Goal: Communication & Community: Answer question/provide support

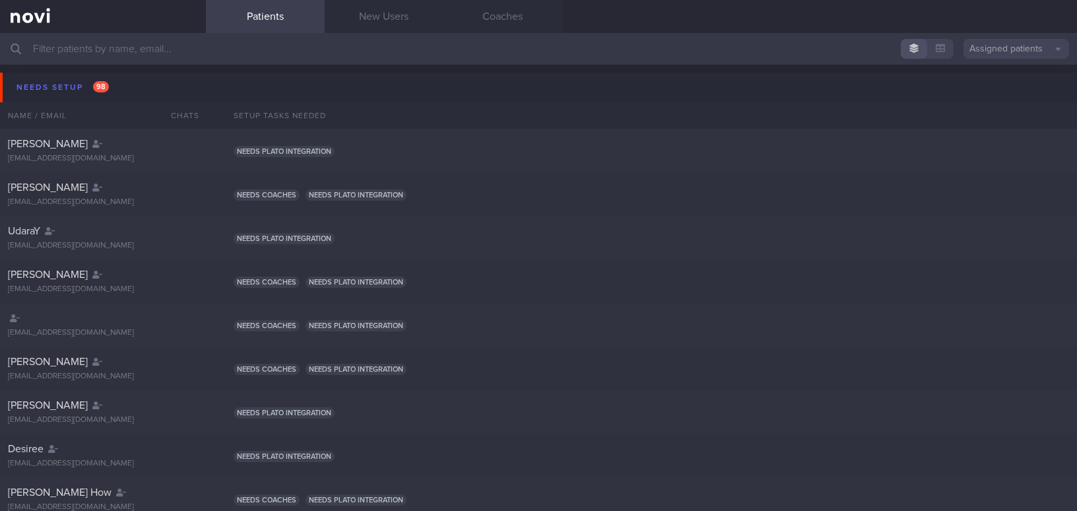
click at [279, 50] on input "text" at bounding box center [538, 49] width 1077 height 32
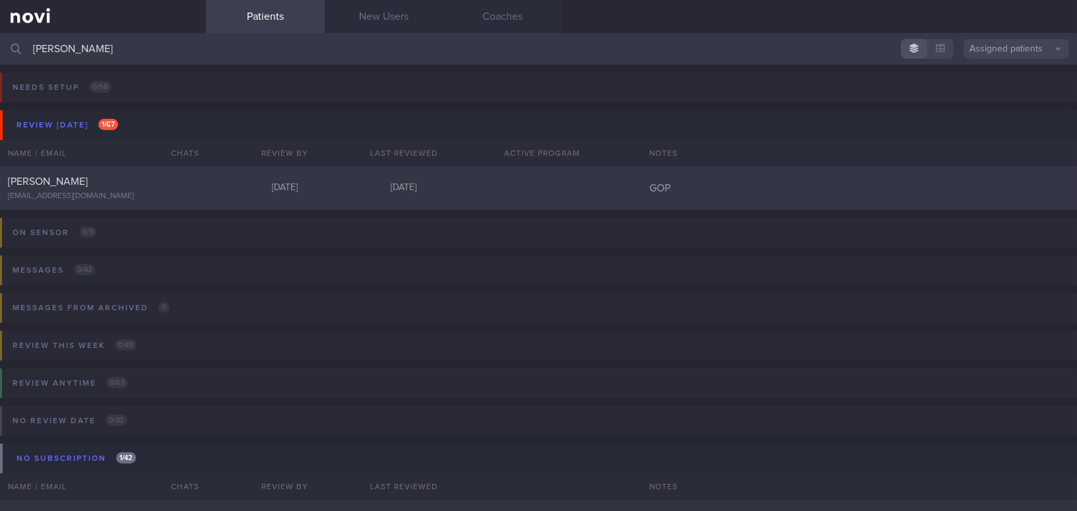
type input "chu yen"
click at [176, 180] on div at bounding box center [183, 178] width 29 height 7
select select "8"
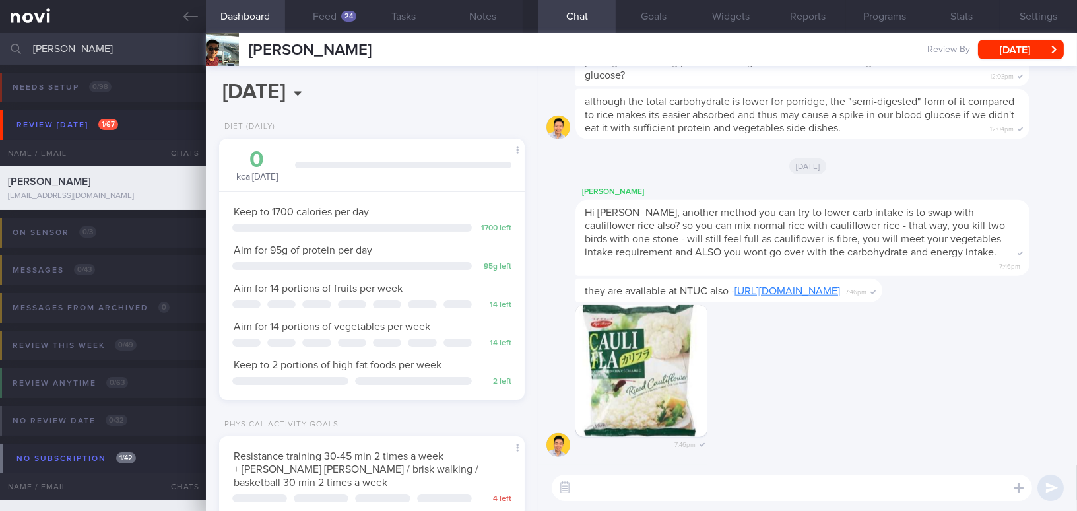
scroll to position [155, 273]
click at [343, 18] on div "24" at bounding box center [348, 16] width 15 height 11
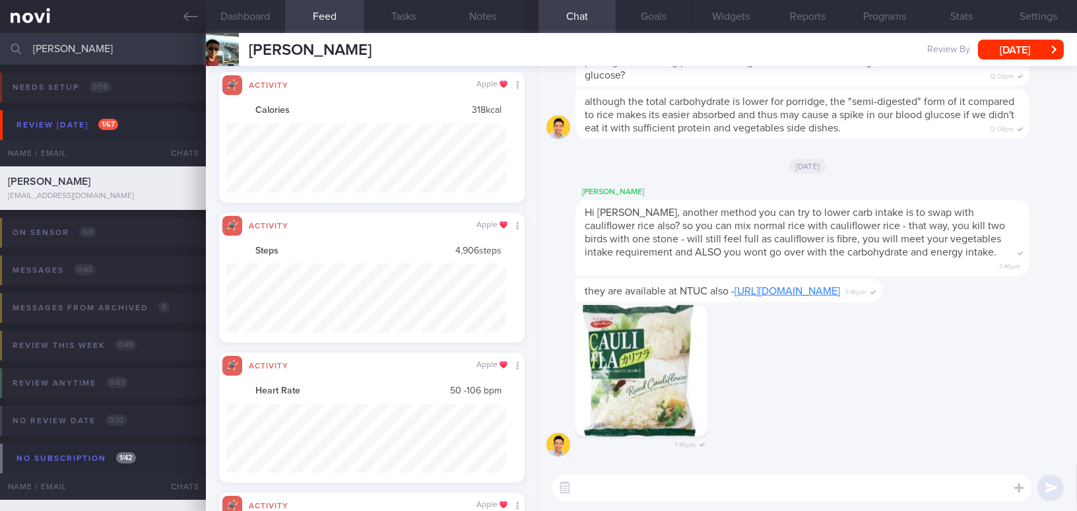
scroll to position [69, 279]
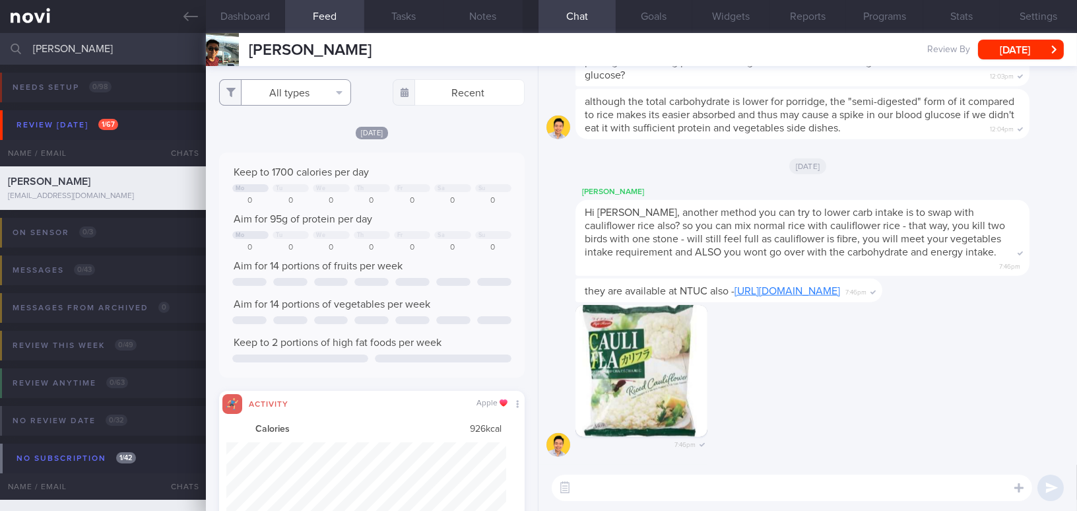
click at [302, 93] on button "All types" at bounding box center [285, 92] width 132 height 26
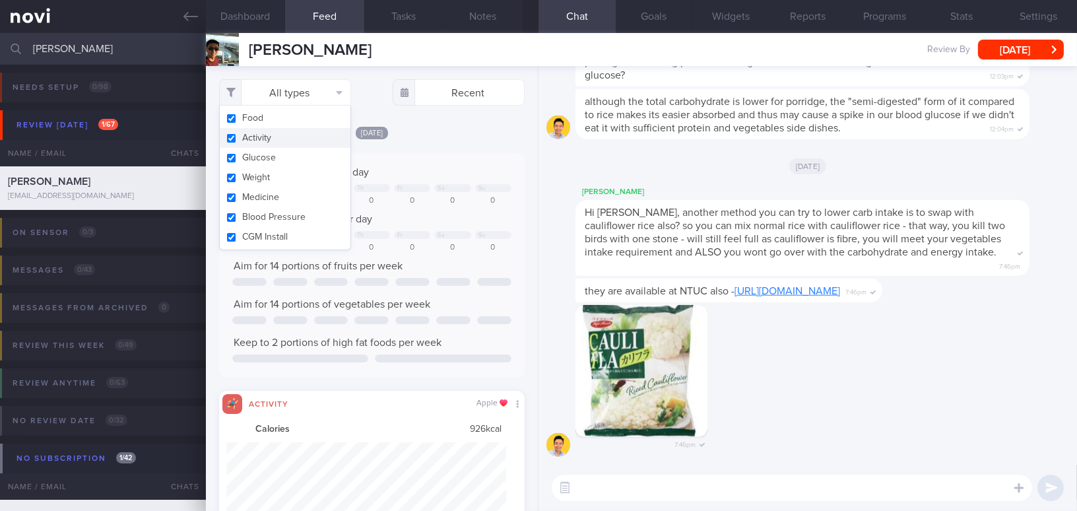
click at [235, 143] on input "checkbox" at bounding box center [231, 138] width 10 height 9
checkbox input "false"
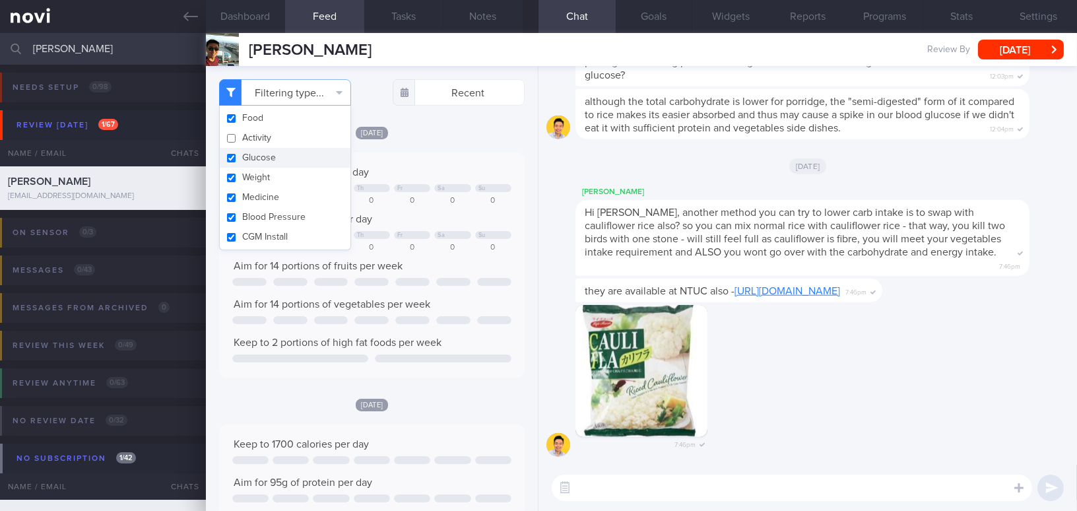
click at [456, 148] on div "Sat, 13 Sep Keep to 1700 calories per day Mo Tu We Th Fr Sa Su 0 0 0 0 0 0 0 Ai…" at bounding box center [372, 251] width 306 height 252
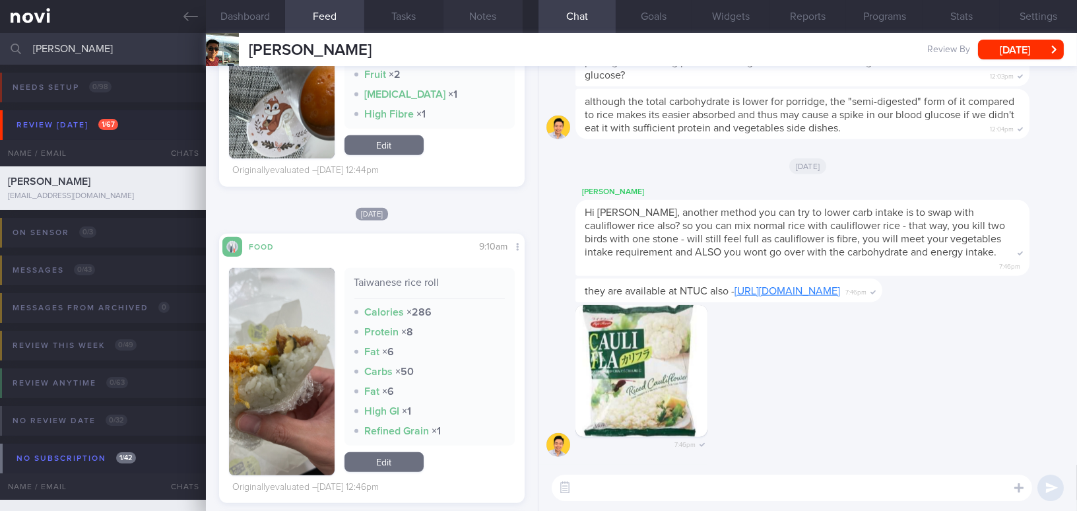
click at [489, 9] on button "Notes" at bounding box center [482, 16] width 79 height 33
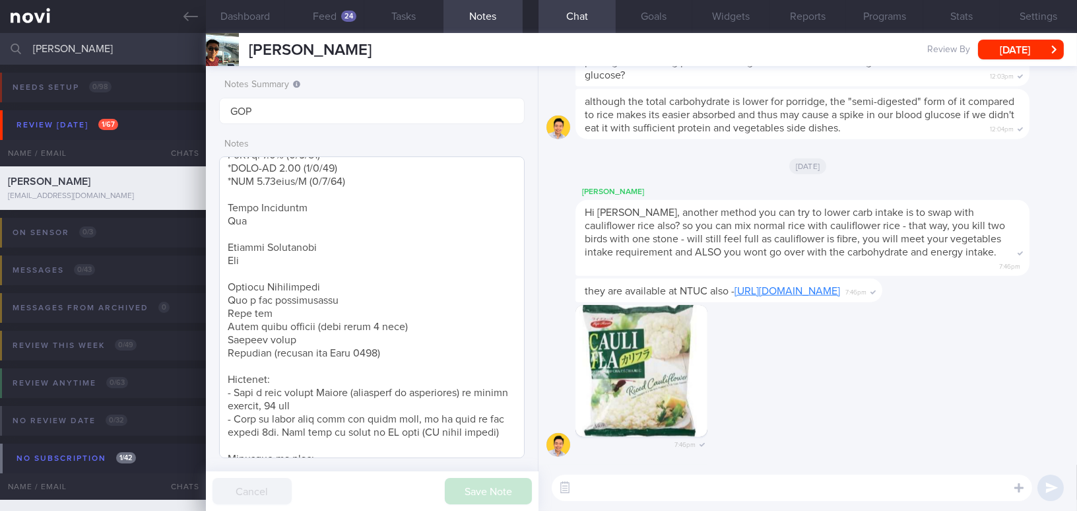
scroll to position [451, 0]
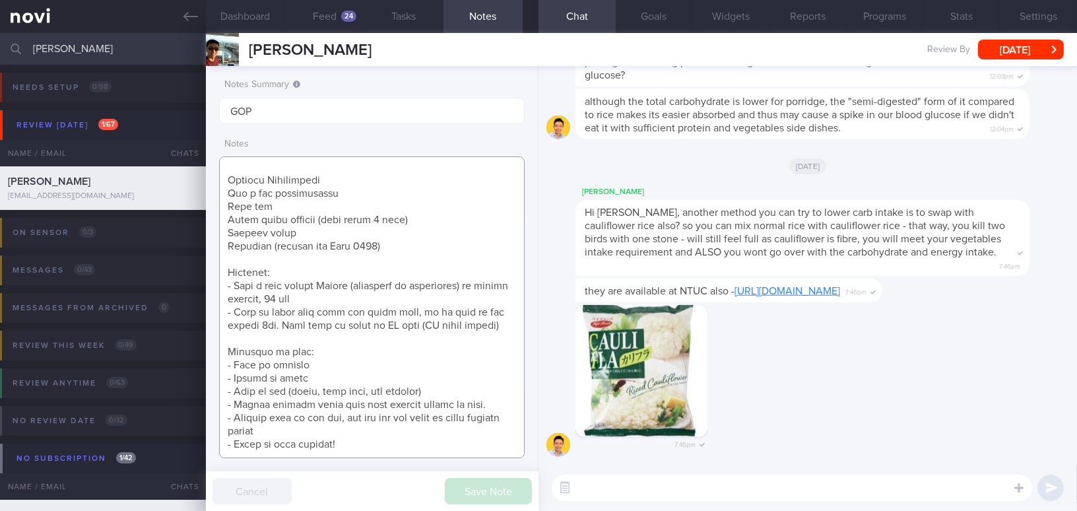
drag, startPoint x: 221, startPoint y: 366, endPoint x: 309, endPoint y: 401, distance: 94.5
click at [309, 401] on textarea at bounding box center [372, 307] width 306 height 302
click at [298, 430] on textarea at bounding box center [372, 307] width 306 height 302
drag, startPoint x: 226, startPoint y: 420, endPoint x: 300, endPoint y: 427, distance: 74.9
click at [300, 427] on textarea at bounding box center [372, 307] width 306 height 302
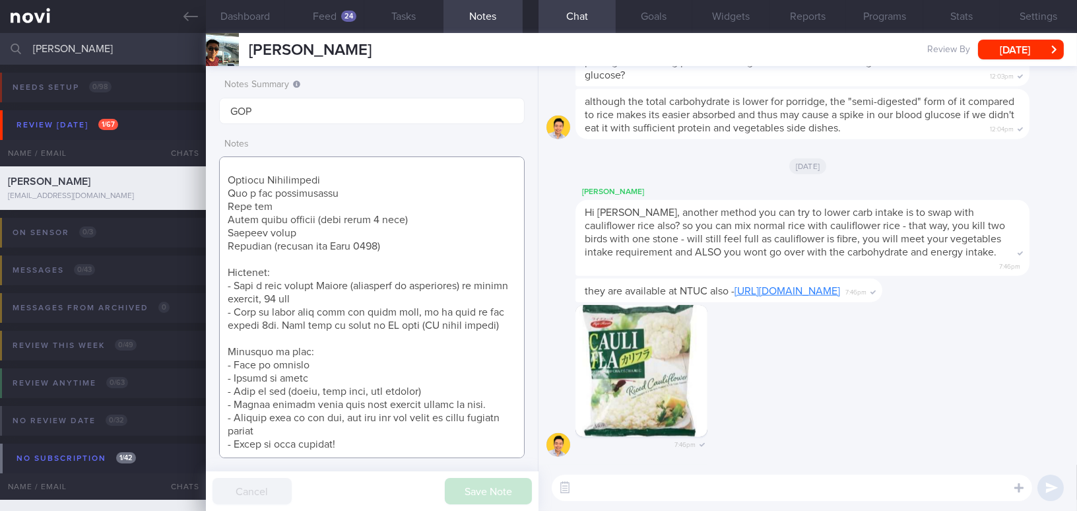
drag, startPoint x: 264, startPoint y: 423, endPoint x: 224, endPoint y: 405, distance: 43.7
click at [224, 405] on textarea at bounding box center [372, 307] width 306 height 302
click at [228, 418] on textarea at bounding box center [372, 307] width 306 height 302
drag, startPoint x: 232, startPoint y: 416, endPoint x: 293, endPoint y: 428, distance: 61.7
click at [293, 428] on textarea at bounding box center [372, 307] width 306 height 302
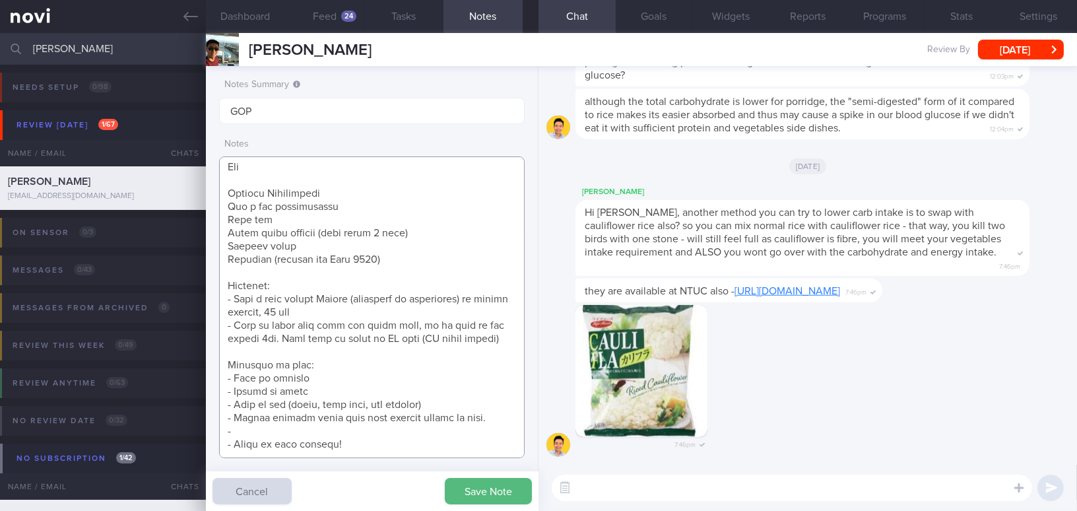
scroll to position [438, 0]
drag, startPoint x: 224, startPoint y: 379, endPoint x: 493, endPoint y: 408, distance: 270.7
click at [493, 408] on textarea at bounding box center [372, 307] width 306 height 302
drag, startPoint x: 317, startPoint y: 10, endPoint x: 361, endPoint y: 190, distance: 185.3
click at [360, 185] on div "Dashboard Feed 24 Tasks Notes Chat Goals Widgets Reports Programs Stats Setting…" at bounding box center [641, 272] width 871 height 478
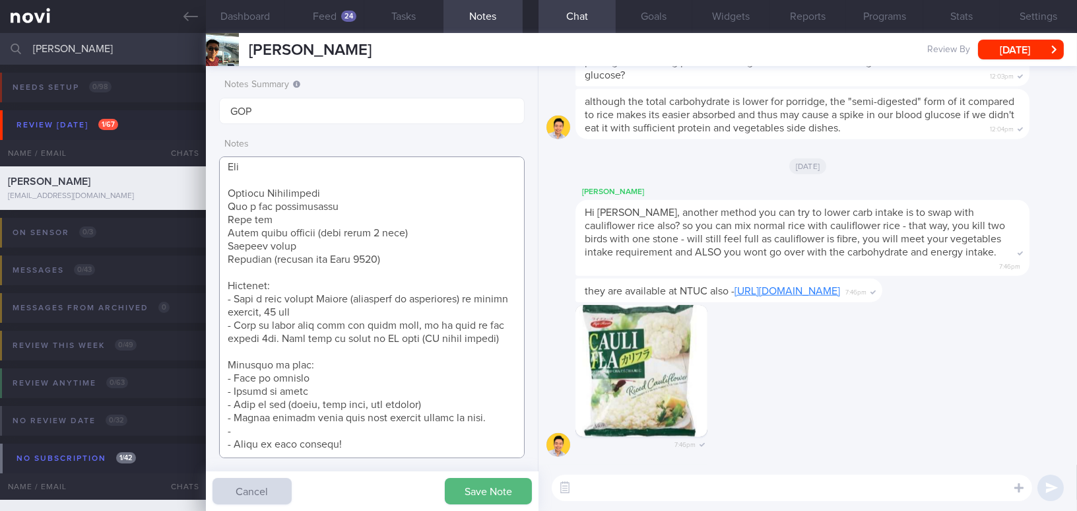
click at [300, 430] on textarea at bounding box center [372, 307] width 306 height 302
paste textarea "Noodles such as lor mee, dry mee tai bak tend to spike glucose levels"
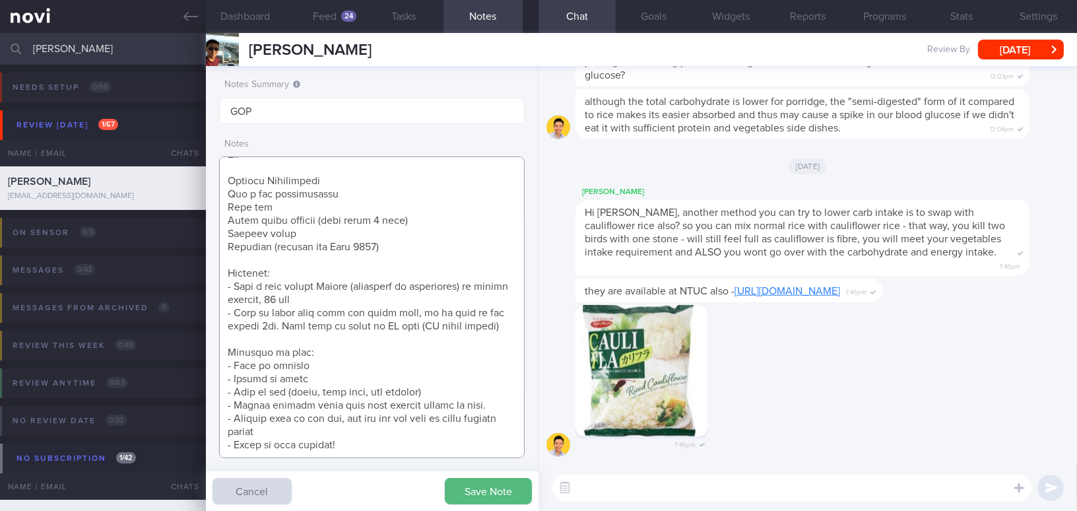
scroll to position [451, 0]
type textarea "40 year old Male - Married with 1 son, 2 yo Occupation Data analyst (Asset mana…"
click at [461, 492] on button "Save Note" at bounding box center [488, 491] width 87 height 26
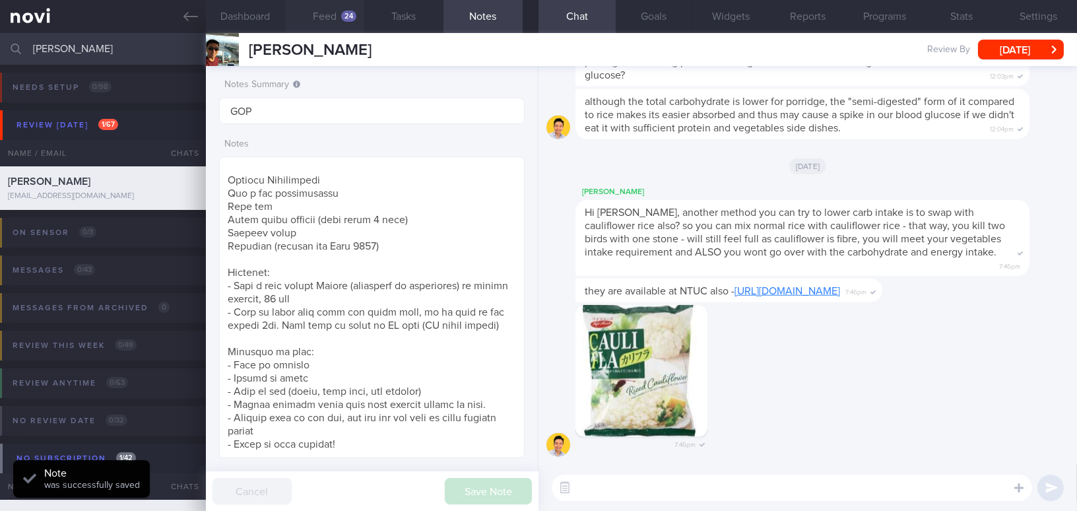
click at [331, 14] on button "Feed 24" at bounding box center [324, 16] width 79 height 33
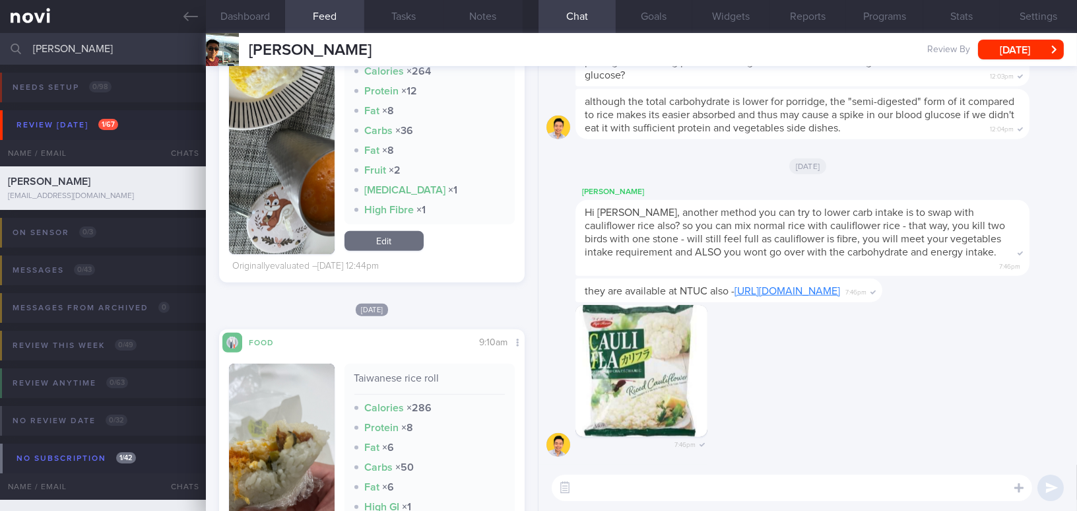
scroll to position [1800, 0]
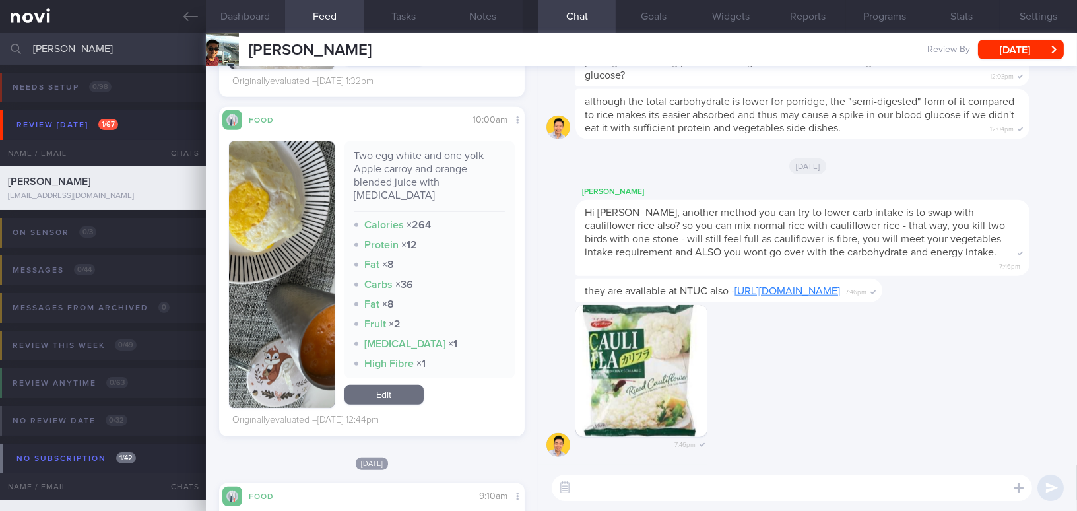
click at [238, 15] on button "Dashboard" at bounding box center [245, 16] width 79 height 33
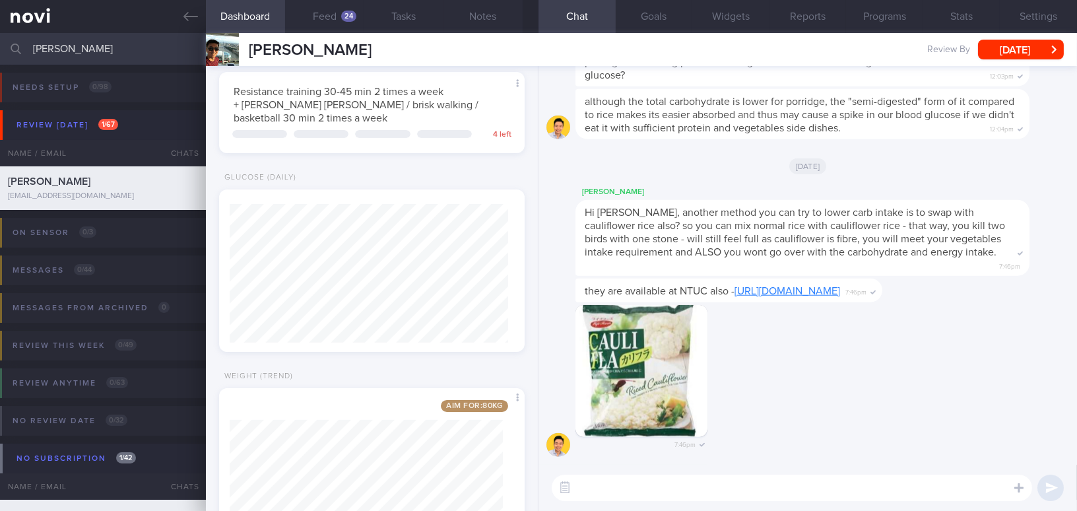
scroll to position [451, 0]
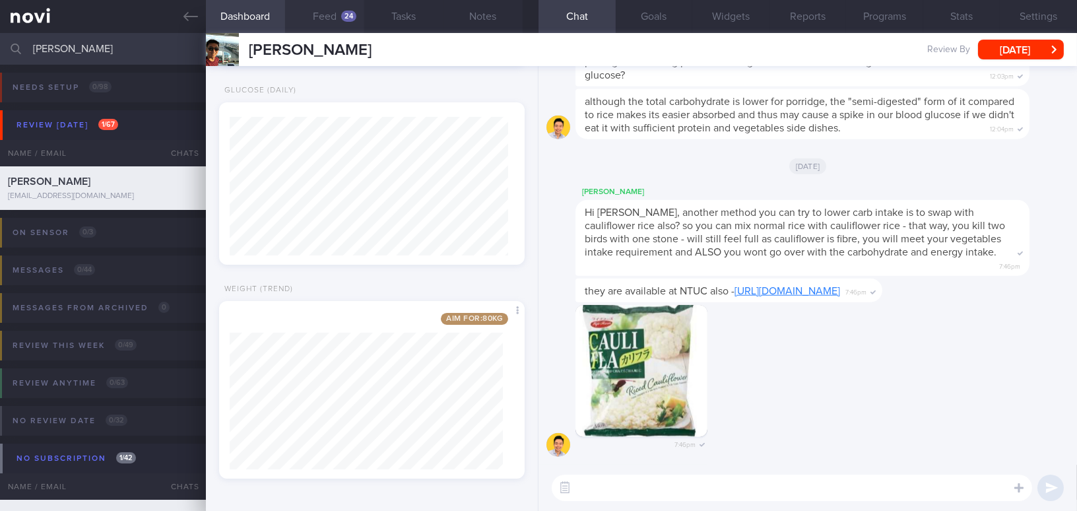
click at [324, 20] on button "Feed 24" at bounding box center [324, 16] width 79 height 33
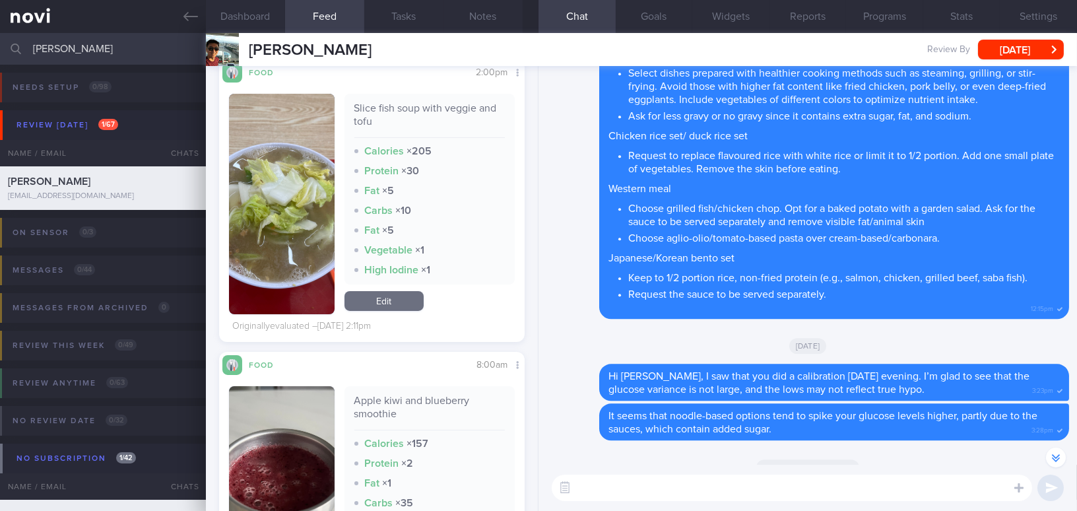
scroll to position [-1651, 0]
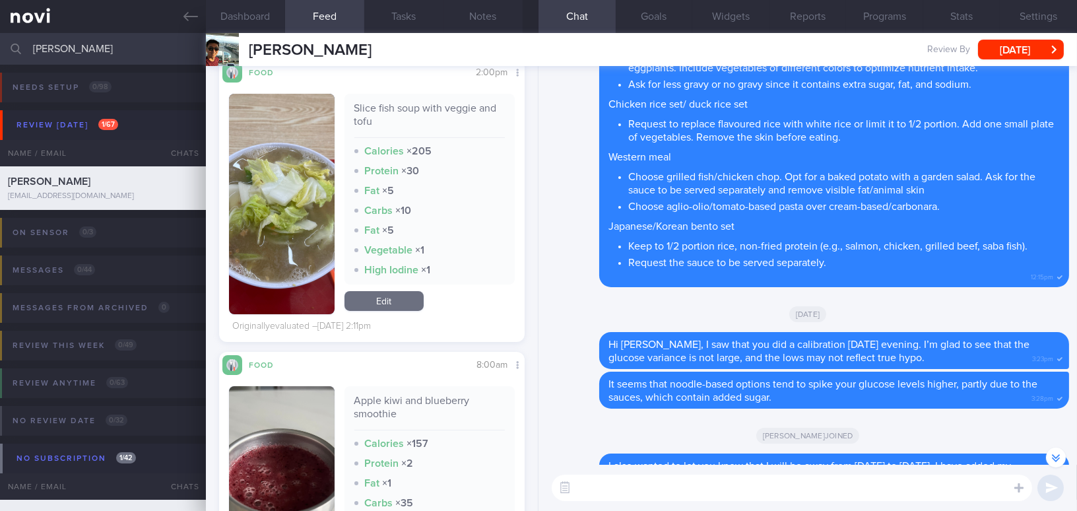
click at [711, 490] on textarea at bounding box center [792, 487] width 480 height 26
type textarea "Good morning Mr Chu,"
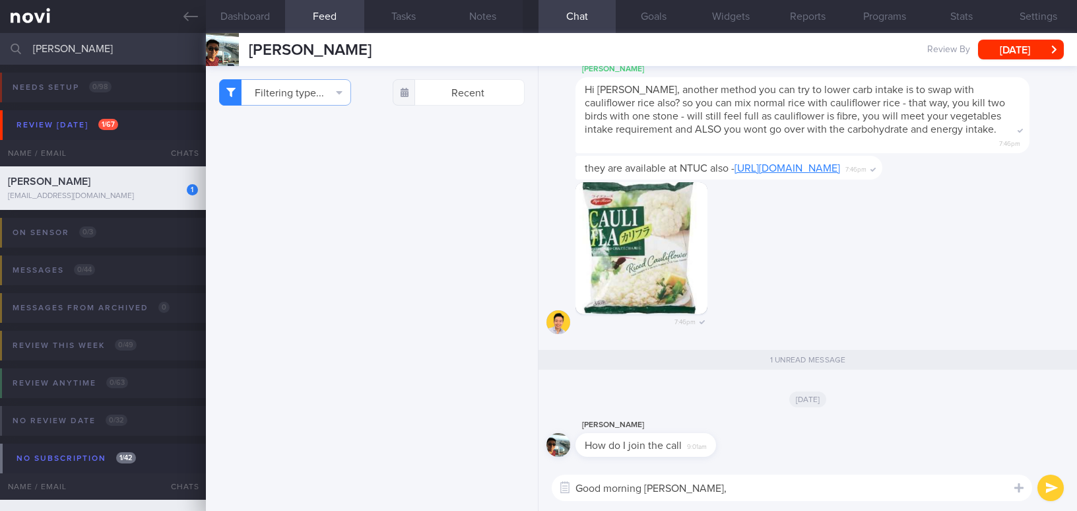
select select "8"
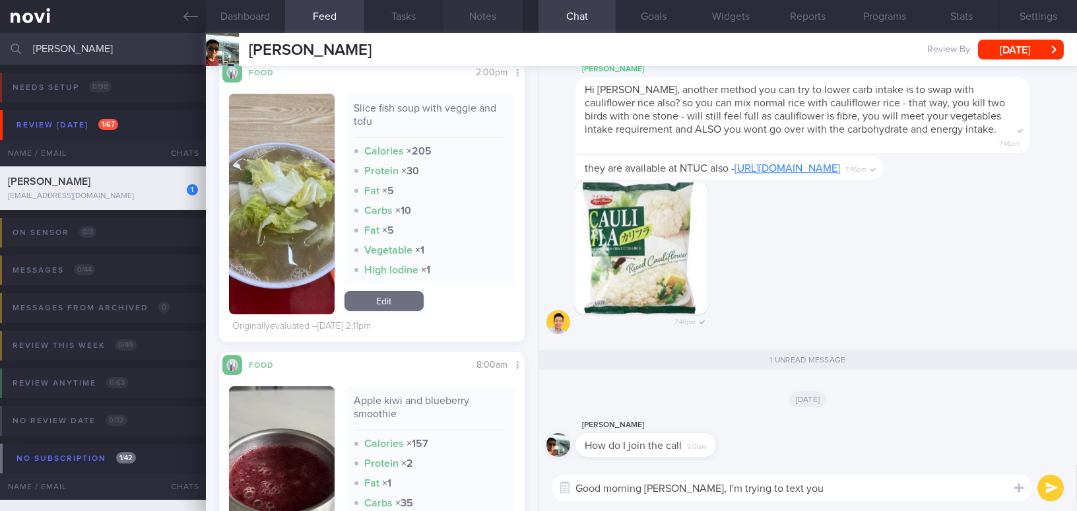
type textarea "Good morning Mr Chu, I'm trying to text you!"
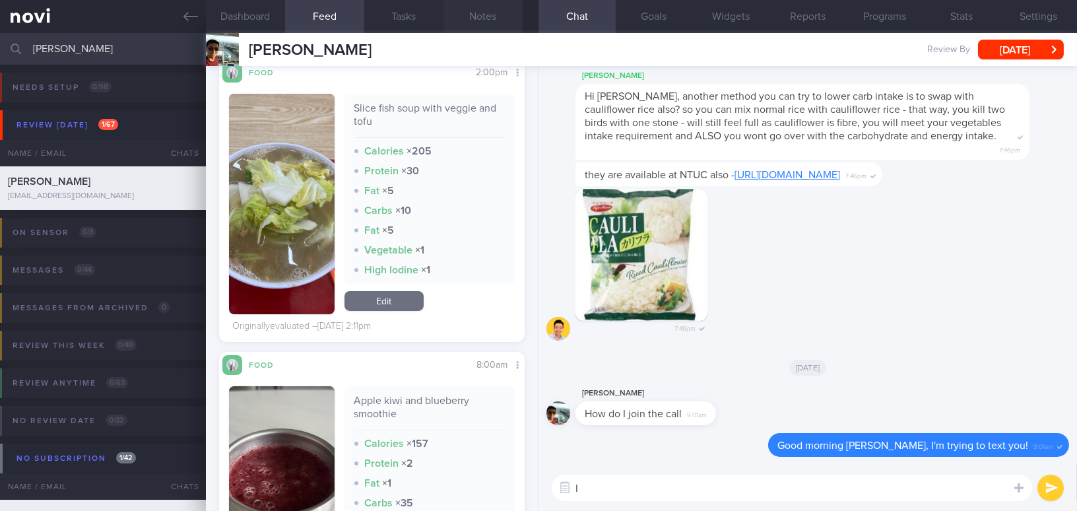
type textarea "I"
drag, startPoint x: 960, startPoint y: 491, endPoint x: 480, endPoint y: 473, distance: 480.1
click at [480, 473] on div "Dashboard Feed 24 Tasks Notes Chat Goals Widgets Reports Programs Stats Setting…" at bounding box center [641, 272] width 871 height 478
click at [971, 494] on textarea "I'm getting my front desk colleague to help, the meeting link seem do not work" at bounding box center [792, 487] width 480 height 26
drag, startPoint x: 971, startPoint y: 494, endPoint x: 423, endPoint y: 482, distance: 548.5
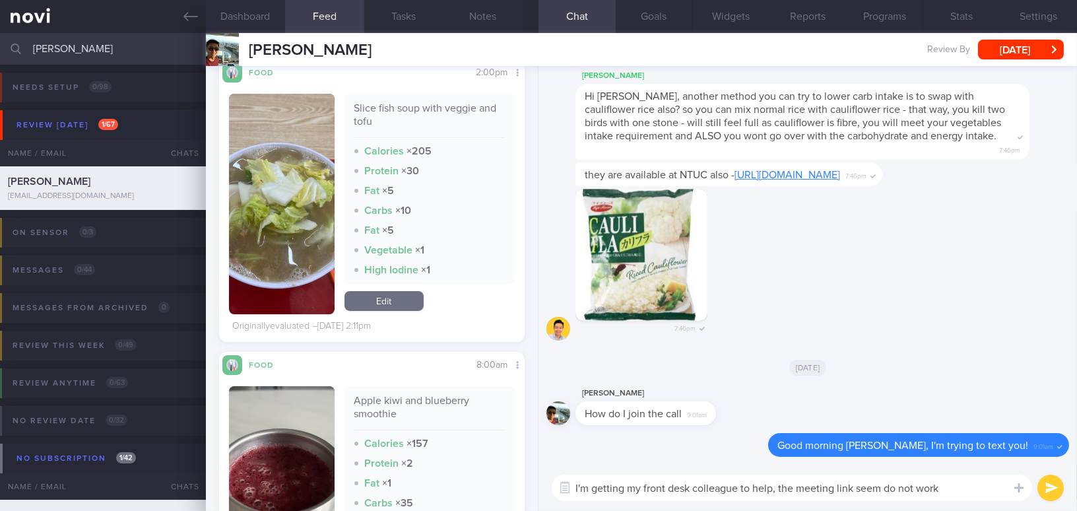
click at [423, 482] on div "Dashboard Feed 24 Tasks Notes Chat Goals Widgets Reports Programs Stats Setting…" at bounding box center [641, 272] width 871 height 478
paste textarea "; the meeting link doesn’t seem to work."
type textarea "I'm getting my front desk colleague to help; the meeting link doesn’t seem to w…"
click at [1060, 486] on button "submit" at bounding box center [1050, 487] width 26 height 26
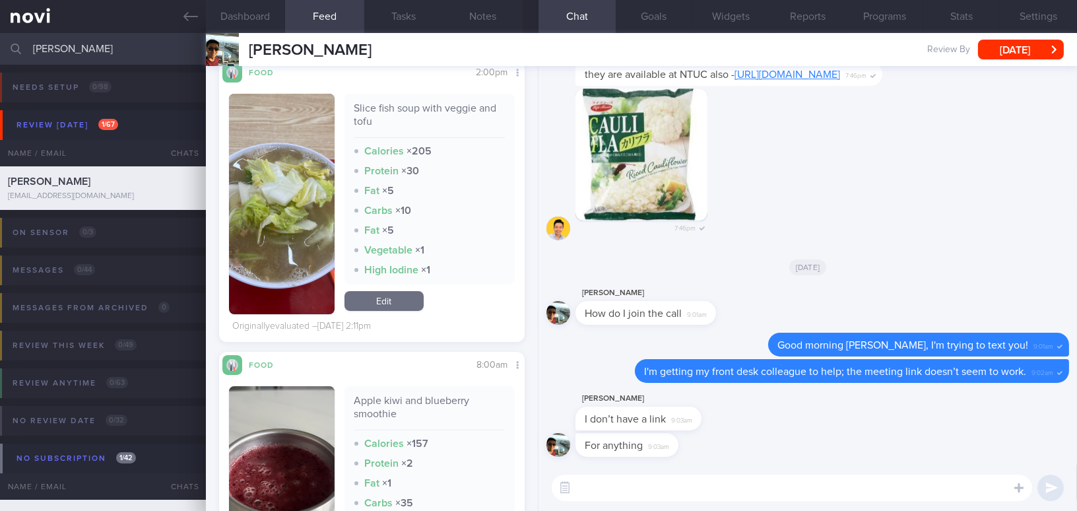
click at [645, 497] on textarea at bounding box center [792, 487] width 480 height 26
paste textarea "Chu Yen Min Monday, September 15 · 9:00 – 9:30am Time zone: Asia/Singapore Goog…"
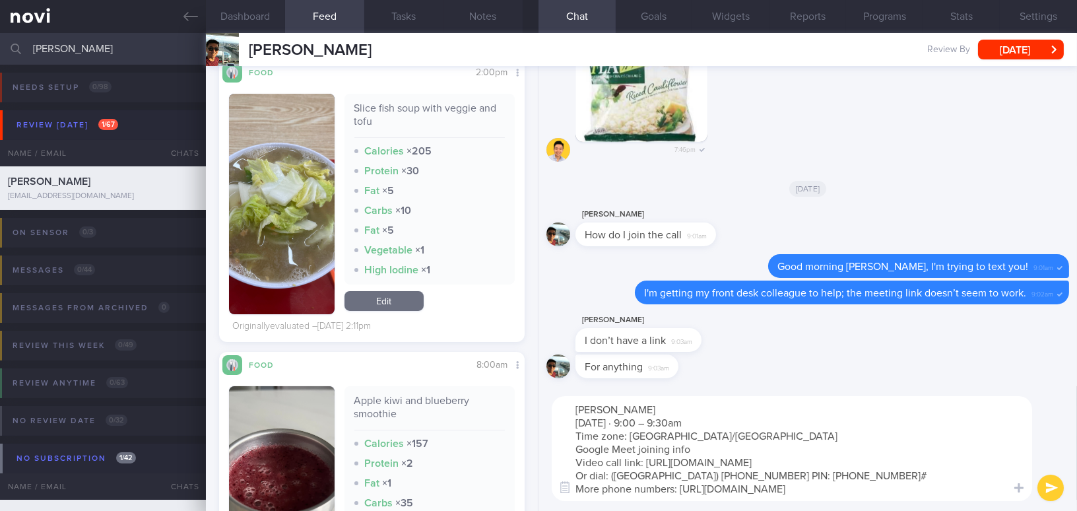
scroll to position [0, 0]
drag, startPoint x: 570, startPoint y: 403, endPoint x: 743, endPoint y: 445, distance: 178.1
click at [743, 445] on textarea "Chu Yen Min Monday, September 15 · 9:00 – 9:30am Time zone: Asia/Singapore Goog…" at bounding box center [792, 448] width 480 height 105
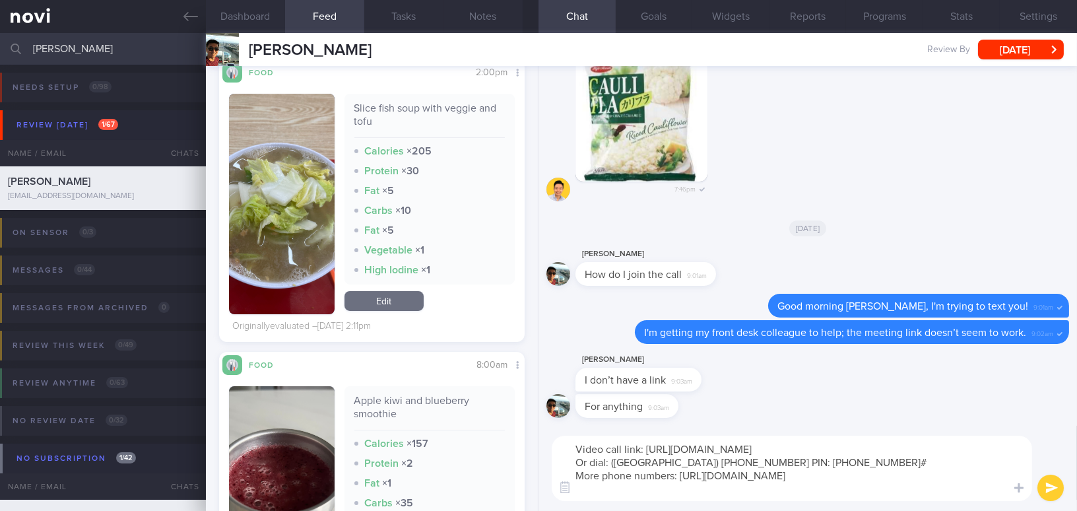
drag, startPoint x: 575, startPoint y: 474, endPoint x: 952, endPoint y: 505, distance: 378.1
click at [952, 505] on div "Video call link: https://meet.google.com/ybt-ajaf-bhu Or dial: ‪(US) +1 616-294…" at bounding box center [807, 468] width 538 height 85
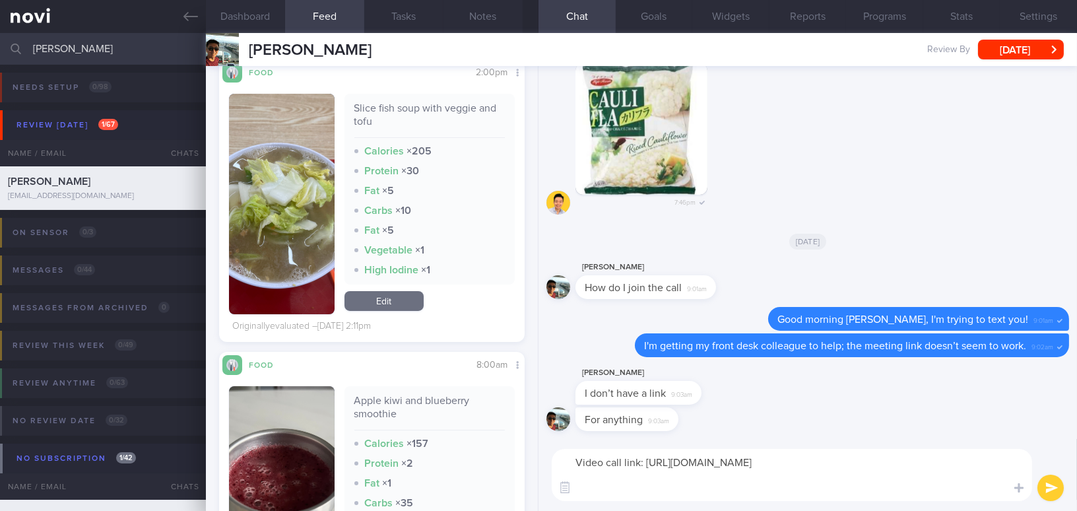
click at [577, 475] on textarea "Video call link: https://meet.google.com/ybt-ajaf-bhu" at bounding box center [792, 475] width 480 height 52
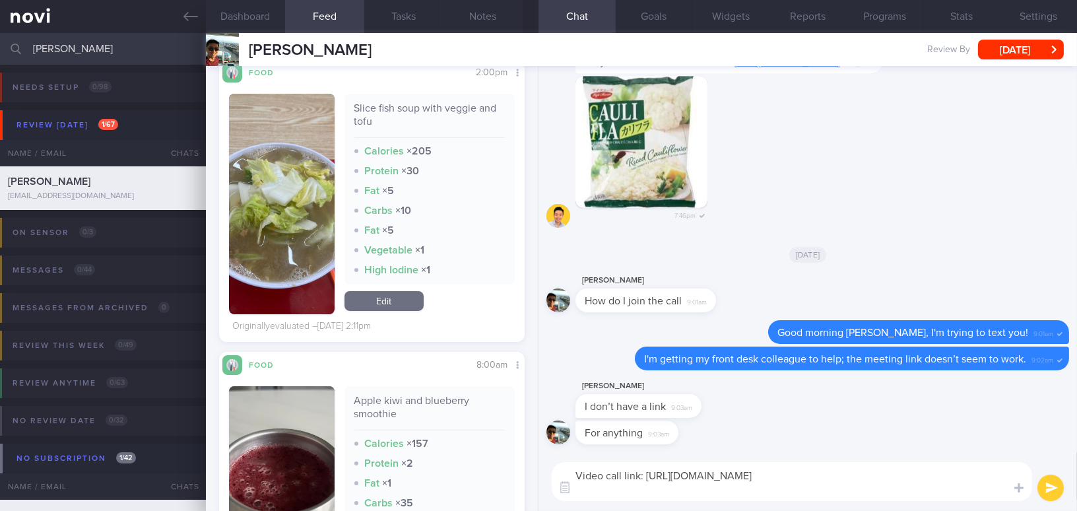
type textarea "Video call link: https://meet.google.com/ybt-ajaf-bhu"
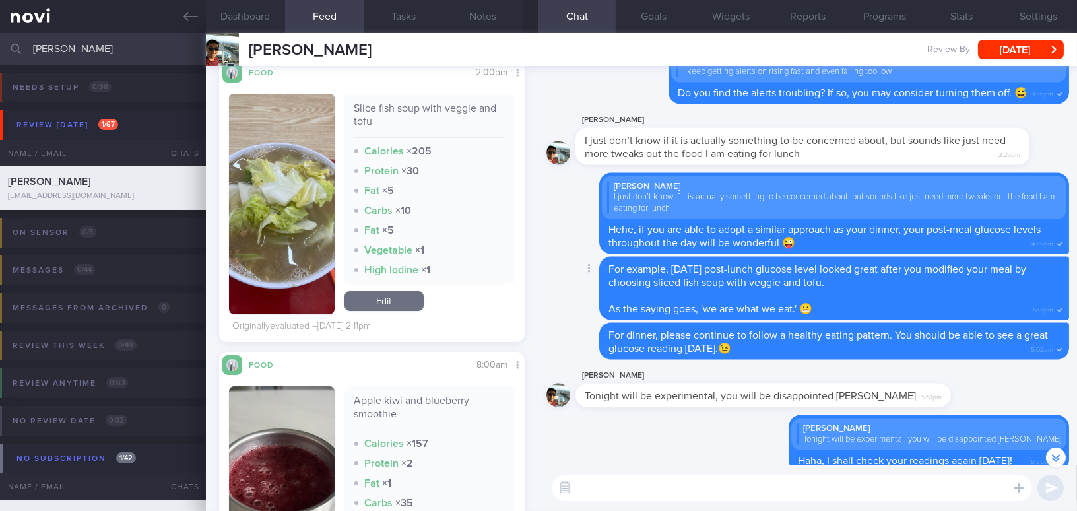
scroll to position [-3832, 0]
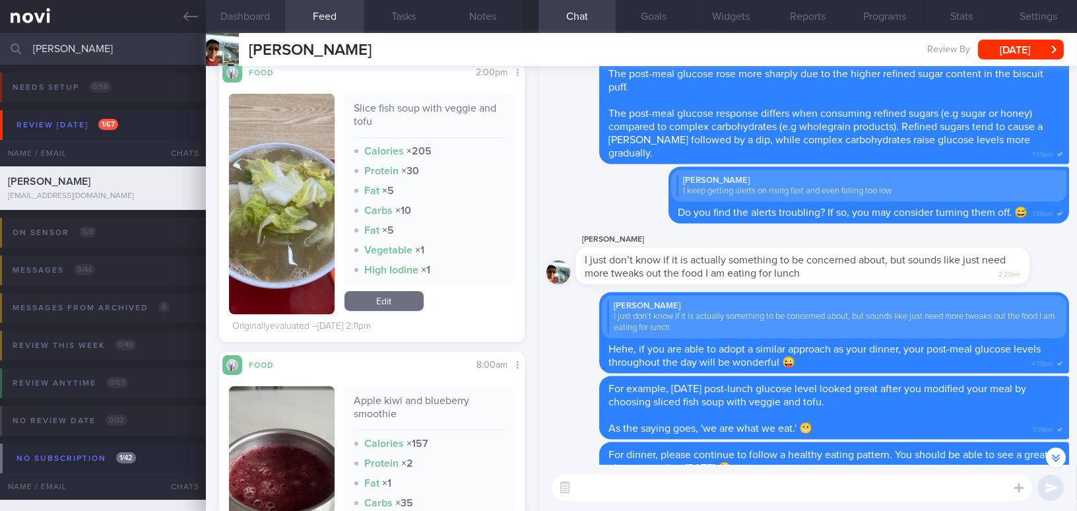
click at [257, 9] on button "Dashboard" at bounding box center [245, 16] width 79 height 33
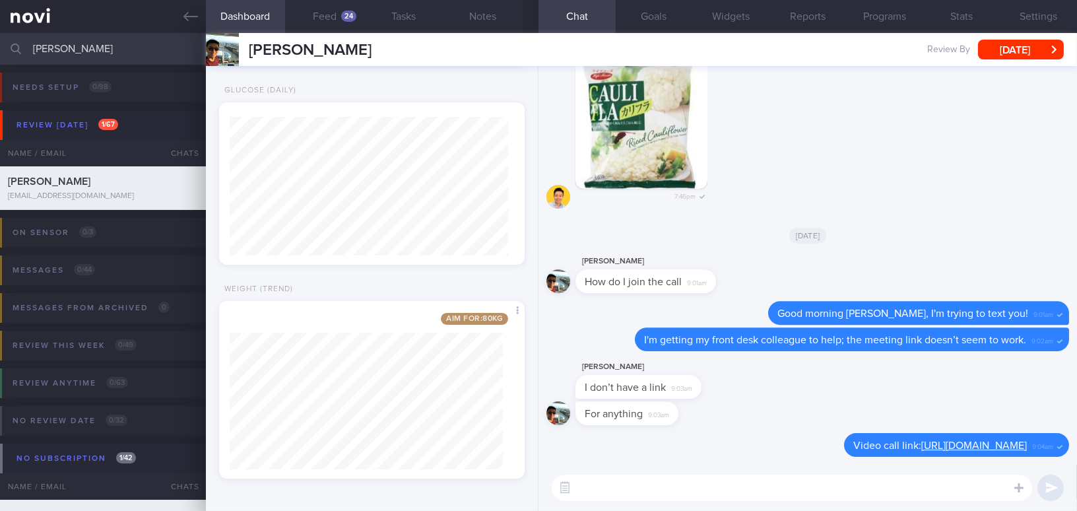
click at [772, 490] on textarea at bounding box center [792, 487] width 480 height 26
click at [1056, 19] on button "Settings" at bounding box center [1038, 16] width 77 height 33
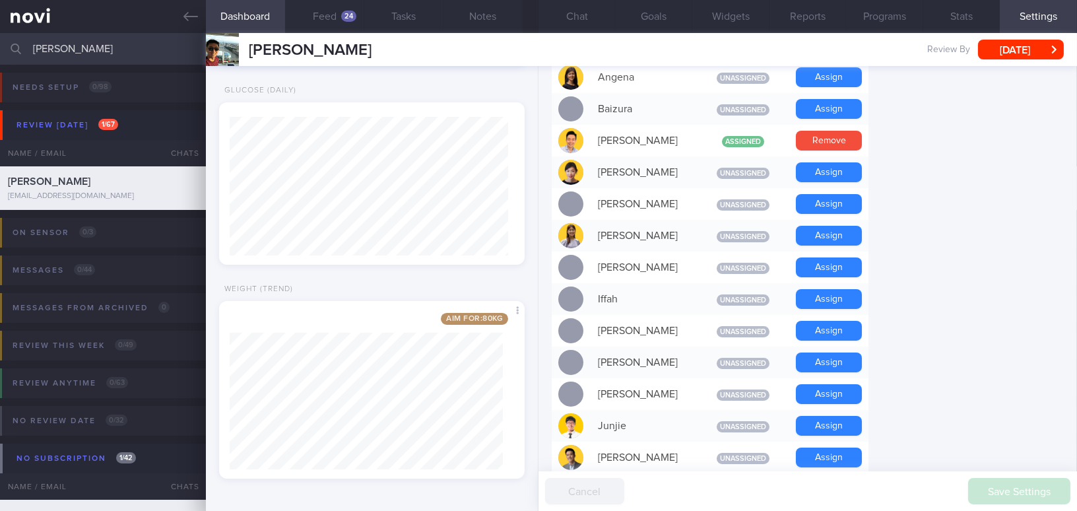
scroll to position [360, 0]
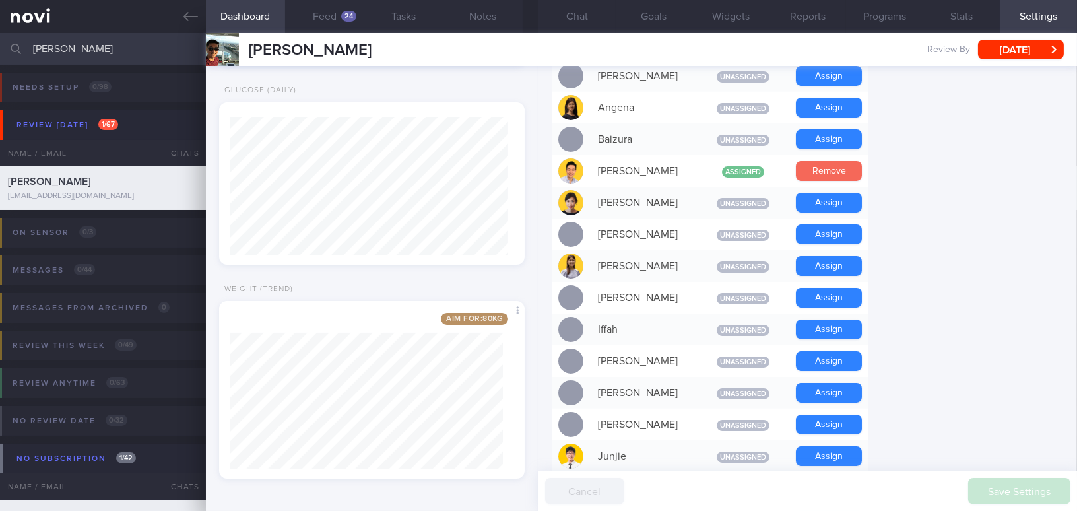
click at [858, 170] on button "Remove" at bounding box center [829, 171] width 66 height 20
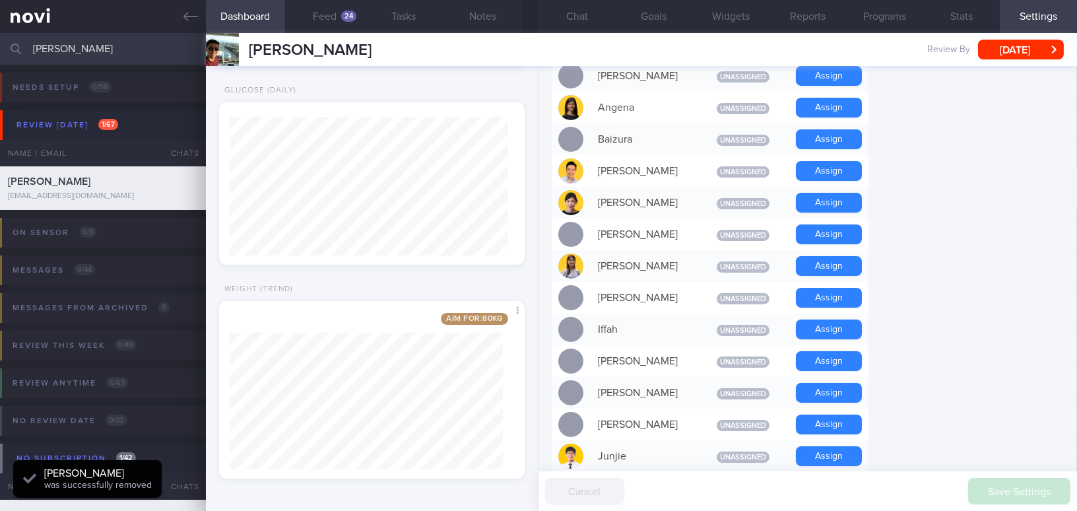
scroll to position [139, 278]
click at [573, 14] on button "Chat" at bounding box center [576, 16] width 77 height 33
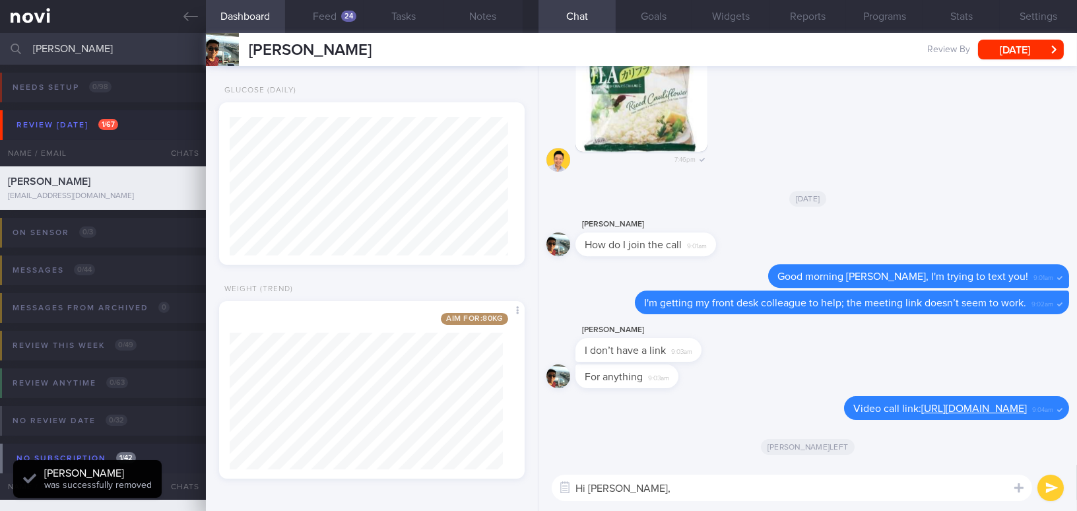
click at [651, 480] on textarea "Hi Mr Chu," at bounding box center [792, 487] width 480 height 26
paste textarea "Thank you for your time earlier. I hope the 2-week coaching program with the se…"
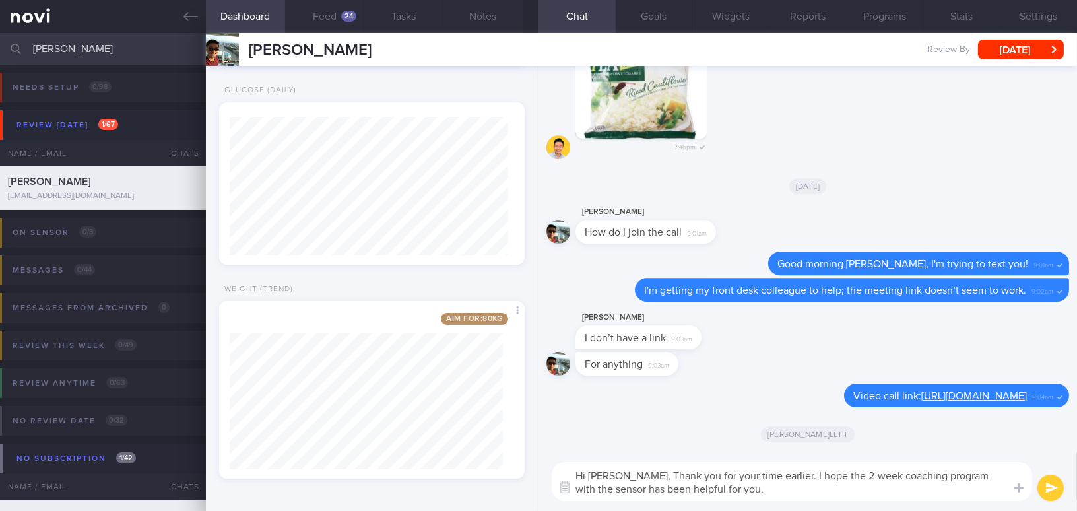
click at [631, 473] on textarea "Hi Mr Chu, Thank you for your time earlier. I hope the 2-week coaching program …" at bounding box center [792, 481] width 480 height 39
click at [938, 474] on textarea "Hi Mr Chu, thank you for your time earlier. I hope the 2-week coaching program …" at bounding box center [792, 481] width 480 height 39
click at [794, 488] on textarea "Hi Mr Chu, thank you for your time earlier. I hope the 2-week coaching programm…" at bounding box center [792, 481] width 480 height 39
type textarea "Hi Mr Chu, thank you for your time earlier. I hope the 2-week coaching programm…"
click at [1043, 485] on button "submit" at bounding box center [1050, 487] width 26 height 26
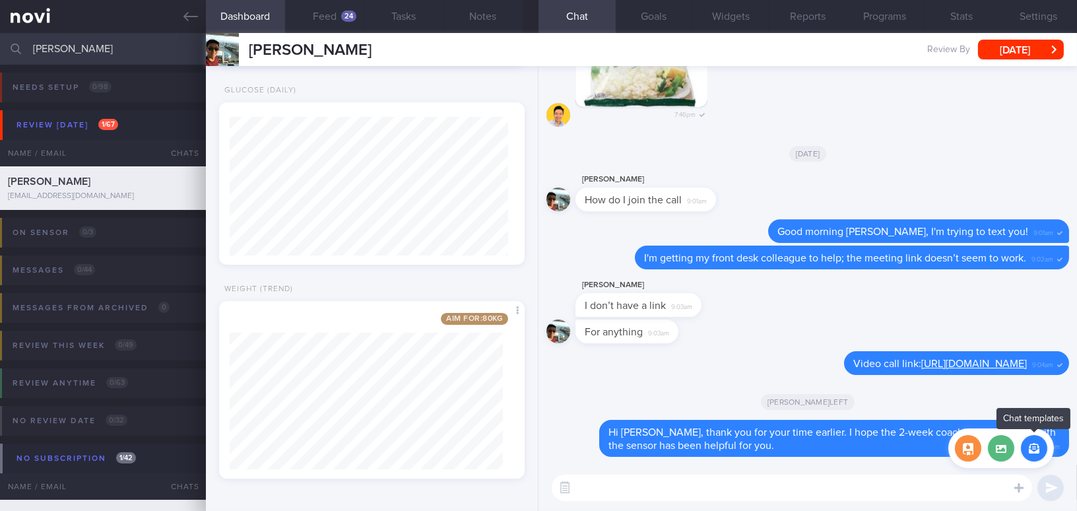
click at [1030, 443] on button "button" at bounding box center [1034, 448] width 26 height 26
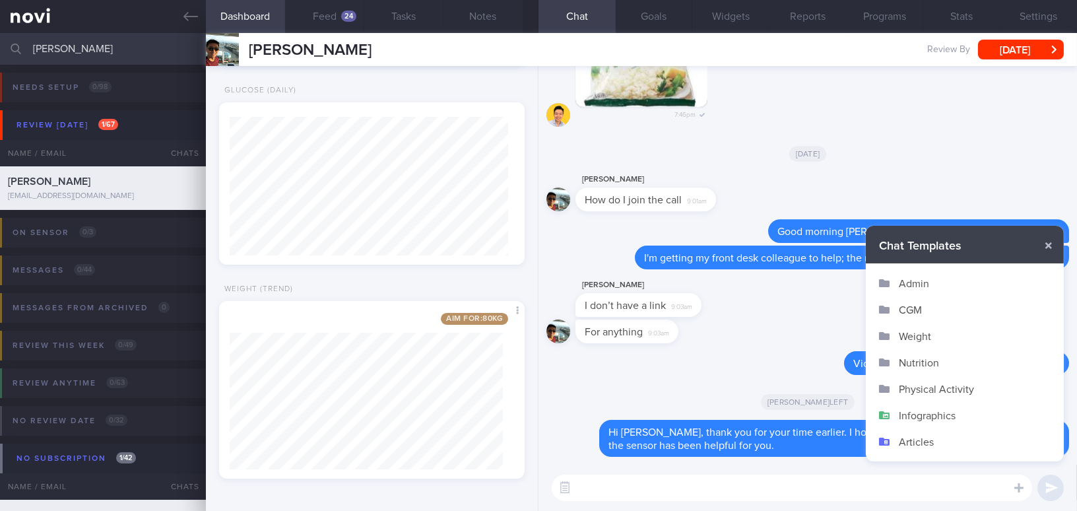
click at [915, 285] on button "Admin" at bounding box center [965, 283] width 198 height 26
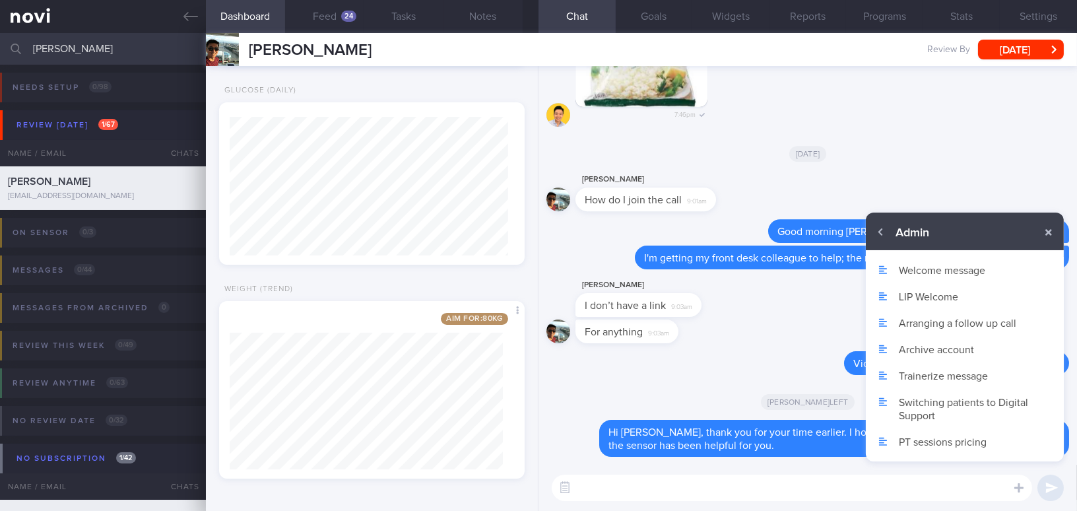
click at [925, 346] on button "Archive account" at bounding box center [965, 349] width 198 height 26
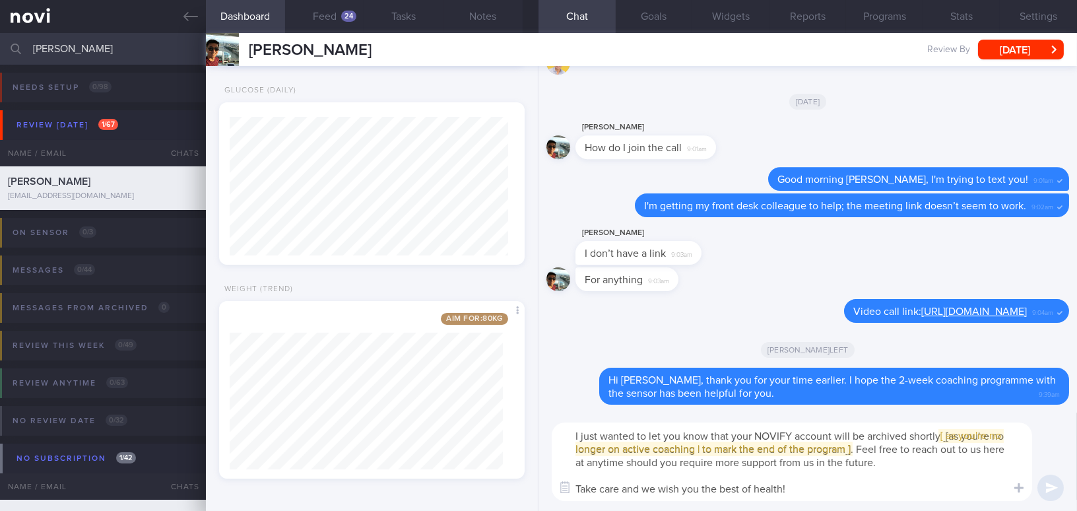
click at [596, 434] on textarea "I just wanted to let you know that your NOVIFY account will be archived shortly…" at bounding box center [792, 461] width 480 height 79
click at [712, 447] on span "[ [ as you're no longer on active coaching | to mark the end of the program ] ]" at bounding box center [790, 442] width 430 height 24
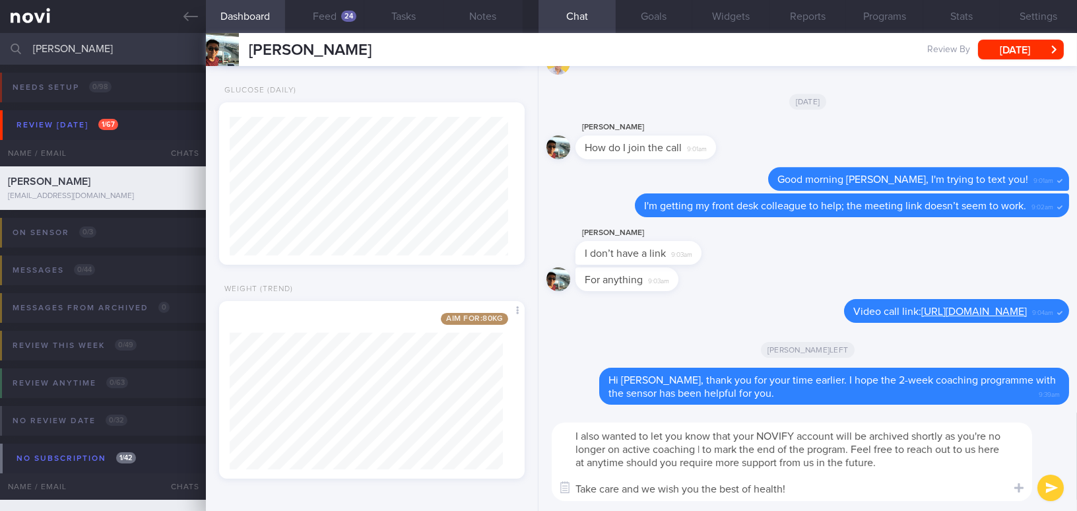
click at [948, 434] on textarea "I also wanted to let you know that your NOVIFY account will be archived shortly…" at bounding box center [792, 461] width 480 height 79
drag, startPoint x: 944, startPoint y: 436, endPoint x: 703, endPoint y: 449, distance: 240.6
click at [703, 449] on textarea "I also wanted to let you know that your NOVIFY account will be archived shortly…" at bounding box center [792, 461] width 480 height 79
click at [806, 492] on textarea "I also wanted to let you know that your NOVIFY account will be archived shortly…" at bounding box center [792, 461] width 480 height 79
type textarea "I also wanted to let you know that your NOVIFY account will be archived shortly…"
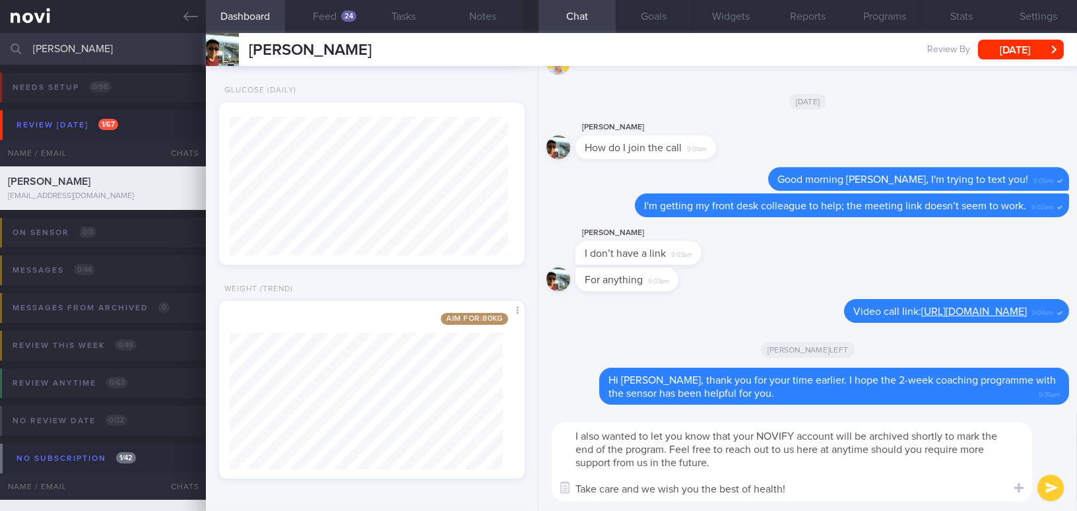
click at [1040, 488] on button "submit" at bounding box center [1050, 487] width 26 height 26
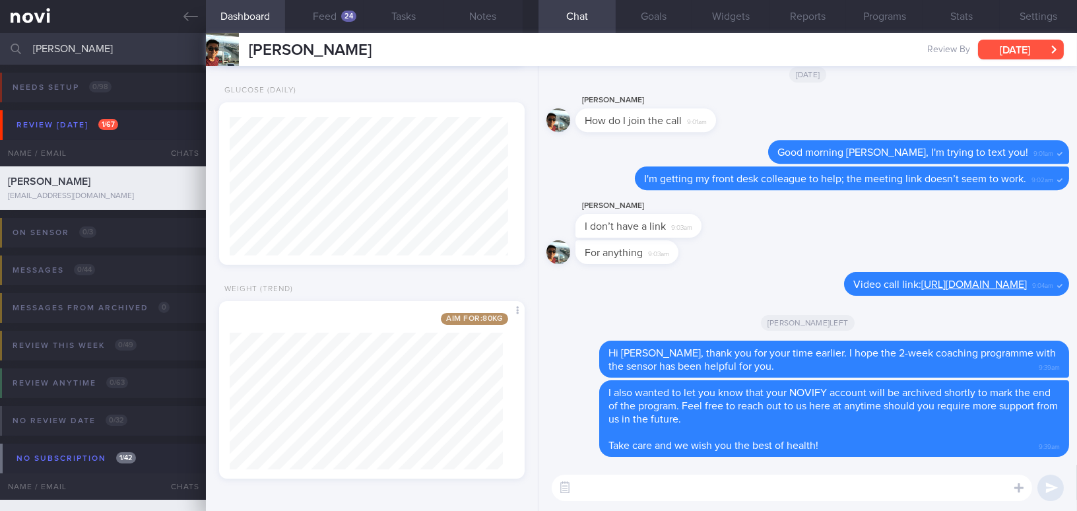
click at [1039, 47] on button "[DATE]" at bounding box center [1021, 50] width 86 height 20
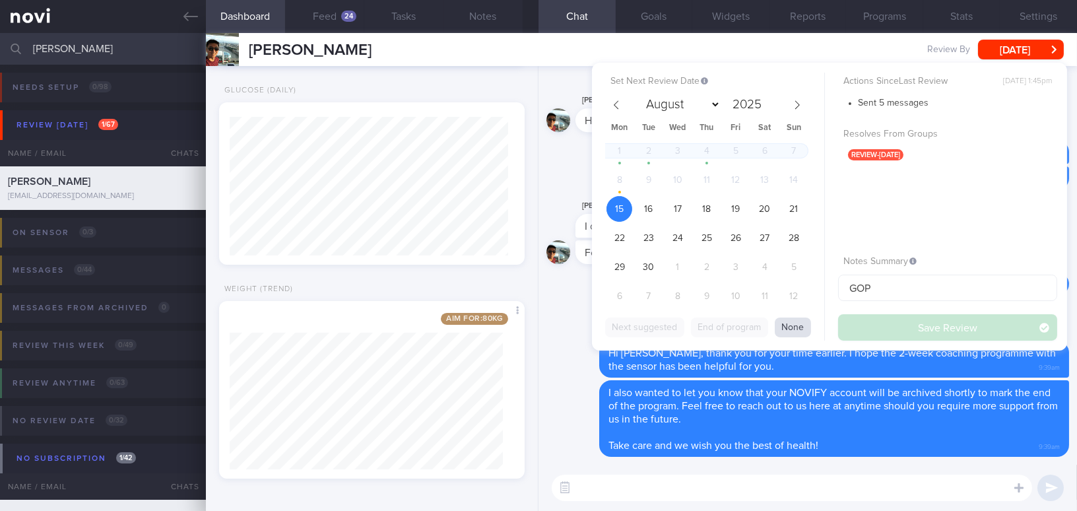
click at [803, 322] on button "None" at bounding box center [793, 327] width 36 height 20
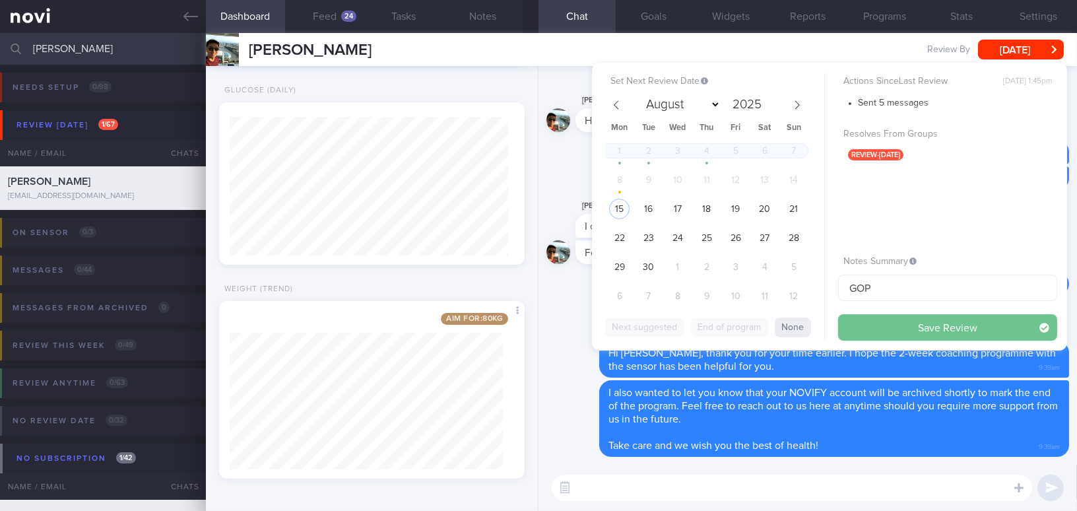
click at [876, 329] on button "Save Review" at bounding box center [947, 327] width 219 height 26
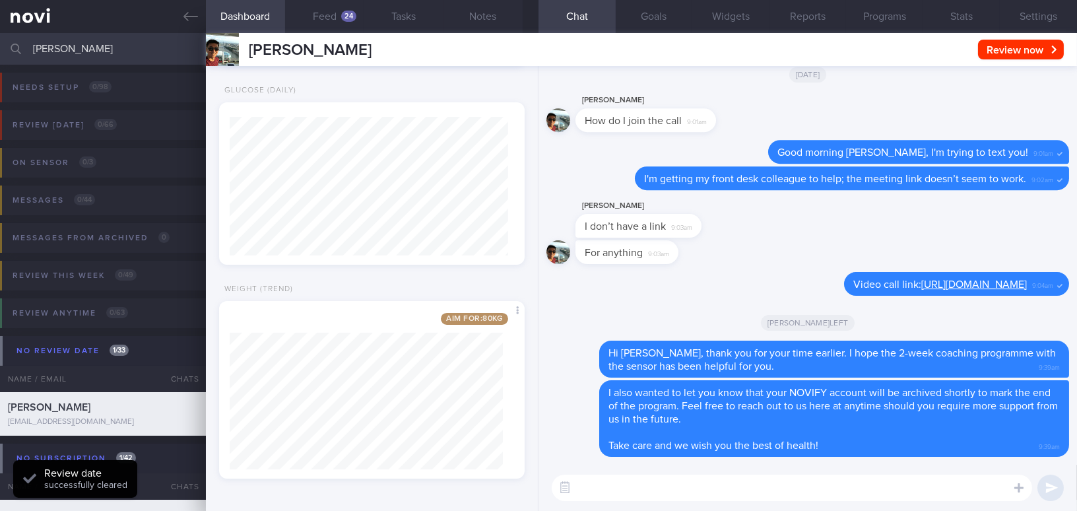
scroll to position [139, 278]
click at [1037, 11] on button "Settings" at bounding box center [1038, 16] width 77 height 33
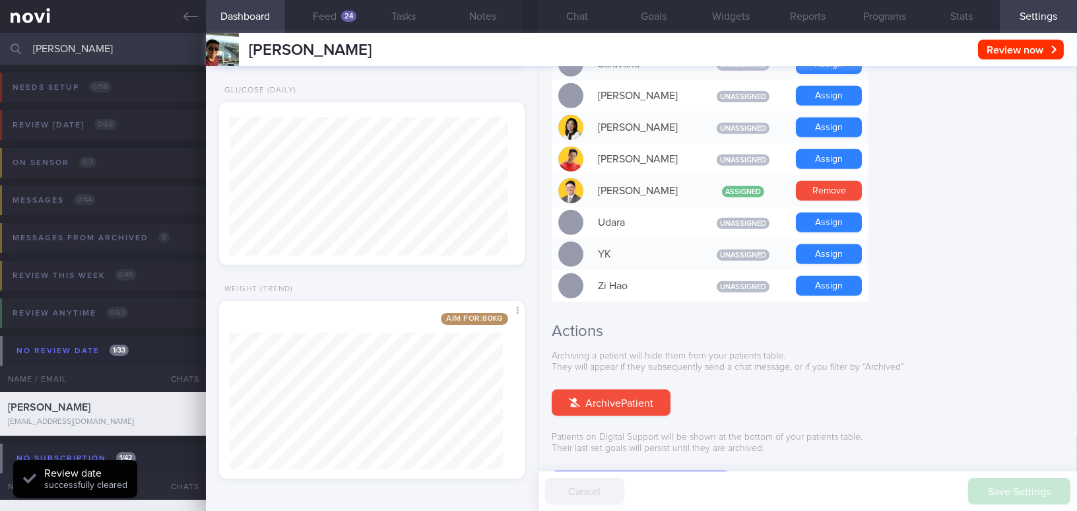
scroll to position [1225, 0]
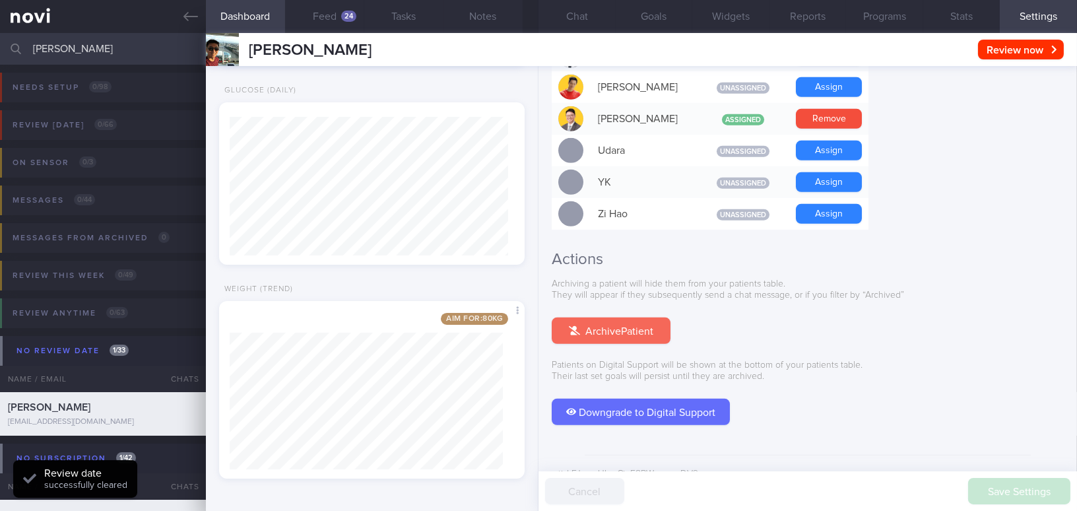
click at [638, 317] on button "Archive Patient" at bounding box center [611, 330] width 119 height 26
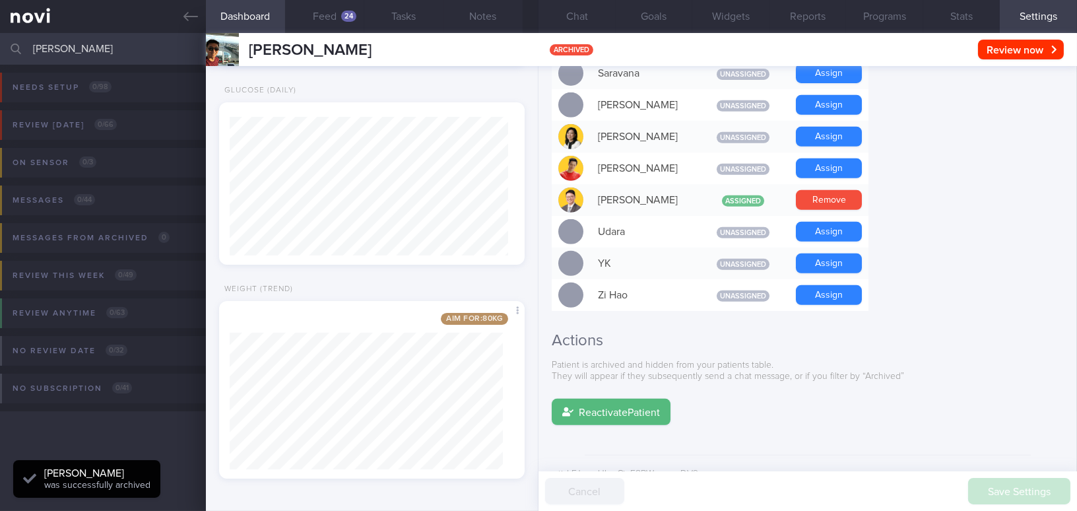
scroll to position [139, 278]
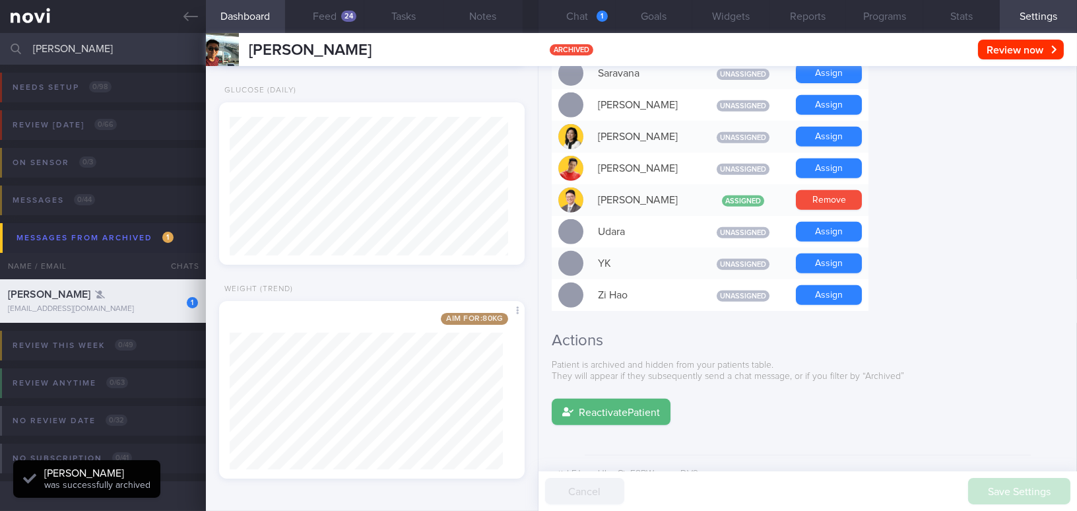
drag, startPoint x: 18, startPoint y: 49, endPoint x: 0, endPoint y: 46, distance: 18.7
click at [0, 46] on input "chu yen" at bounding box center [538, 49] width 1077 height 32
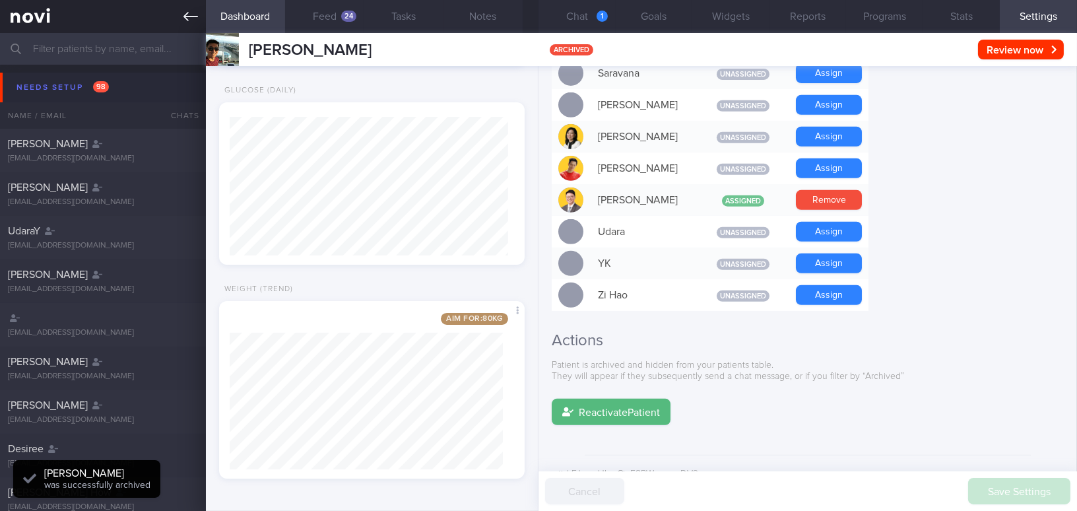
click at [178, 13] on link at bounding box center [103, 16] width 206 height 33
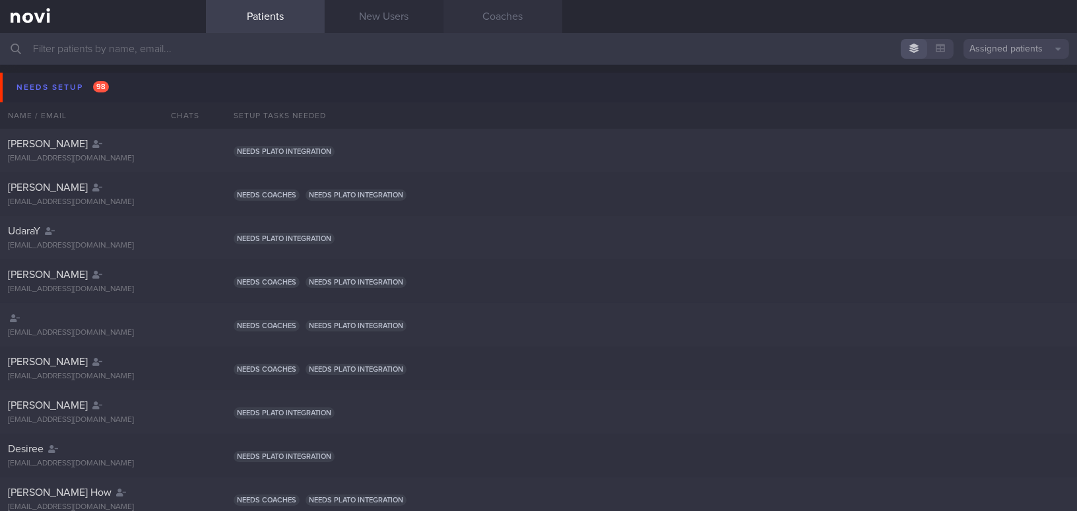
click at [518, 14] on link "Coaches" at bounding box center [502, 16] width 119 height 33
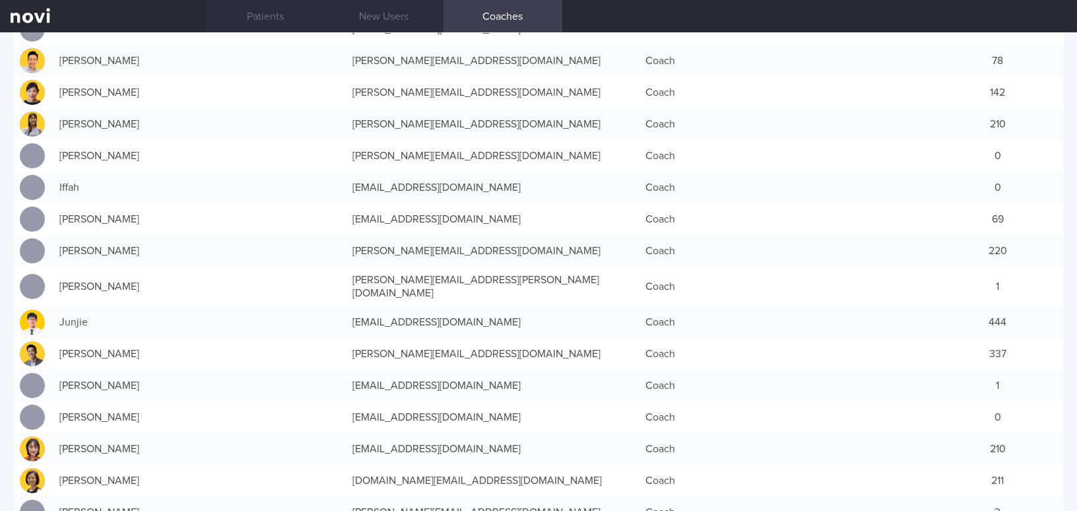
scroll to position [300, 0]
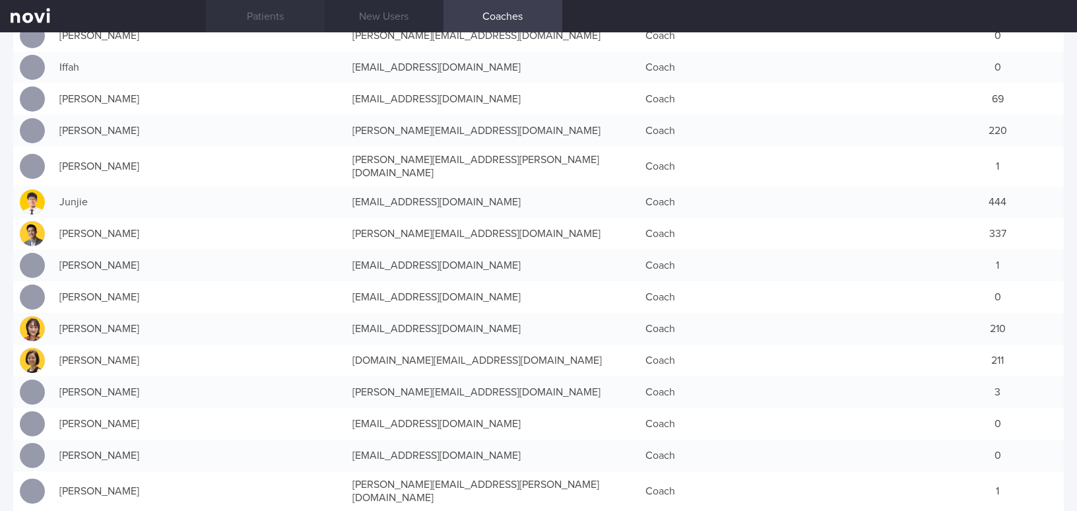
click at [275, 23] on link "Patients" at bounding box center [265, 16] width 119 height 33
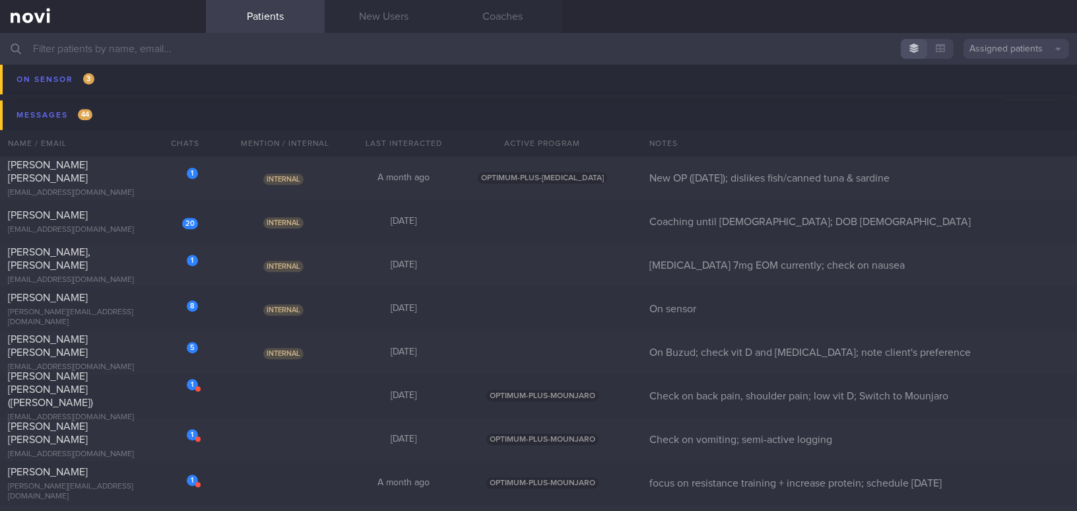
scroll to position [7439, 0]
click at [150, 176] on div "[PERSON_NAME] [PERSON_NAME]" at bounding box center [101, 171] width 187 height 26
select select "7"
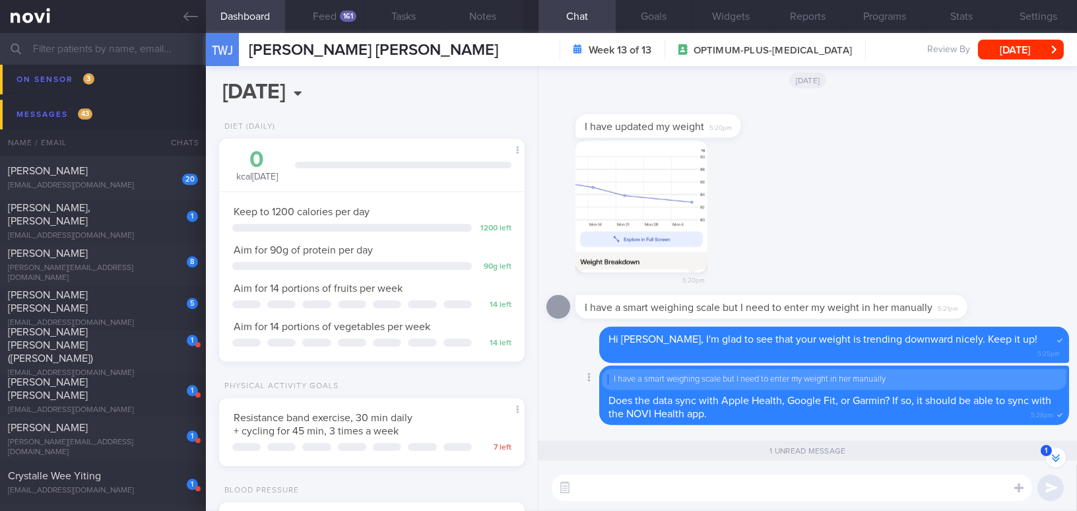
scroll to position [-399, 0]
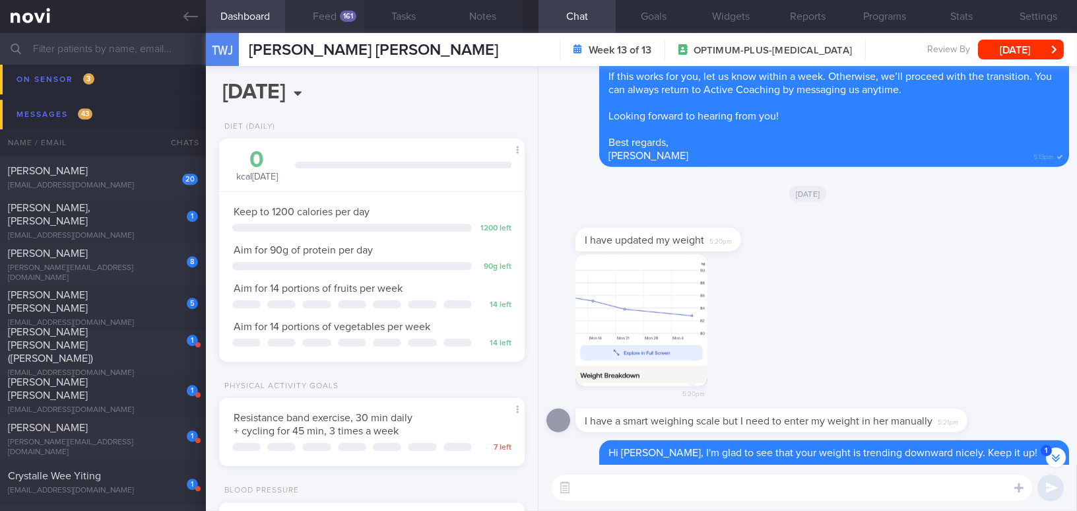
click at [331, 14] on button "Feed 161" at bounding box center [324, 16] width 79 height 33
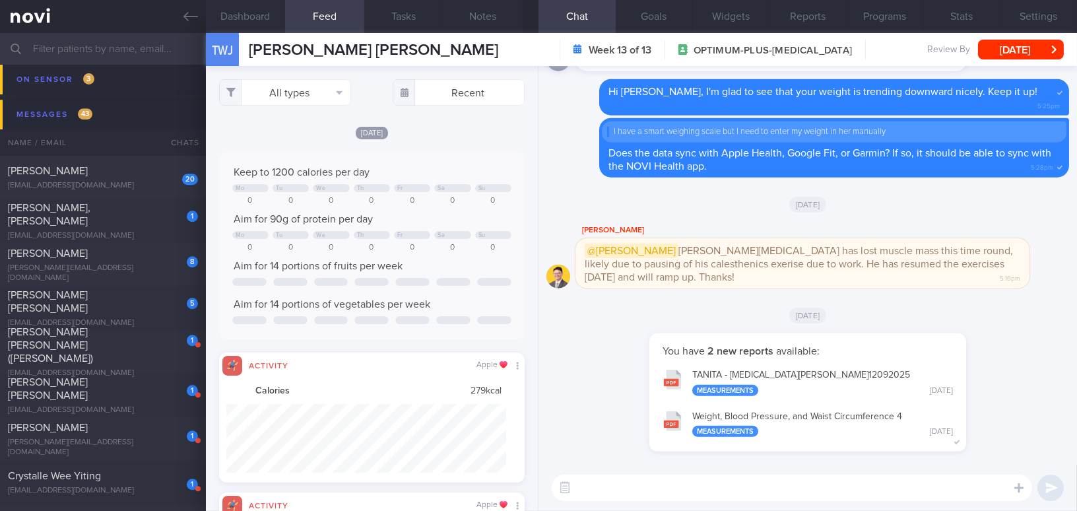
click at [654, 491] on textarea at bounding box center [792, 487] width 480 height 26
type textarea "Hi Wang Jun, how have you been coping"
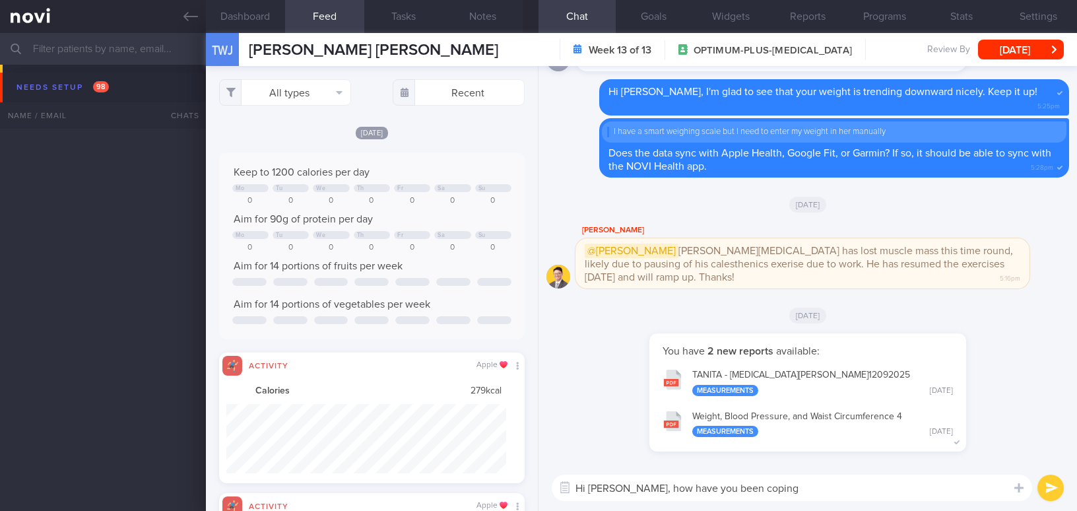
select select "7"
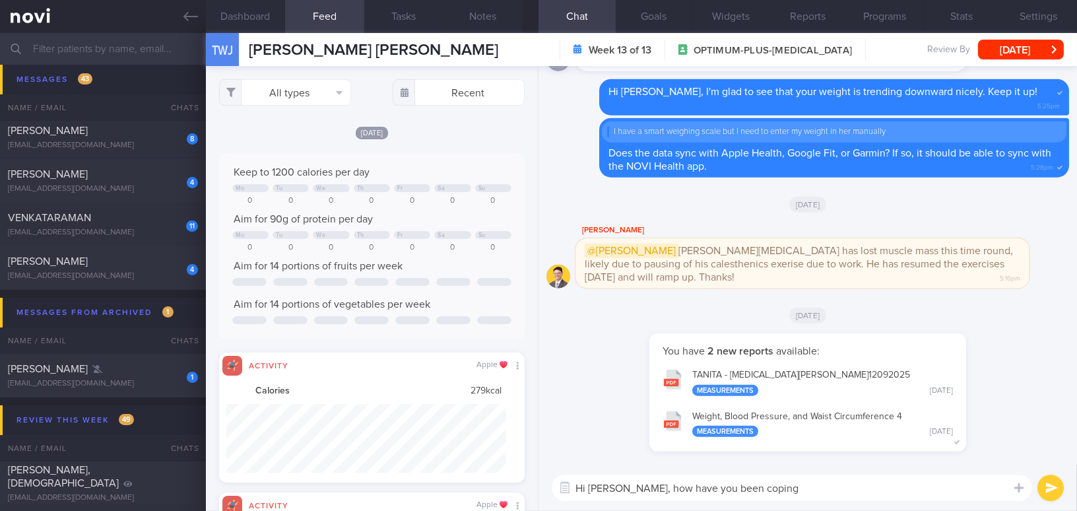
scroll to position [9179, 0]
type textarea "Hi Wang Jun, how have you been doing so far?"
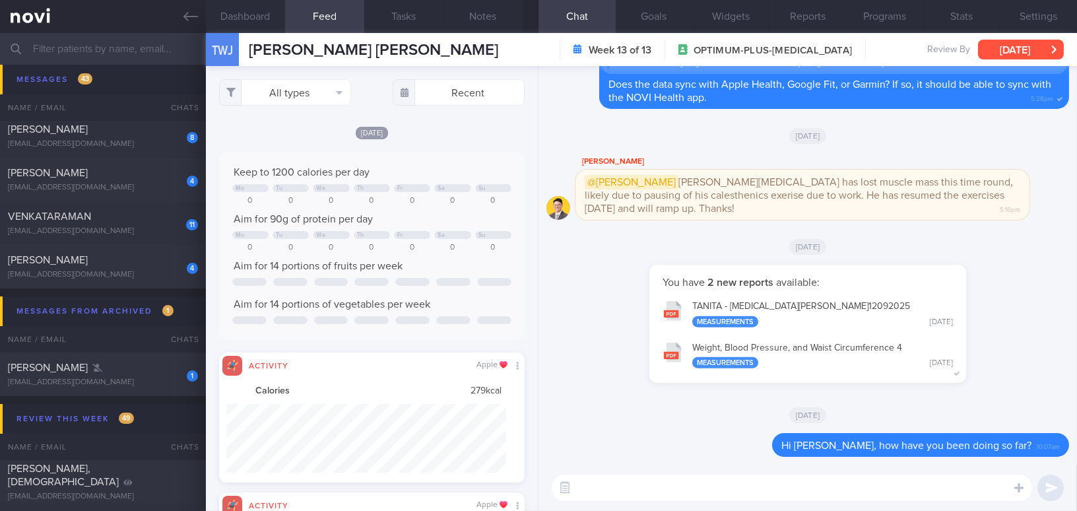
click at [999, 53] on button "[DATE]" at bounding box center [1021, 50] width 86 height 20
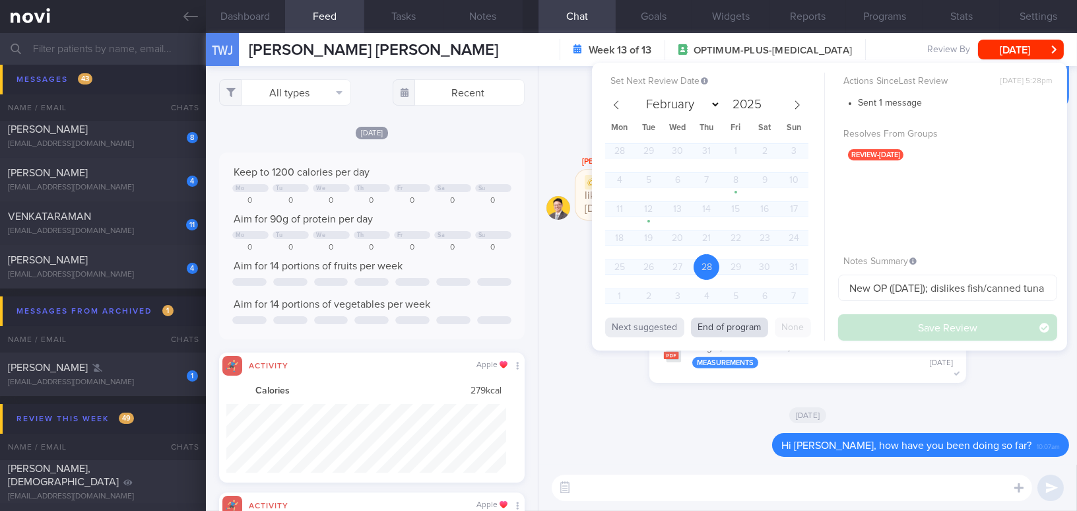
click at [730, 327] on button "End of program" at bounding box center [729, 327] width 77 height 20
select select "8"
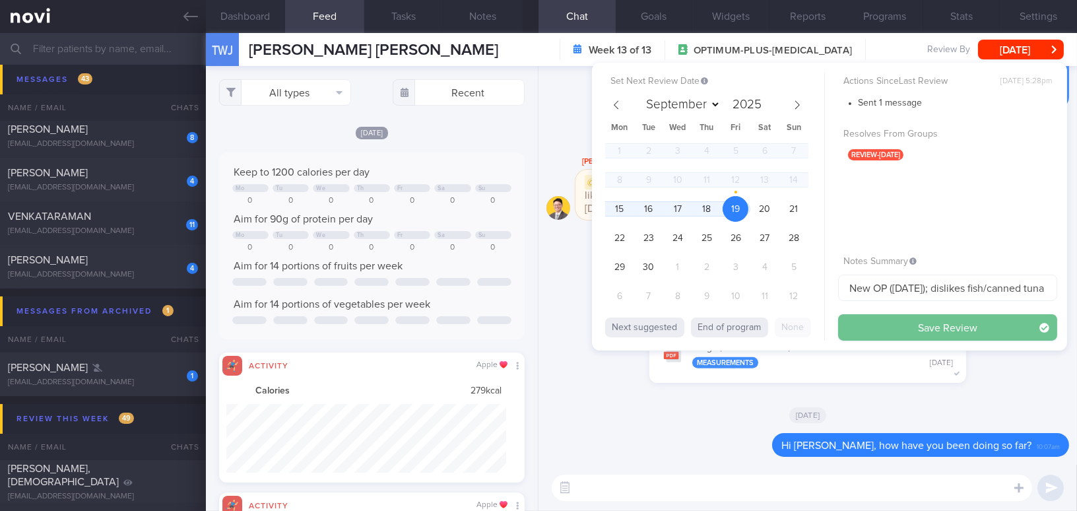
click at [896, 329] on button "Save Review" at bounding box center [947, 327] width 219 height 26
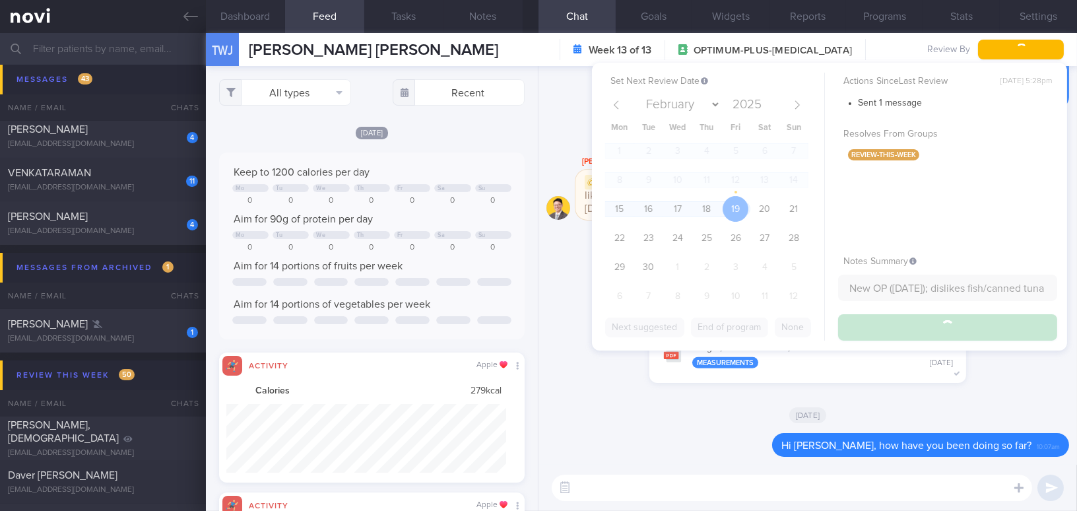
scroll to position [9135, 0]
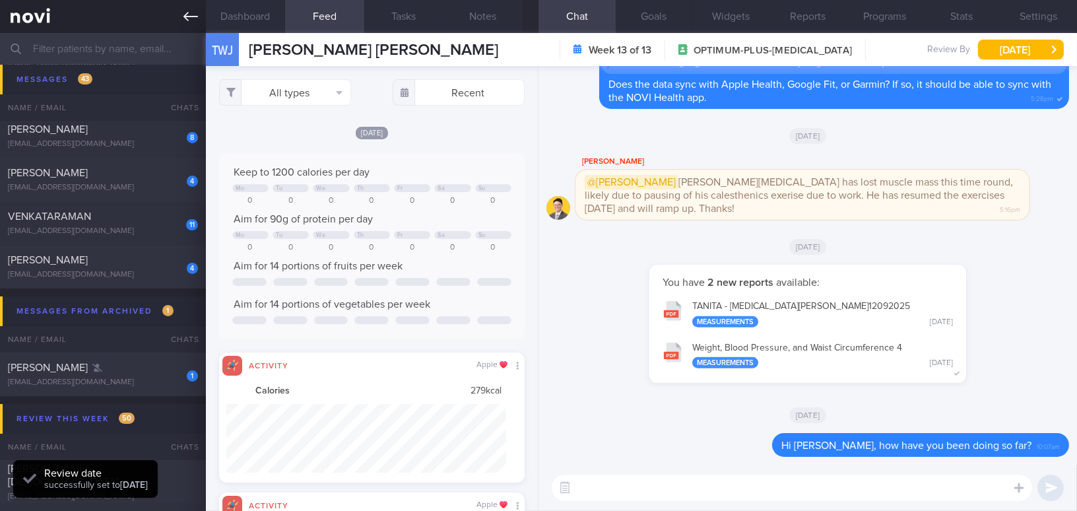
click at [183, 13] on icon at bounding box center [190, 16] width 15 height 15
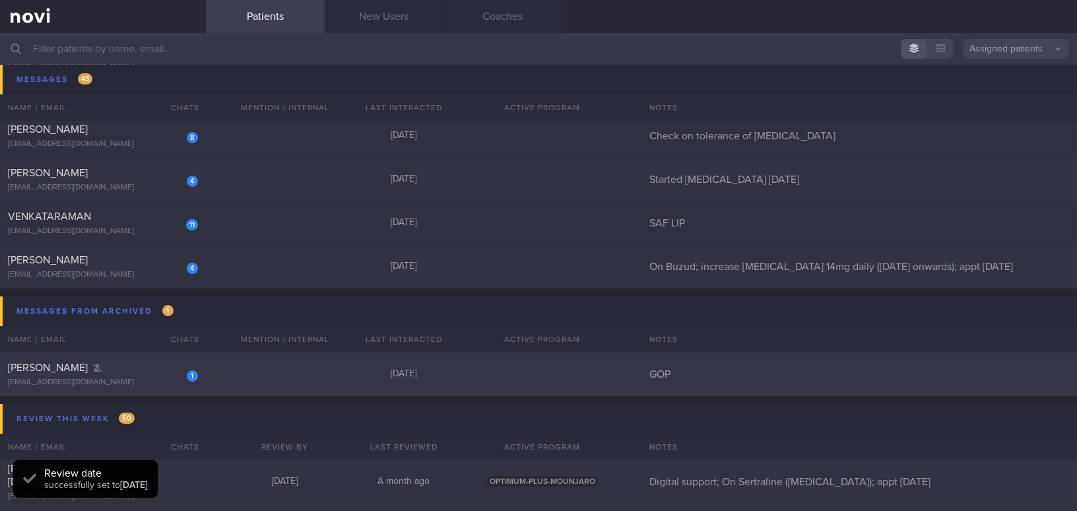
click at [97, 372] on div "CHU YEN MIN" at bounding box center [101, 367] width 187 height 13
select select "8"
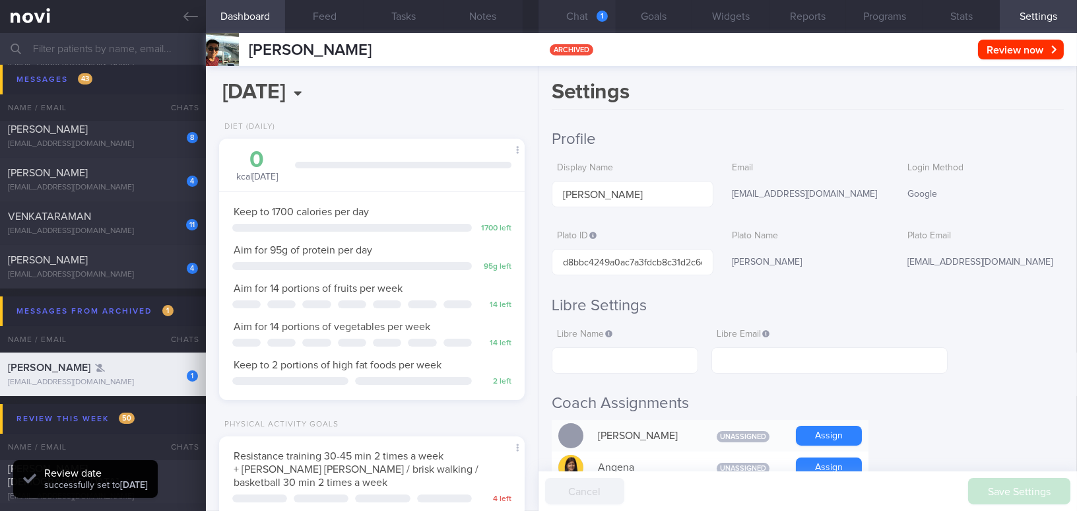
scroll to position [139, 278]
click at [580, 8] on button "Chat 1" at bounding box center [576, 16] width 77 height 33
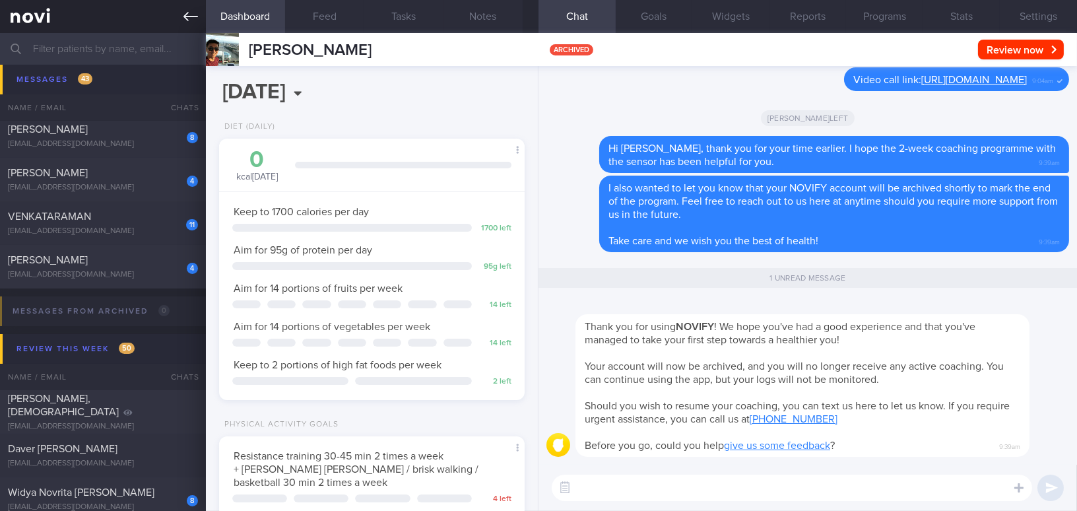
click at [193, 13] on icon at bounding box center [190, 16] width 15 height 15
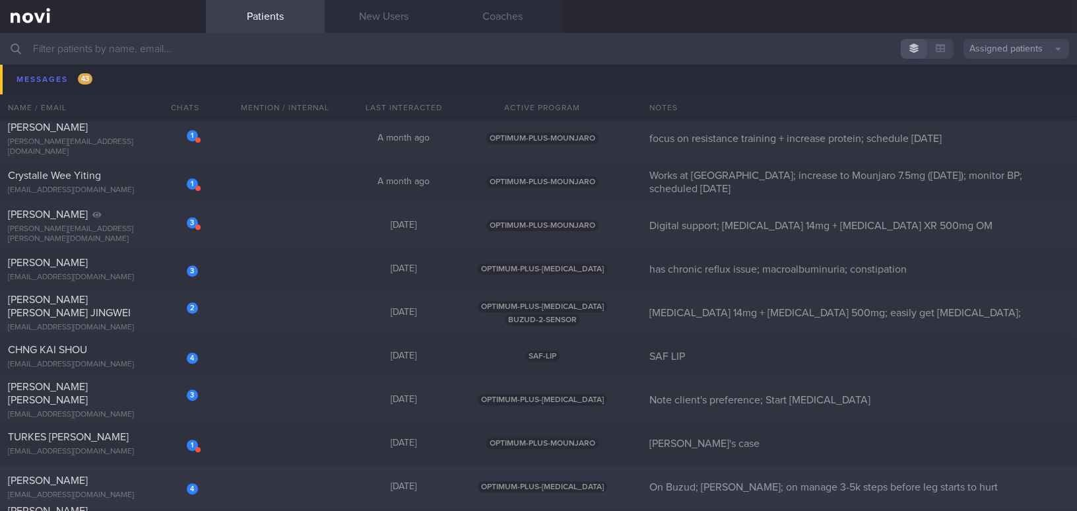
scroll to position [7456, 0]
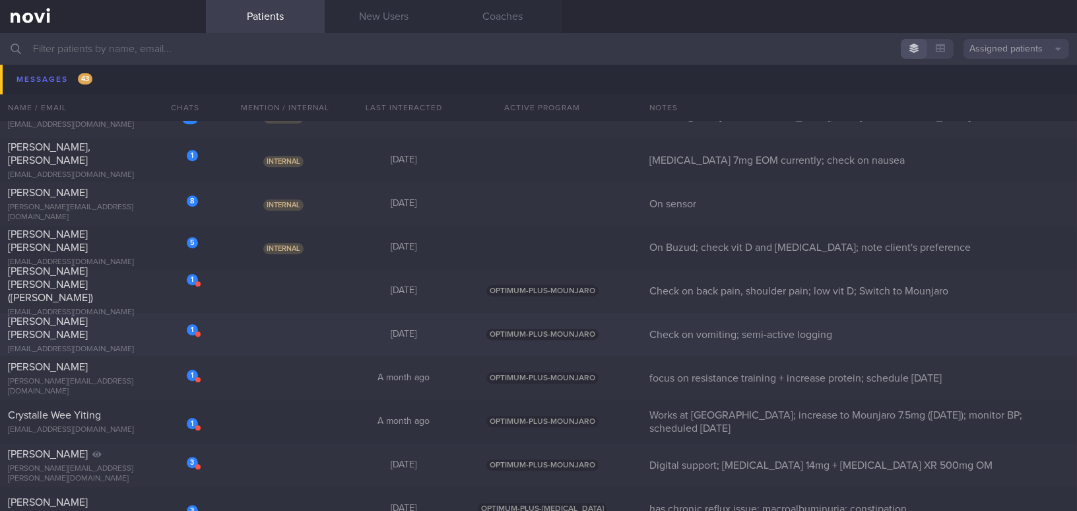
click at [88, 331] on span "Nilanka Manjari Weerasuriya" at bounding box center [48, 328] width 80 height 24
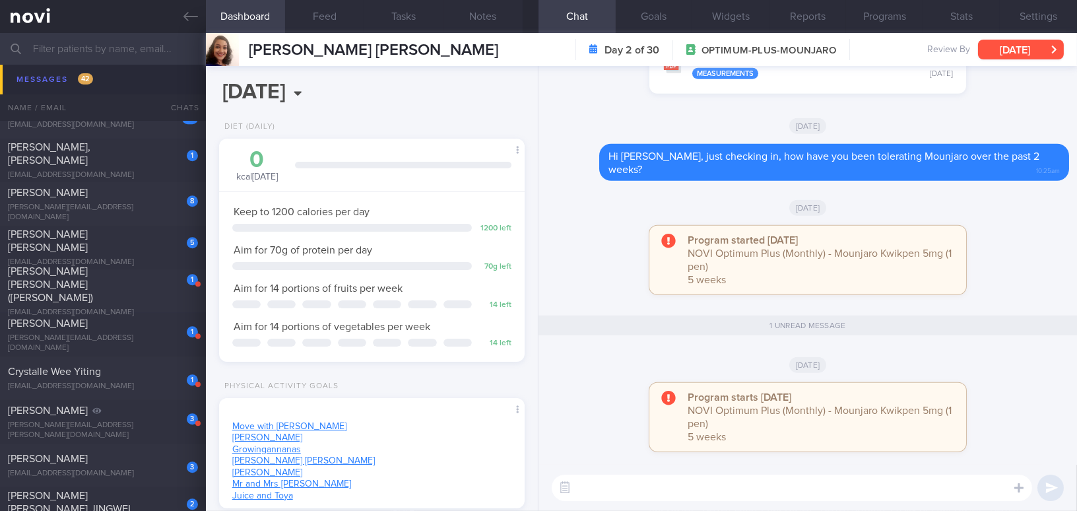
click at [1002, 49] on button "Sun, 14 Sep" at bounding box center [1021, 50] width 86 height 20
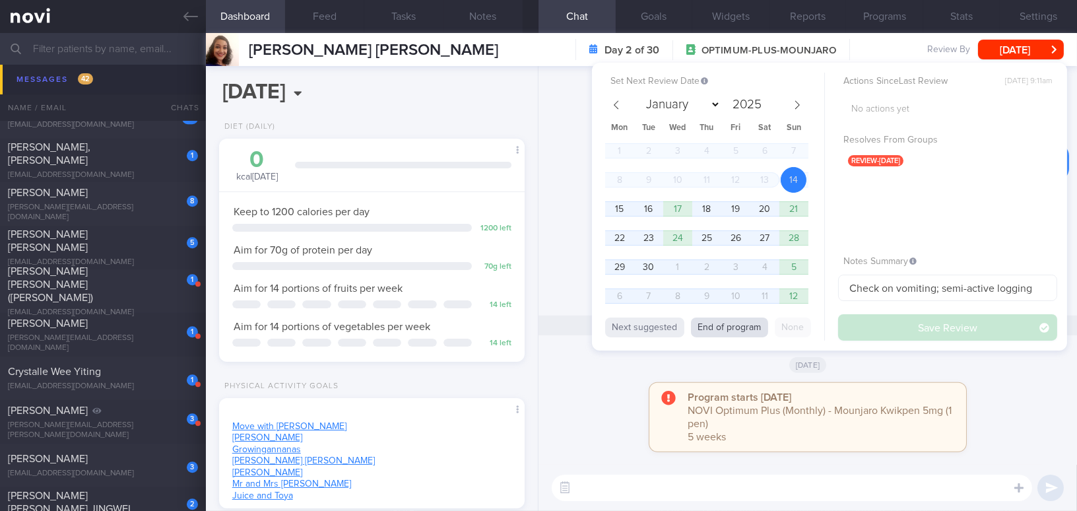
click at [721, 333] on button "End of program" at bounding box center [729, 327] width 77 height 20
select select "9"
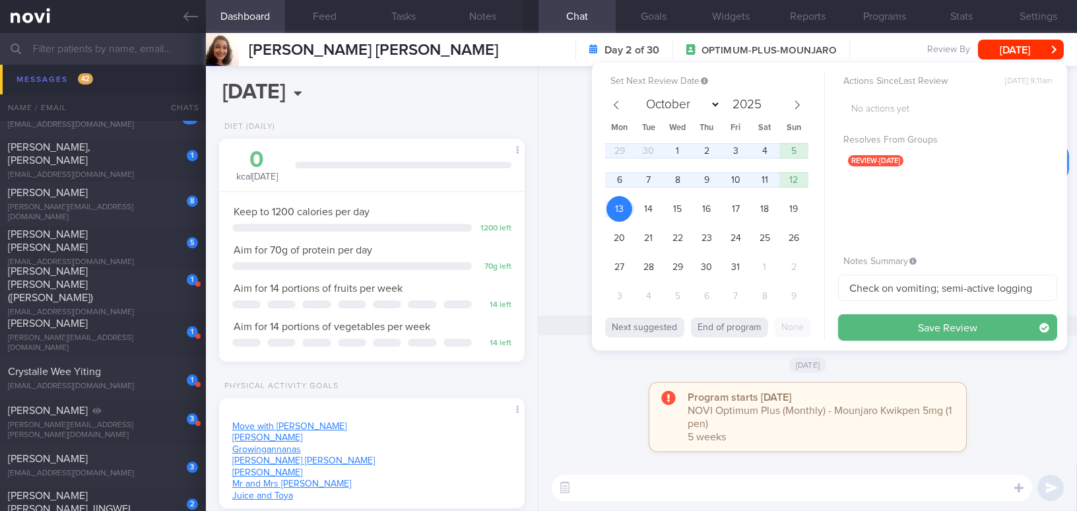
click at [871, 322] on button "Save Review" at bounding box center [947, 327] width 219 height 26
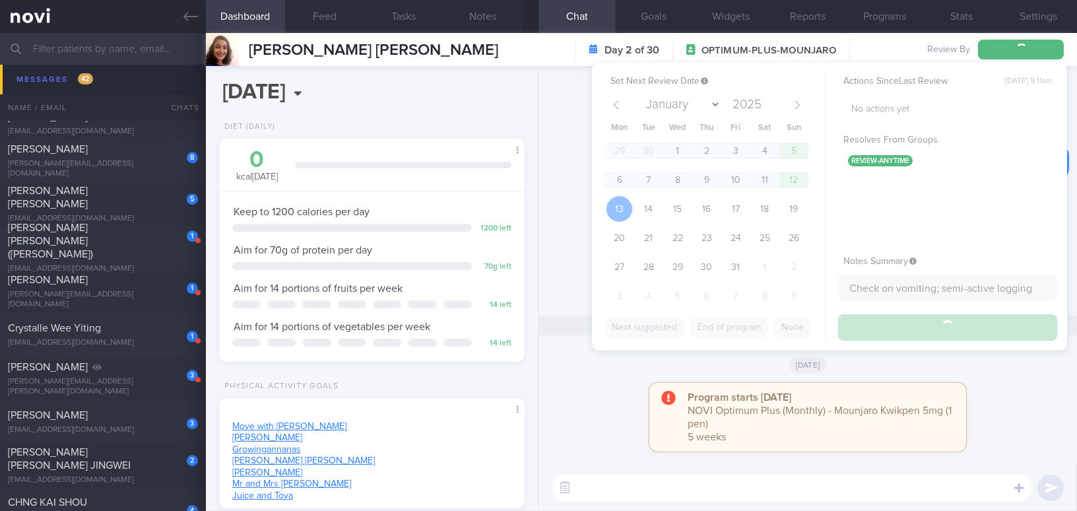
scroll to position [7412, 0]
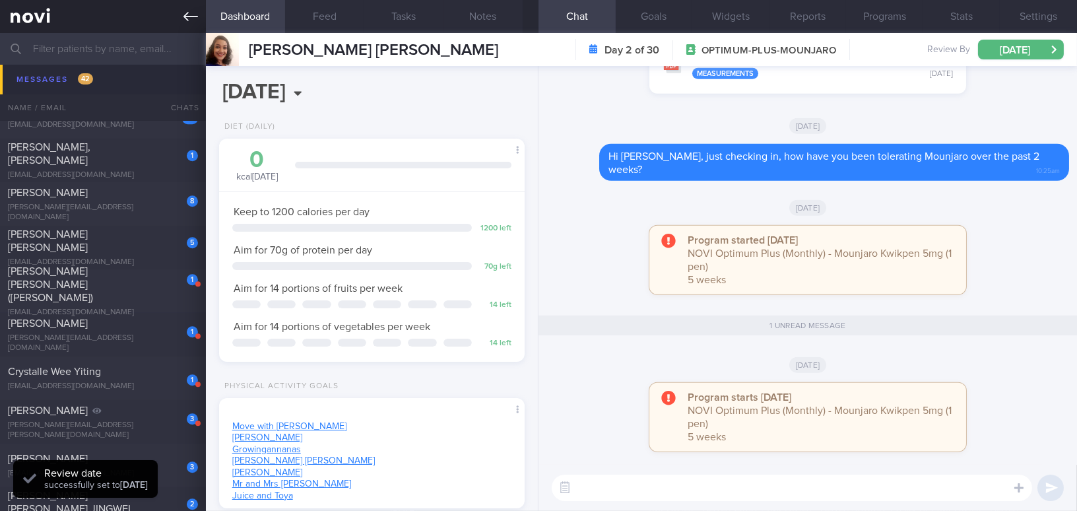
click at [187, 22] on icon at bounding box center [190, 16] width 15 height 15
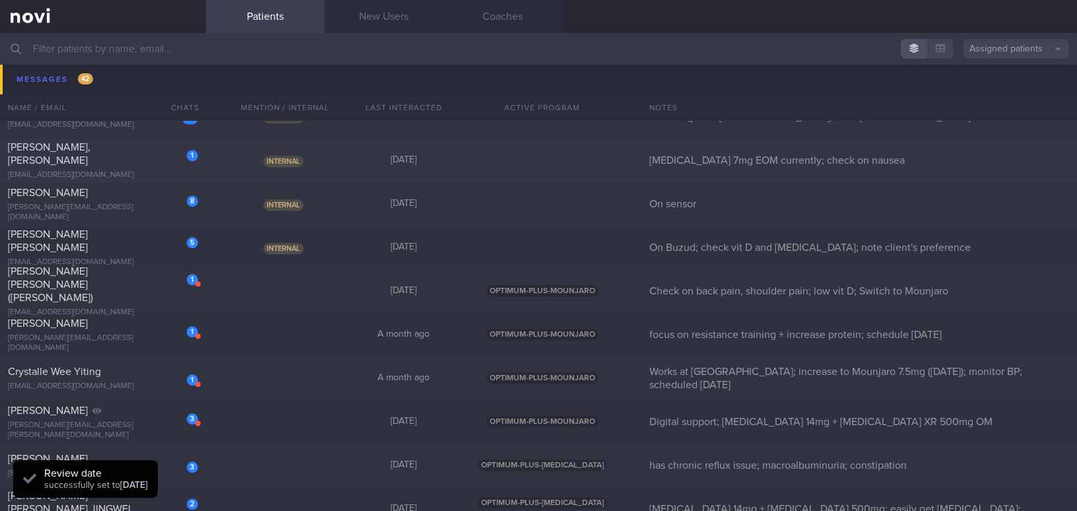
click at [106, 170] on div "[EMAIL_ADDRESS][DOMAIN_NAME]" at bounding box center [103, 175] width 190 height 10
select select "7"
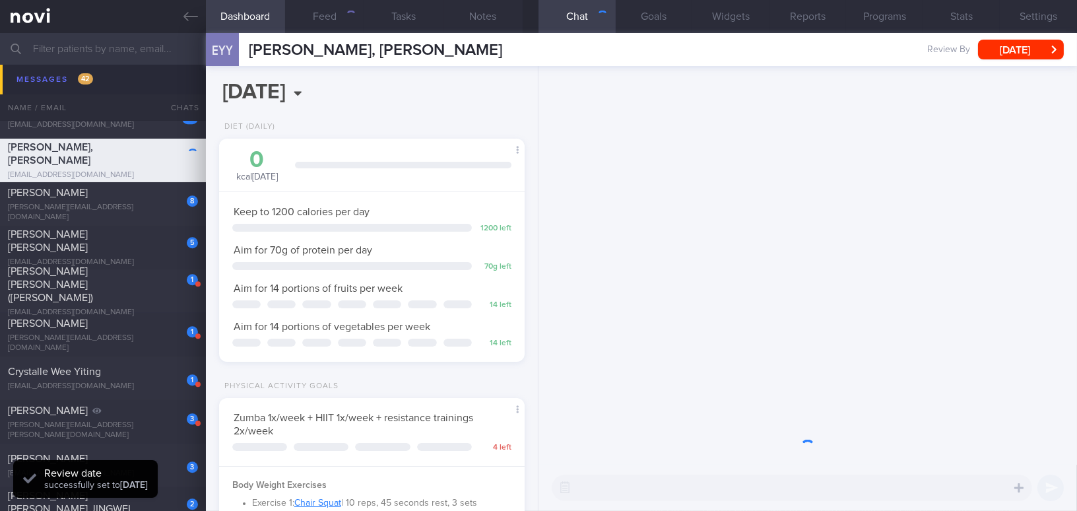
scroll to position [154, 273]
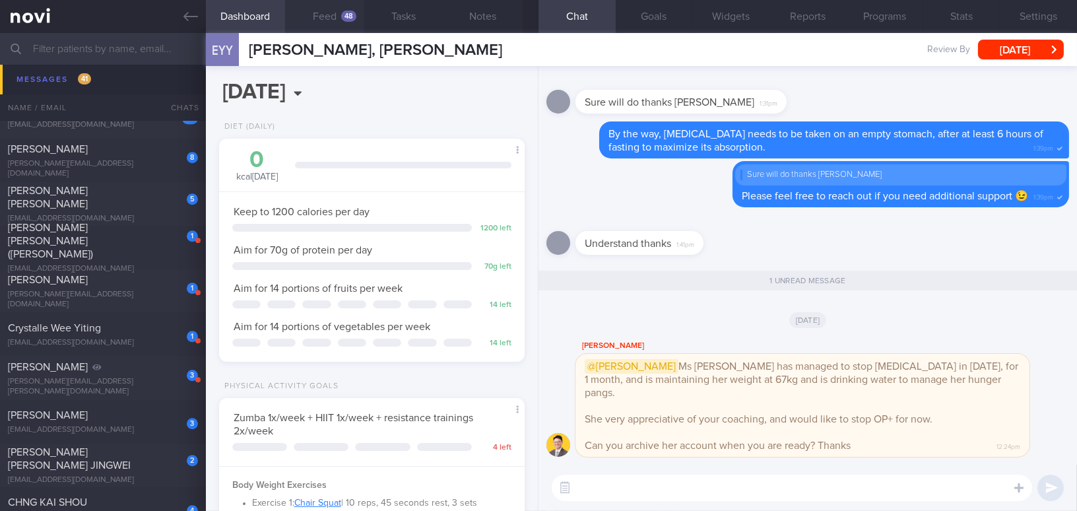
click at [329, 11] on button "Feed 48" at bounding box center [324, 16] width 79 height 33
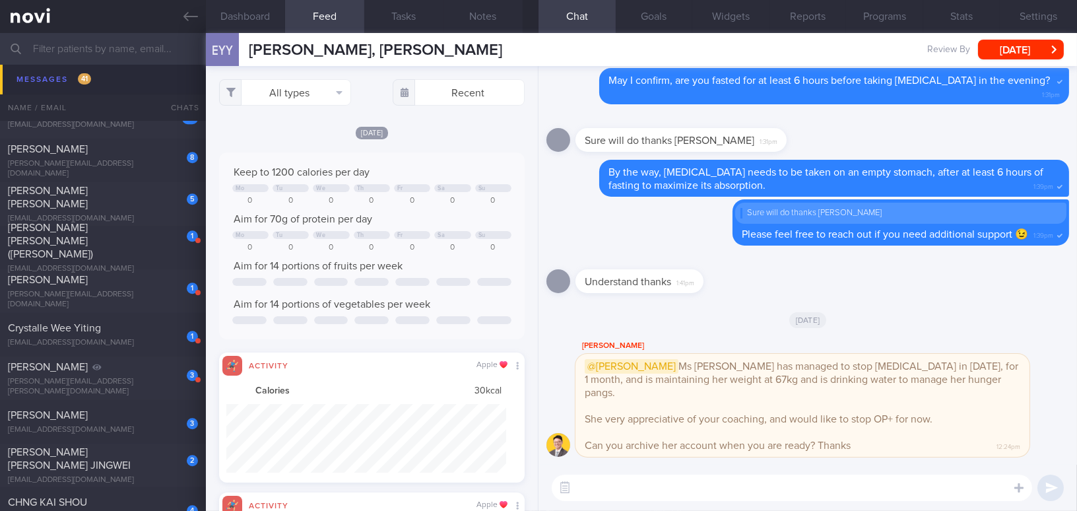
scroll to position [69, 279]
click at [656, 478] on textarea at bounding box center [792, 487] width 480 height 26
click at [1030, 10] on button "Settings" at bounding box center [1038, 16] width 77 height 33
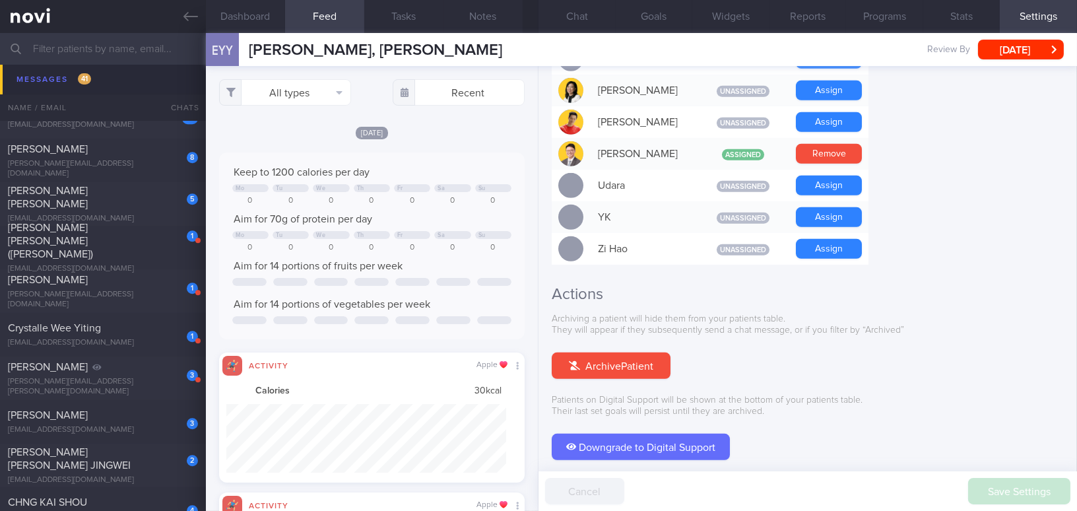
scroll to position [1225, 0]
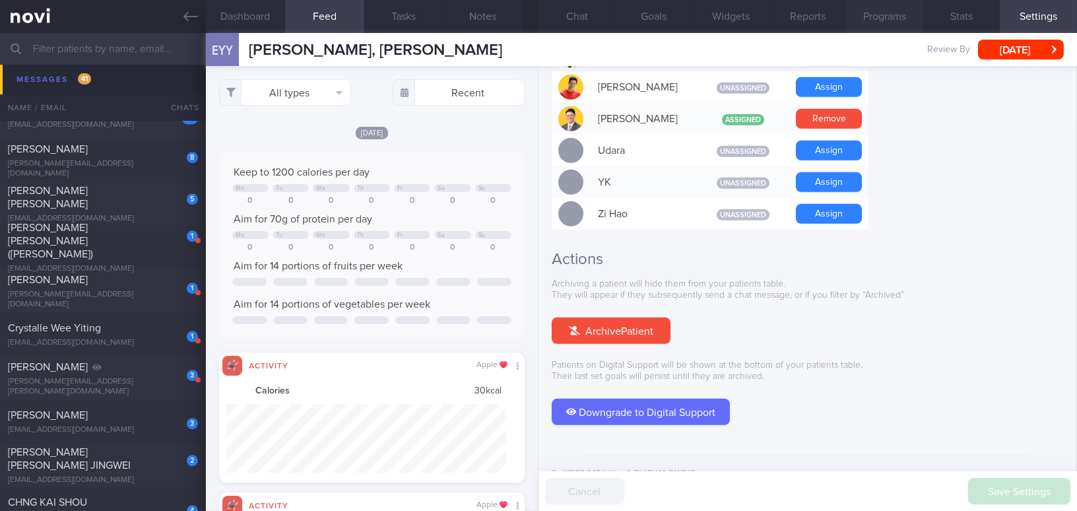
click at [894, 15] on button "Programs" at bounding box center [884, 16] width 77 height 33
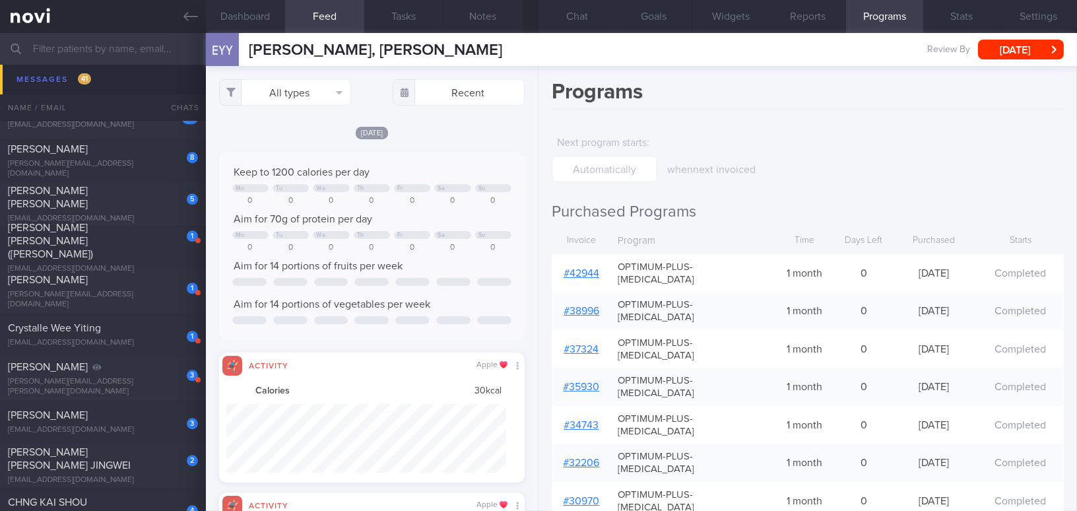
click at [594, 268] on link "# 42944" at bounding box center [582, 273] width 36 height 11
click at [571, 15] on button "Chat" at bounding box center [576, 16] width 77 height 33
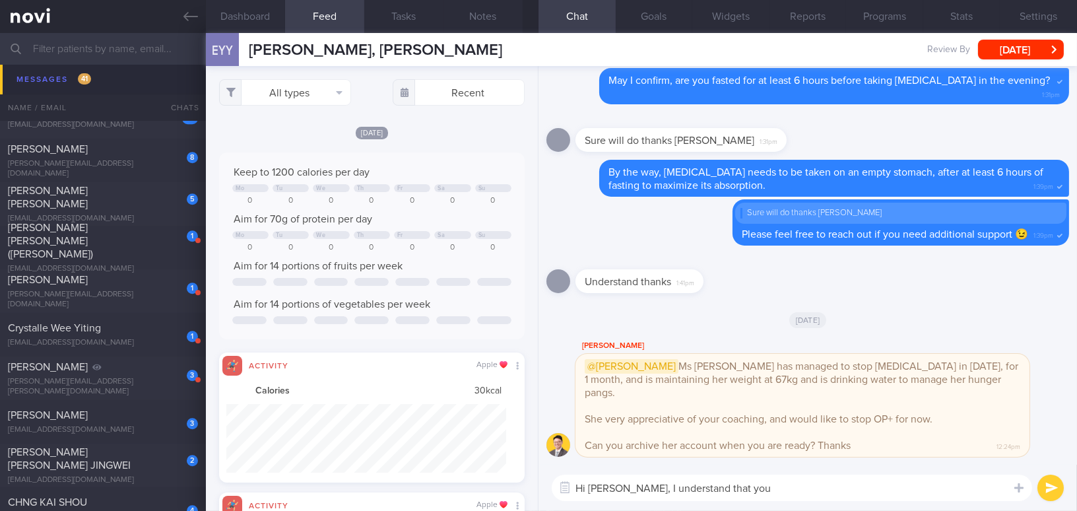
drag, startPoint x: 610, startPoint y: 490, endPoint x: 725, endPoint y: 490, distance: 114.8
click at [725, 490] on textarea "Hi Erin, I understand that you" at bounding box center [792, 487] width 480 height 26
paste textarea "from Dr. T that you will be stopping OP+. Thank you for giving us the opportuni…"
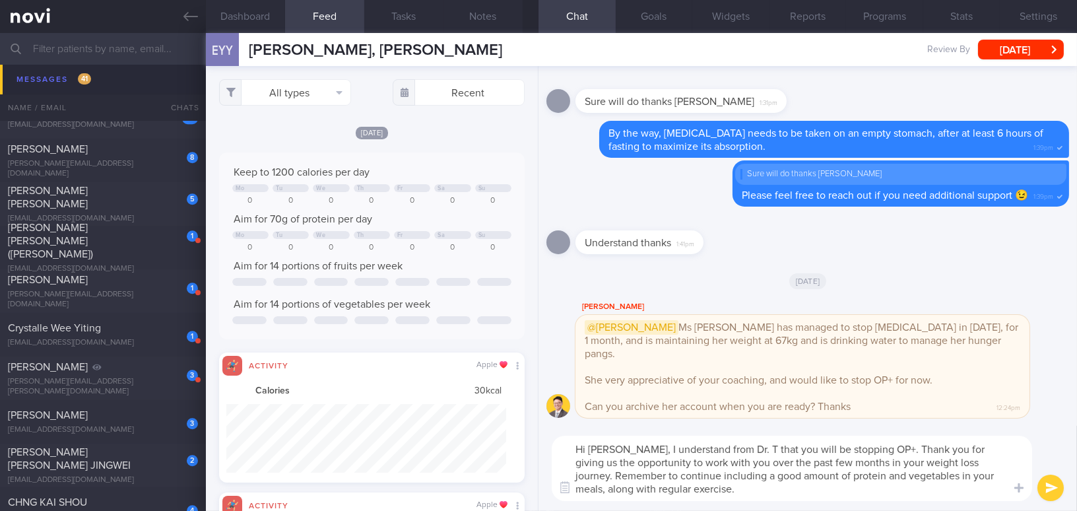
click at [708, 449] on textarea "Hi Erin, I understand from Dr. T that you will be stopping OP+. Thank you for g…" at bounding box center [792, 468] width 480 height 65
click at [884, 20] on button "Programs" at bounding box center [884, 16] width 77 height 33
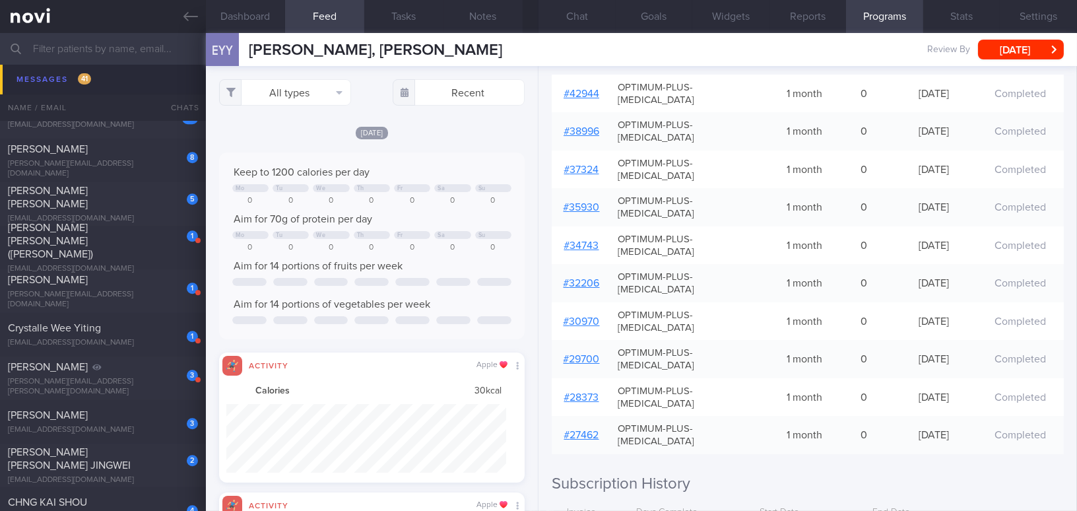
scroll to position [119, 0]
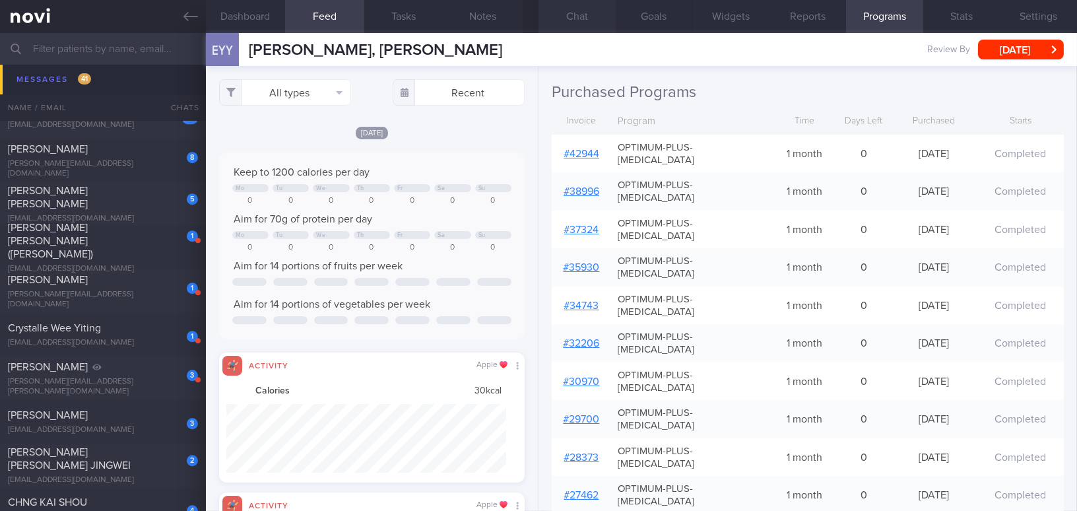
click at [585, 13] on button "Chat" at bounding box center [576, 16] width 77 height 33
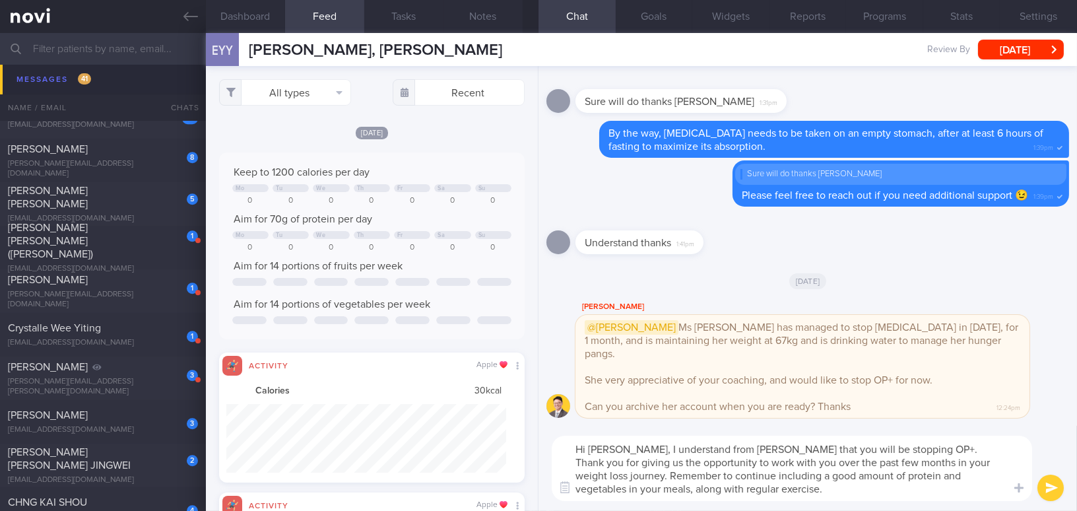
drag, startPoint x: 751, startPoint y: 461, endPoint x: 828, endPoint y: 460, distance: 76.6
click at [828, 460] on textarea "Hi Erin, I understand from Dr Todd that you will be stopping OP+. Thank you for…" at bounding box center [792, 468] width 480 height 65
type textarea "Hi [PERSON_NAME], I understand from [PERSON_NAME] that you will be stopping OP+…"
click at [1055, 490] on button "submit" at bounding box center [1050, 487] width 26 height 26
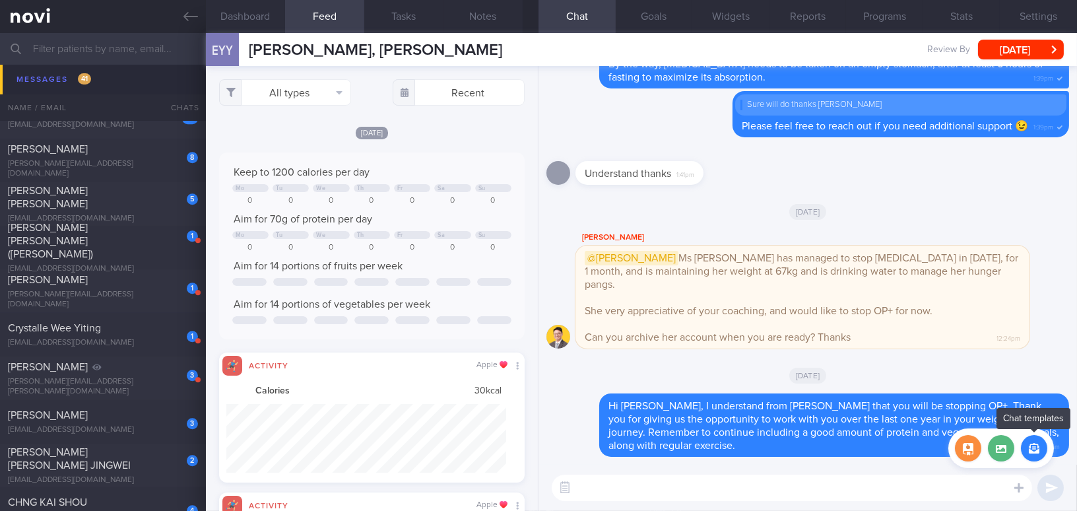
click at [1029, 451] on button "button" at bounding box center [1034, 448] width 26 height 26
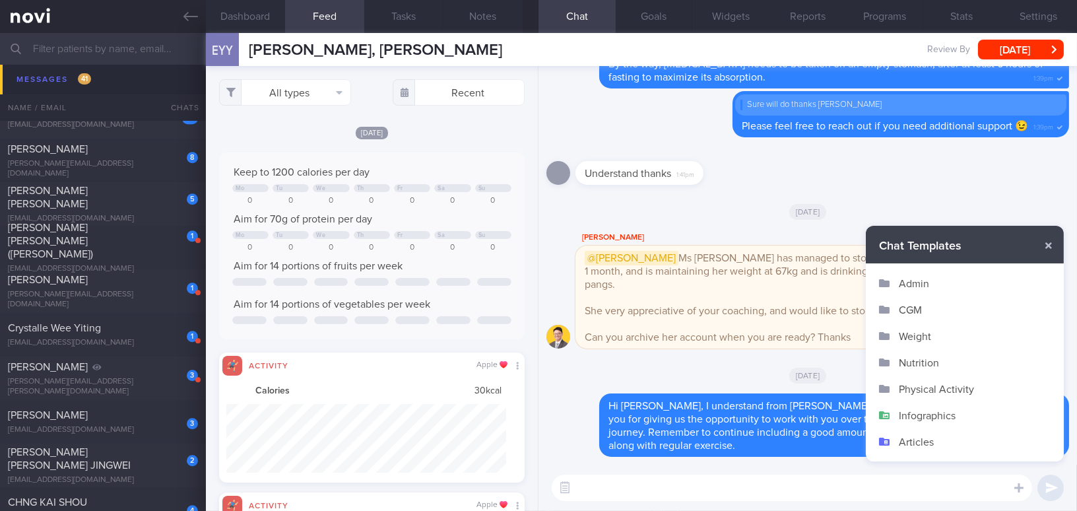
click at [913, 286] on button "Admin" at bounding box center [965, 283] width 198 height 26
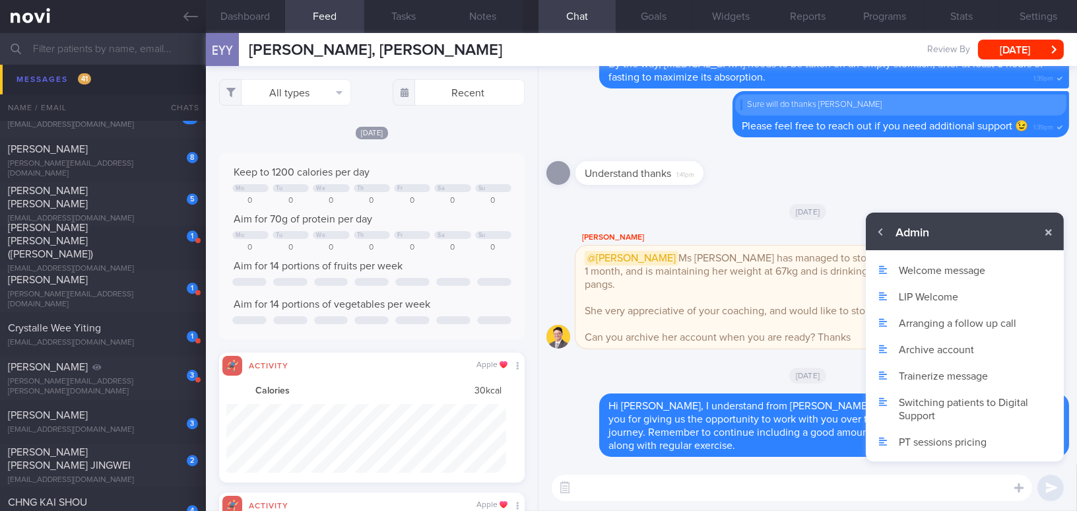
click at [925, 352] on button "Archive account" at bounding box center [965, 349] width 198 height 26
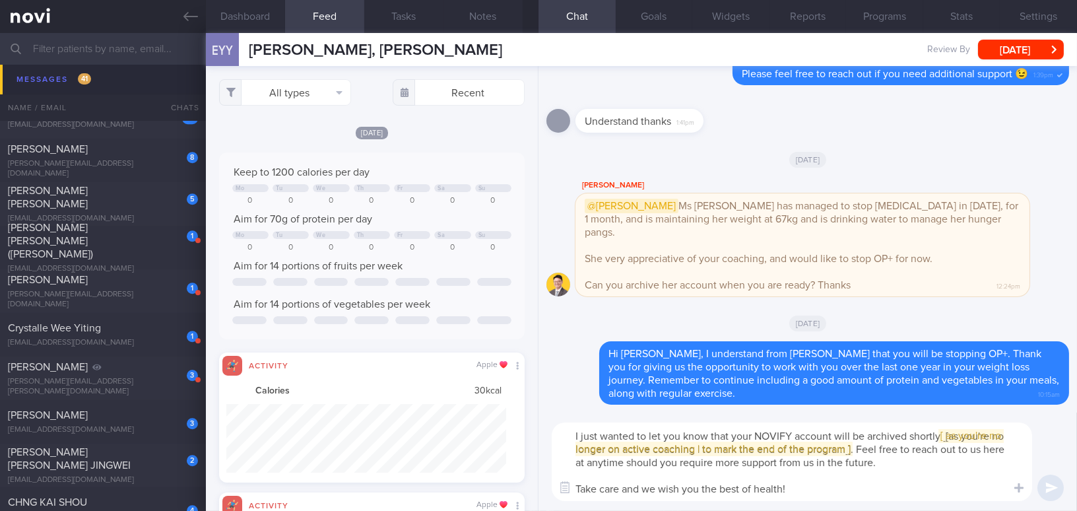
drag, startPoint x: 581, startPoint y: 436, endPoint x: 597, endPoint y: 437, distance: 16.6
click at [597, 437] on textarea "I just wanted to let you know that your NOVIFY account will be archived shortly…" at bounding box center [792, 461] width 480 height 79
click at [882, 455] on textarea "I also wanted to let you know that your NOVIFY account will be archived shortly…" at bounding box center [792, 461] width 480 height 79
click at [953, 434] on span "[ [ as you're no longer on active coaching | to mark the end of the program ] ]" at bounding box center [790, 442] width 430 height 24
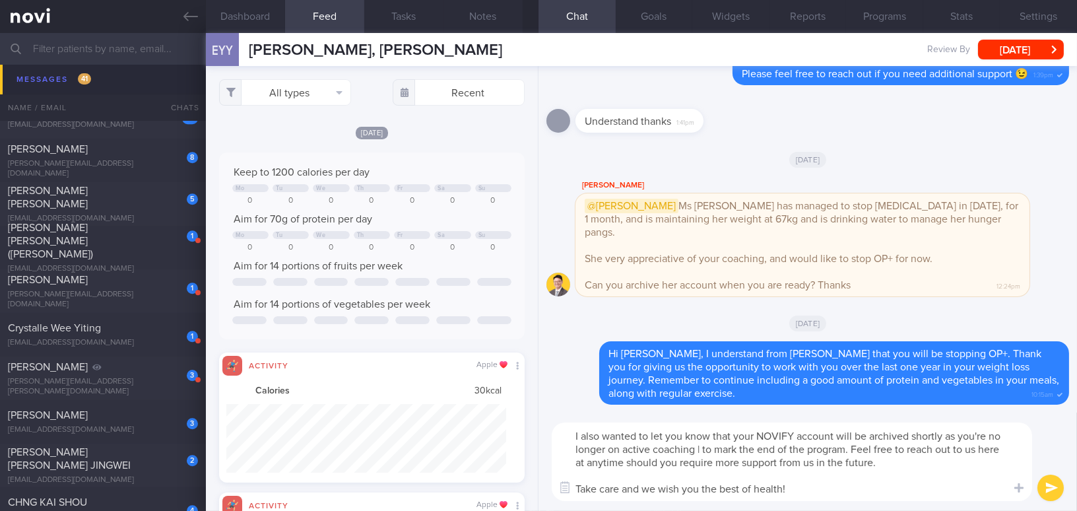
click at [942, 435] on textarea "I also wanted to let you know that your NOVIFY account will be archived shortly…" at bounding box center [792, 461] width 480 height 79
drag, startPoint x: 944, startPoint y: 435, endPoint x: 703, endPoint y: 447, distance: 241.2
click at [703, 447] on textarea "I also wanted to let you know that your NOVIFY account will be archived shortly…" at bounding box center [792, 461] width 480 height 79
drag, startPoint x: 800, startPoint y: 486, endPoint x: 849, endPoint y: 477, distance: 49.7
click at [800, 486] on textarea "I also wanted to let you know that your NOVIFY account will be archived shortly…" at bounding box center [792, 461] width 480 height 79
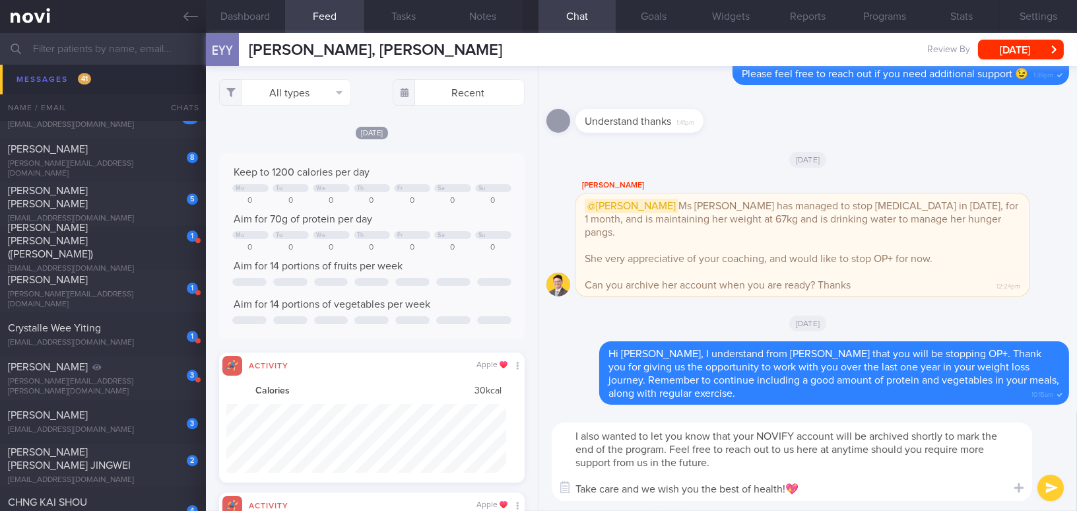
type textarea "I also wanted to let you know that your NOVIFY account will be archived shortly…"
click at [1059, 484] on button "submit" at bounding box center [1050, 487] width 26 height 26
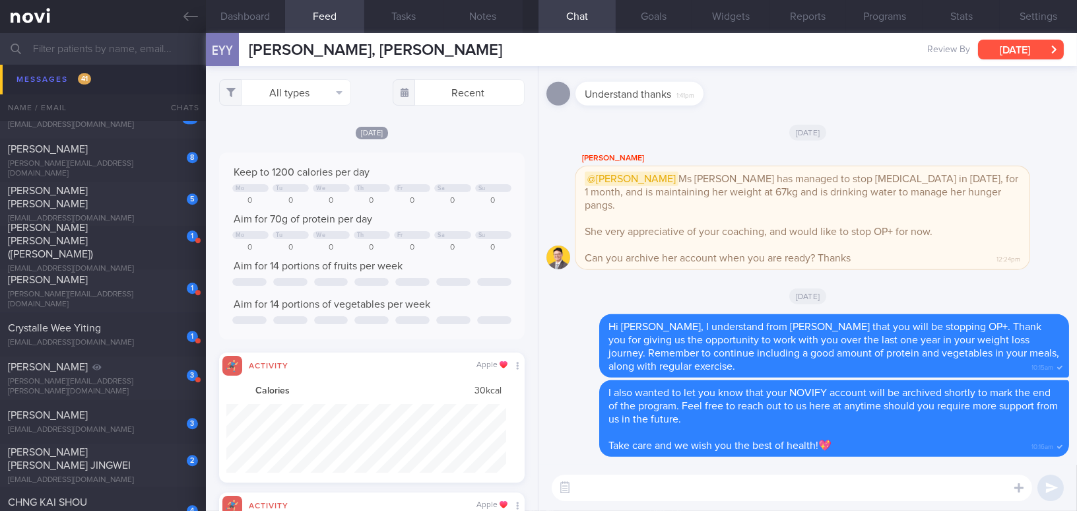
click at [1004, 50] on button "[DATE]" at bounding box center [1021, 50] width 86 height 20
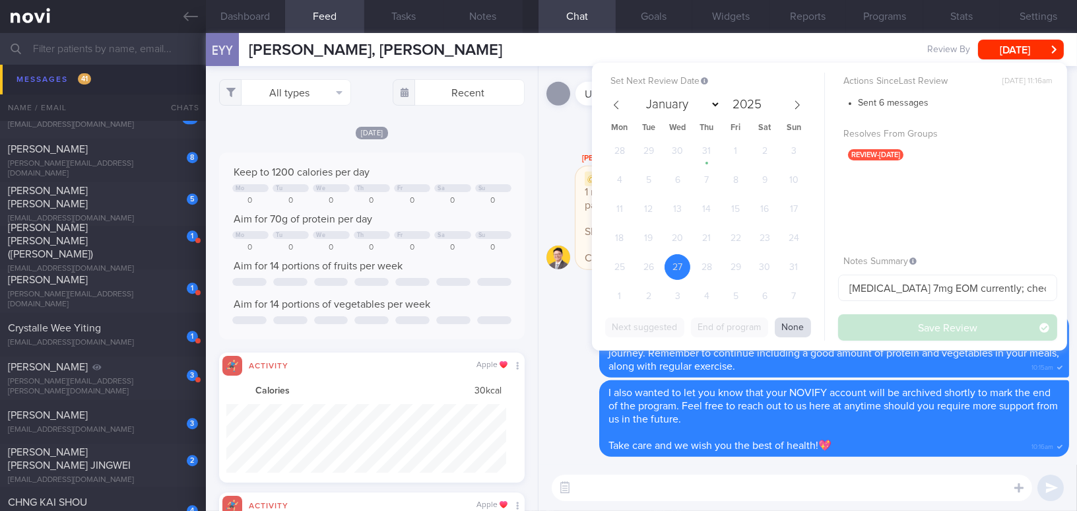
click at [796, 331] on button "None" at bounding box center [793, 327] width 36 height 20
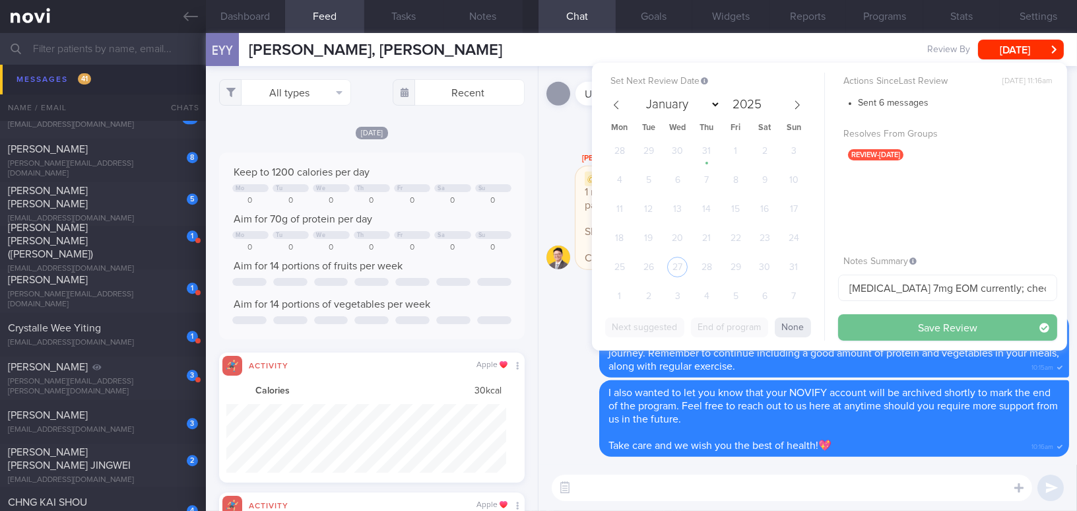
click at [880, 330] on button "Save Review" at bounding box center [947, 327] width 219 height 26
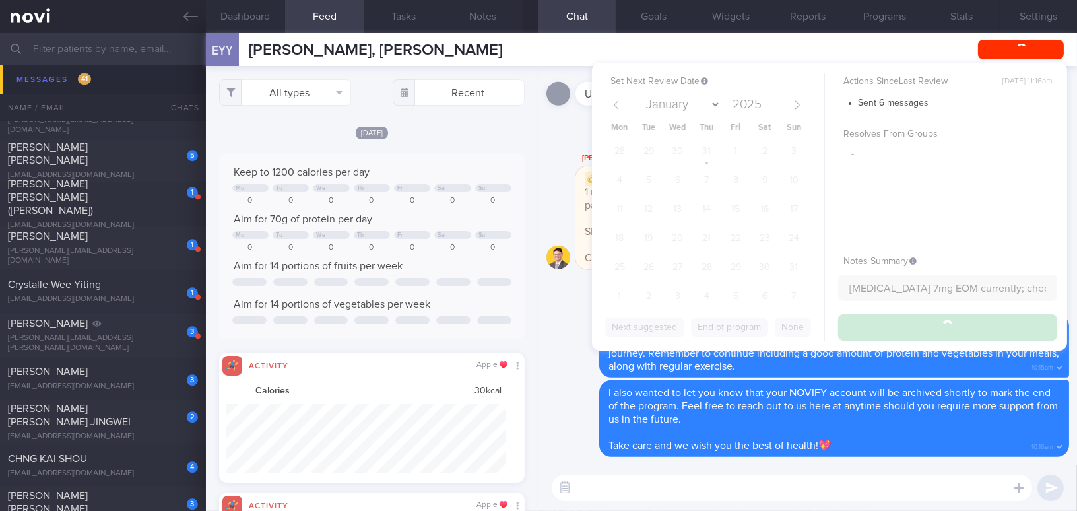
scroll to position [7369, 0]
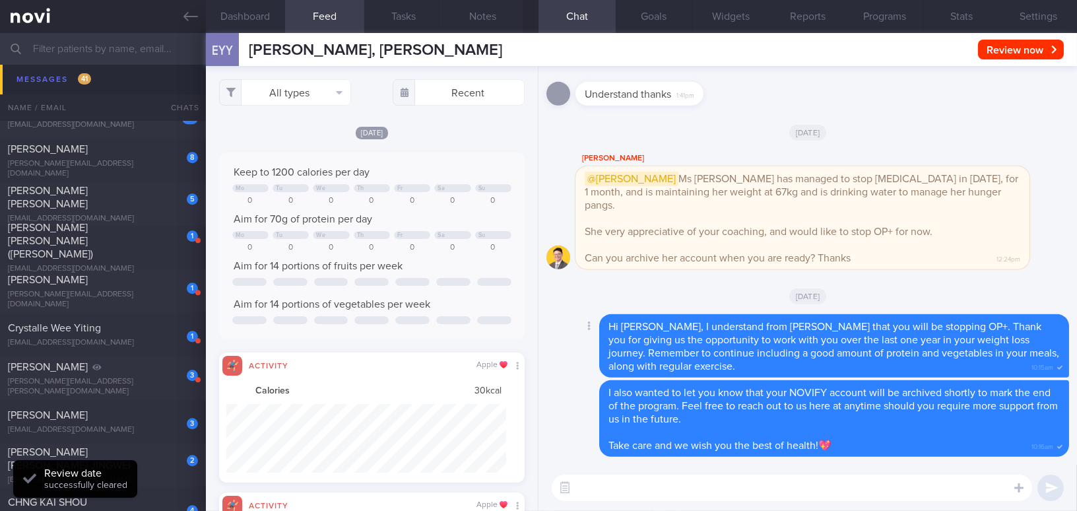
select select "8"
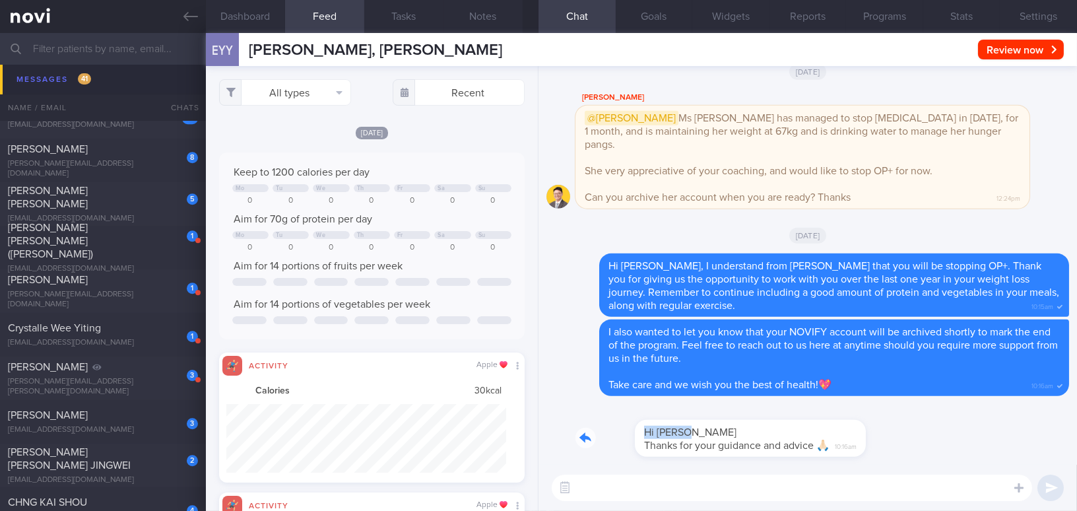
drag, startPoint x: 712, startPoint y: 428, endPoint x: 850, endPoint y: 427, distance: 137.9
click at [850, 427] on div "Hi Mee Li Thanks for your guidance and advice 🙏🏻 10:16am" at bounding box center [807, 434] width 523 height 61
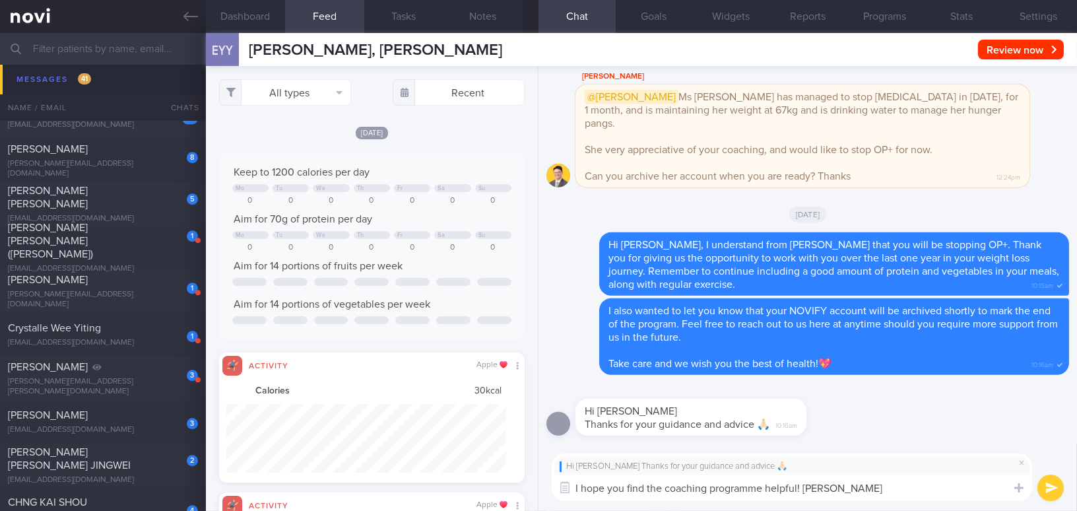
type textarea "I hope you find the coaching programme helpful! Jia you, Erin!"
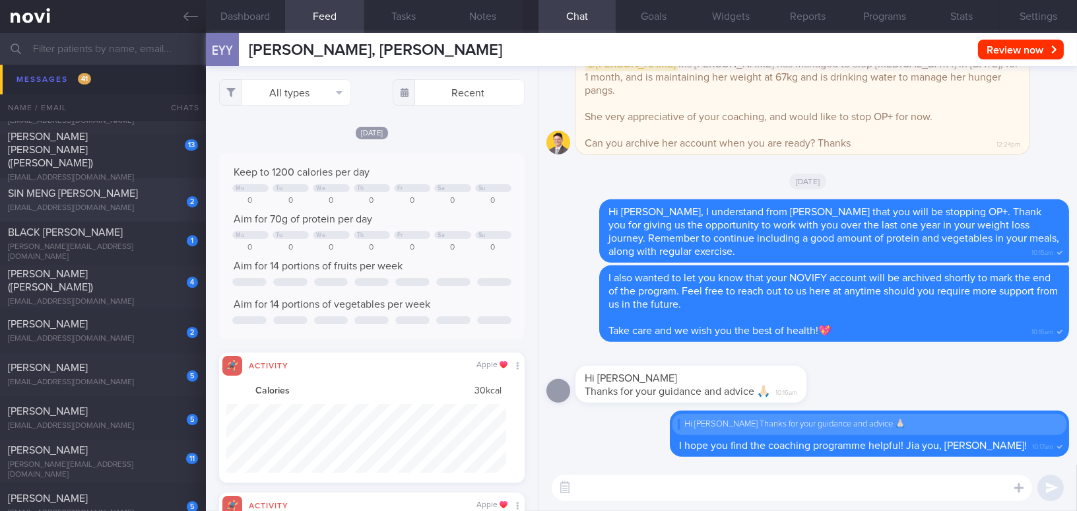
scroll to position [7908, 0]
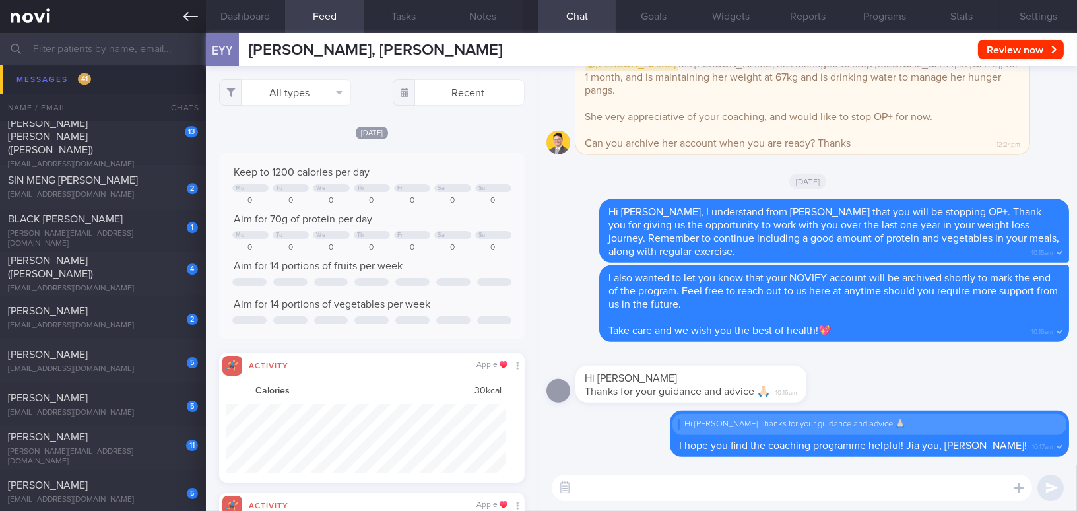
click at [186, 14] on icon at bounding box center [190, 16] width 15 height 9
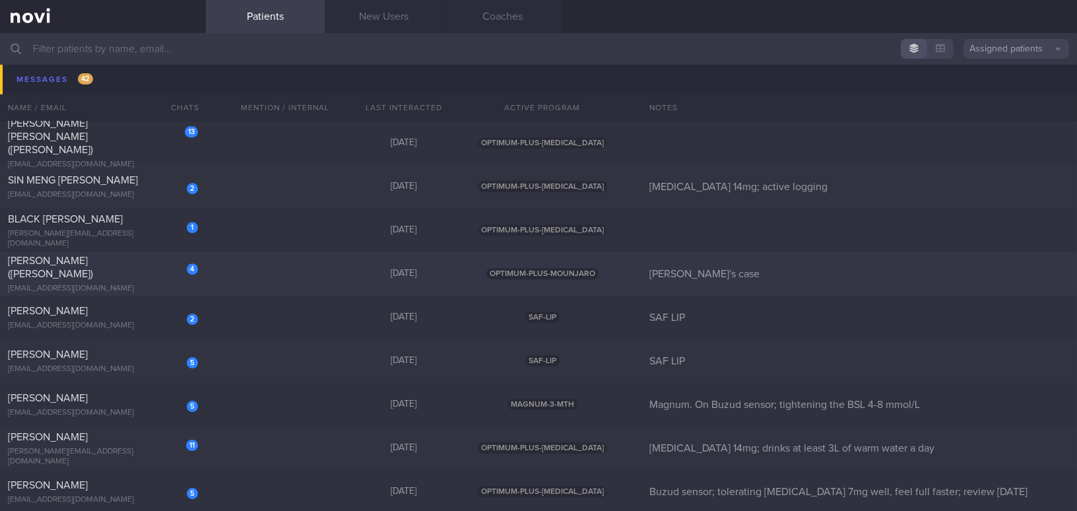
click at [112, 272] on div "[PERSON_NAME] ([PERSON_NAME])" at bounding box center [101, 267] width 187 height 26
select select "8"
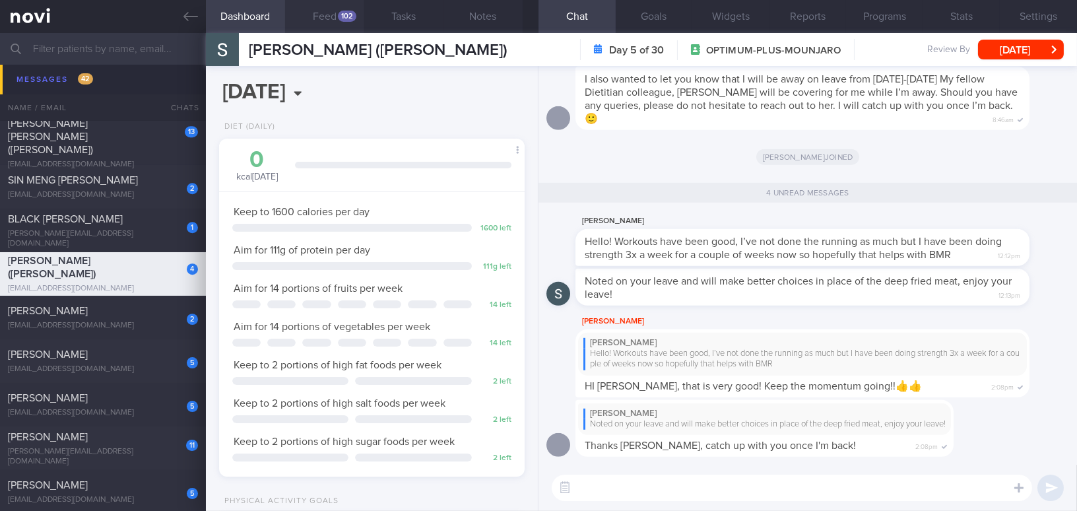
click at [323, 17] on button "Feed 102" at bounding box center [324, 16] width 79 height 33
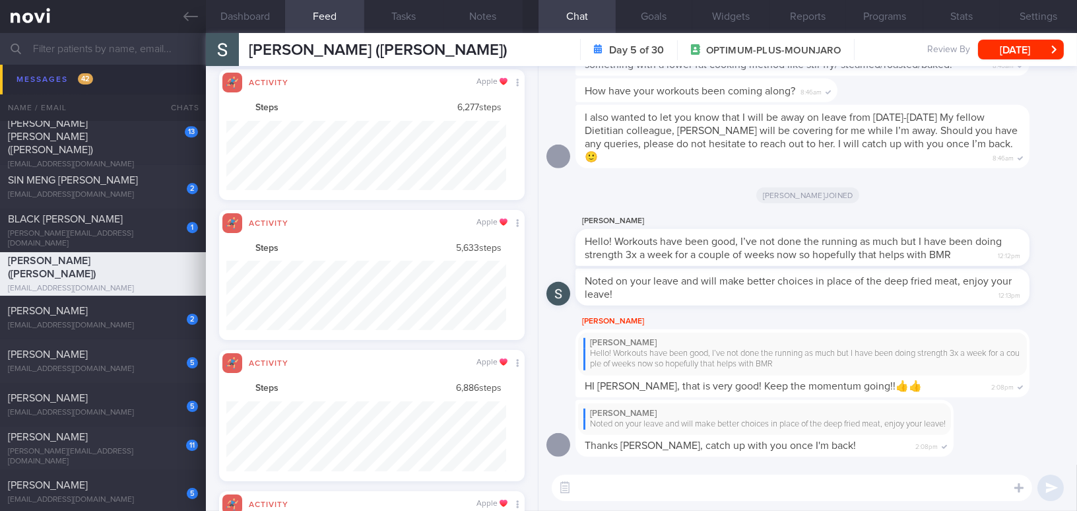
scroll to position [70, 279]
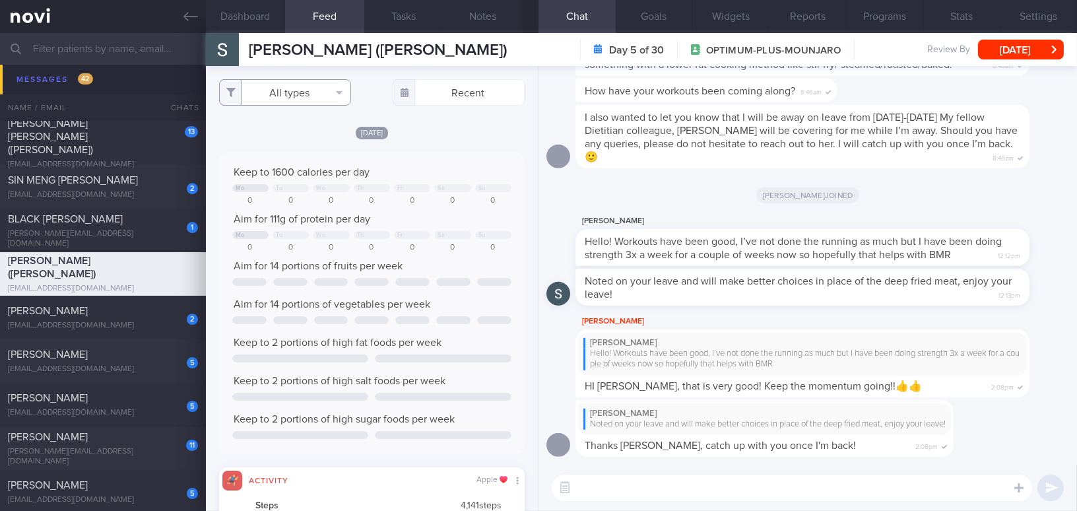
click at [282, 94] on button "All types" at bounding box center [285, 92] width 132 height 26
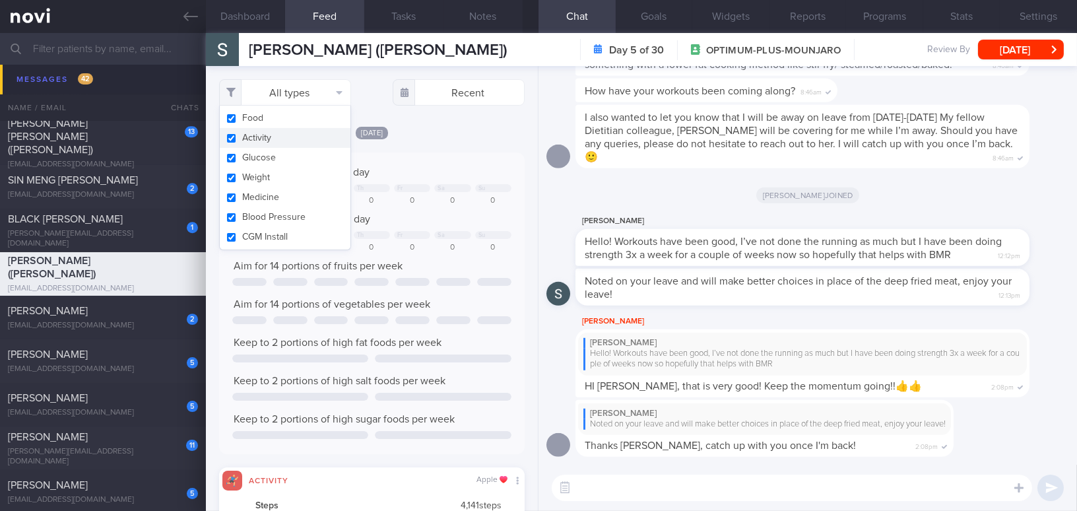
click at [228, 139] on button "Activity" at bounding box center [285, 138] width 131 height 20
checkbox input "false"
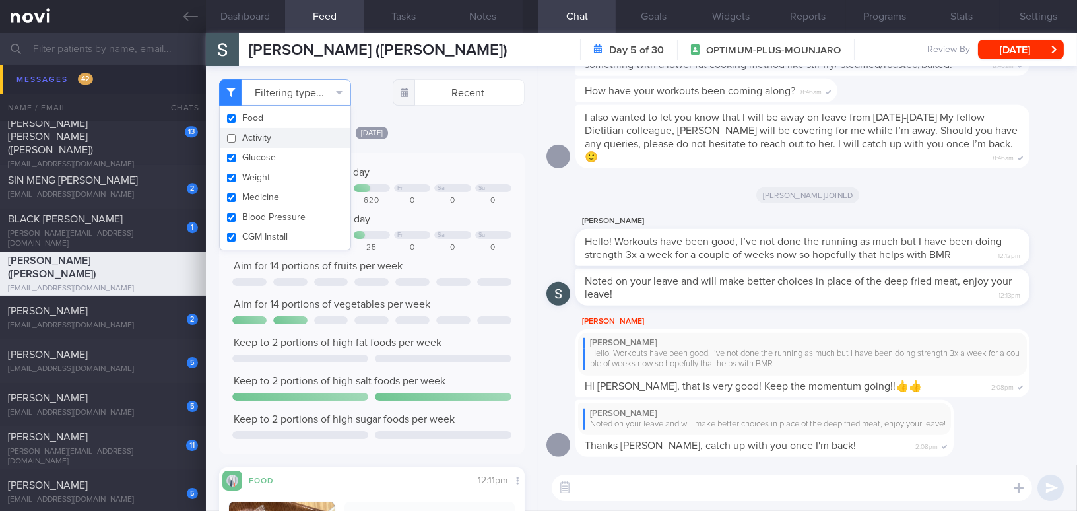
click at [463, 153] on div "Keep to 1600 calories per day Tu Fr Sa Su 455 0 630 620 0 0 0 Aim for 111g of p…" at bounding box center [372, 303] width 306 height 302
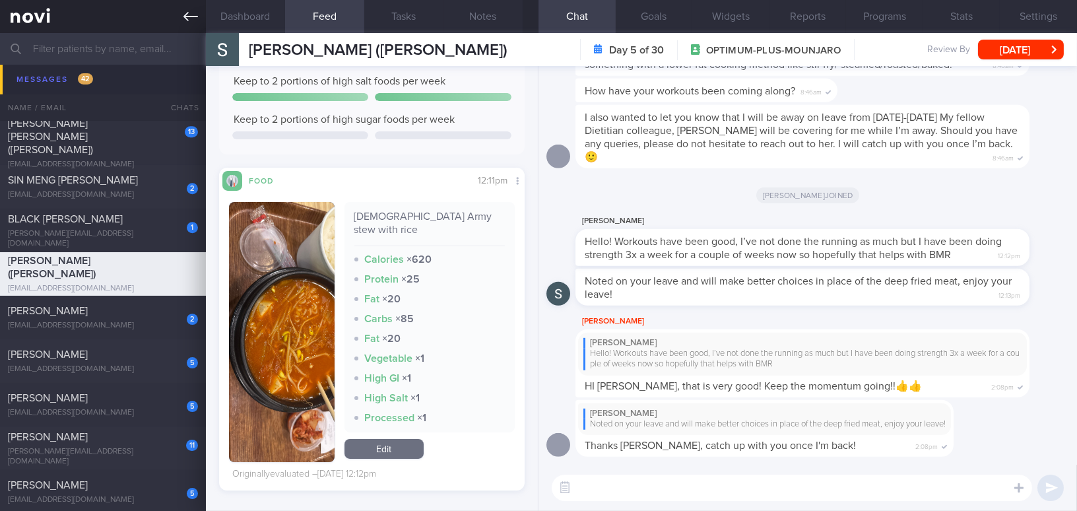
click at [190, 18] on icon at bounding box center [190, 16] width 15 height 15
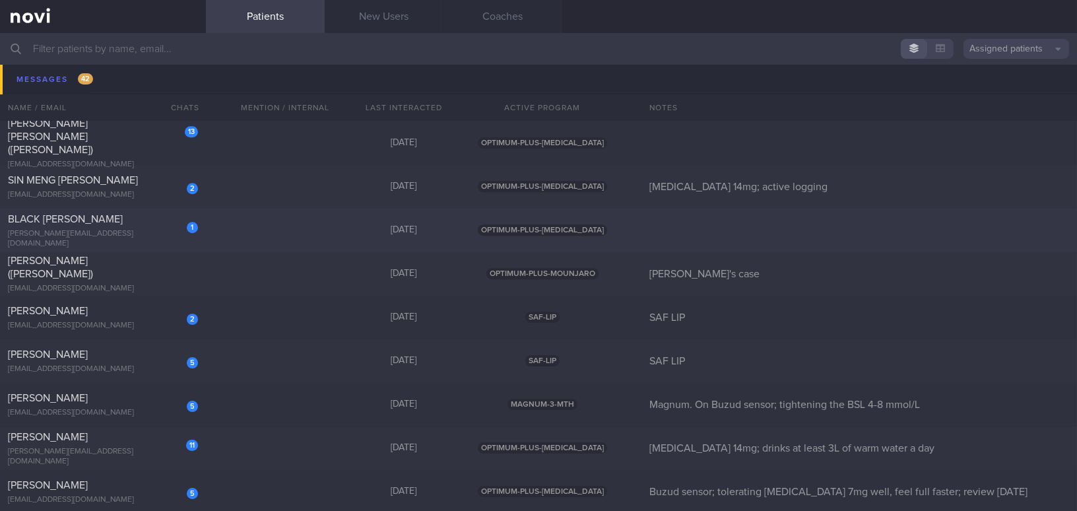
click at [117, 224] on span "BLACK ALLISON ELIZABETH" at bounding box center [65, 219] width 115 height 11
select select "8"
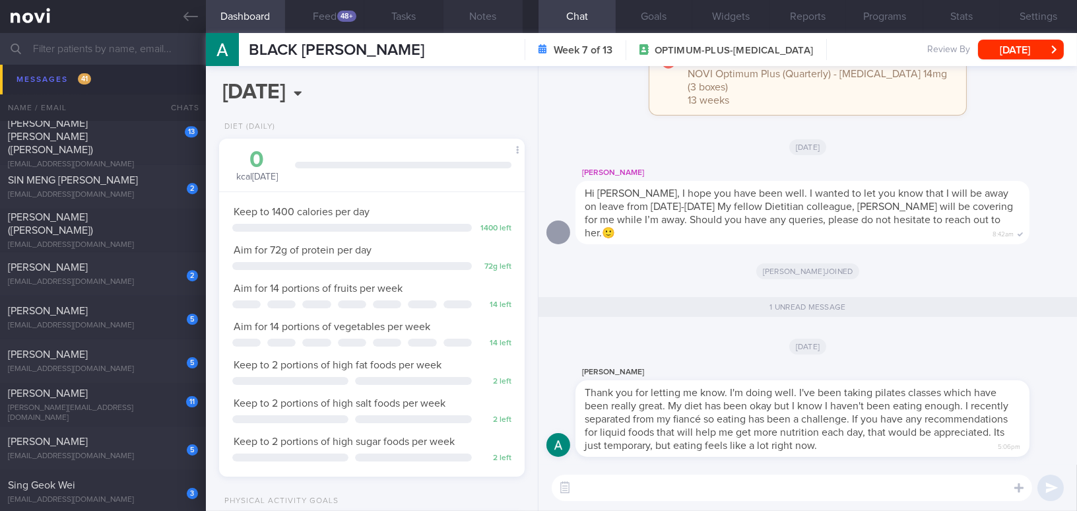
click at [485, 16] on button "Notes" at bounding box center [482, 16] width 79 height 33
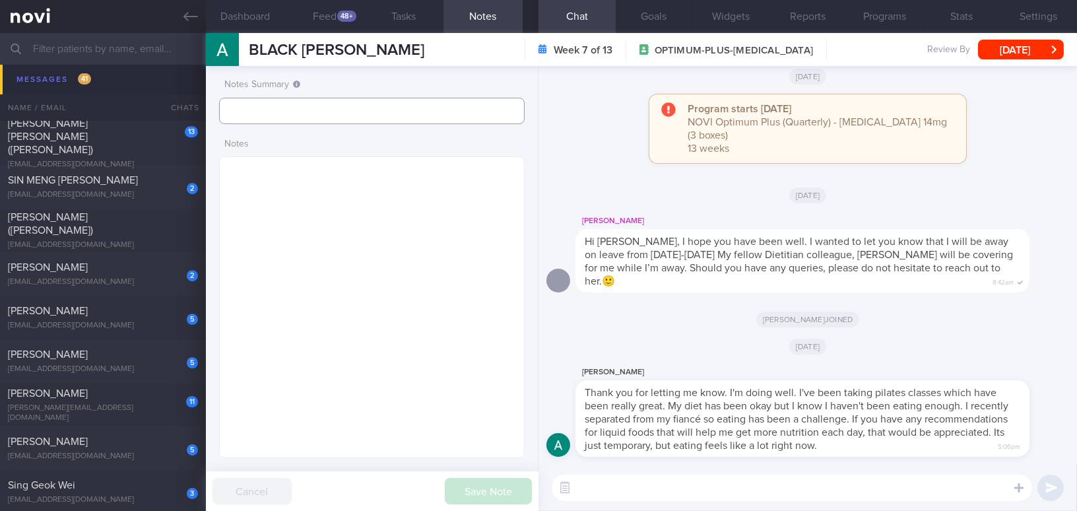
click at [310, 110] on input "text" at bounding box center [372, 111] width 306 height 26
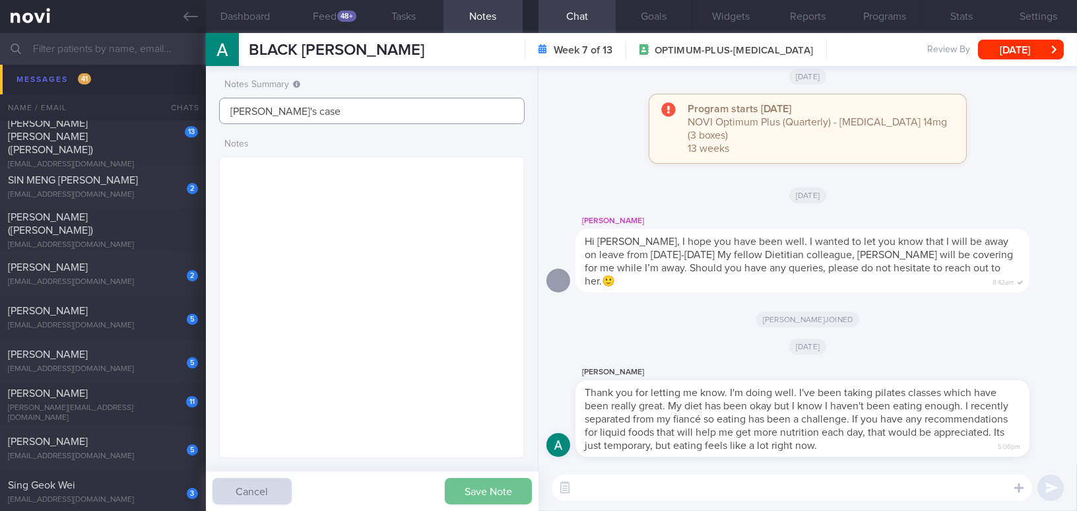
type input "[PERSON_NAME]'s case"
click at [488, 493] on button "Save Note" at bounding box center [488, 491] width 87 height 26
type input "[PERSON_NAME]'s case"
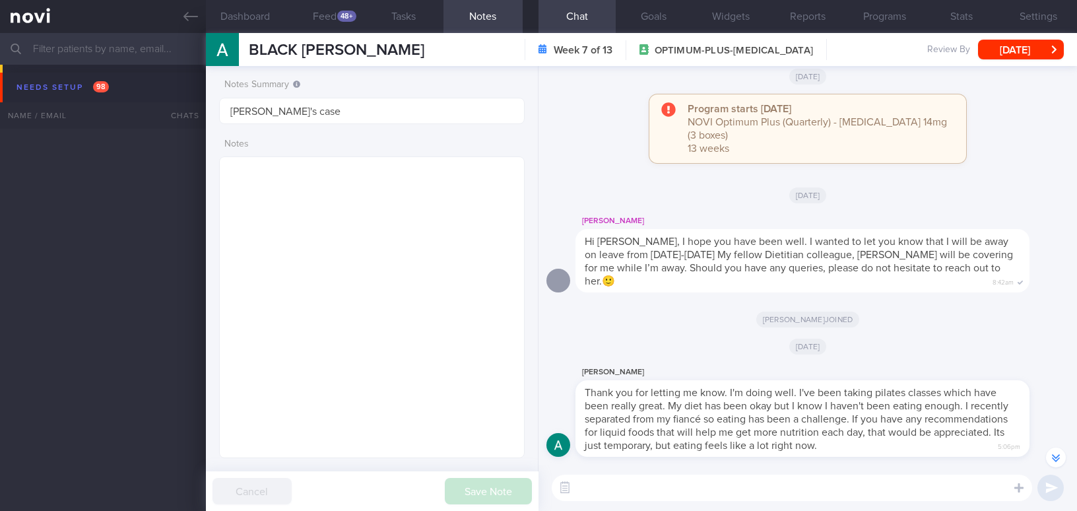
select select "8"
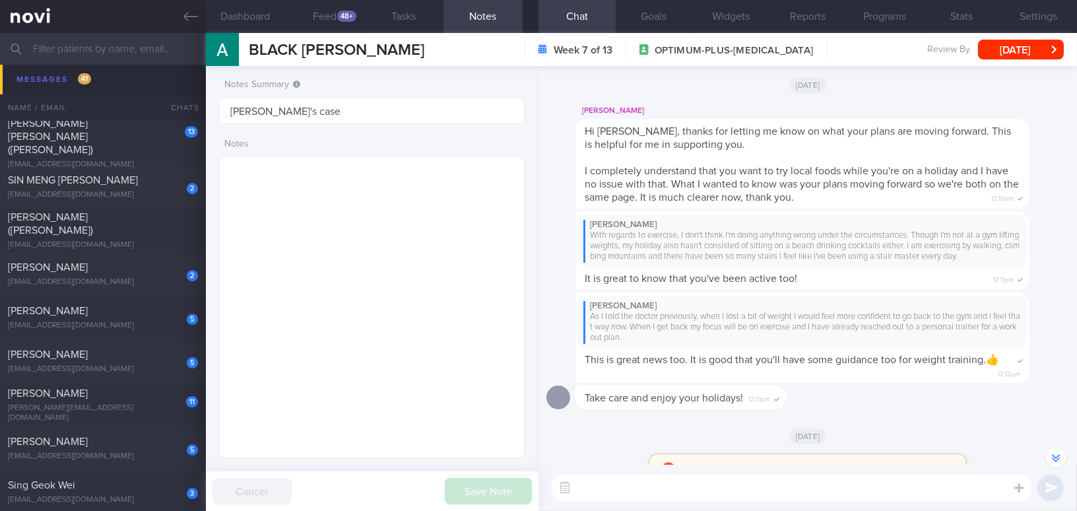
scroll to position [-479, 0]
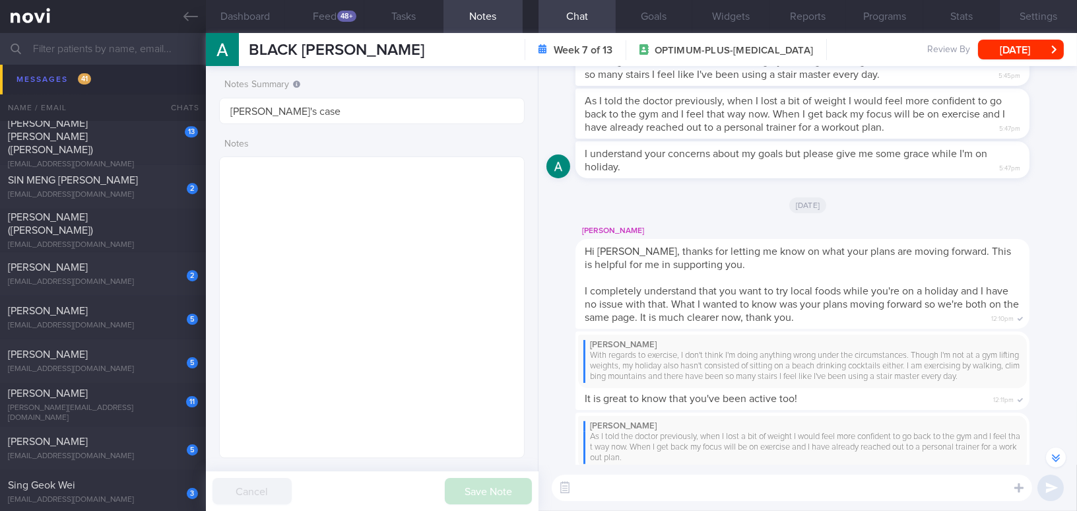
click at [1036, 20] on button "Settings" at bounding box center [1038, 16] width 77 height 33
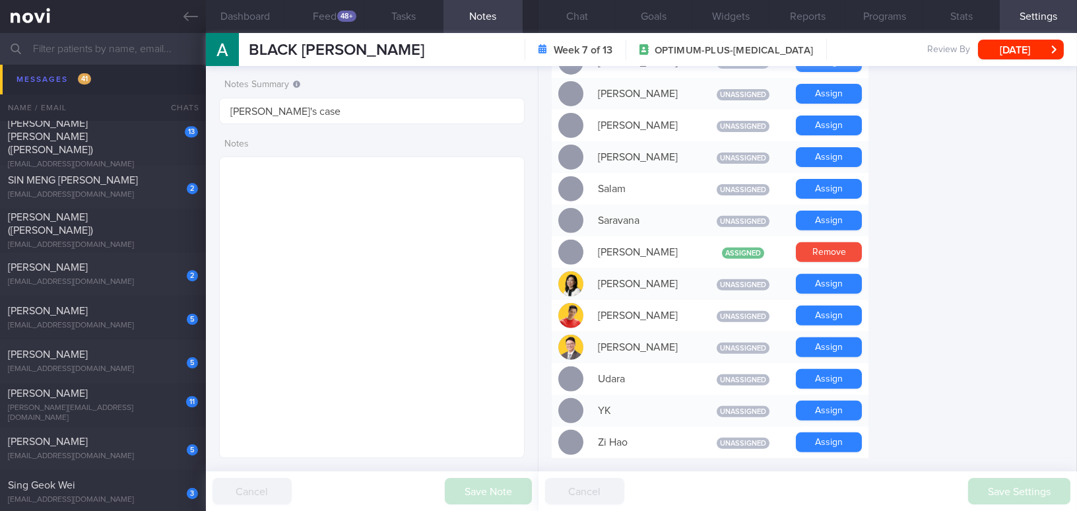
scroll to position [1225, 0]
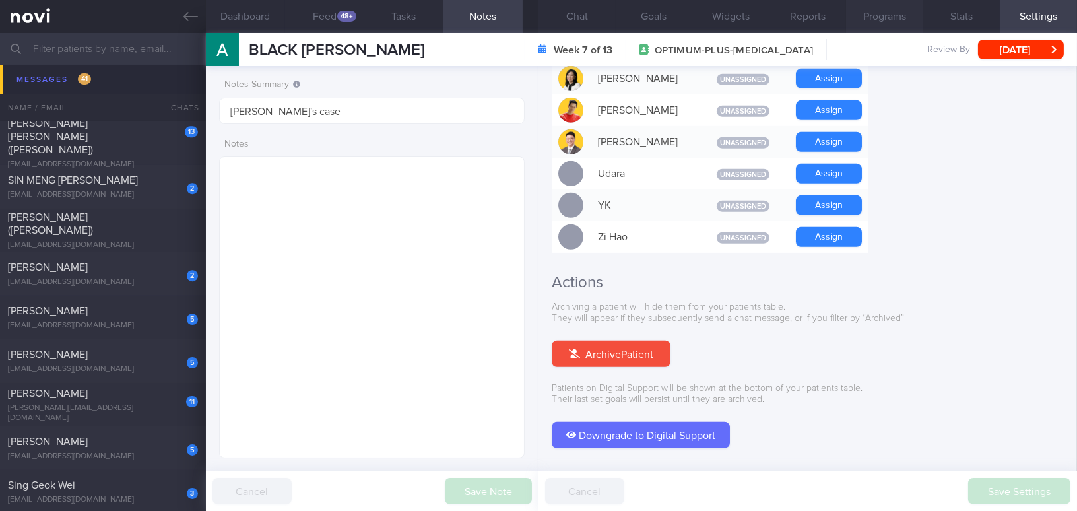
click at [887, 12] on button "Programs" at bounding box center [884, 16] width 77 height 33
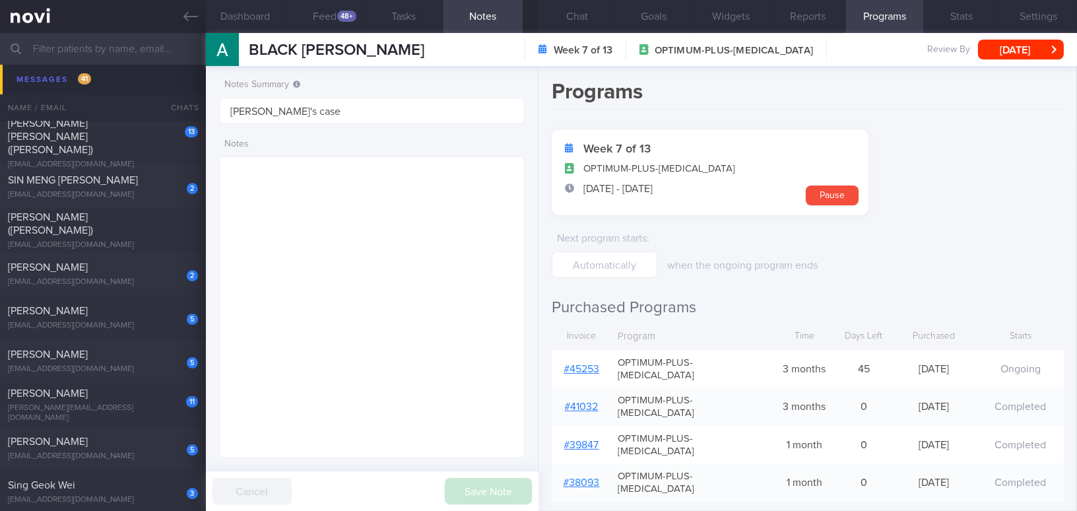
click at [574, 366] on link "# 45253" at bounding box center [582, 369] width 36 height 11
click at [574, 7] on button "Chat" at bounding box center [576, 16] width 77 height 33
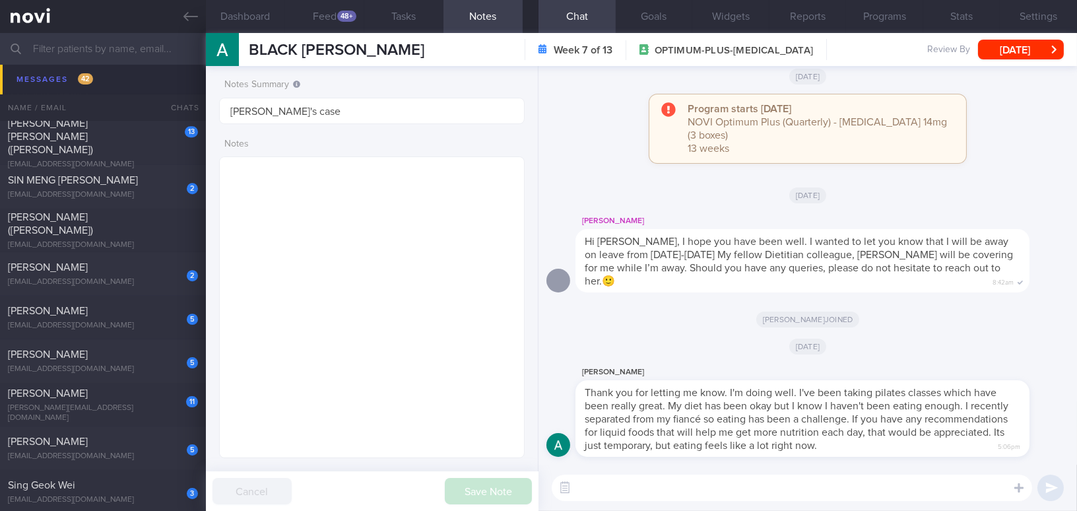
click at [660, 489] on textarea at bounding box center [792, 487] width 480 height 26
click at [625, 496] on textarea at bounding box center [792, 487] width 480 height 26
paste textarea "Hi, nice to e-meet you. I'm sorry to hear about your situation. That must be di…"
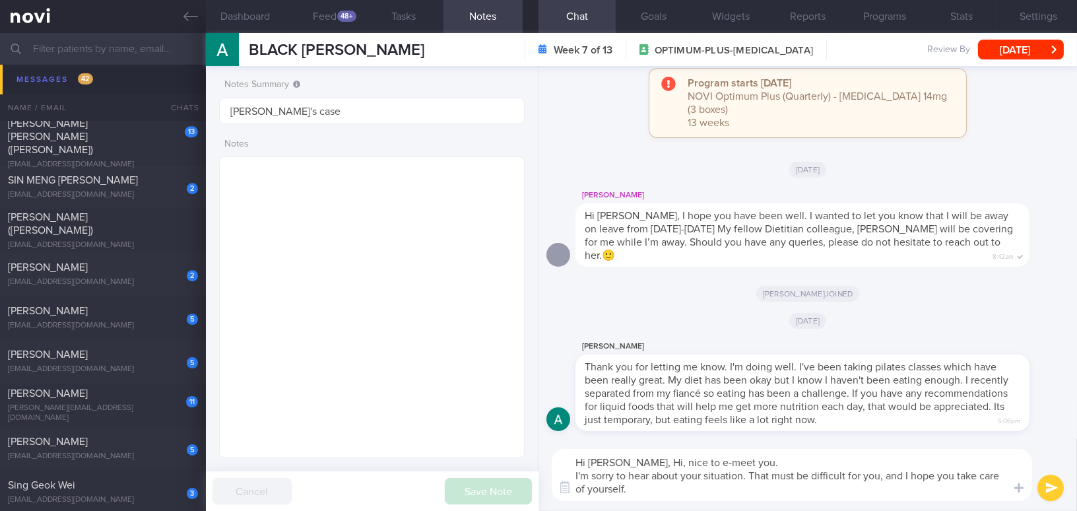
click at [636, 461] on textarea "Hi [PERSON_NAME], Hi, nice to e-meet you. I'm sorry to hear about your situatio…" at bounding box center [792, 475] width 480 height 52
click at [789, 460] on textarea "Hi [PERSON_NAME], this is [PERSON_NAME], nice to e-meet you. I'm sorry to hear …" at bounding box center [792, 475] width 480 height 52
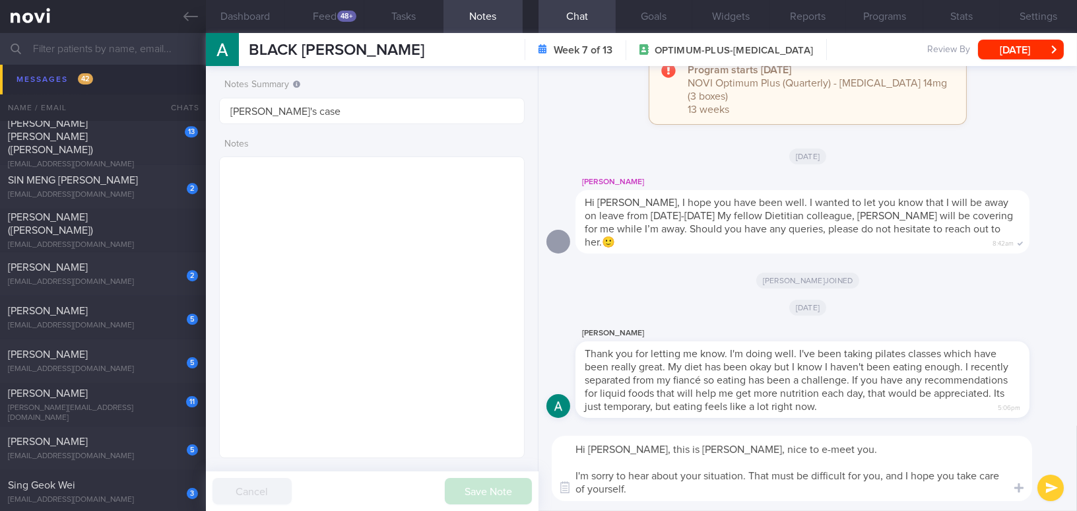
click at [884, 475] on textarea "Hi [PERSON_NAME], this is [PERSON_NAME], nice to e-meet you. I'm sorry to hear …" at bounding box center [792, 468] width 480 height 65
click at [902, 471] on textarea "Hi [PERSON_NAME], this is [PERSON_NAME], nice to e-meet you. I'm sorry to hear …" at bounding box center [792, 468] width 480 height 65
click at [781, 495] on textarea "Hi [PERSON_NAME], this is [PERSON_NAME], nice to e-meet you. I'm sorry to hear …" at bounding box center [792, 468] width 480 height 65
type textarea "Hi [PERSON_NAME], this is [PERSON_NAME], nice to e-meet you. I'm sorry to hear …"
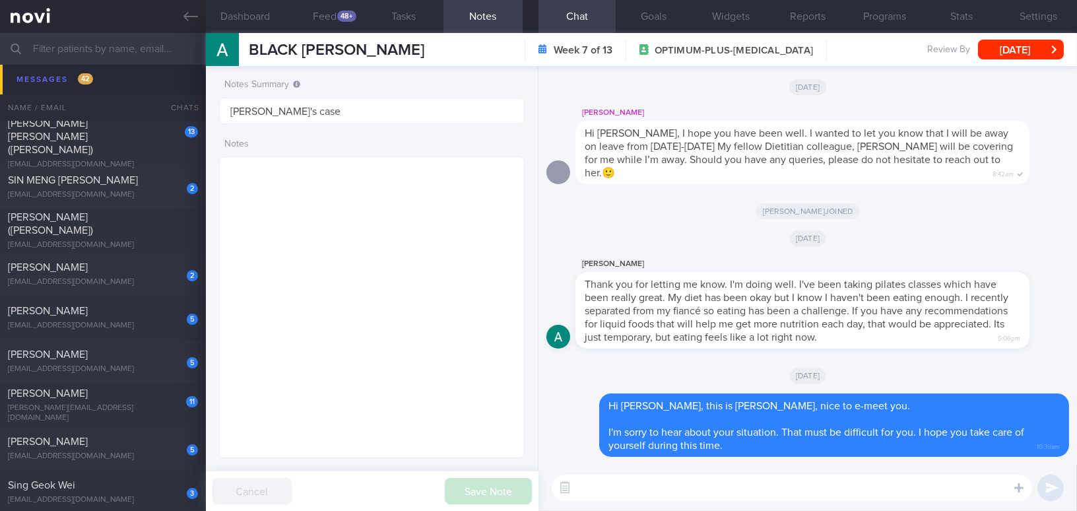
click at [630, 493] on textarea at bounding box center [792, 487] width 480 height 26
paste textarea "Here are some examples of meal replacements that you might consider trying out.…"
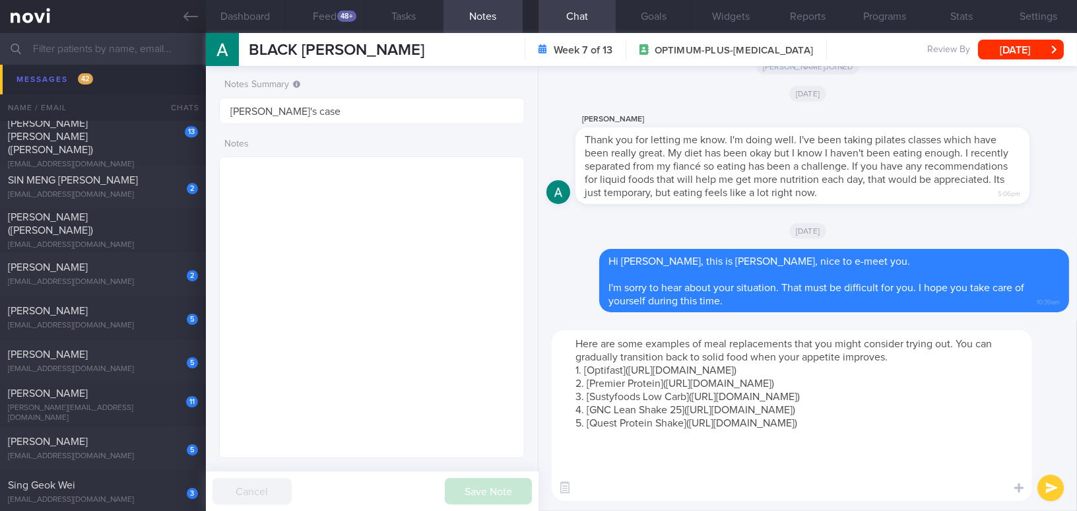
click at [894, 356] on textarea "Here are some examples of meal replacements that you might consider trying out.…" at bounding box center [792, 415] width 480 height 171
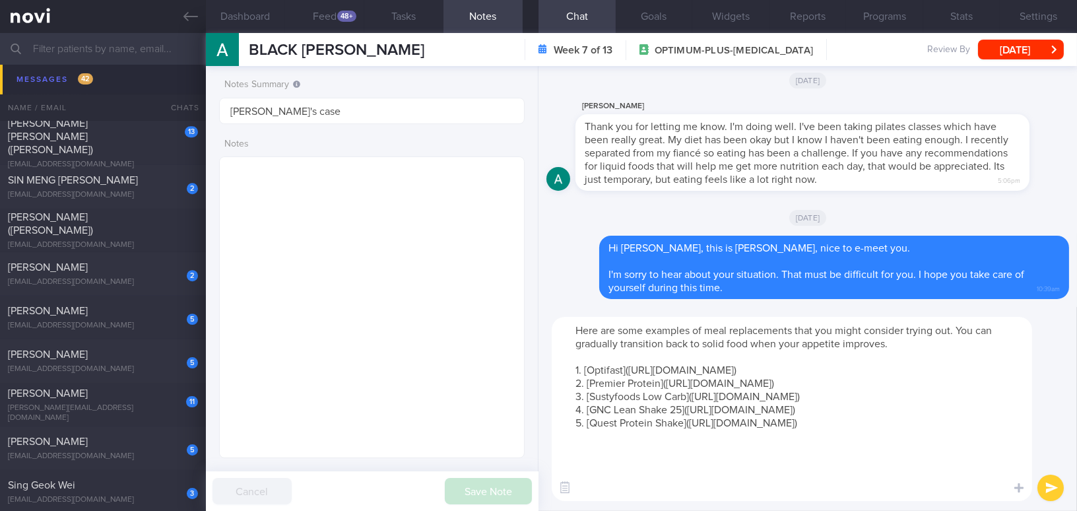
click at [711, 490] on textarea "Here are some examples of meal replacements that you might consider trying out.…" at bounding box center [792, 409] width 480 height 184
type textarea "Here are some examples of meal replacements that you might consider trying out.…"
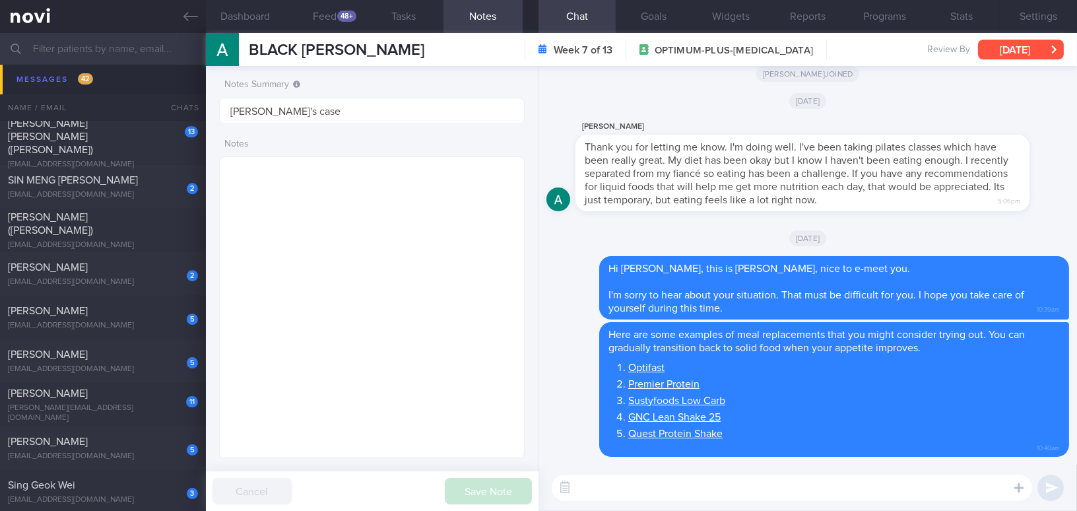
click at [1024, 51] on button "[DATE]" at bounding box center [1021, 50] width 86 height 20
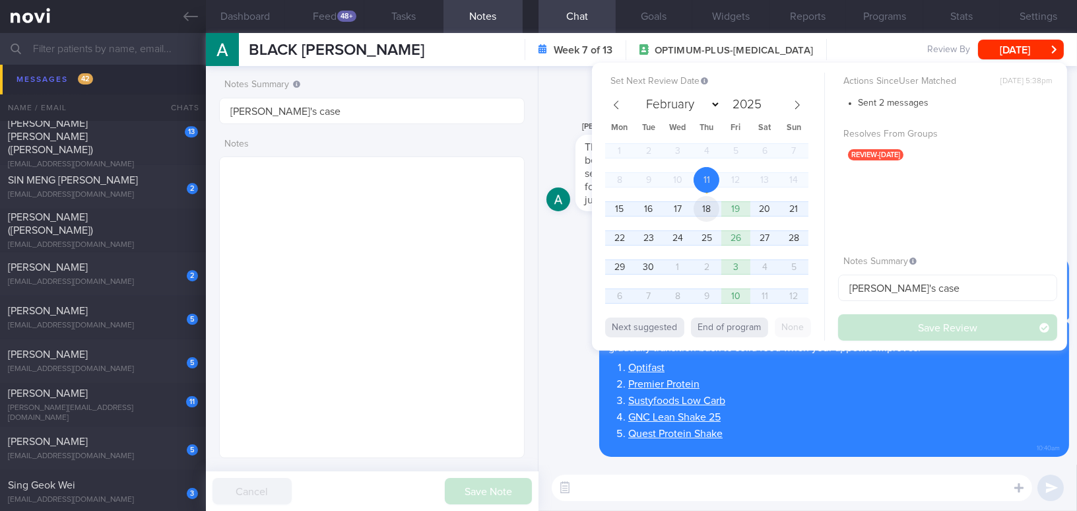
click at [711, 211] on span "18" at bounding box center [707, 209] width 26 height 26
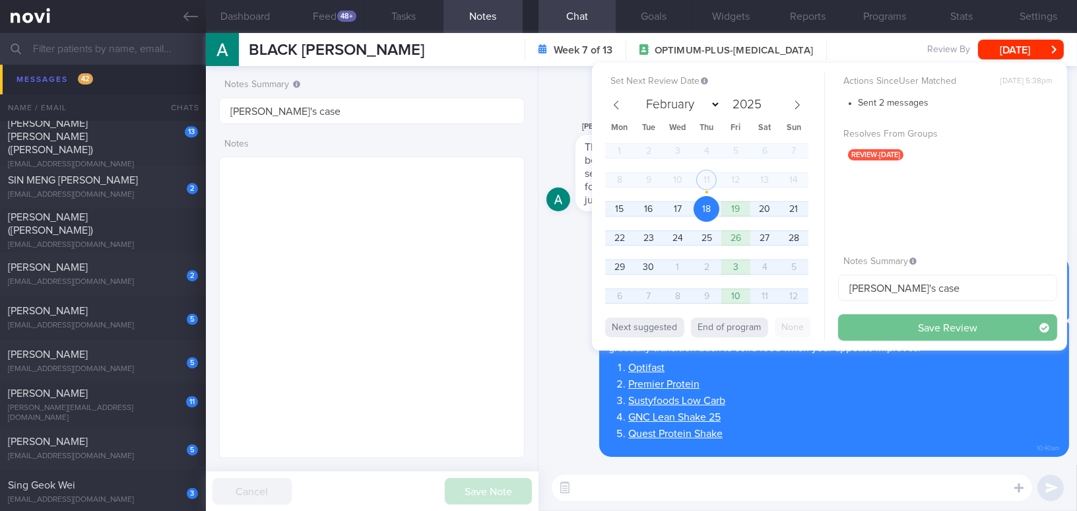
click at [891, 331] on button "Save Review" at bounding box center [947, 327] width 219 height 26
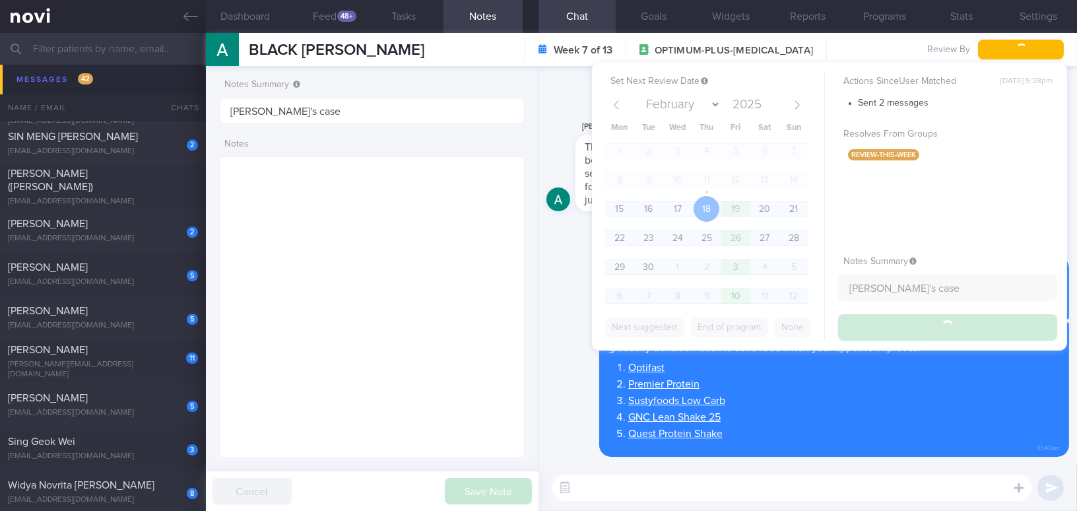
scroll to position [7866, 0]
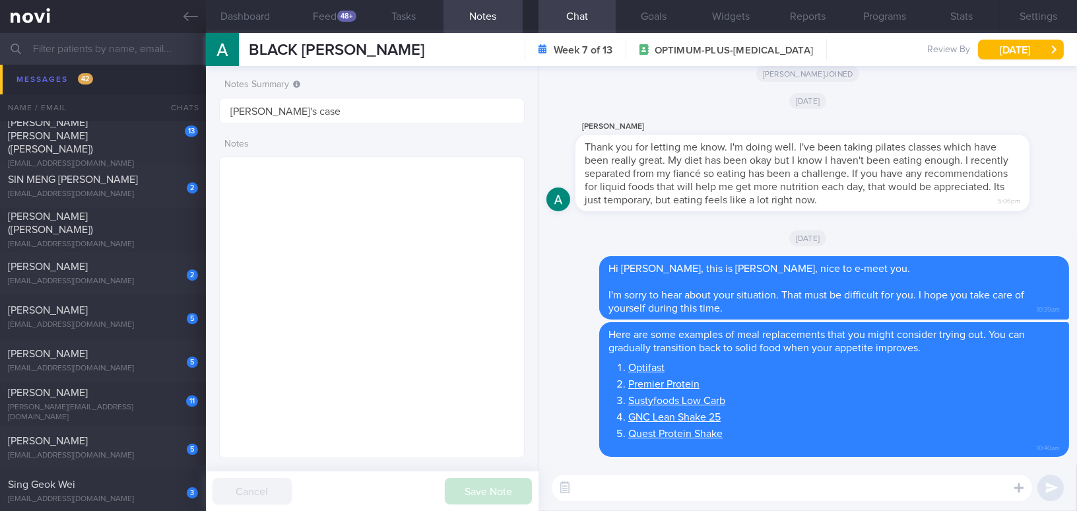
click at [619, 488] on textarea at bounding box center [792, 487] width 480 height 26
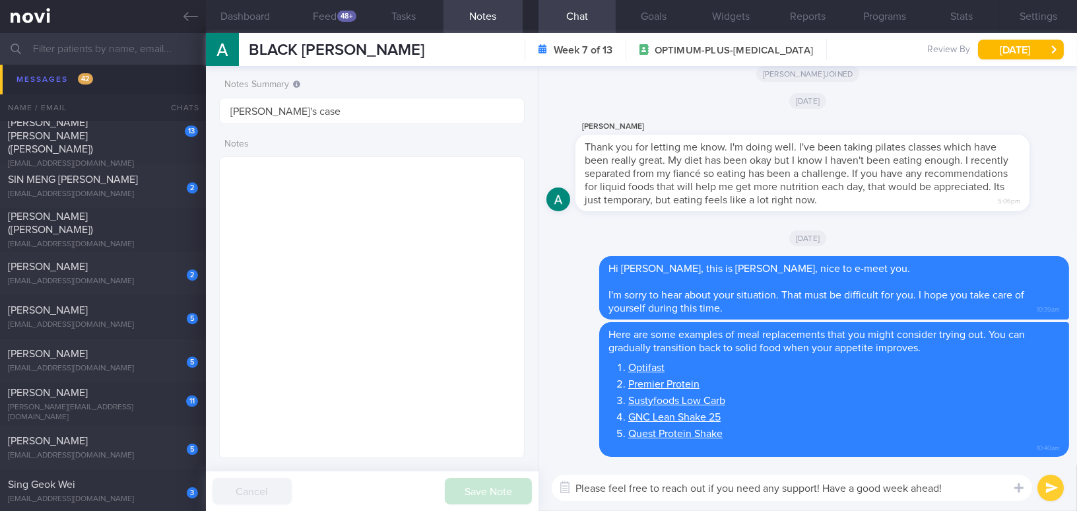
type textarea "Please feel free to reach out if you need any support! Have a good week ahead!"
click at [1049, 486] on button "submit" at bounding box center [1050, 487] width 26 height 26
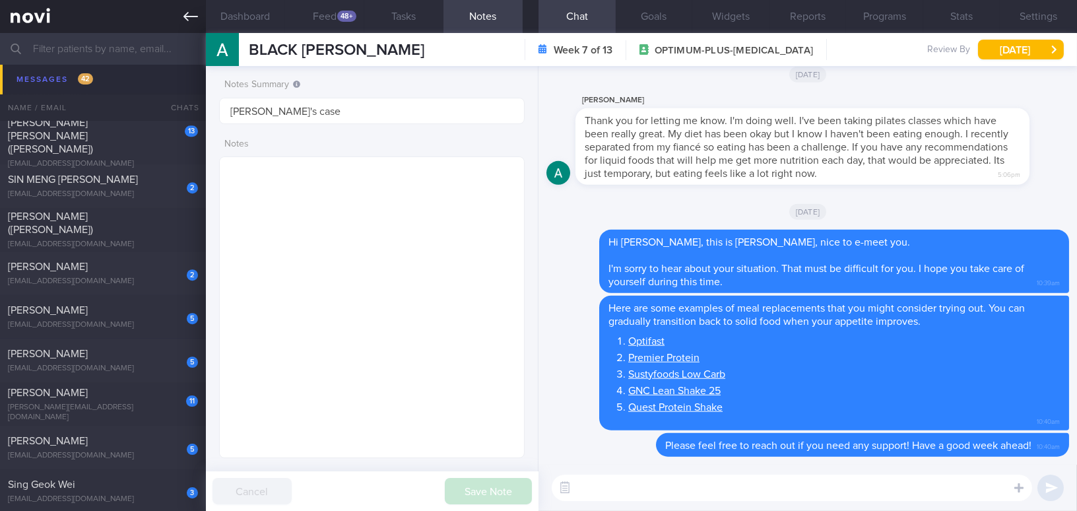
click at [187, 18] on icon at bounding box center [190, 16] width 15 height 15
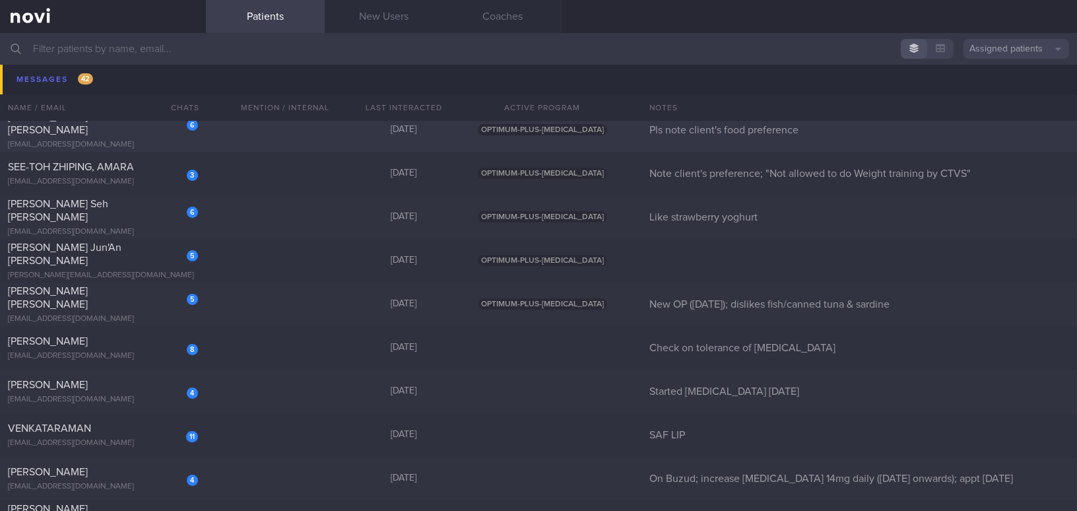
scroll to position [8765, 0]
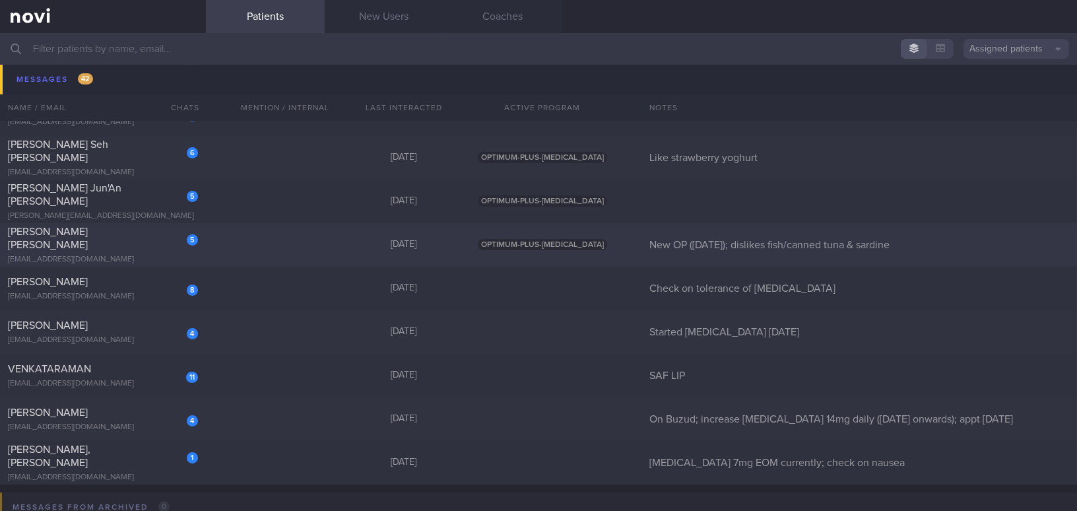
click at [132, 255] on div "[EMAIL_ADDRESS][DOMAIN_NAME]" at bounding box center [103, 260] width 190 height 10
select select "8"
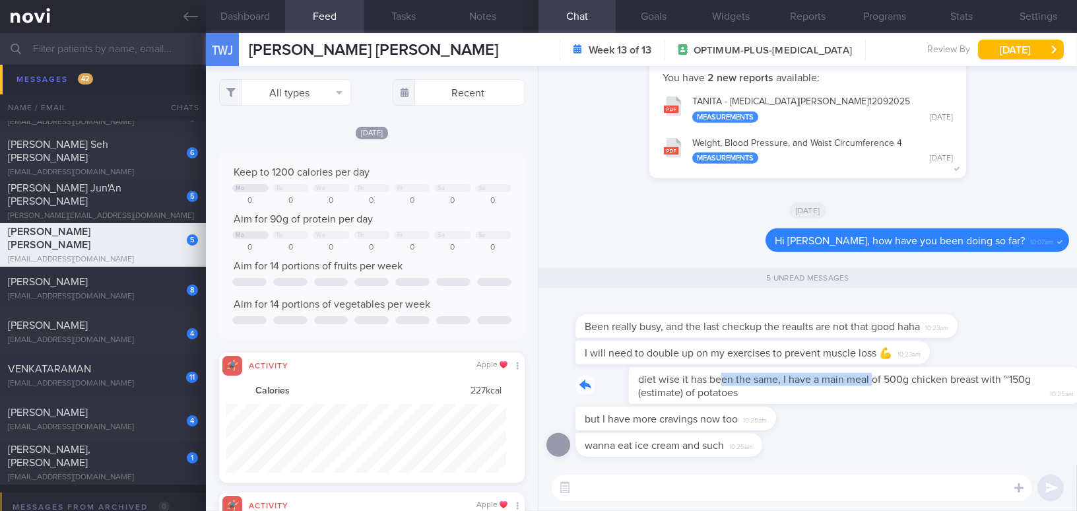
drag, startPoint x: 670, startPoint y: 368, endPoint x: 820, endPoint y: 375, distance: 150.0
click at [820, 375] on div "diet wise it has been the same, I have a main meal of 500g chicken breast with …" at bounding box center [822, 385] width 494 height 37
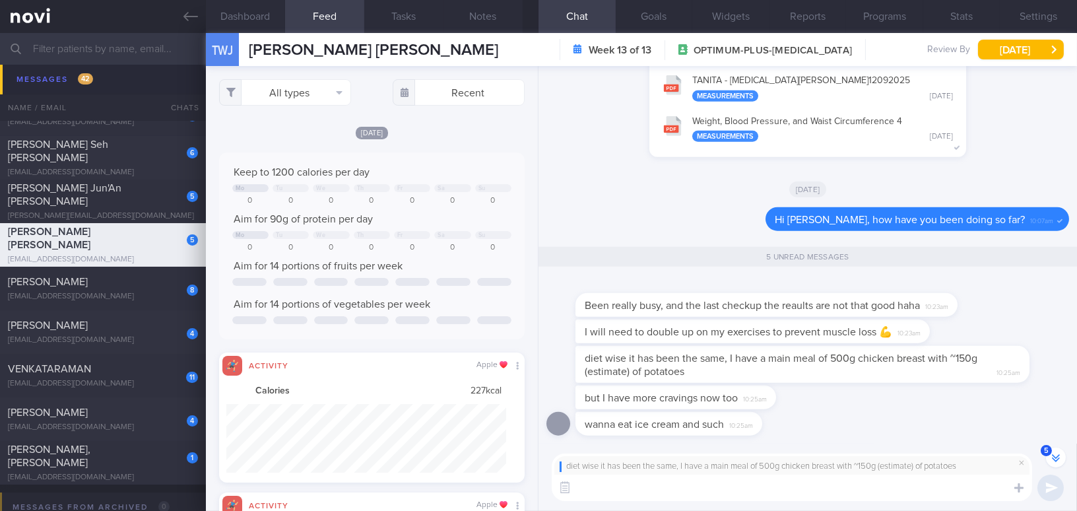
scroll to position [-19, 0]
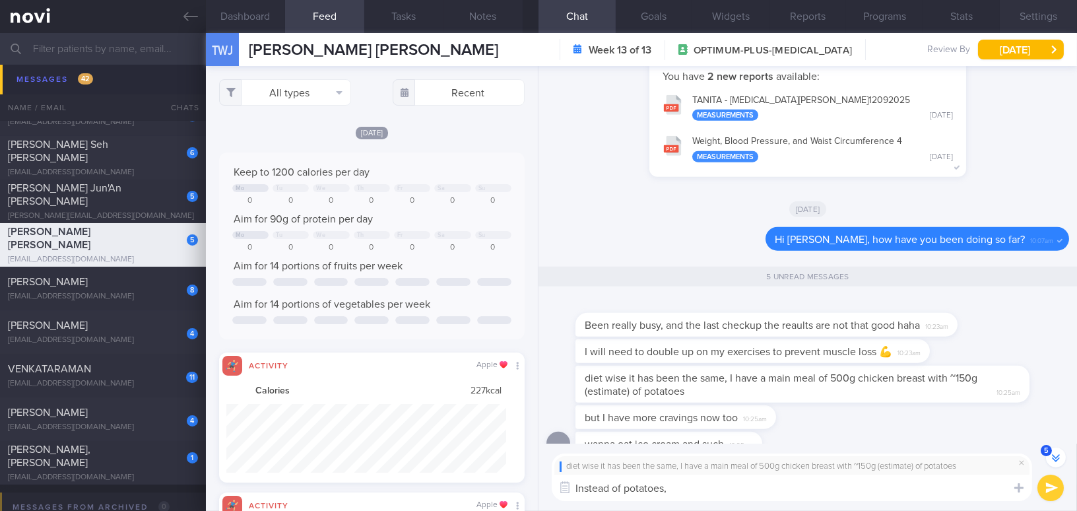
type textarea "Instead of potatoes,"
click at [1019, 15] on button "Settings" at bounding box center [1038, 16] width 77 height 33
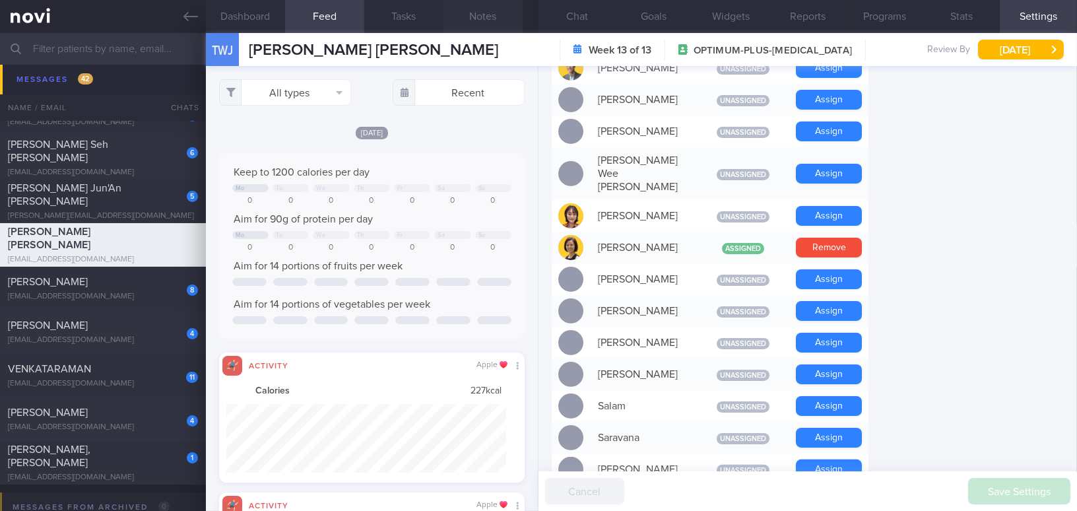
click at [480, 9] on button "Notes" at bounding box center [482, 16] width 79 height 33
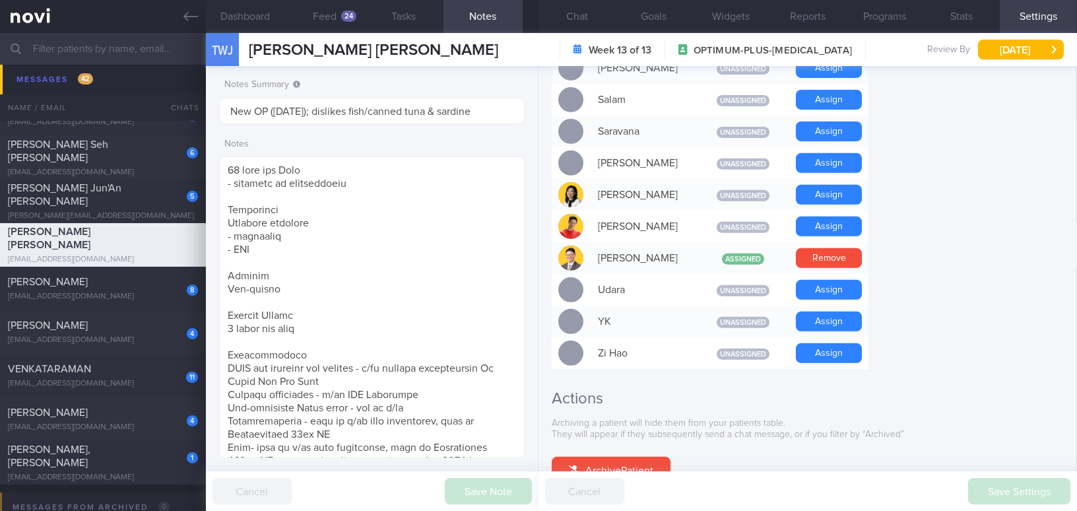
scroll to position [1225, 0]
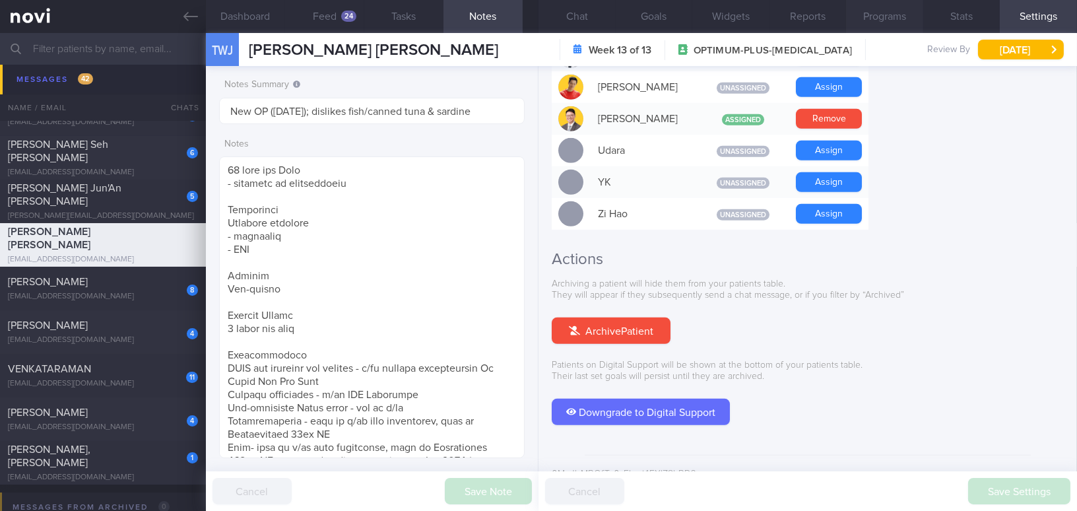
click at [879, 17] on button "Programs" at bounding box center [884, 16] width 77 height 33
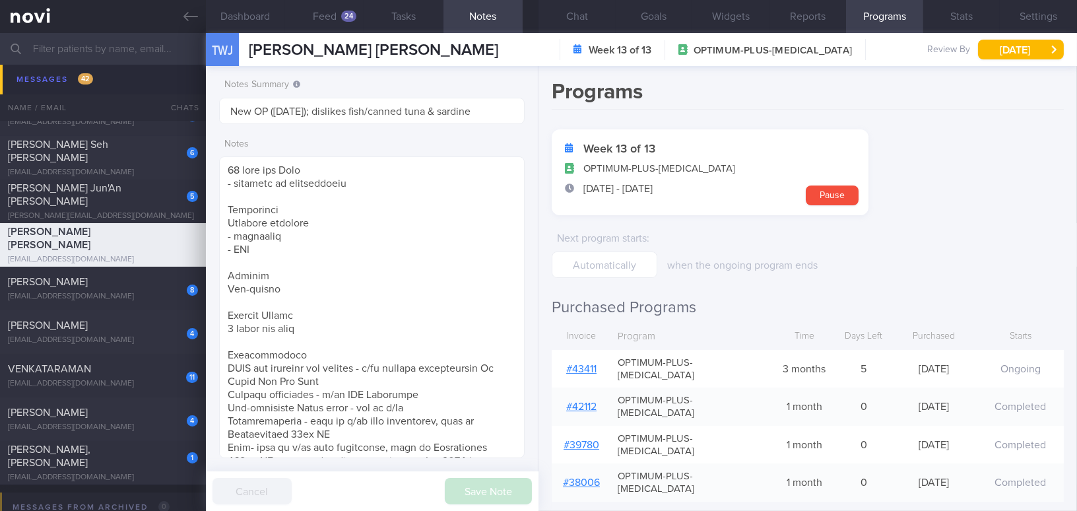
click at [583, 364] on link "# 43411" at bounding box center [581, 369] width 30 height 11
drag, startPoint x: 311, startPoint y: 109, endPoint x: 205, endPoint y: 110, distance: 106.2
click at [206, 110] on div "Notes Summary New OP (26/2/25); dislikes fish/canned tuna & sardine Notes Save …" at bounding box center [372, 288] width 333 height 445
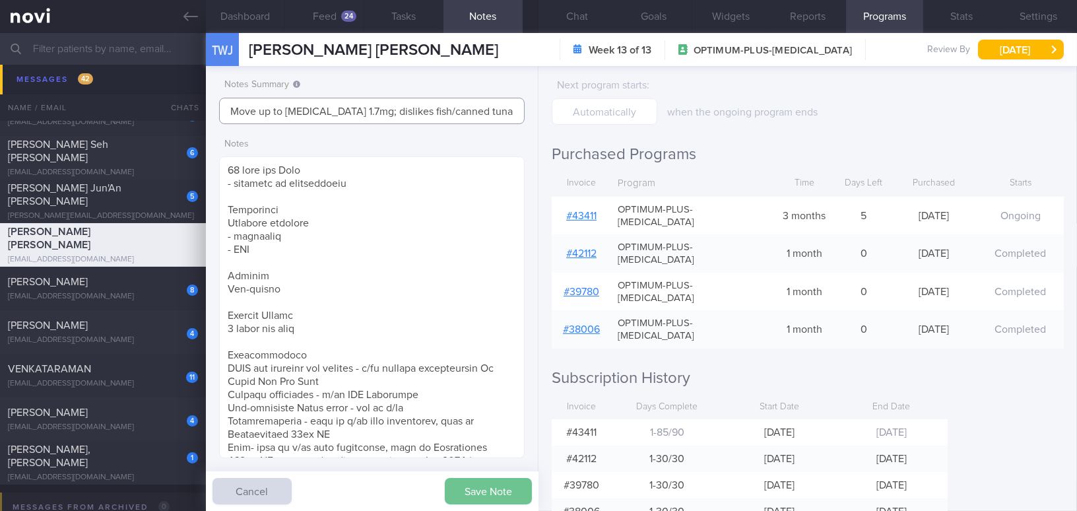
type input "Move up to [MEDICAL_DATA] 1.7mg; dislikes fish/canned tuna & sardine"
click at [471, 494] on button "Save Note" at bounding box center [488, 491] width 87 height 26
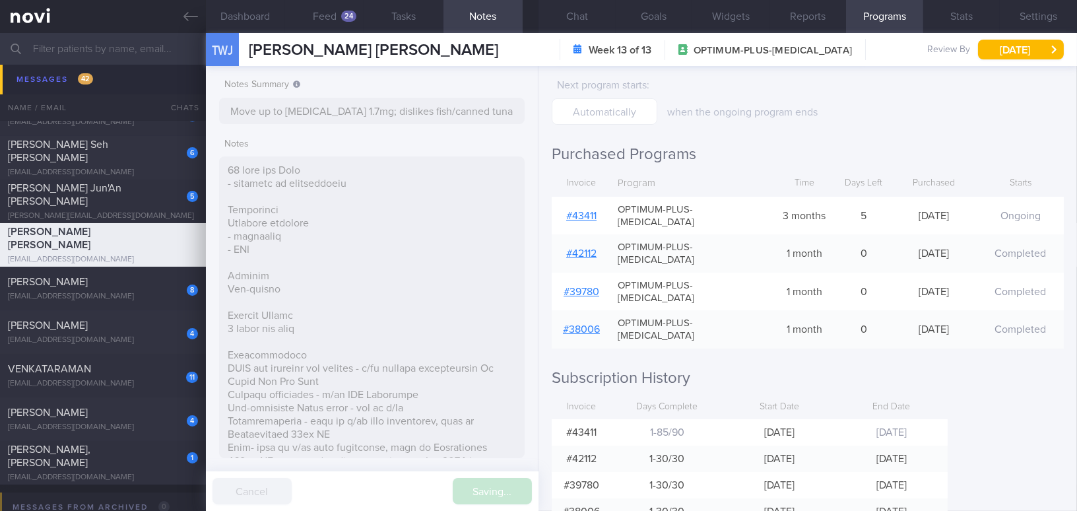
type input "Move up to [MEDICAL_DATA] 1.7mg; dislikes fish/canned tuna & sardine"
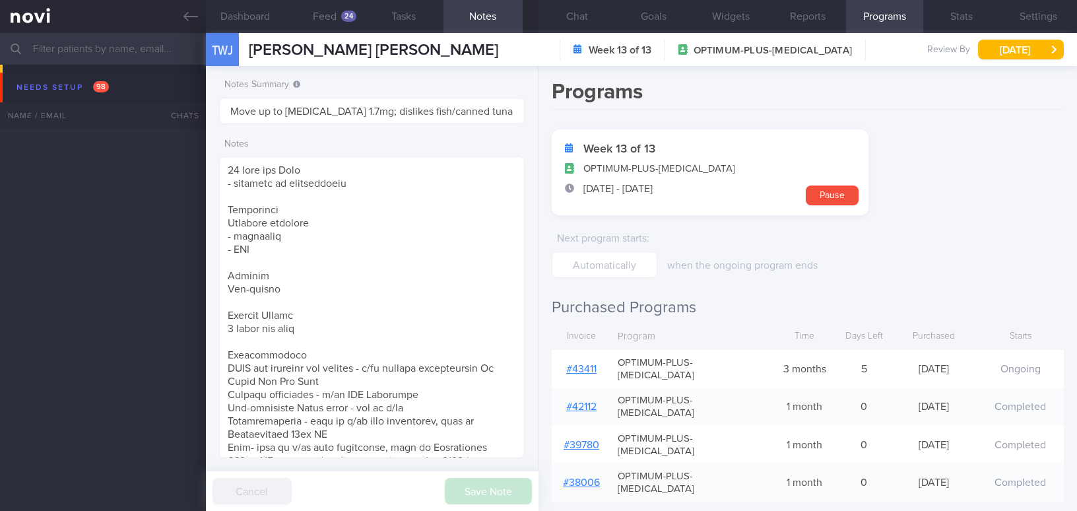
select select "8"
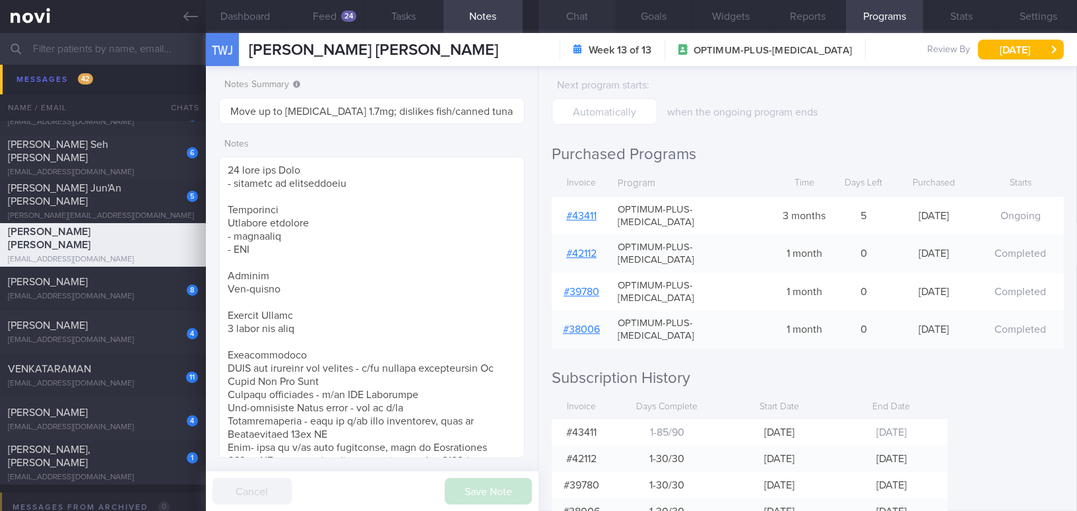
click at [583, 12] on button "Chat" at bounding box center [576, 16] width 77 height 33
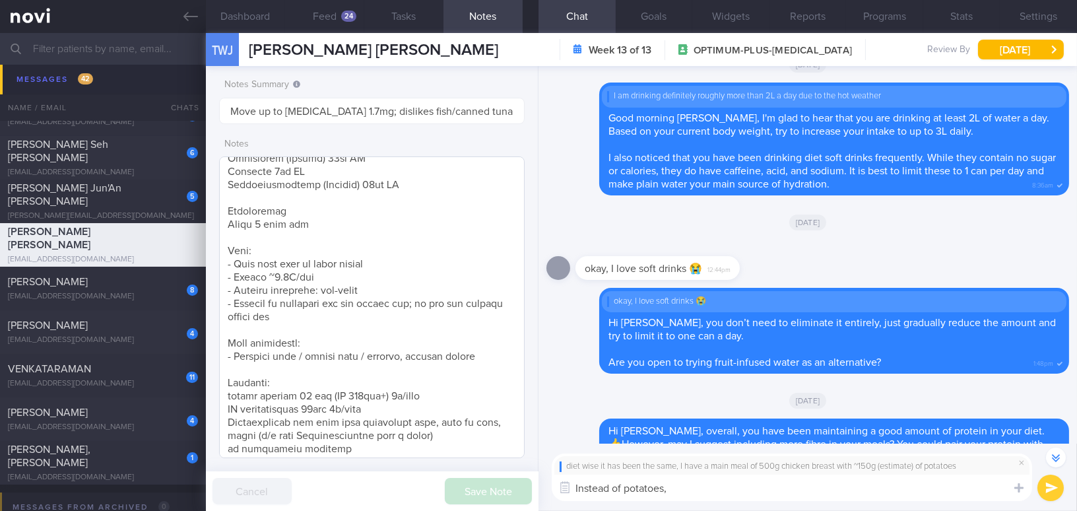
scroll to position [610, 0]
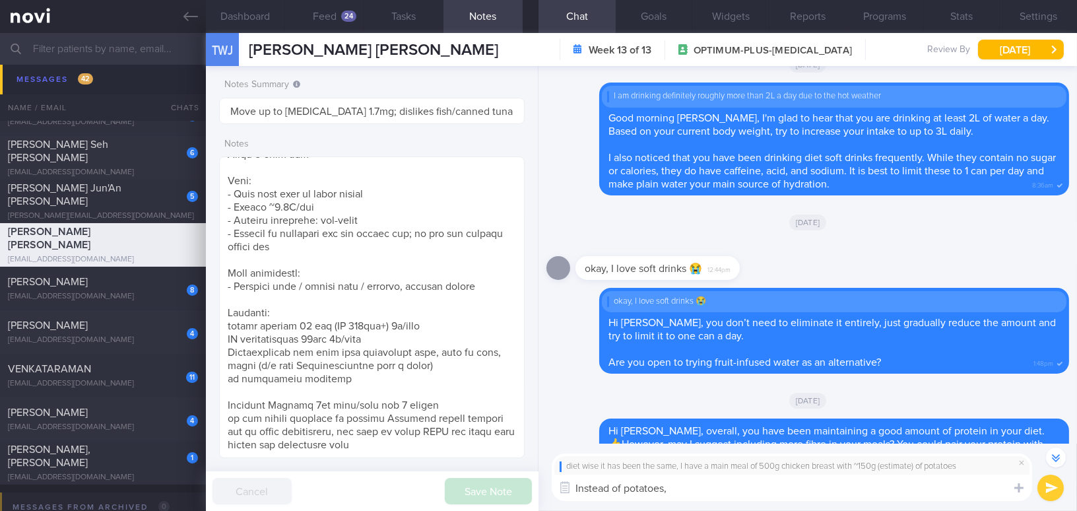
click at [691, 491] on textarea "Instead of potatoes," at bounding box center [792, 487] width 480 height 26
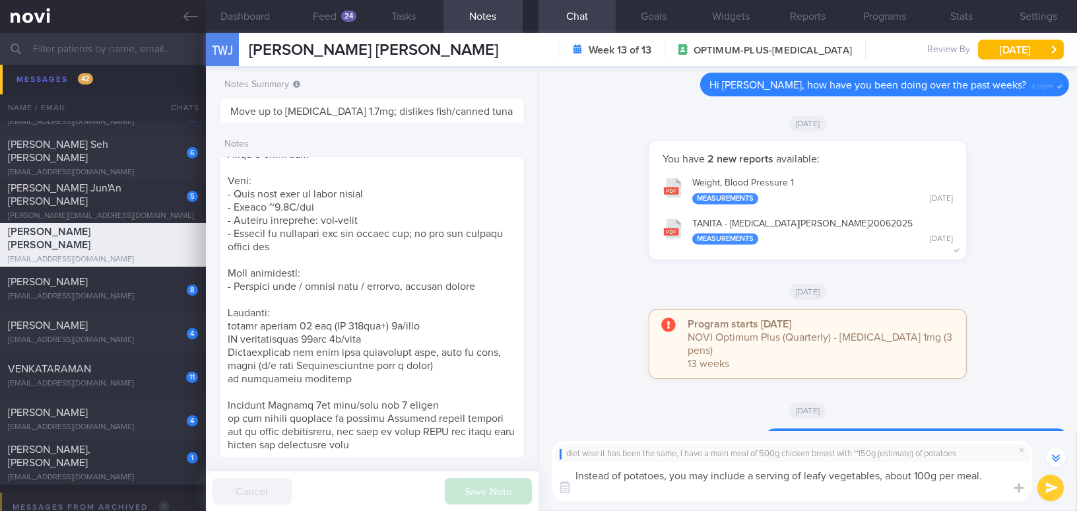
scroll to position [-1194, 0]
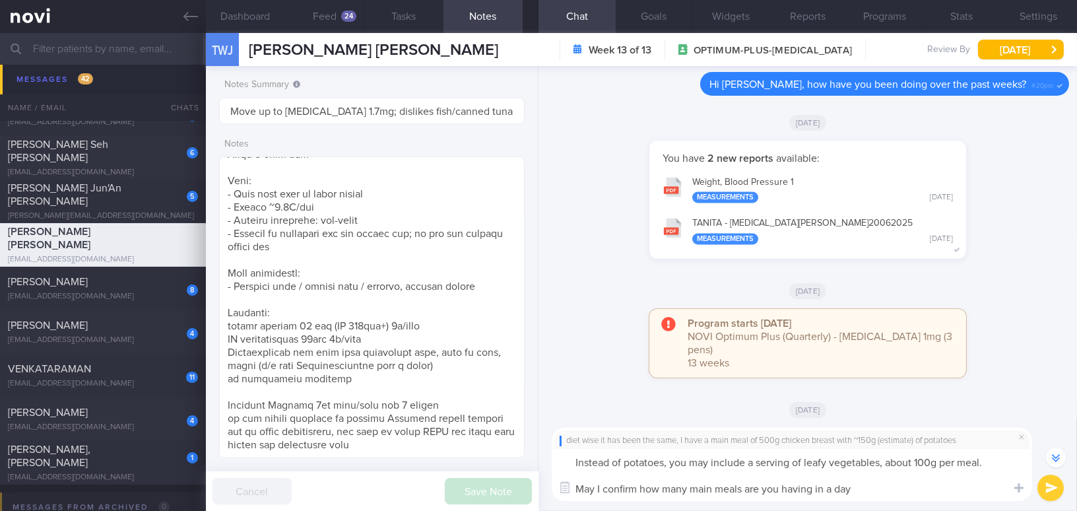
type textarea "Instead of potatoes, you may include a serving of leafy vegetables, about 100g …"
drag, startPoint x: 869, startPoint y: 492, endPoint x: 548, endPoint y: 453, distance: 323.7
click at [540, 451] on div "diet wise it has been the same, I have a main meal of 500g chicken breast with …" at bounding box center [807, 464] width 538 height 93
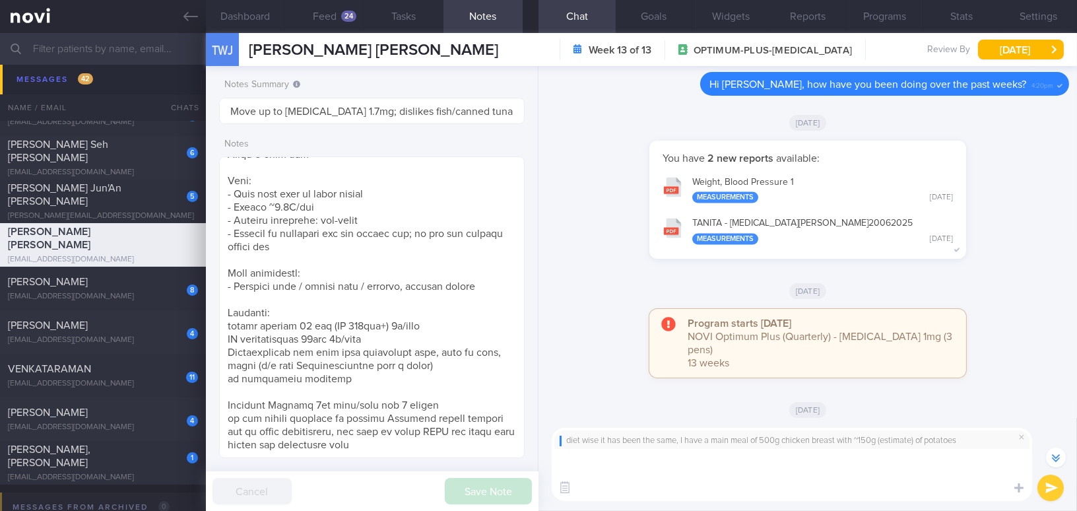
scroll to position [-1169, 0]
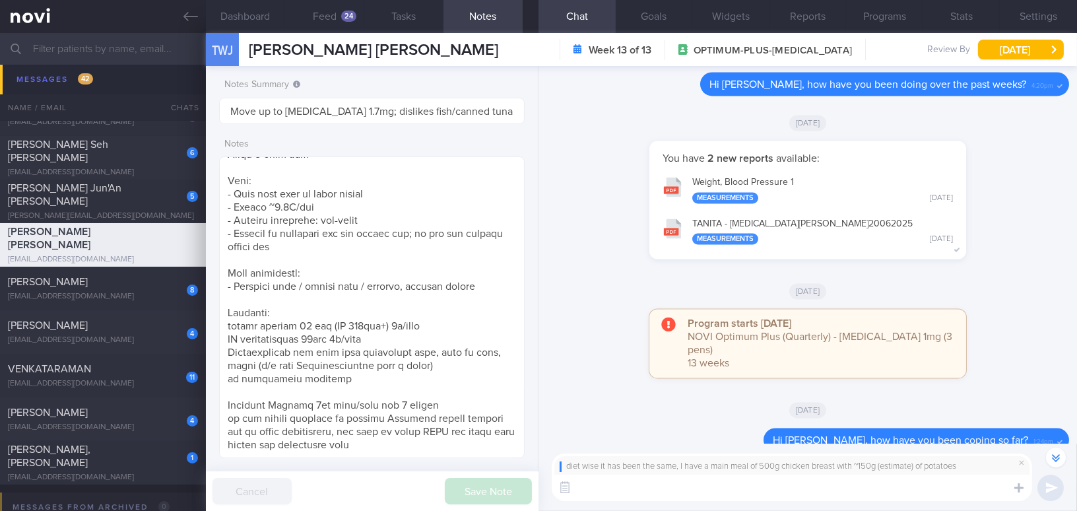
paste textarea "Instead of potatoes, you may include a serving of leafy vegetables, about 100 g…"
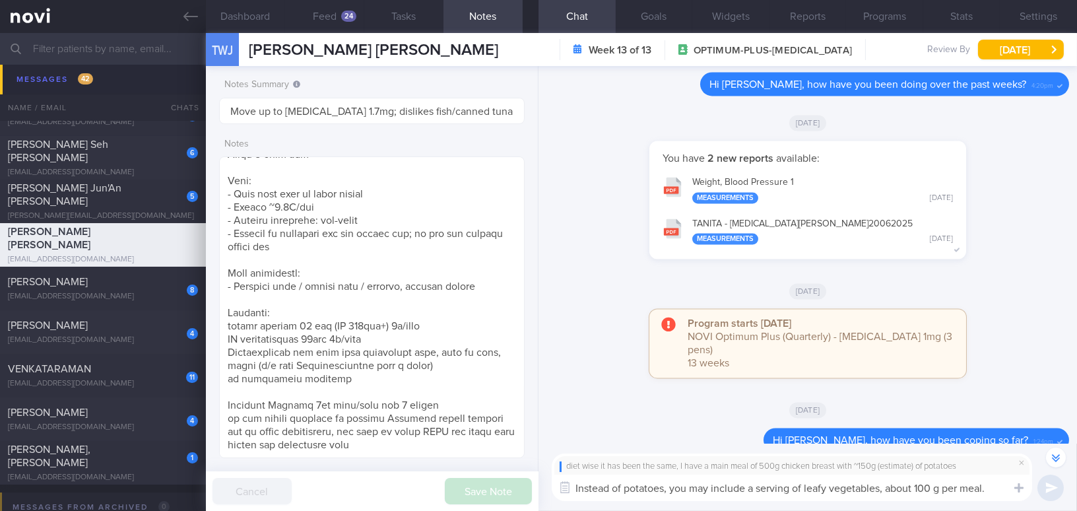
scroll to position [-1194, 0]
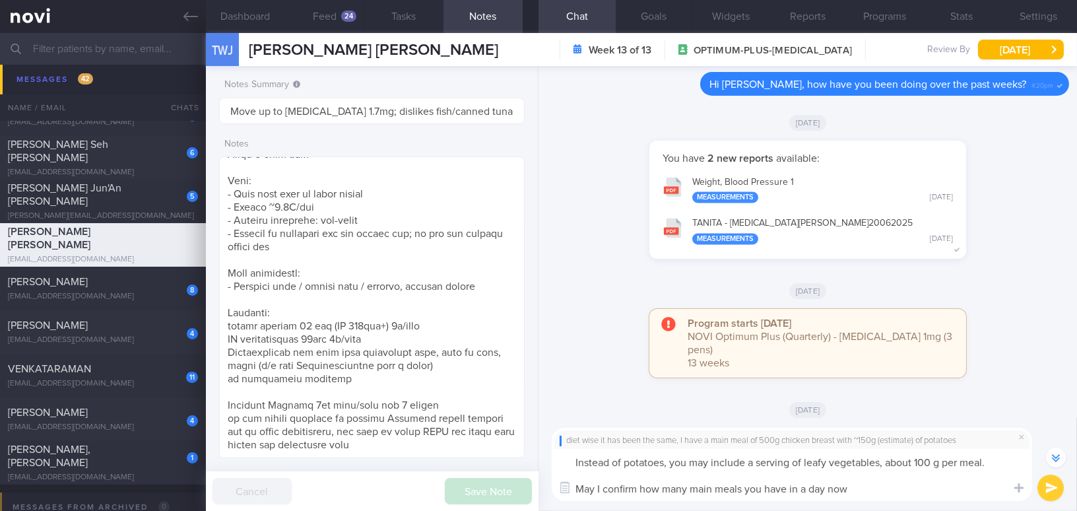
type textarea "Instead of potatoes, you may include a serving of leafy vegetables, about 100 g…"
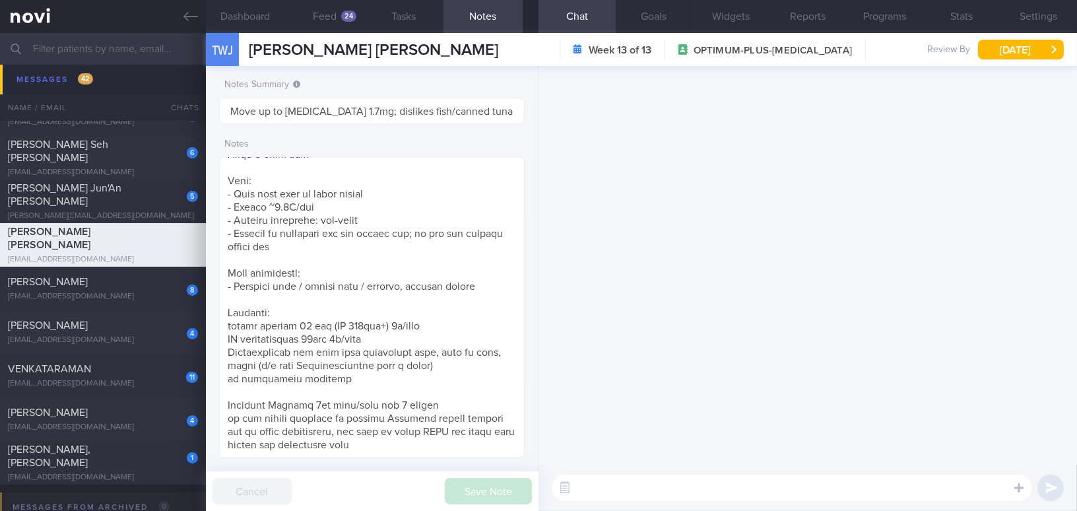
scroll to position [0, 0]
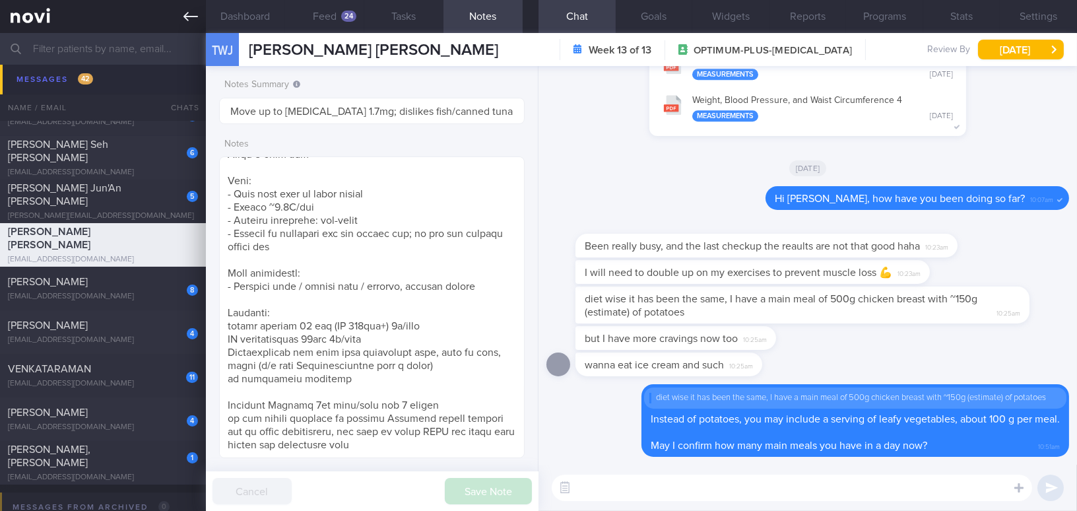
click at [187, 16] on icon at bounding box center [190, 16] width 15 height 9
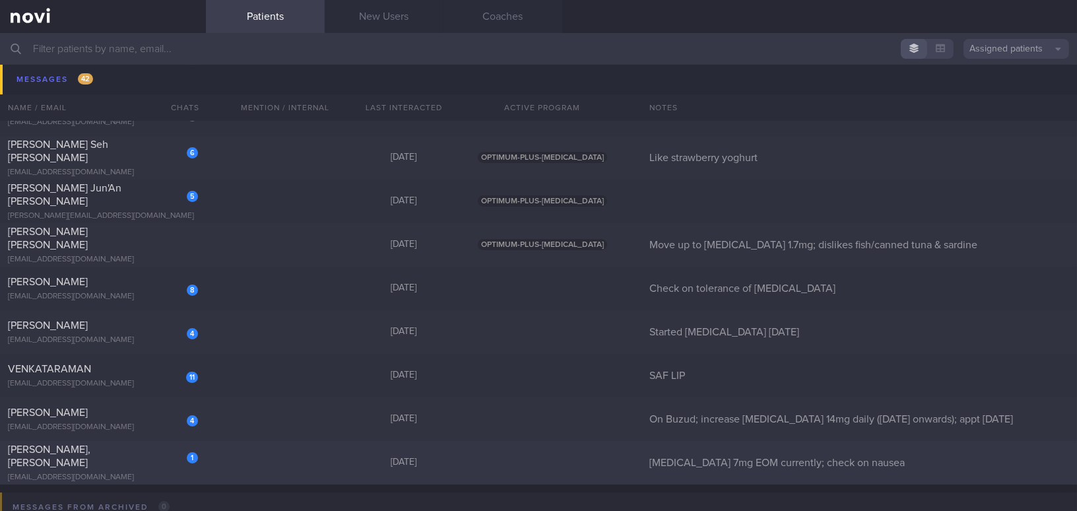
click at [105, 461] on div "1 Erin, Yuen Yin Ling erinyuen@yahoo.com" at bounding box center [103, 463] width 206 height 40
select select "8"
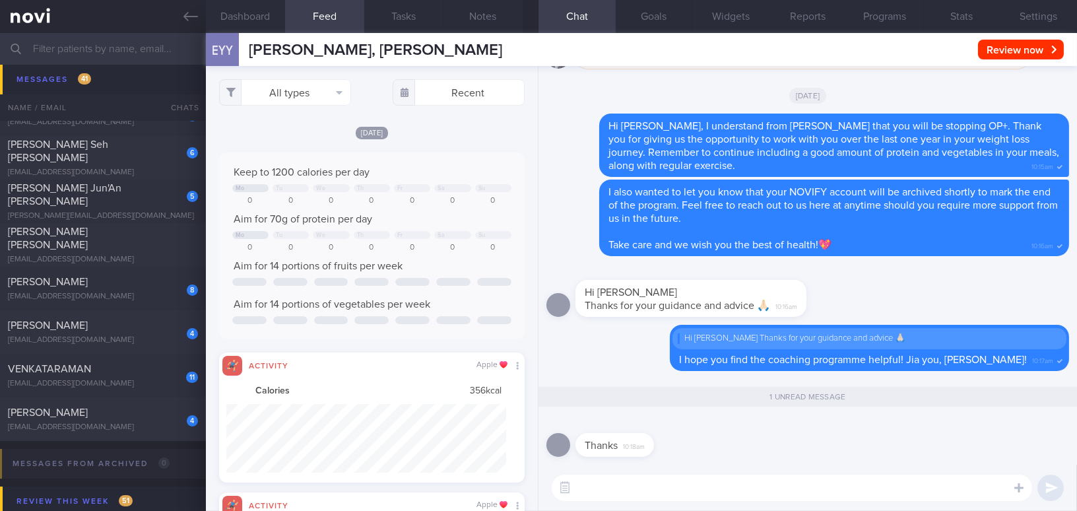
scroll to position [69, 279]
click at [1036, 14] on button "Settings" at bounding box center [1038, 16] width 77 height 33
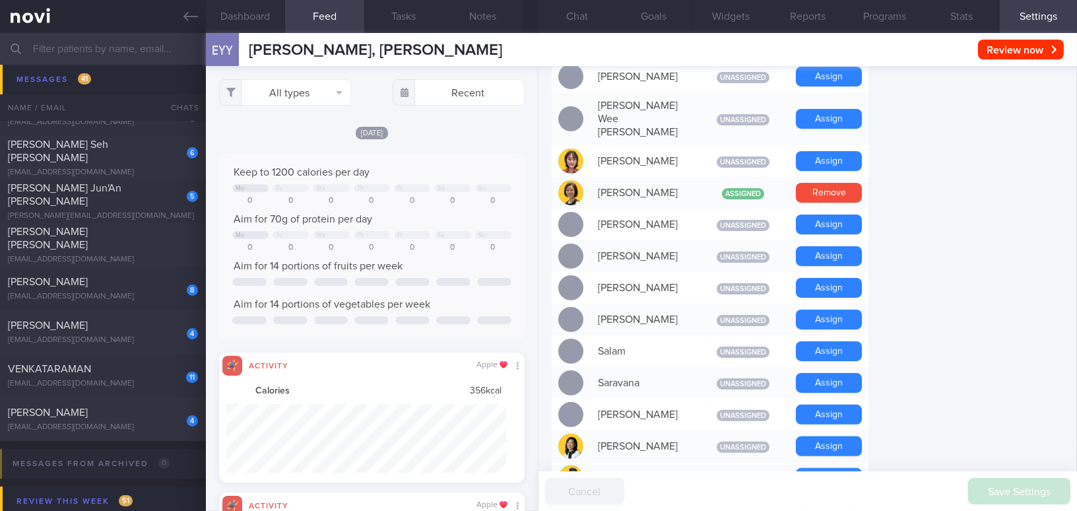
scroll to position [839, 0]
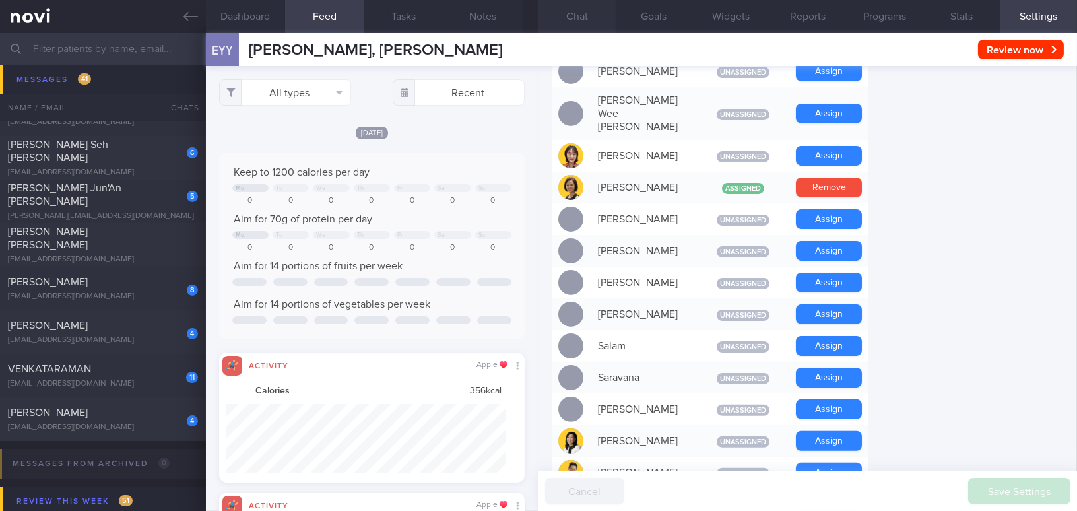
click at [583, 9] on button "Chat" at bounding box center [576, 16] width 77 height 33
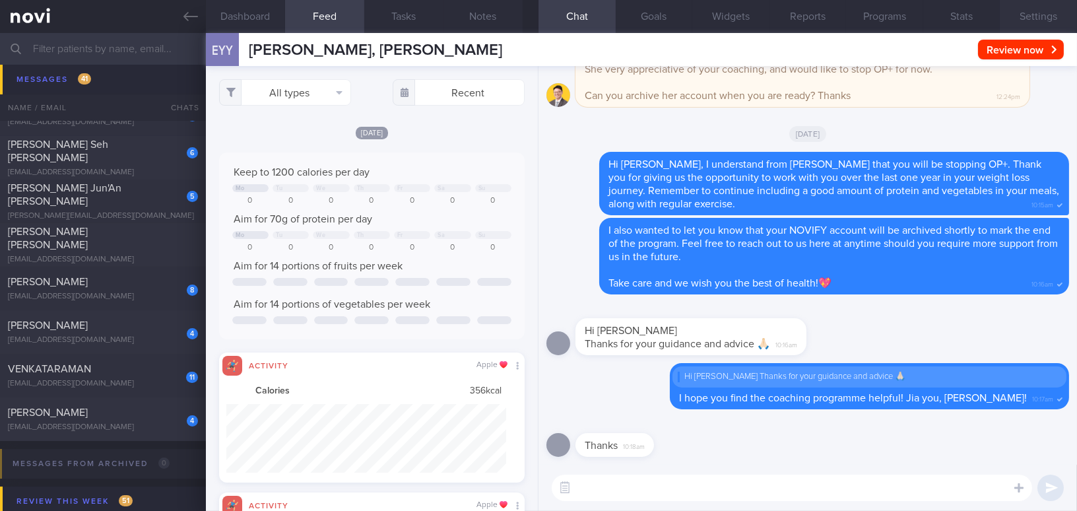
click at [1036, 18] on button "Settings" at bounding box center [1038, 16] width 77 height 33
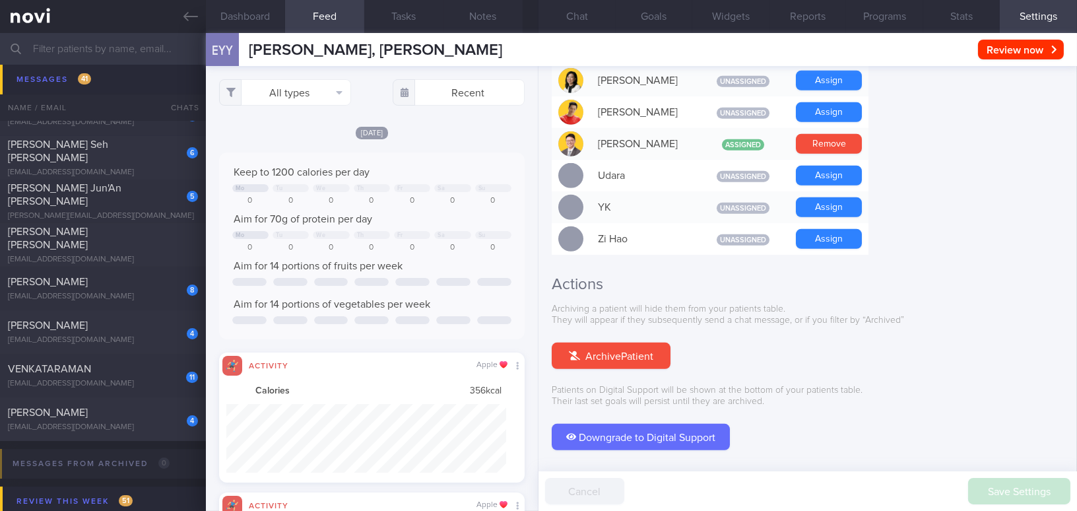
scroll to position [1225, 0]
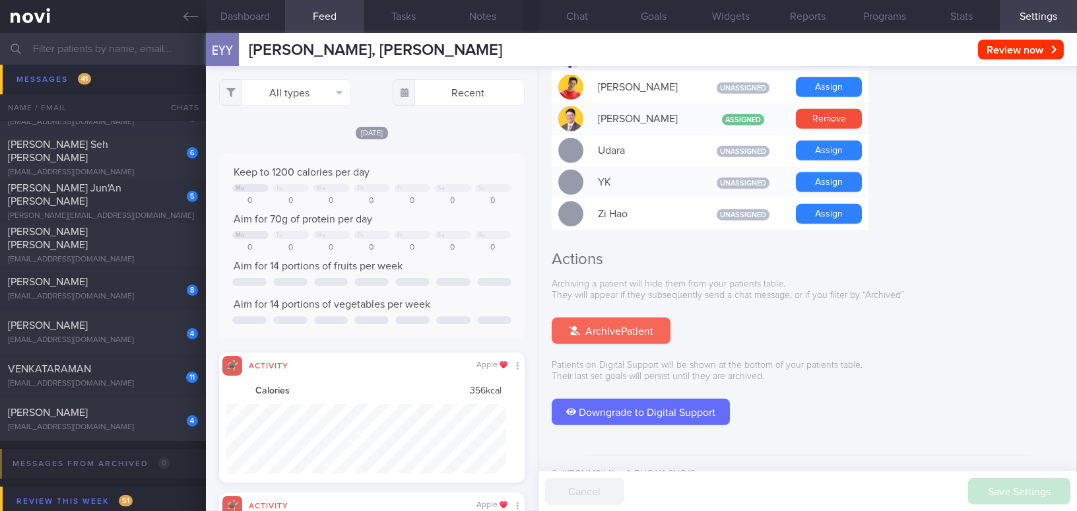
click at [628, 317] on button "Archive Patient" at bounding box center [611, 330] width 119 height 26
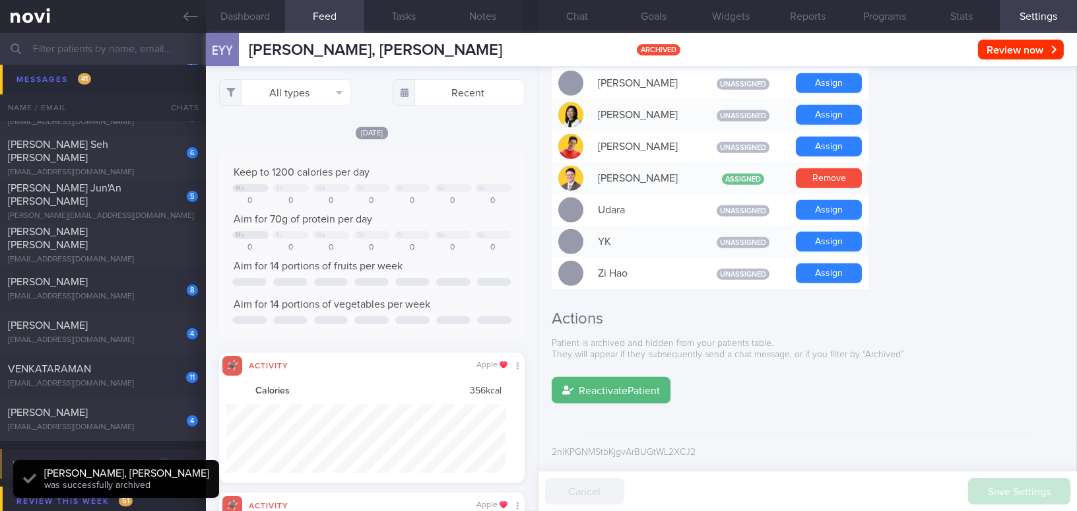
scroll to position [1144, 0]
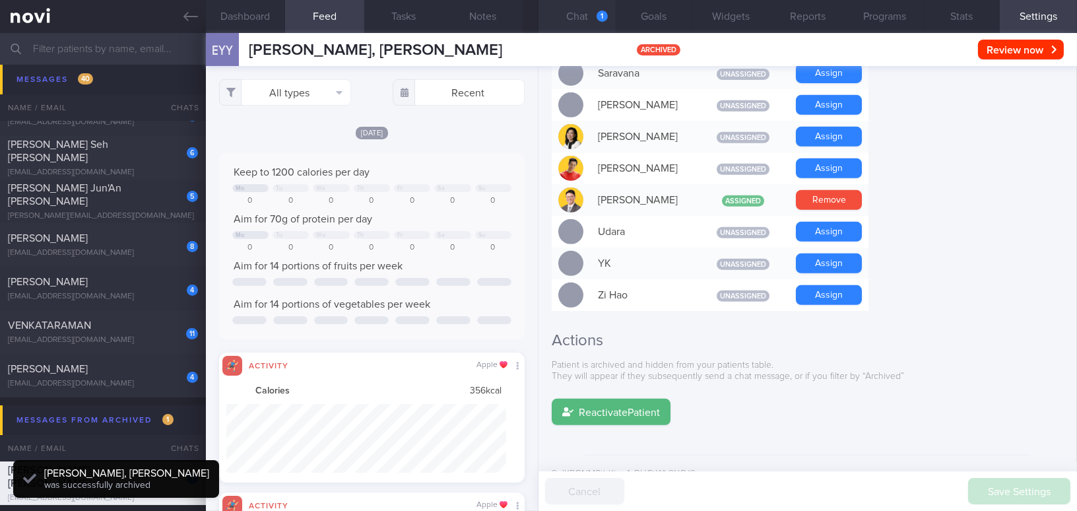
click at [579, 15] on button "Chat 1" at bounding box center [576, 16] width 77 height 33
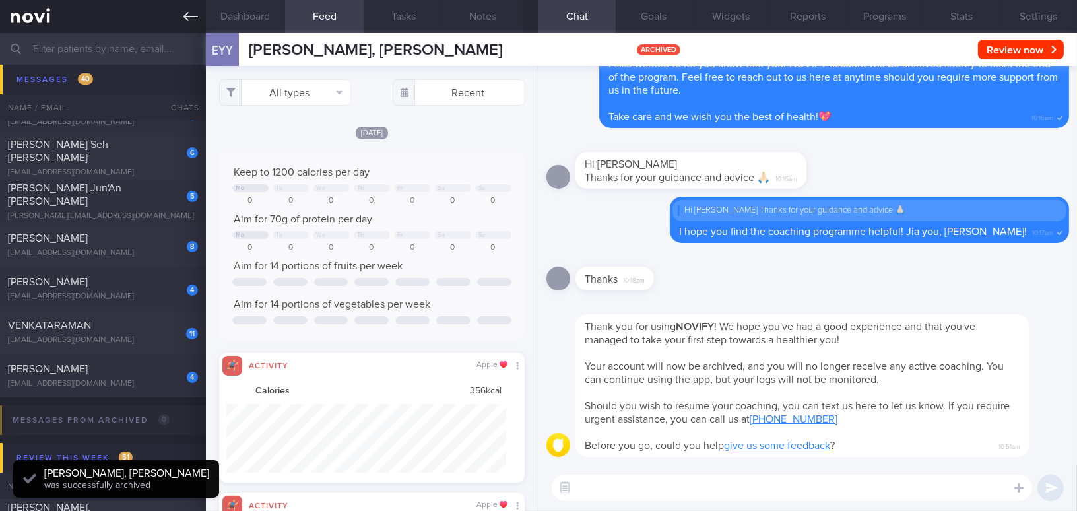
click at [186, 13] on icon at bounding box center [190, 16] width 15 height 9
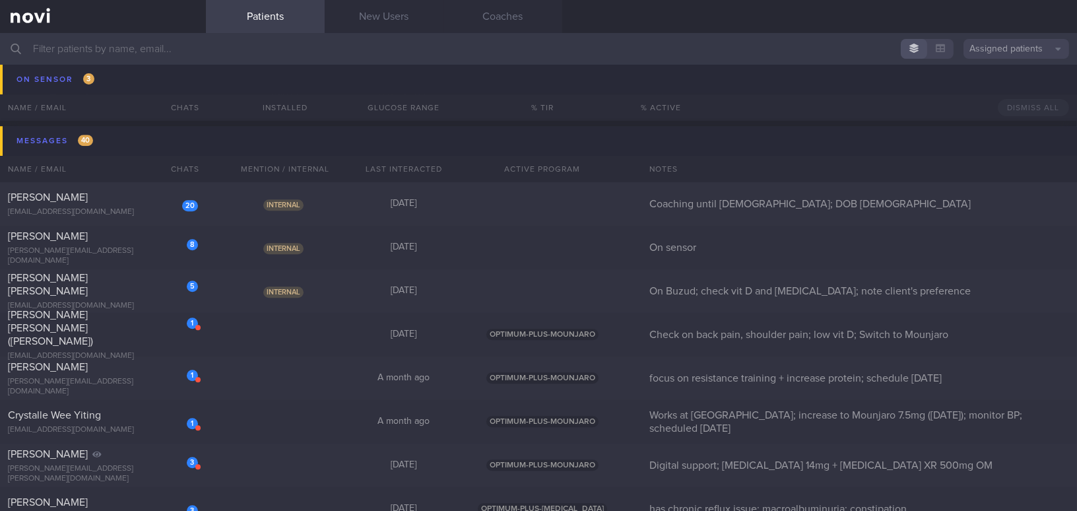
scroll to position [7118, 0]
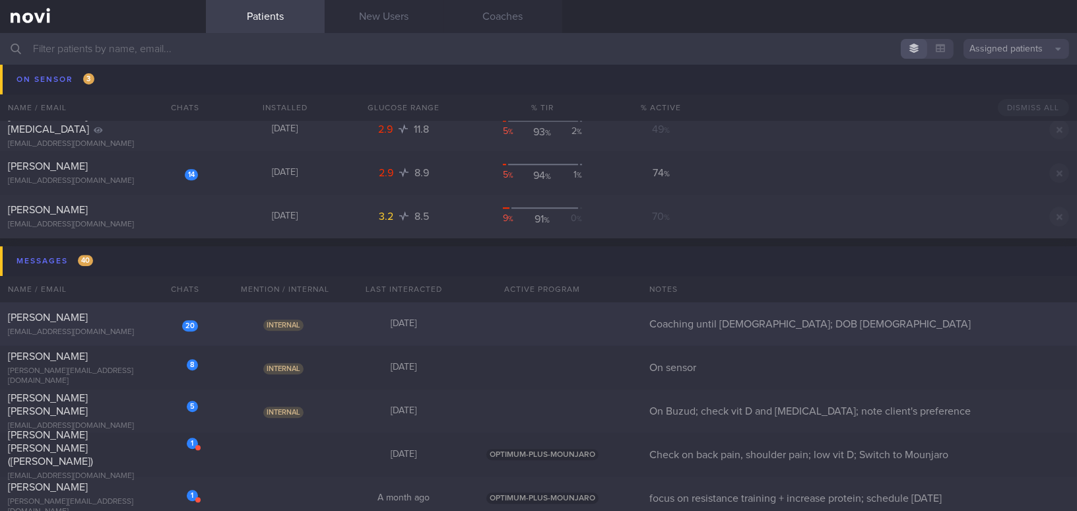
click at [127, 321] on div "[PERSON_NAME]" at bounding box center [101, 317] width 187 height 13
select select "8"
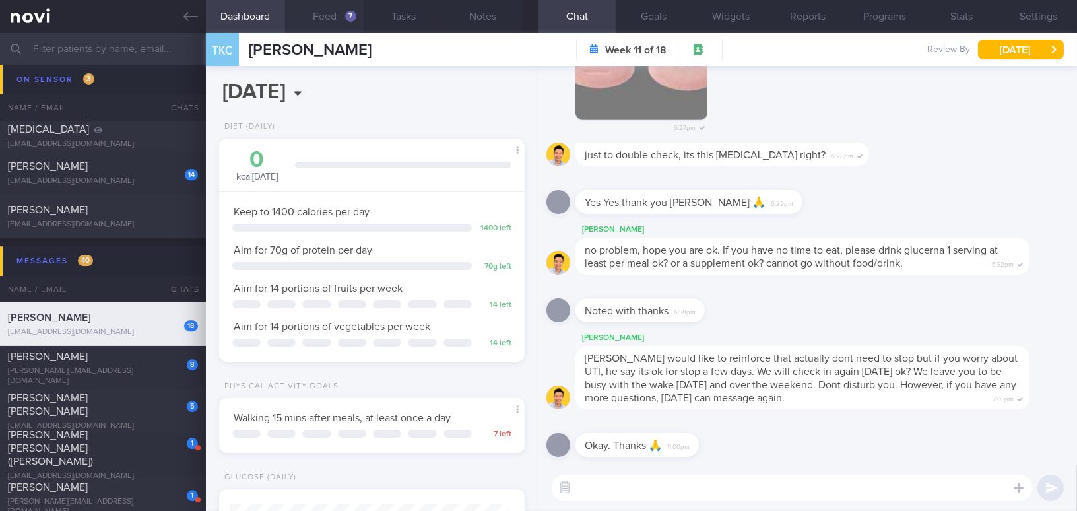
click at [322, 20] on button "Feed 7" at bounding box center [324, 16] width 79 height 33
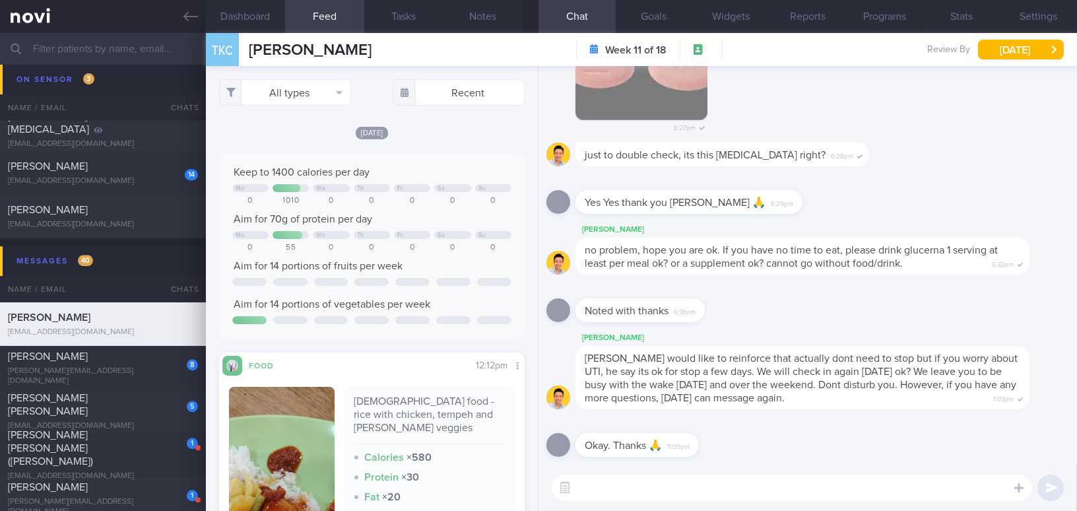
click at [719, 483] on textarea at bounding box center [792, 487] width 480 height 26
click at [1035, 9] on button "Settings" at bounding box center [1038, 16] width 77 height 33
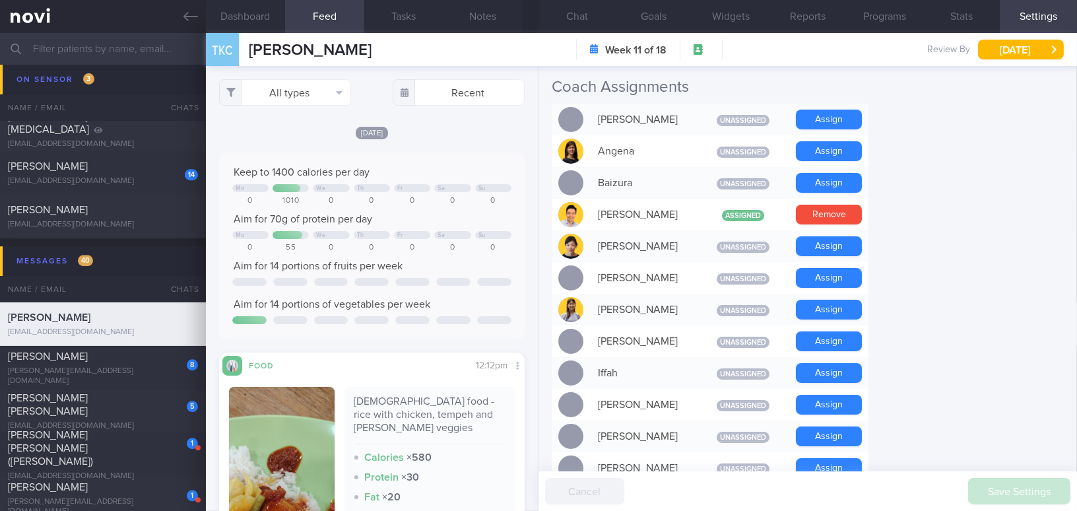
scroll to position [420, 0]
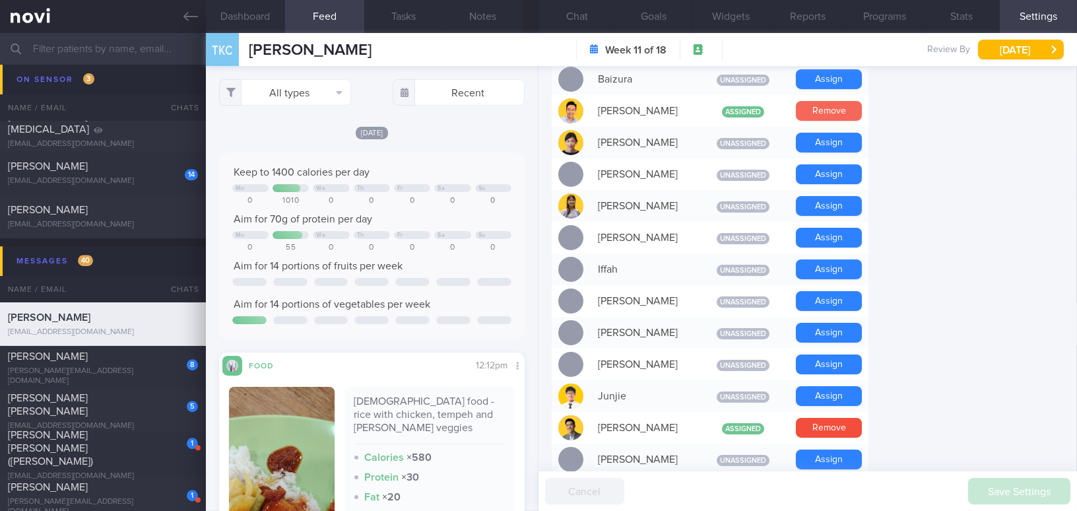
click at [820, 106] on button "Remove" at bounding box center [829, 111] width 66 height 20
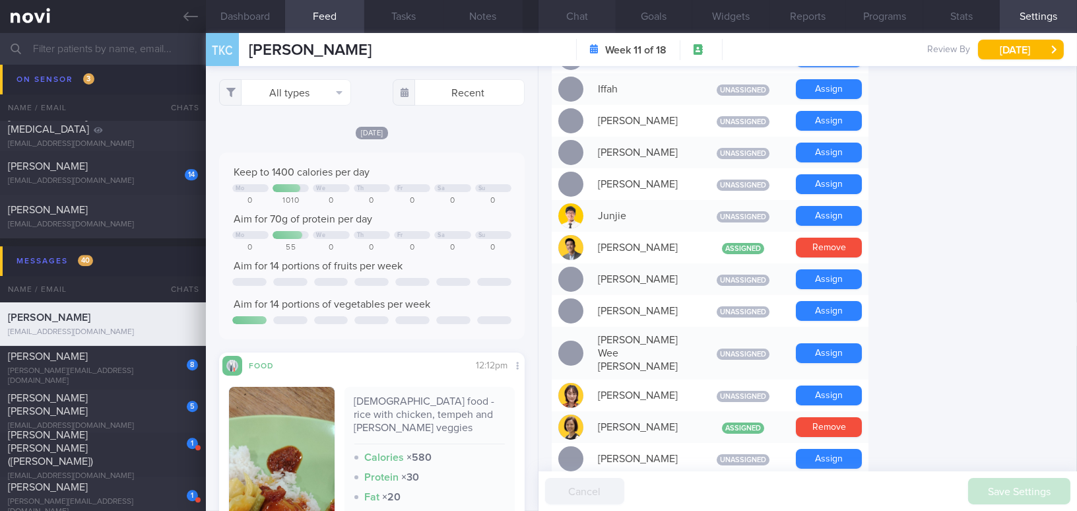
click at [574, 24] on button "Chat" at bounding box center [576, 16] width 77 height 33
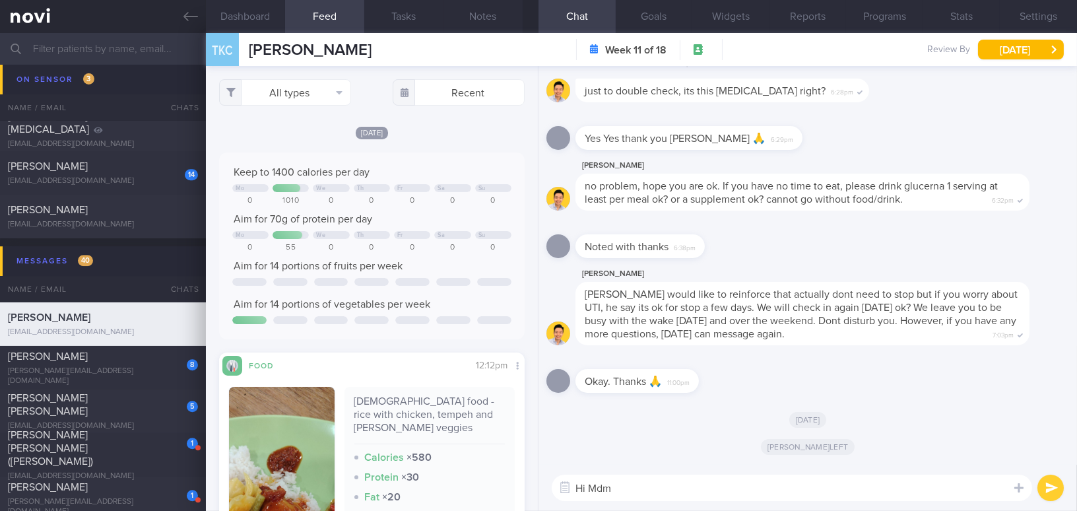
click at [668, 482] on textarea "Hi Mdm" at bounding box center [792, 487] width 480 height 26
drag, startPoint x: 636, startPoint y: 486, endPoint x: 690, endPoint y: 487, distance: 54.1
click at [690, 487] on textarea "Hi Mdm Teo, I'm sorry" at bounding box center [792, 487] width 480 height 26
paste textarea "’m sorry to hear about the passing of your dad. My deepest condolences to you a…"
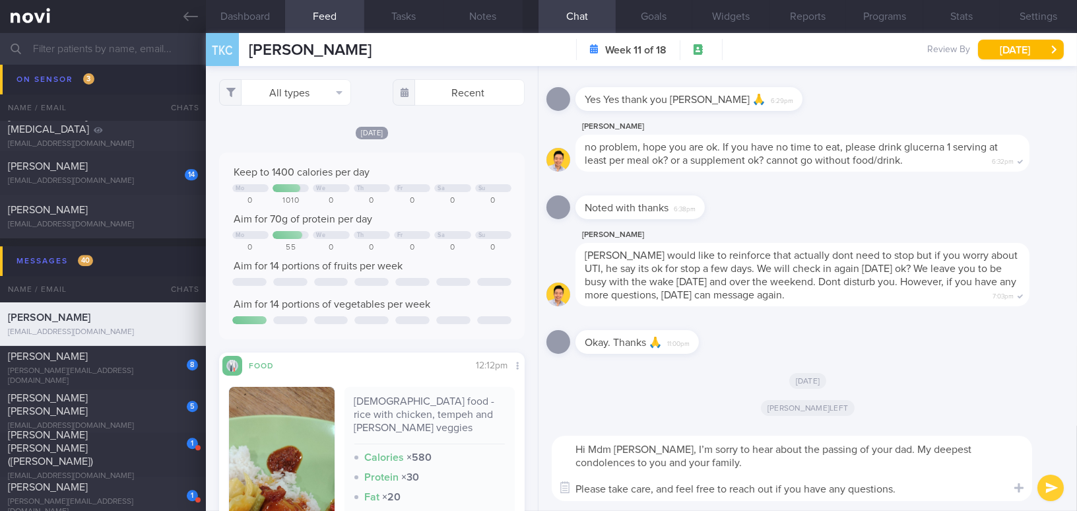
click at [654, 488] on textarea "Hi Mdm Teo, I’m sorry to hear about the passing of your dad. My deepest condole…" at bounding box center [792, 468] width 480 height 65
click at [902, 487] on textarea "Hi Mdm Teo, I’m sorry to hear about the passing of your dad. My deepest condole…" at bounding box center [792, 468] width 480 height 65
type textarea "Hi Mdm Teo, I’m sorry to hear about the passing of your dad. My deepest condole…"
click at [1047, 490] on button "submit" at bounding box center [1050, 487] width 26 height 26
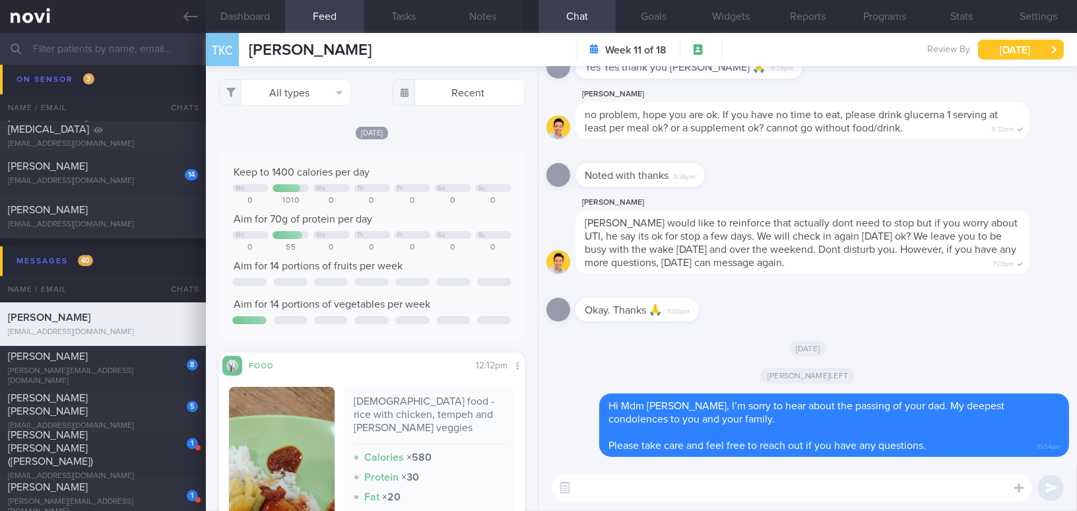
click at [1018, 46] on button "[DATE]" at bounding box center [1021, 50] width 86 height 20
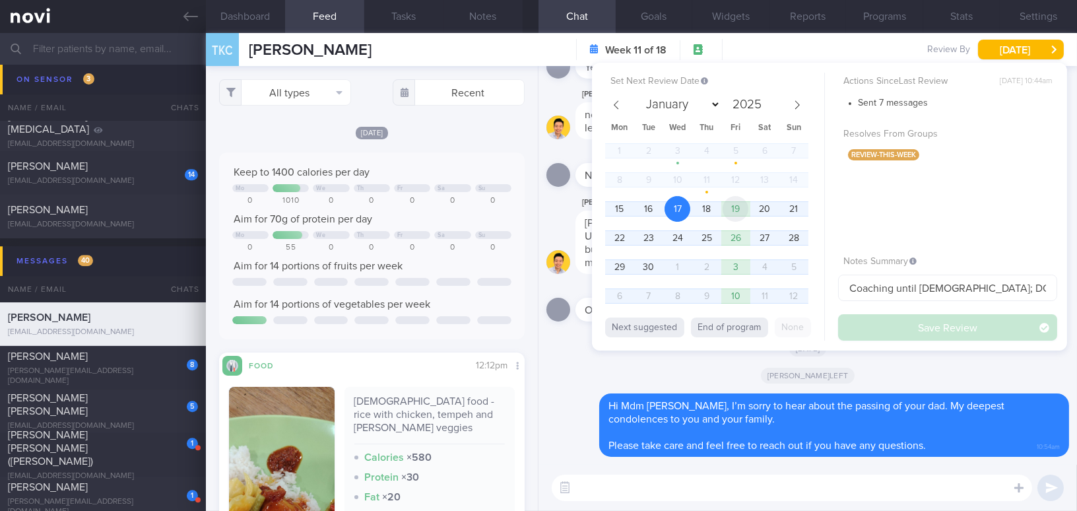
click at [731, 209] on span "19" at bounding box center [736, 209] width 26 height 26
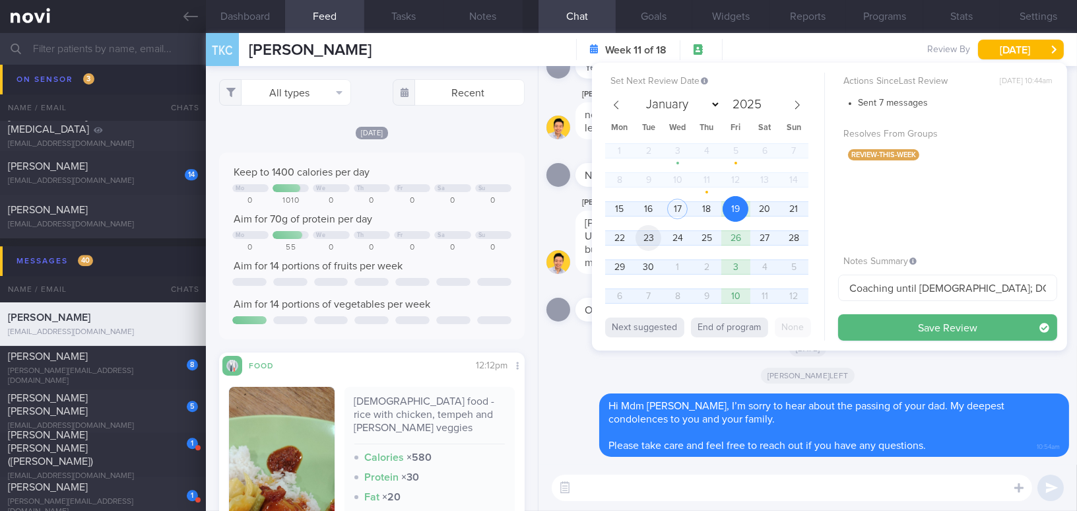
click at [655, 238] on span "23" at bounding box center [649, 238] width 26 height 26
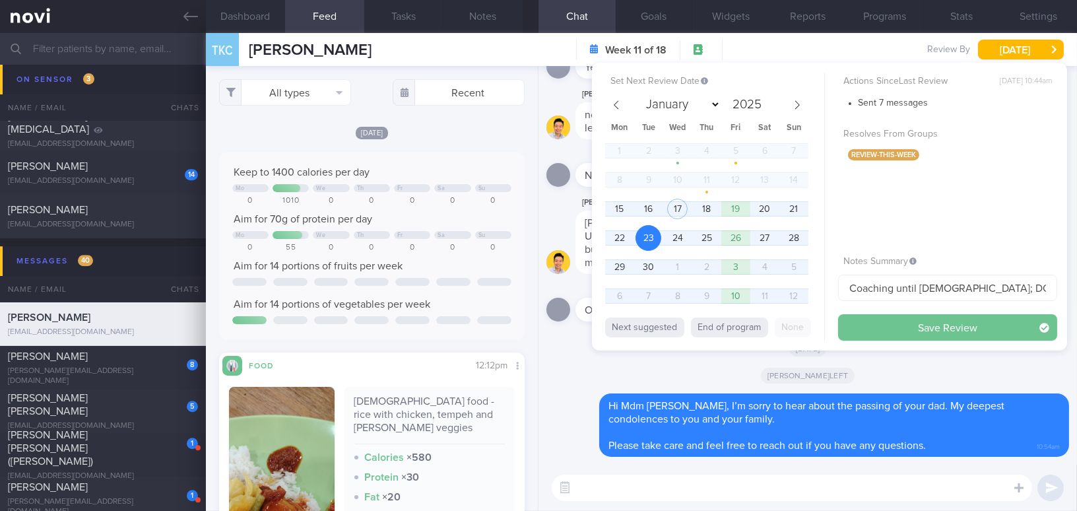
click at [866, 317] on button "Save Review" at bounding box center [947, 327] width 219 height 26
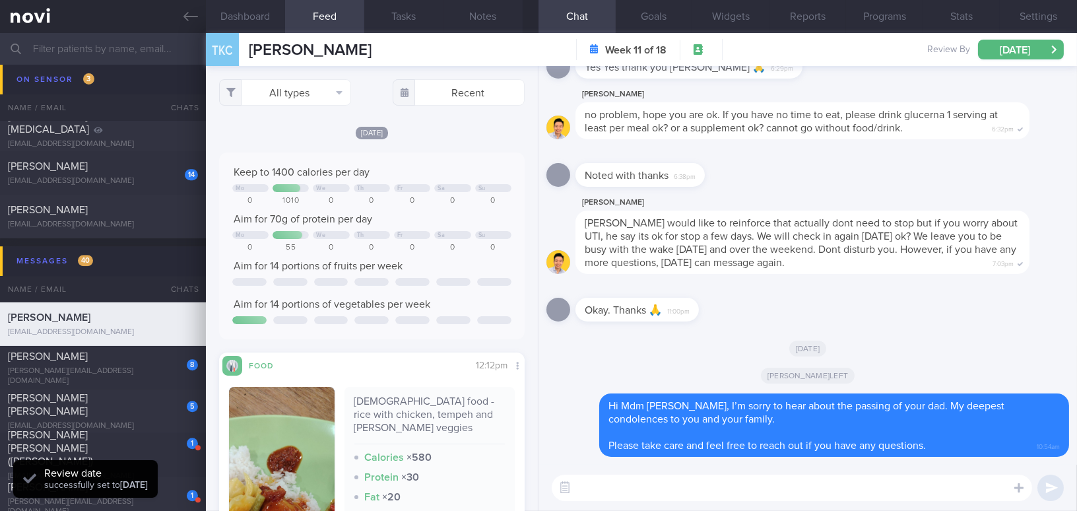
scroll to position [139, 278]
click at [181, 23] on link at bounding box center [103, 16] width 206 height 33
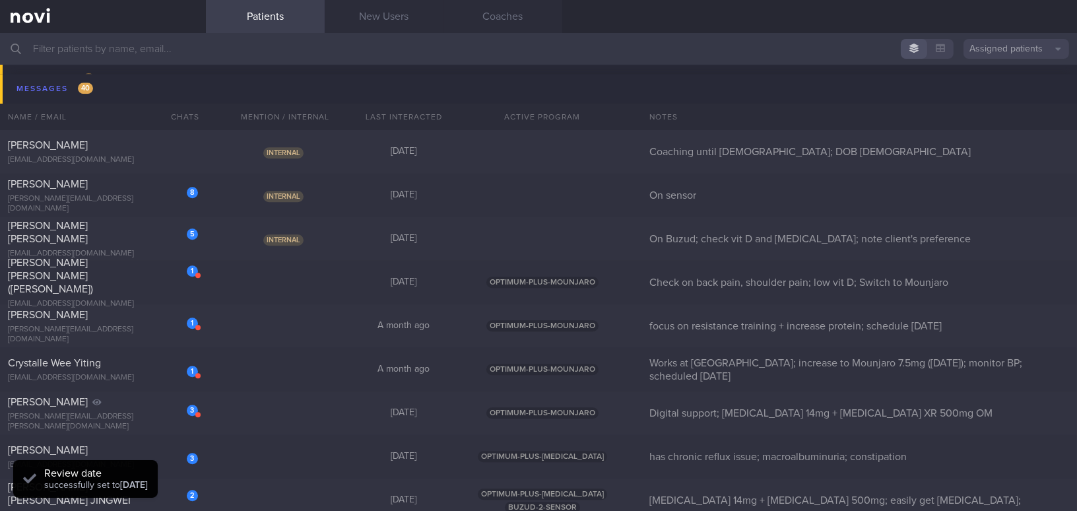
scroll to position [7298, 0]
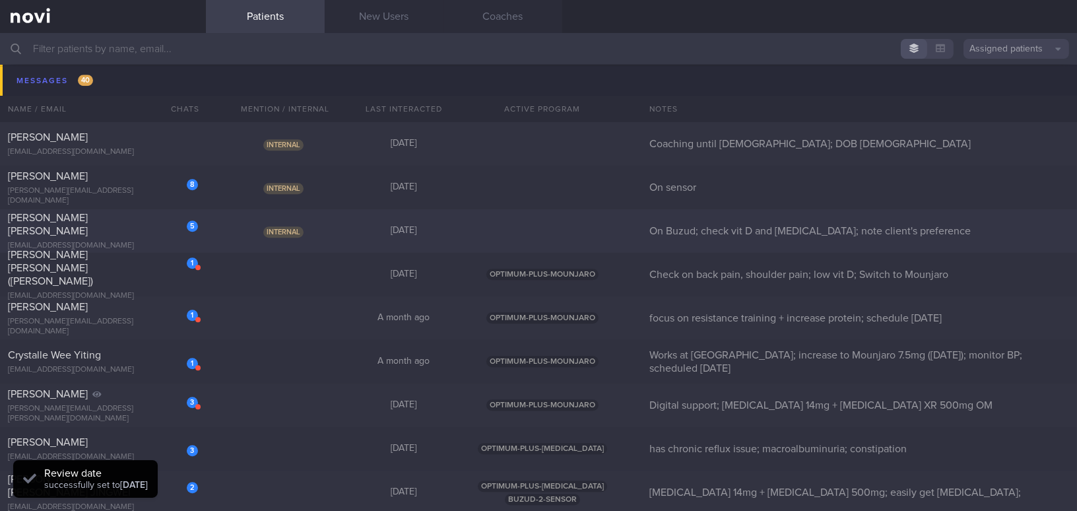
click at [119, 232] on div "5 Rachel Poon Wei Ling bsclaire@gmail.com" at bounding box center [103, 231] width 206 height 40
select select "8"
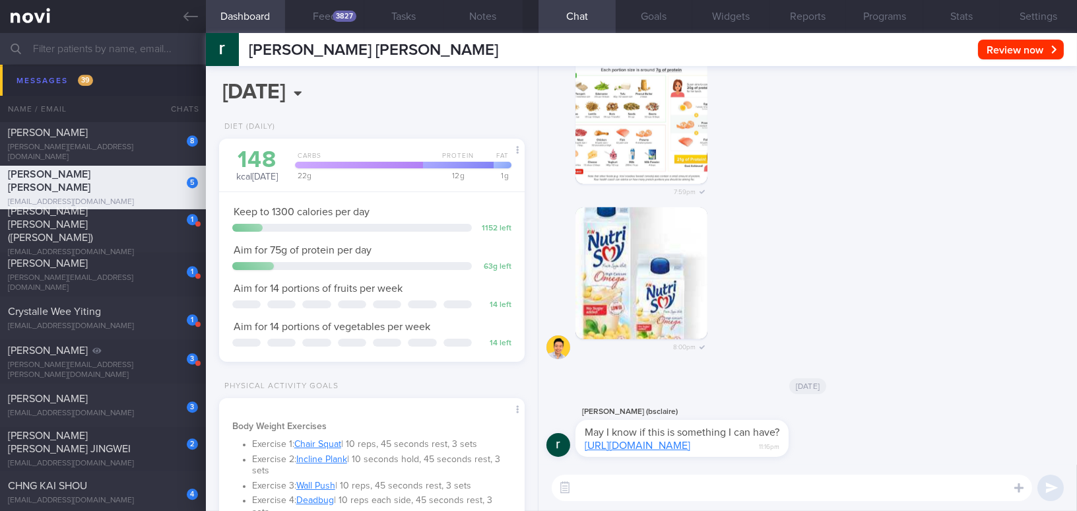
click at [690, 445] on link "https://sg.thecollagen.co/products/violet-crumble-collagen-meal-replacement-784g" at bounding box center [638, 445] width 106 height 11
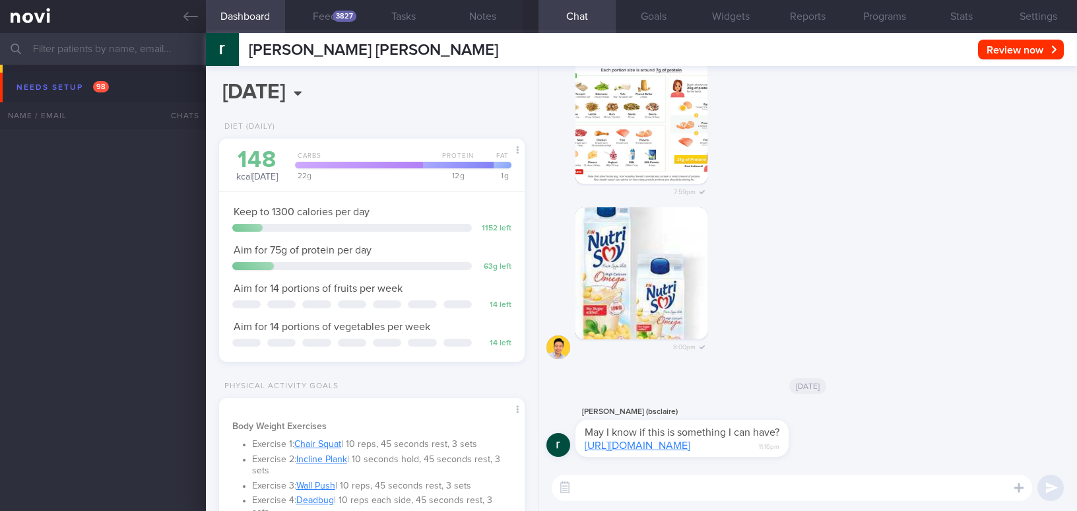
select select "8"
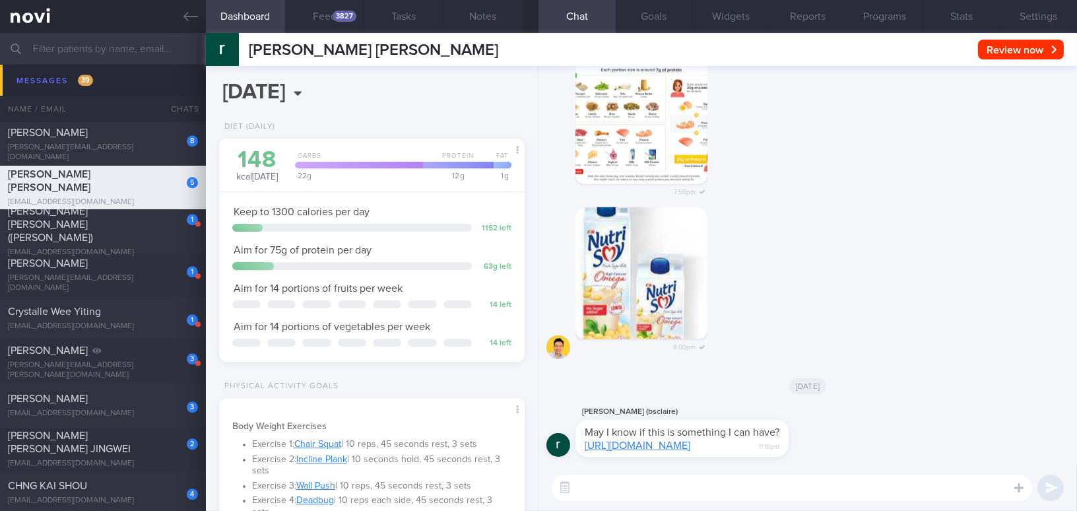
click at [652, 449] on link "https://sg.thecollagen.co/products/violet-crumble-collagen-meal-replacement-784g" at bounding box center [638, 445] width 106 height 11
click at [326, 13] on button "Feed 3827" at bounding box center [324, 16] width 79 height 33
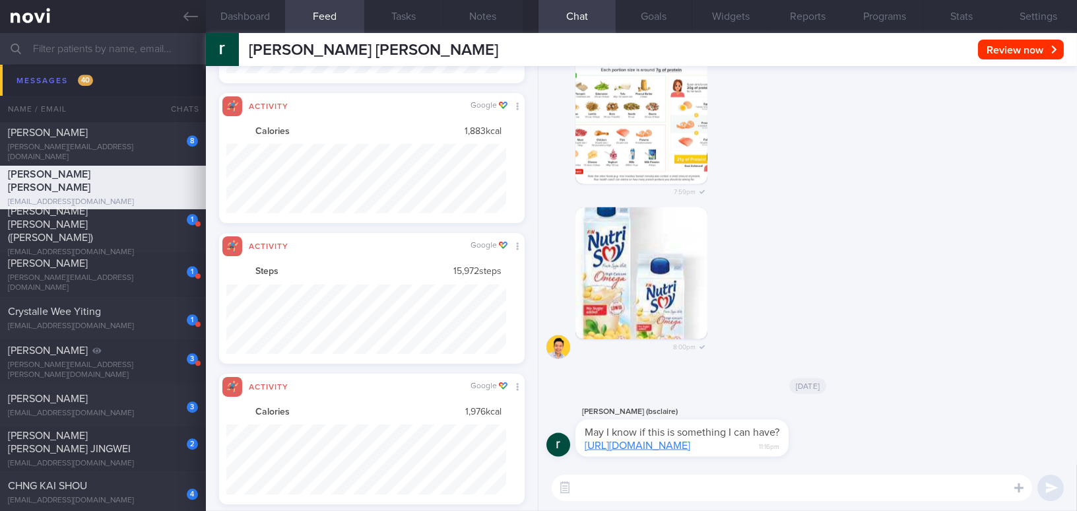
scroll to position [69, 279]
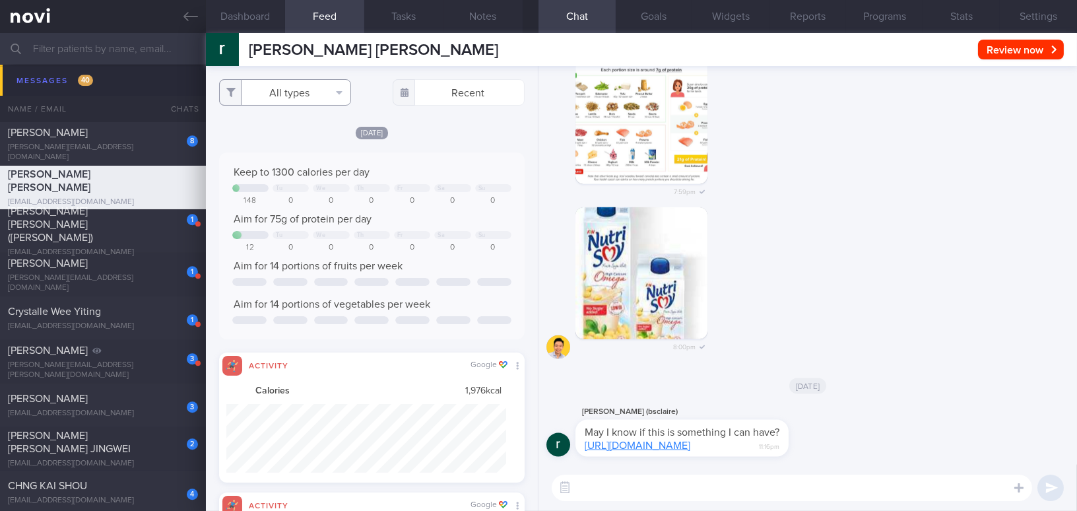
click at [278, 94] on button "All types" at bounding box center [285, 92] width 132 height 26
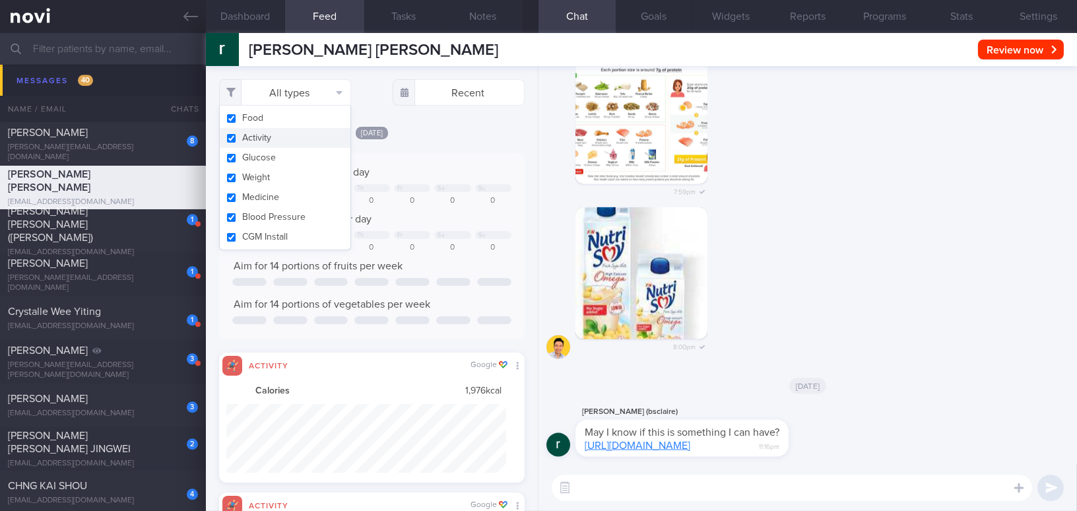
click at [230, 139] on button "Activity" at bounding box center [285, 138] width 131 height 20
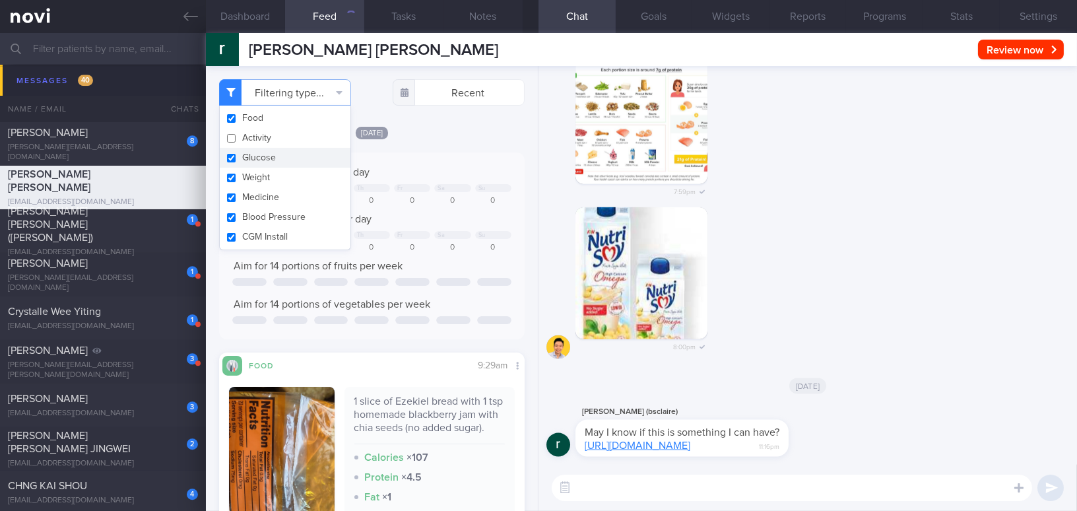
checkbox input "false"
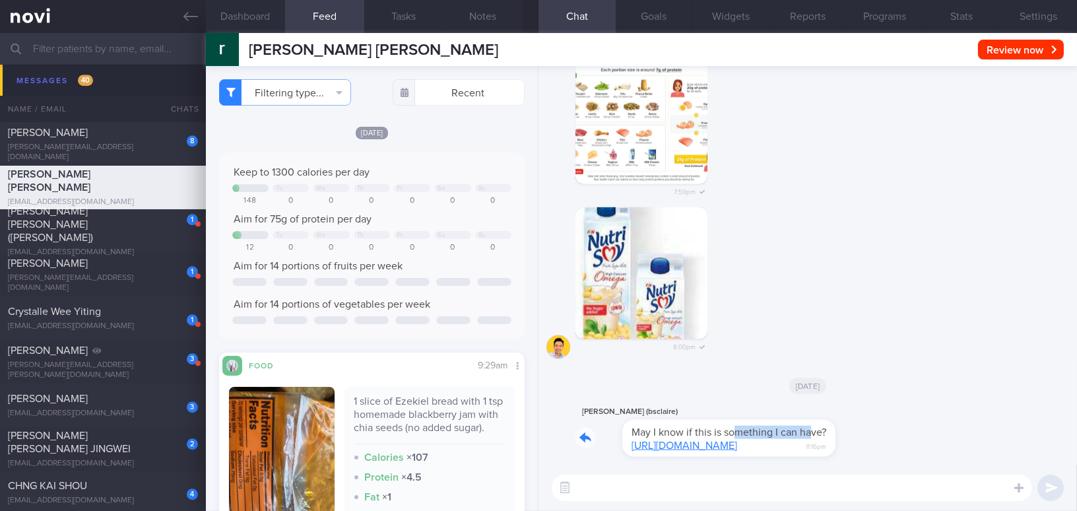
drag, startPoint x: 686, startPoint y: 422, endPoint x: 766, endPoint y: 422, distance: 79.9
click at [766, 422] on div "rachel pan (bsclaire) May I know if this is something I can have? https://sg.th…" at bounding box center [701, 430] width 253 height 53
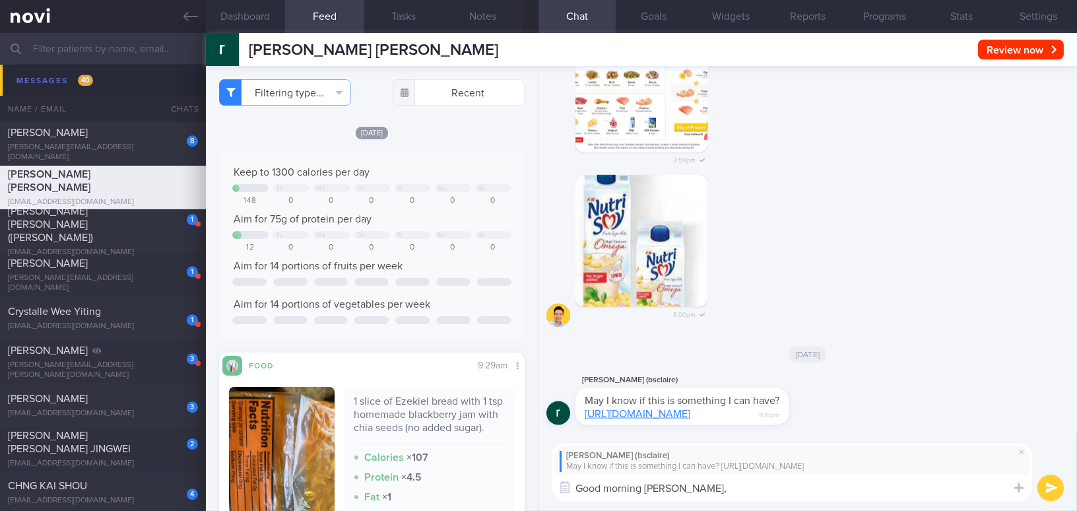
paste textarea "Hi, the nutritional value looks fine to me, and it provides more complete infor…"
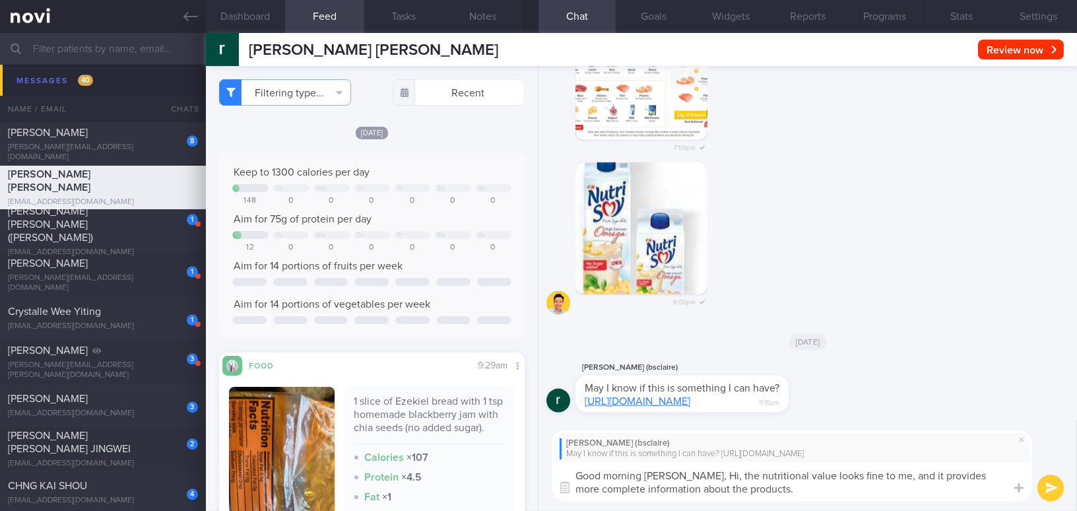
drag, startPoint x: 681, startPoint y: 475, endPoint x: 697, endPoint y: 475, distance: 15.8
click at [697, 475] on textarea "Good morning Rachel, Hi, the nutritional value looks fine to me, and it provide…" at bounding box center [792, 481] width 480 height 39
click at [851, 475] on textarea "Good morning Rachel, the nutritional value looks fine to me, and it provides mo…" at bounding box center [792, 481] width 480 height 39
click at [727, 487] on textarea "Good morning Rachel, the nutritional value looks fine to me and it provides mor…" at bounding box center [792, 481] width 480 height 39
type textarea "Good morning Rachel, the nutritional value looks fine to me and it provides mor…"
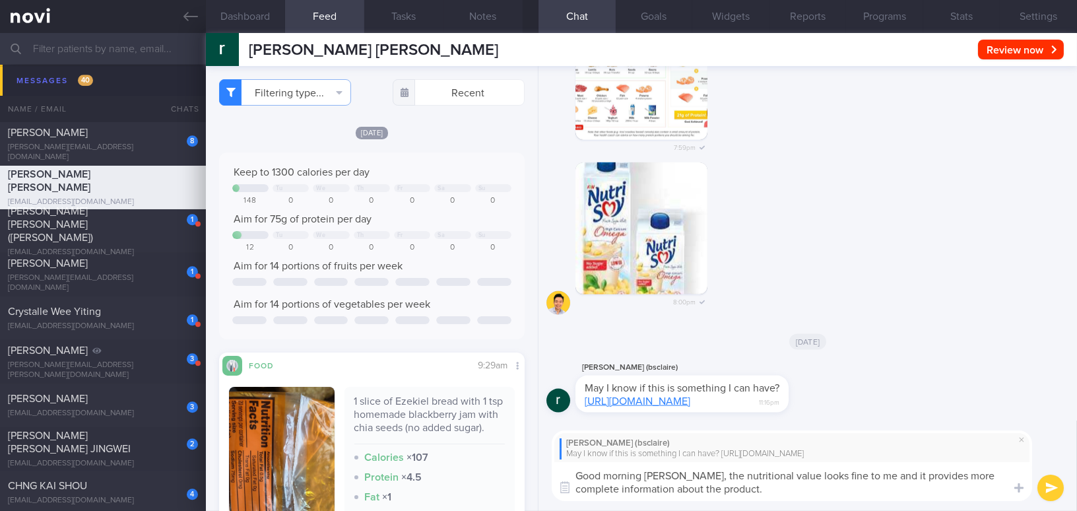
click at [1049, 485] on button "submit" at bounding box center [1050, 487] width 26 height 26
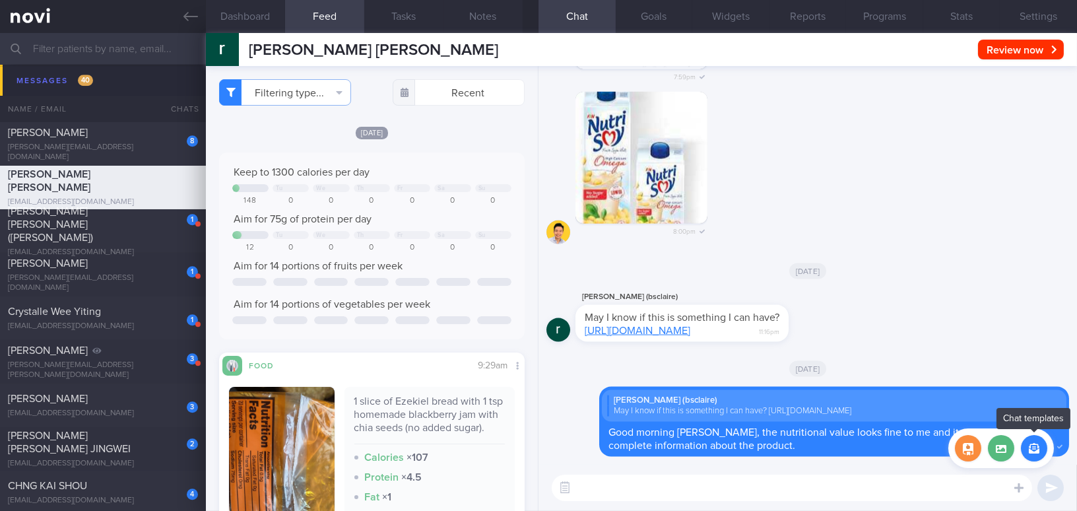
click at [1033, 452] on button "button" at bounding box center [1034, 448] width 26 height 26
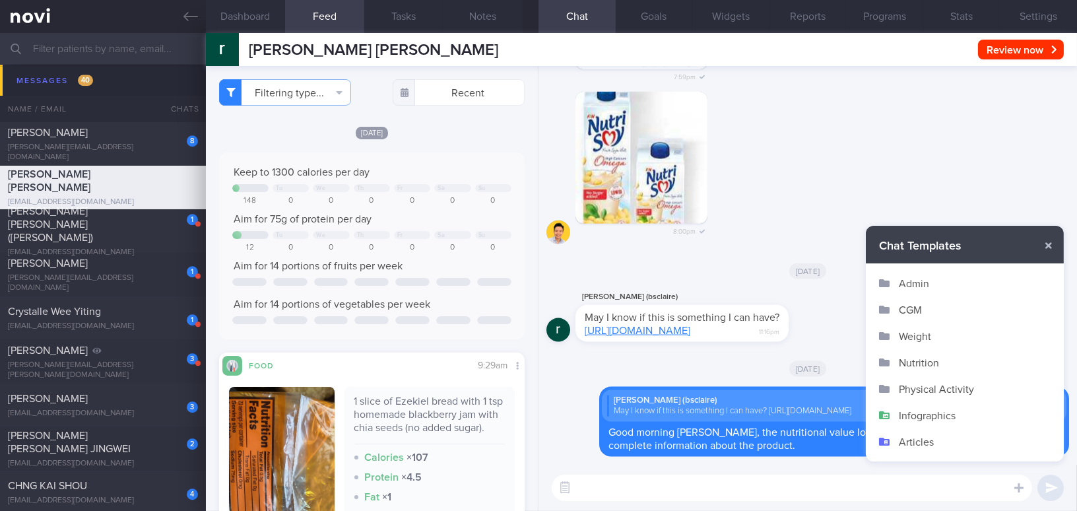
click at [929, 278] on button "Admin" at bounding box center [965, 283] width 198 height 26
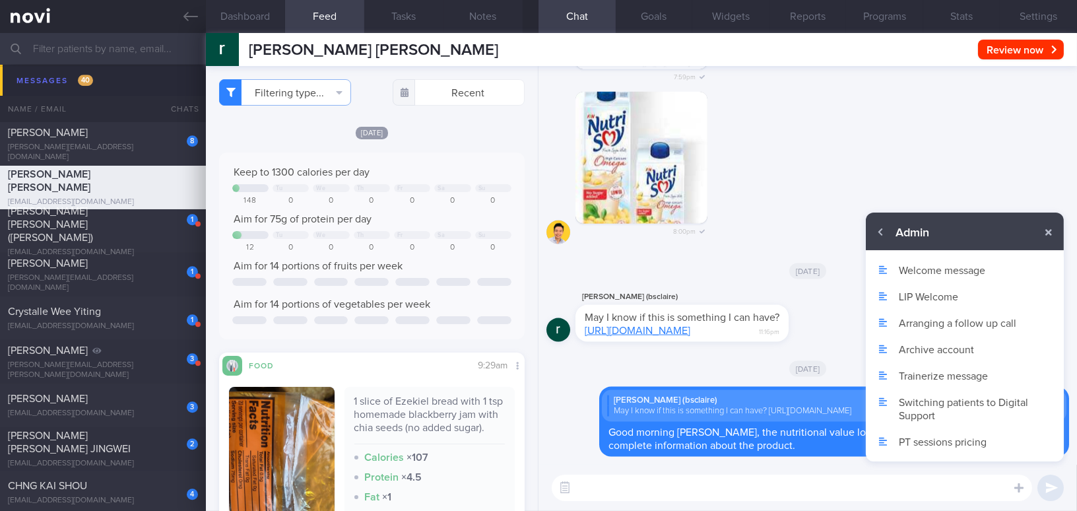
click at [936, 348] on button "Archive account" at bounding box center [965, 349] width 198 height 26
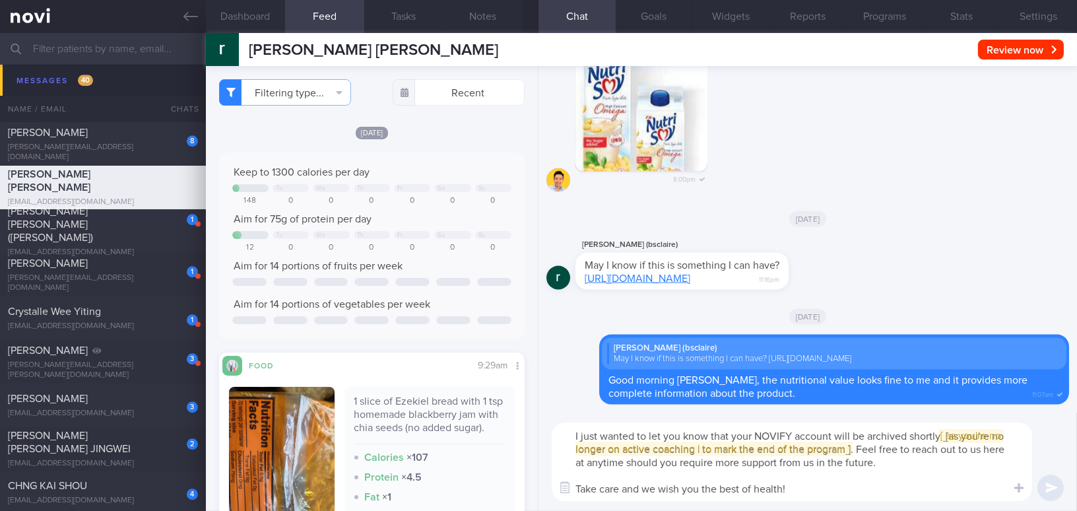
drag, startPoint x: 806, startPoint y: 486, endPoint x: 327, endPoint y: 409, distance: 484.6
click at [327, 409] on div "Dashboard Feed 3844 Tasks Notes Chat Goals Widgets Reports Programs Stats Setti…" at bounding box center [641, 272] width 871 height 478
click at [809, 462] on textarea "I just wanted to let you know that your NOVIFY account will be archived shortly…" at bounding box center [792, 461] width 480 height 79
drag, startPoint x: 857, startPoint y: 444, endPoint x: 878, endPoint y: 490, distance: 50.8
click at [878, 490] on textarea "I just wanted to let you know that your NOVIFY account will be archived shortly…" at bounding box center [792, 461] width 480 height 79
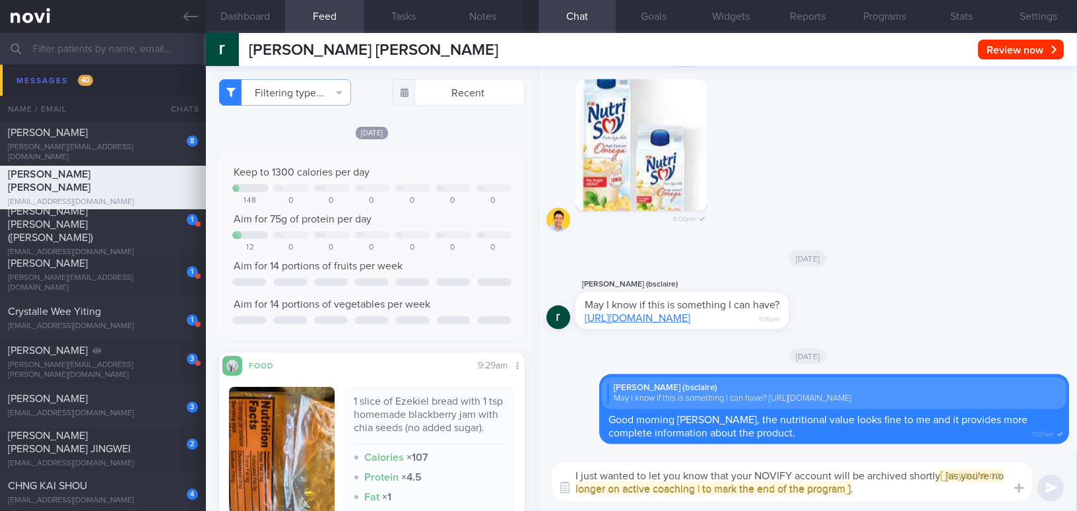
type textarea "I just wanted to let you know that your NOVIFY account will be archived shortly…"
drag, startPoint x: 899, startPoint y: 504, endPoint x: 657, endPoint y: 469, distance: 245.5
click at [572, 475] on div "I just wanted to let you know that your NOVIFY account will be archived shortly…" at bounding box center [807, 481] width 538 height 59
click at [897, 490] on textarea "I just wanted to let you know that your NOVIFY account will be archived shortly…" at bounding box center [792, 481] width 480 height 39
drag, startPoint x: 733, startPoint y: 486, endPoint x: 457, endPoint y: 449, distance: 278.3
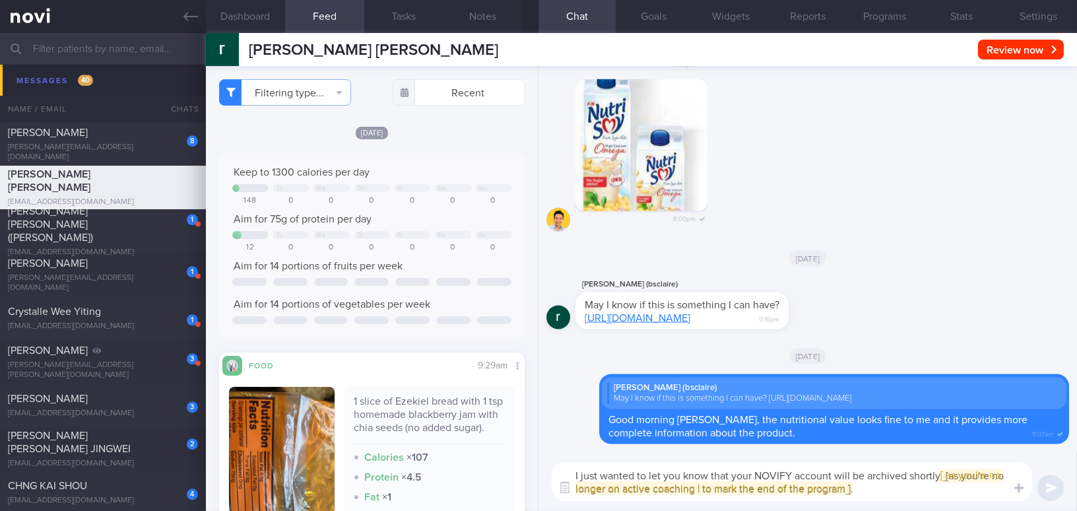
click at [457, 449] on div "Dashboard Feed 3844 Tasks Notes Chat Goals Widgets Reports Programs Stats Setti…" at bounding box center [641, 272] width 871 height 478
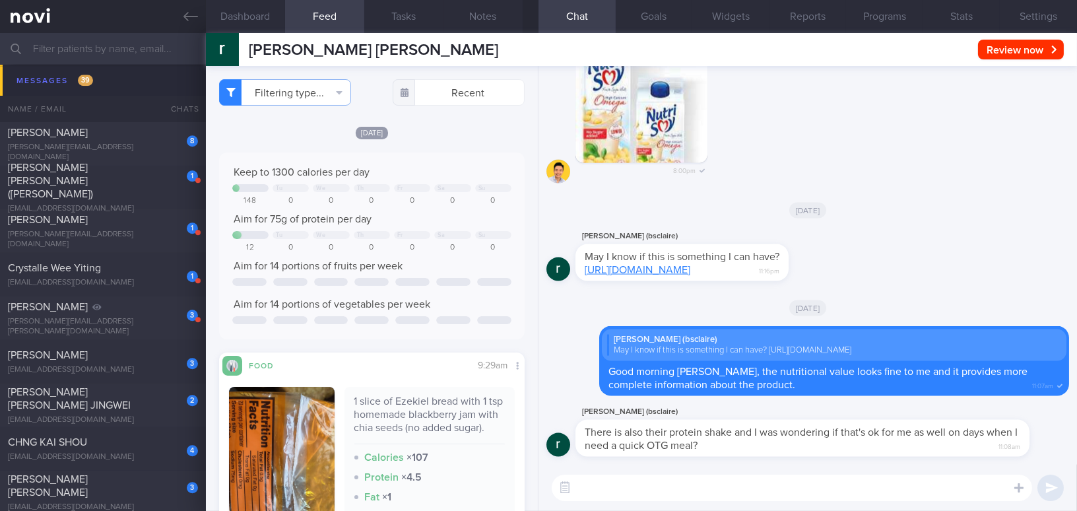
click at [640, 265] on link "https://sg.thecollagen.co/products/violet-crumble-collagen-meal-replacement-784g" at bounding box center [638, 270] width 106 height 11
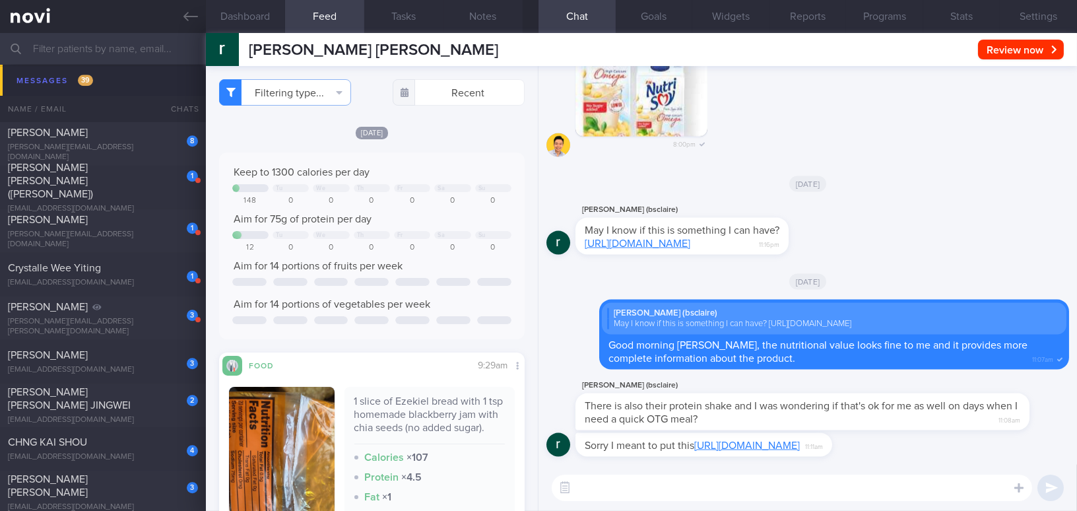
click at [753, 440] on link "https://sg.thecollagen.co/products/peach-iced-tea-beautiful-energy-280g" at bounding box center [747, 445] width 106 height 11
drag, startPoint x: 615, startPoint y: 422, endPoint x: 790, endPoint y: 426, distance: 174.9
click at [790, 433] on div "Sorry I meant to put this https://sg.thecollagen.co/products/peach-iced-tea-bea…" at bounding box center [723, 445] width 296 height 24
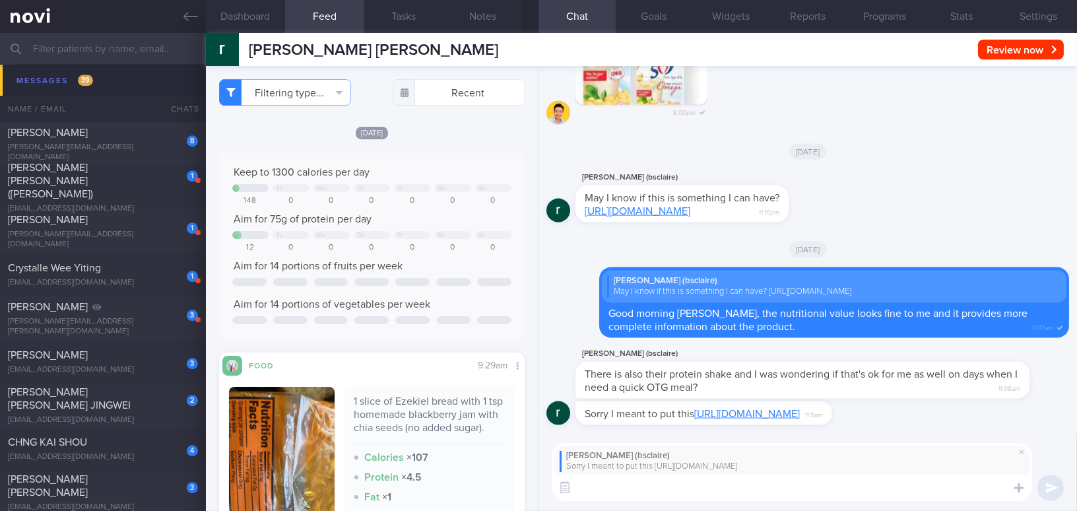
paste textarea "If you are taking it to replace a meal, a meal replacement is a better option, …"
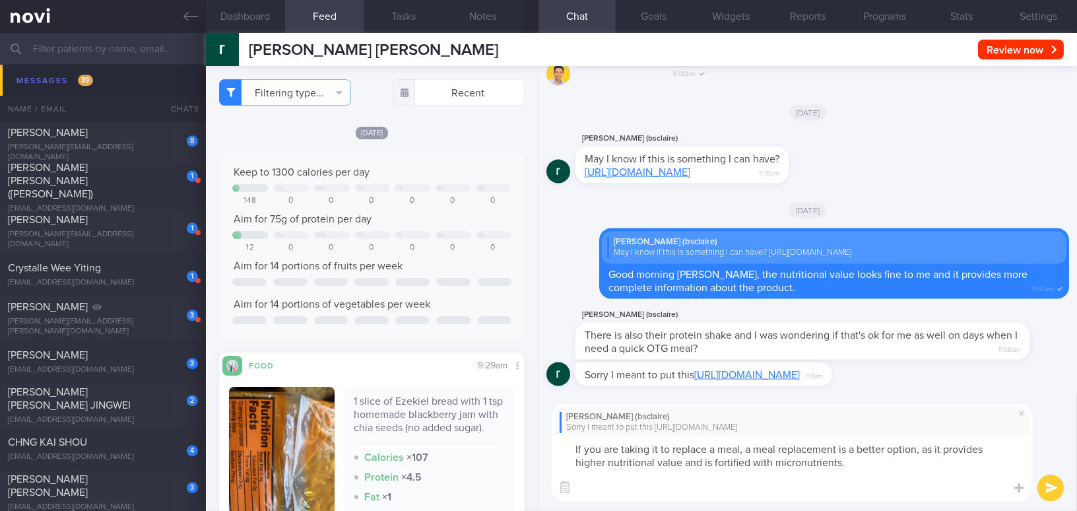
paste textarea "The protein content is quite low, with only 4.5 g per 10 g scoop."
click at [674, 486] on textarea "If you are taking it to replace a meal, a meal replacement is a better option, …" at bounding box center [792, 468] width 480 height 65
drag, startPoint x: 895, startPoint y: 490, endPoint x: 590, endPoint y: 482, distance: 305.0
click at [541, 476] on div "rachel pan (bsclaire) Sorry I meant to put this https://sg.thecollagen.co/produ…" at bounding box center [807, 452] width 538 height 117
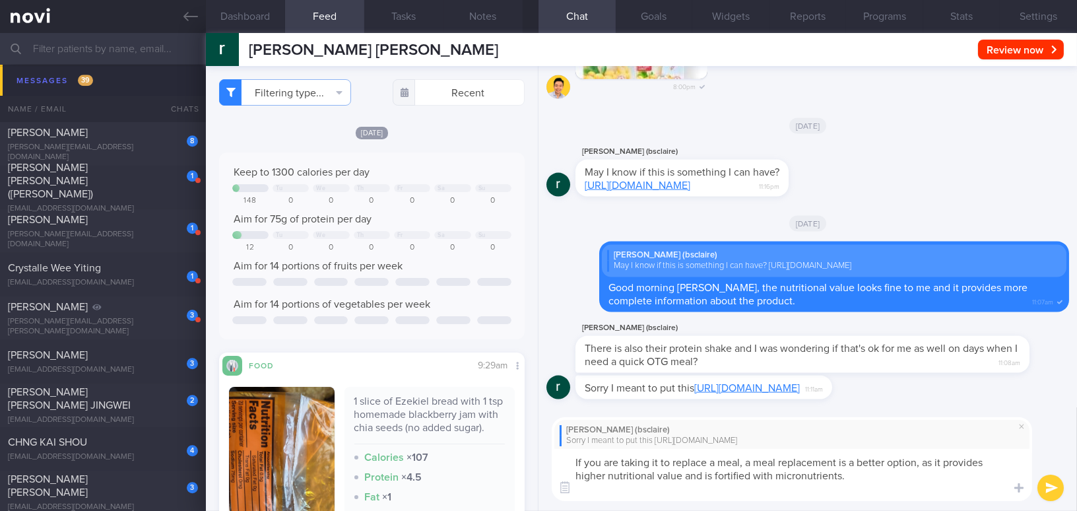
click at [570, 459] on textarea "If you are taking it to replace a meal, a meal replacement is a better option, …" at bounding box center [792, 475] width 480 height 52
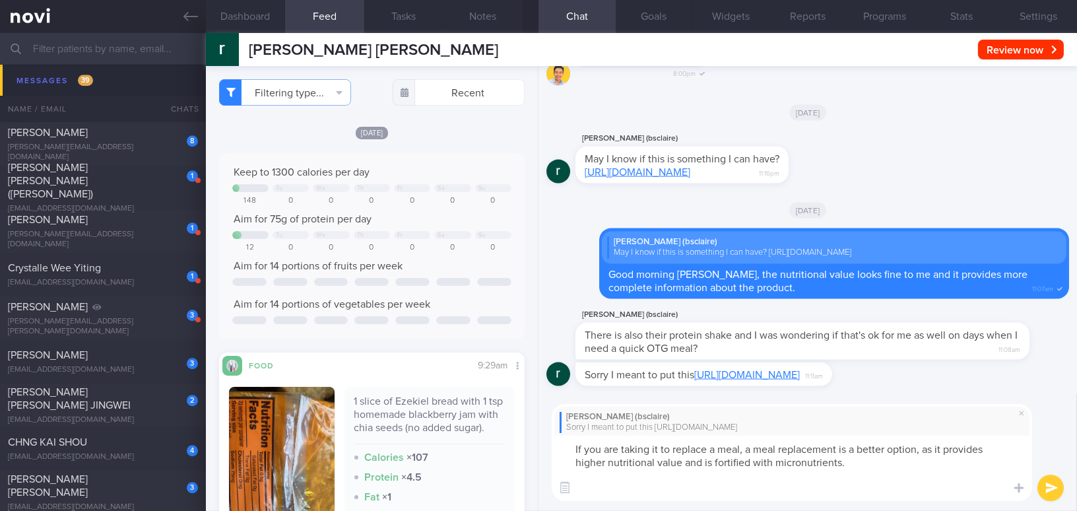
paste textarea "The protein content is quite low, with only 4.5 g per 10 g scoop."
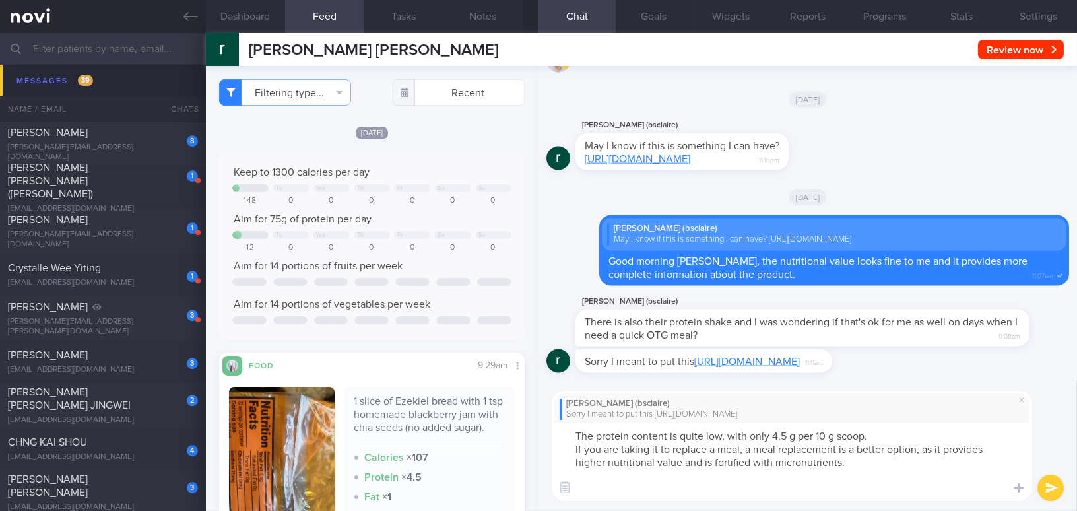
click at [577, 447] on textarea "The protein content is quite low, with only 4.5 g per 10 g scoop. If you are ta…" at bounding box center [792, 461] width 480 height 79
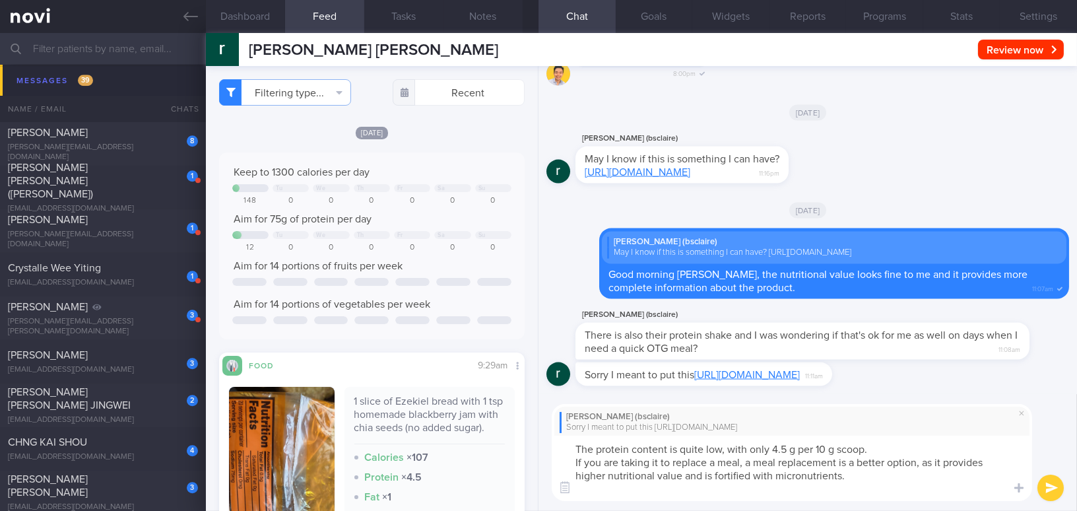
click at [676, 448] on textarea "The protein content is quite low, with only 4.5 g per 10 g scoop. If you are ta…" at bounding box center [792, 468] width 480 height 65
click at [861, 449] on textarea "The protein content for this product is quite low, with only 4.5 g per 10 g sco…" at bounding box center [792, 468] width 480 height 65
click at [898, 445] on textarea "The protein content for this product is quite low, with only 4.5g per 10 g scoo…" at bounding box center [792, 468] width 480 height 65
drag, startPoint x: 902, startPoint y: 449, endPoint x: 938, endPoint y: 453, distance: 35.9
click at [938, 453] on textarea "The protein content for this product is quite low, with only 4.5g per 10g scoop…" at bounding box center [792, 468] width 480 height 65
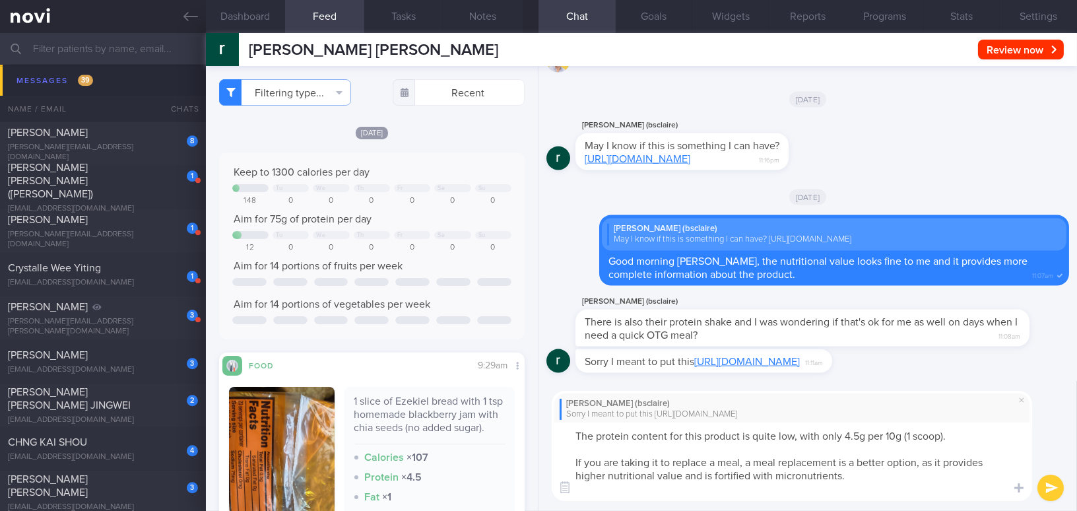
click at [708, 492] on textarea "The protein content for this product is quite low, with only 4.5g per 10g (1 sc…" at bounding box center [792, 461] width 480 height 79
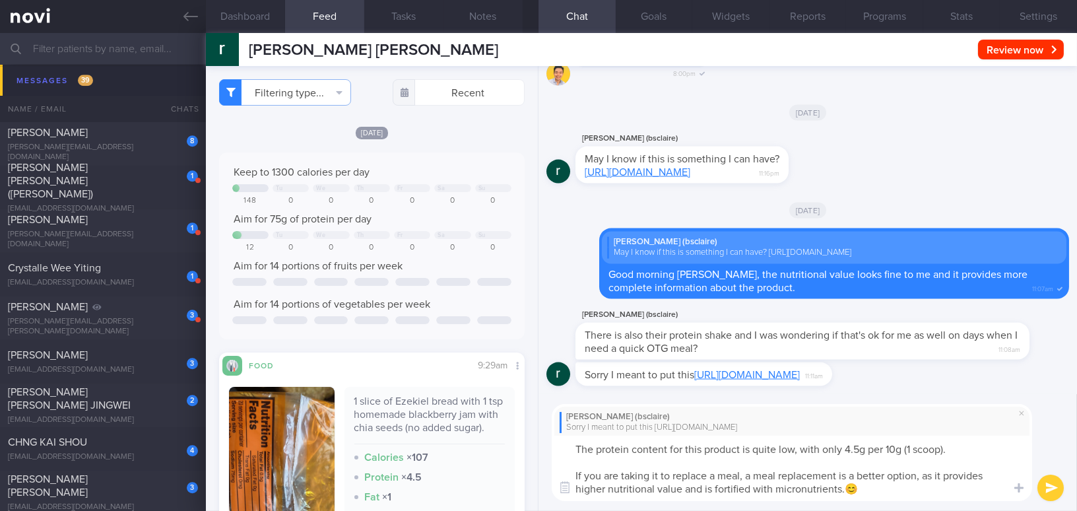
type textarea "The protein content for this product is quite low, with only 4.5g per 10g (1 sc…"
click at [1053, 495] on button "submit" at bounding box center [1050, 487] width 26 height 26
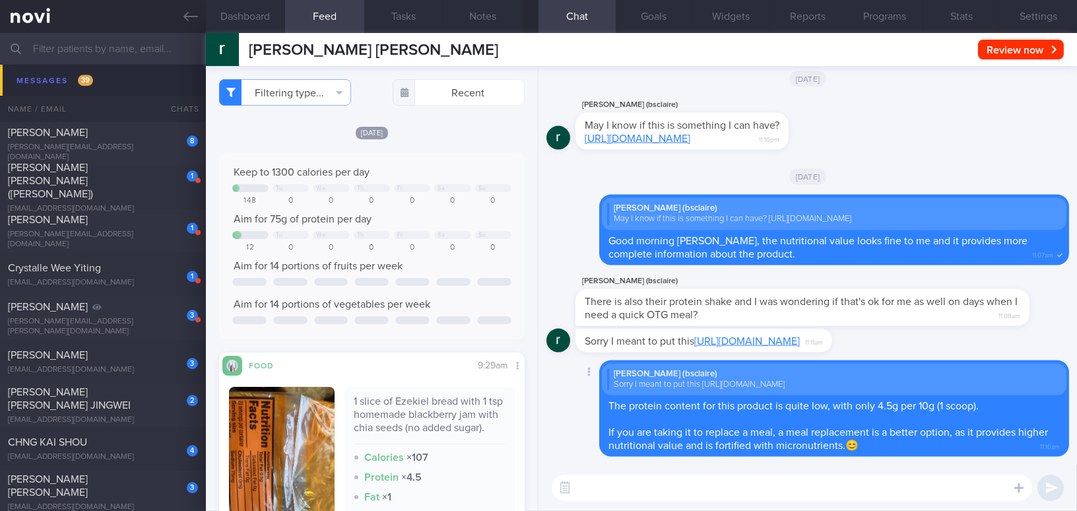
paste textarea "By the way, I understand from Dr. T that you won’t be continuing with any coach…"
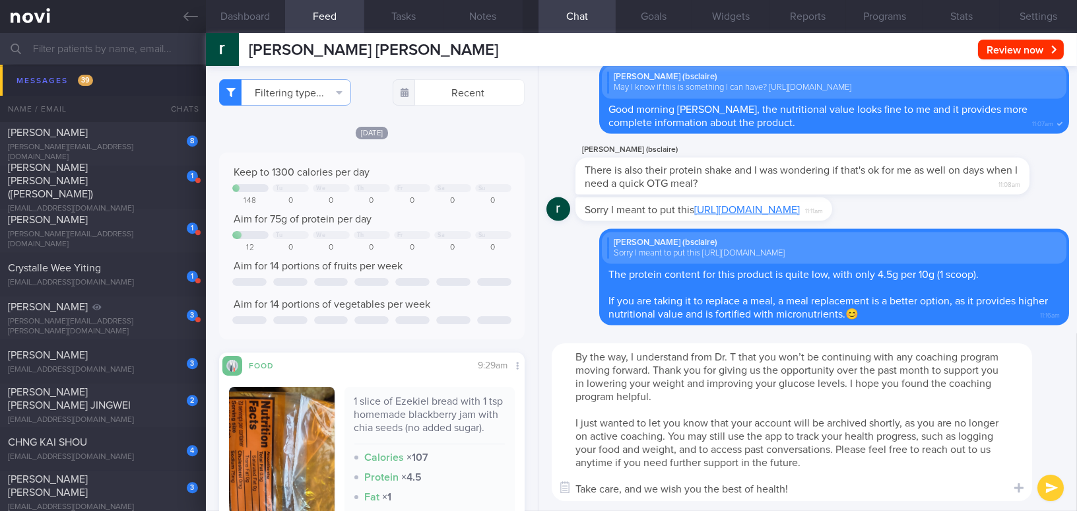
click at [727, 356] on textarea "By the way, I understand from Dr. T that you won’t be continuing with any coach…" at bounding box center [792, 422] width 480 height 158
click at [614, 374] on textarea "By the way, I understand from Dr Todd that you won’t be continuing with any coa…" at bounding box center [792, 422] width 480 height 158
drag, startPoint x: 934, startPoint y: 371, endPoint x: 952, endPoint y: 370, distance: 17.9
click at [952, 370] on textarea "By the way, I understand from Dr Todd that you won’t be continuing with any coa…" at bounding box center [792, 422] width 480 height 158
click at [677, 397] on textarea "By the way, I understand from Dr Todd that you won’t be continuing with any coa…" at bounding box center [792, 422] width 480 height 158
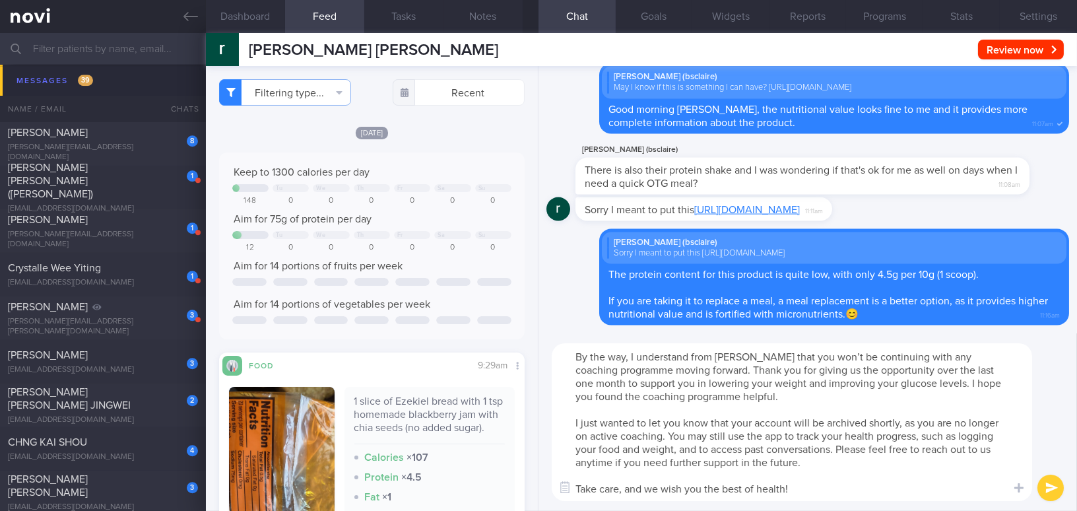
drag, startPoint x: 570, startPoint y: 424, endPoint x: 820, endPoint y: 491, distance: 259.0
click at [820, 491] on textarea "By the way, I understand from Dr Todd that you won’t be continuing with any coa…" at bounding box center [792, 422] width 480 height 158
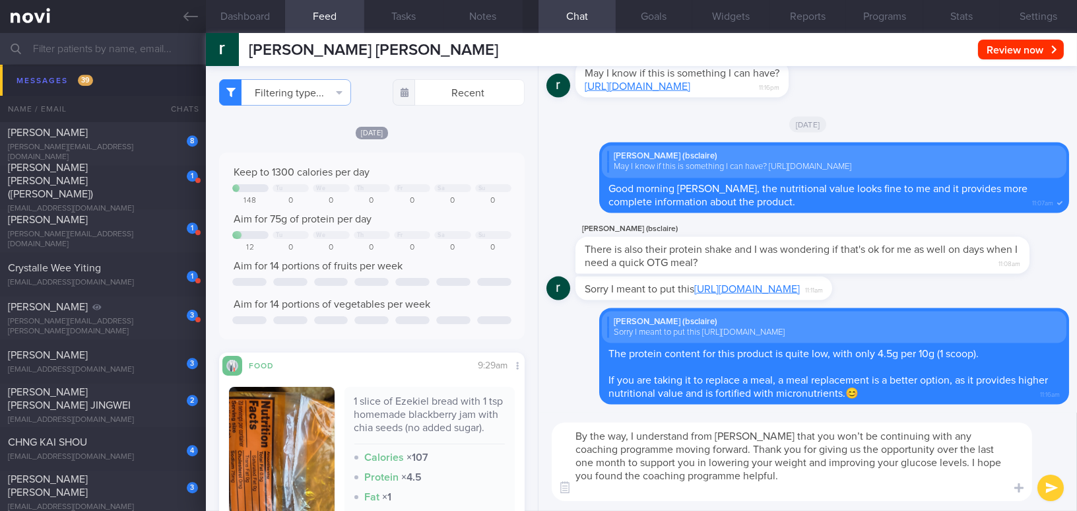
type textarea "By the way, I understand from [PERSON_NAME] that you won’t be continuing with a…"
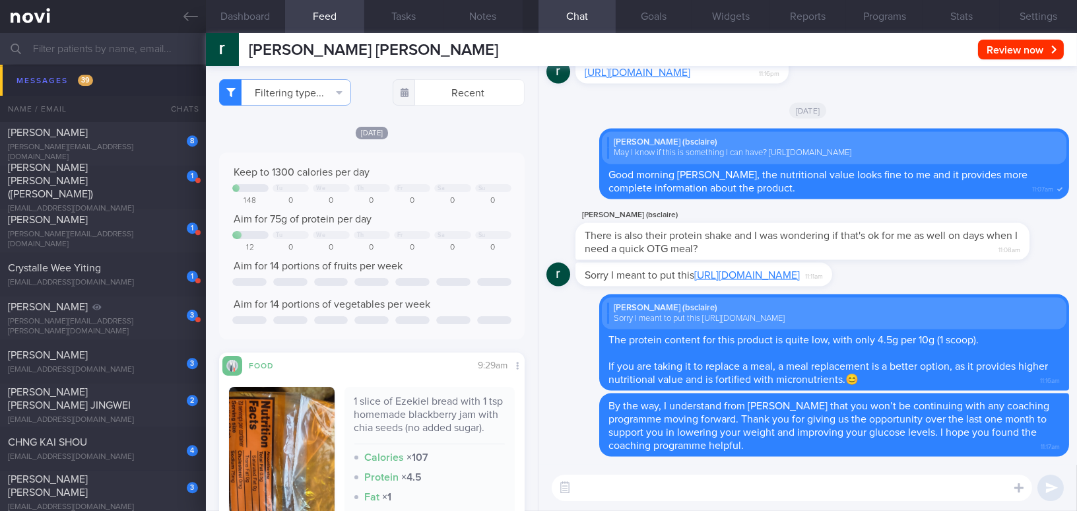
paste textarea "I just wanted to let you know that your account will be archived shortly, as yo…"
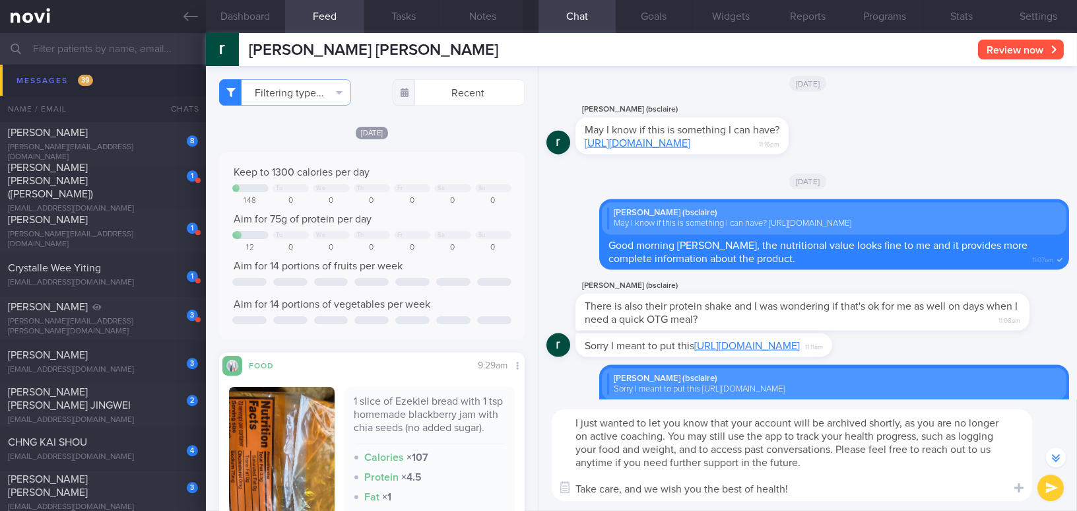
scroll to position [-117, 0]
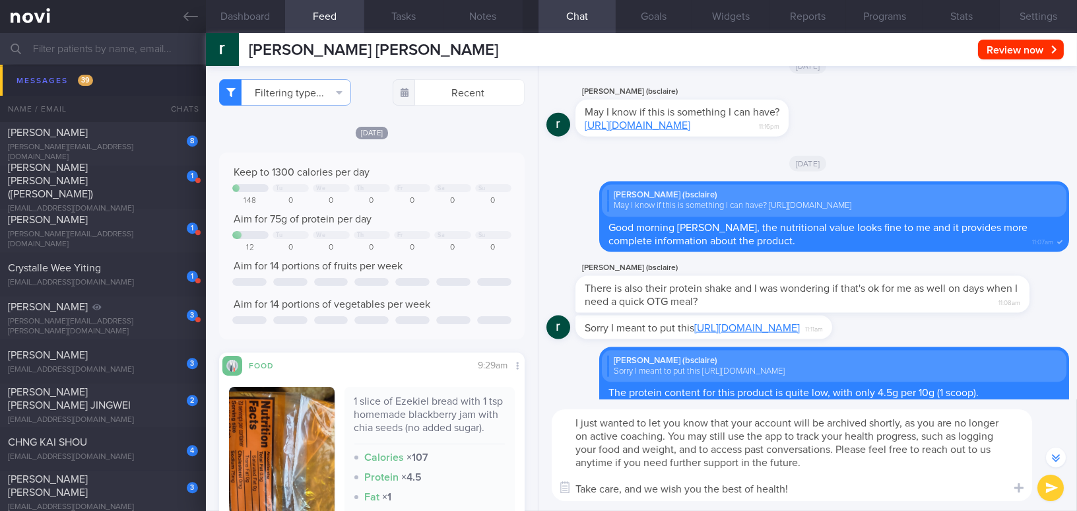
click at [1046, 14] on button "Settings" at bounding box center [1038, 16] width 77 height 33
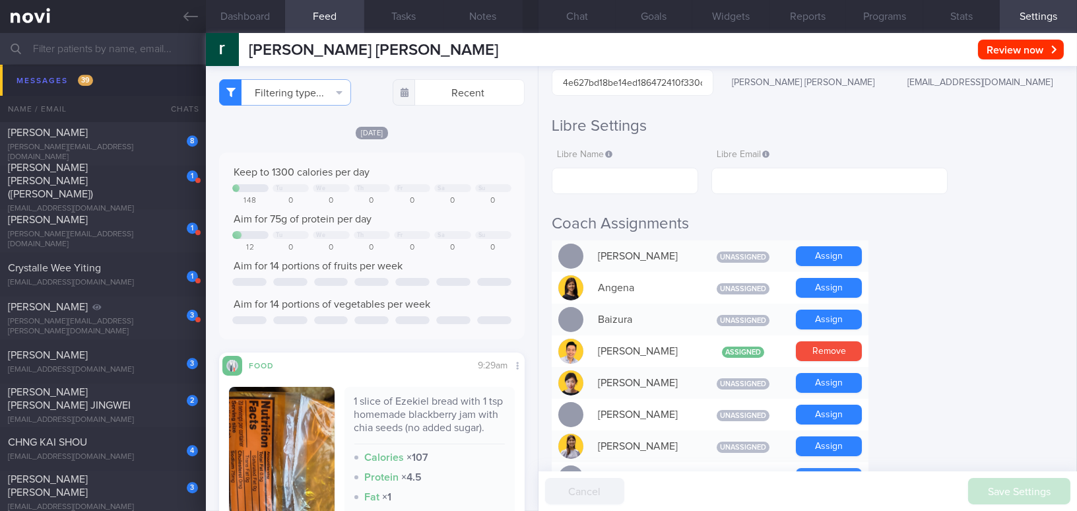
scroll to position [300, 0]
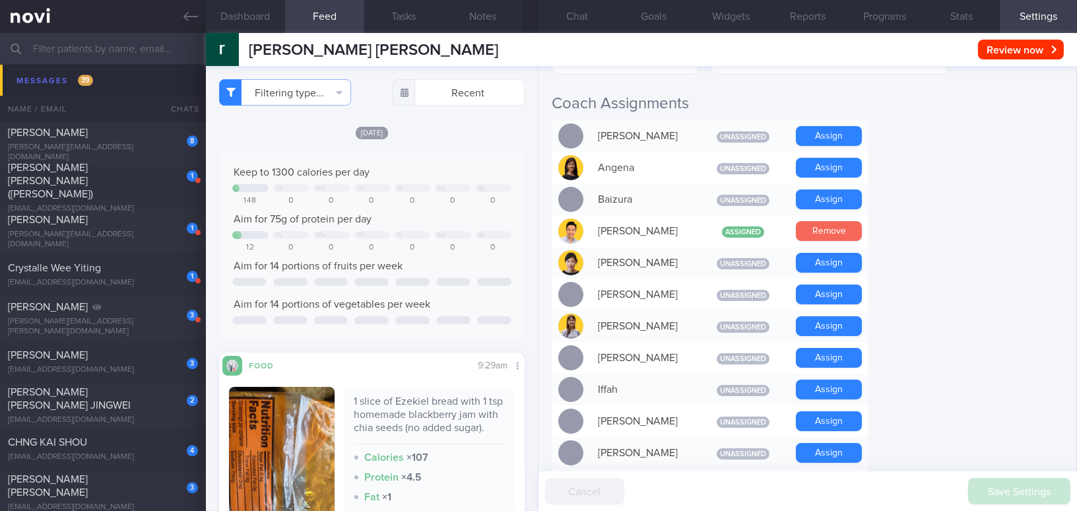
click at [830, 232] on button "Remove" at bounding box center [829, 231] width 66 height 20
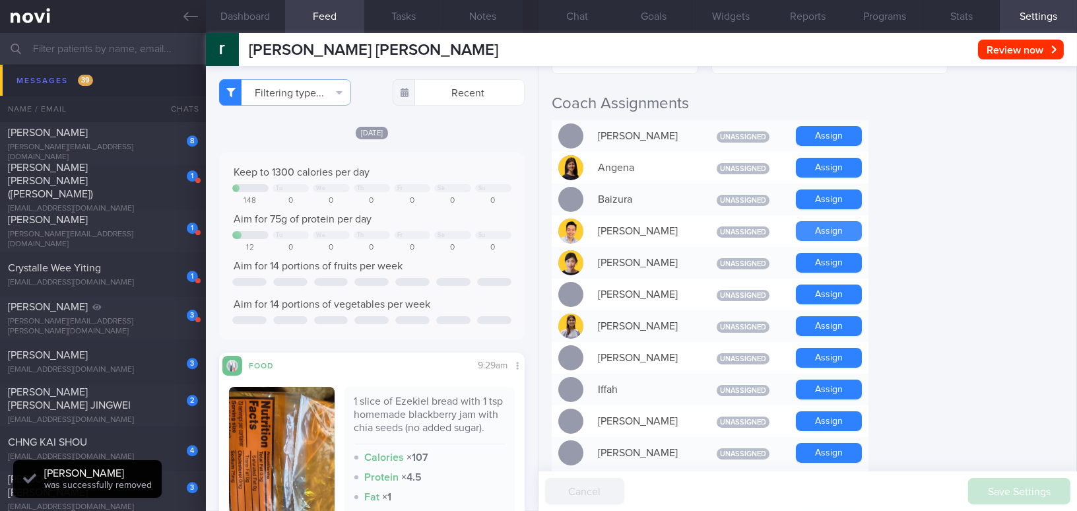
scroll to position [139, 278]
click at [582, 11] on button "Chat" at bounding box center [576, 16] width 77 height 33
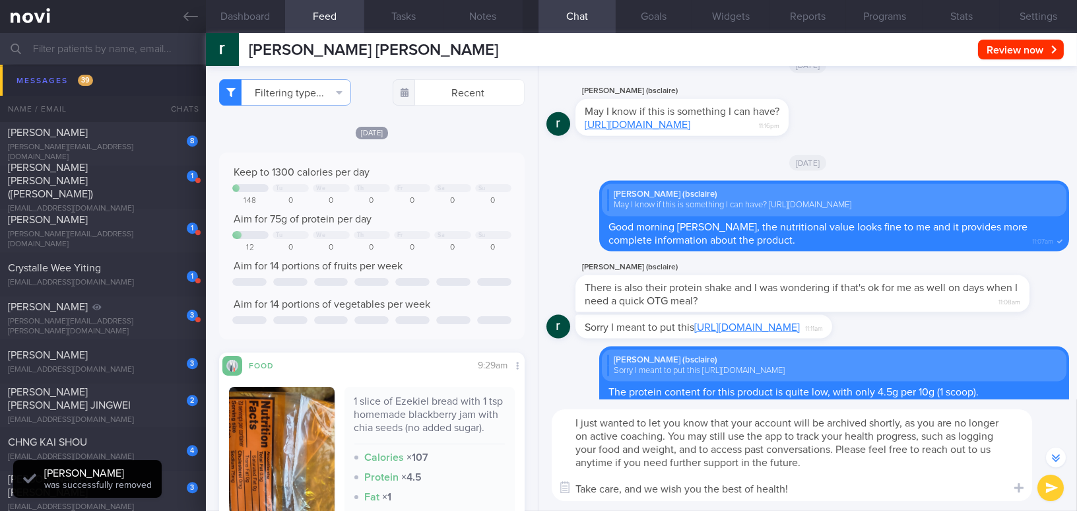
click at [756, 417] on textarea "I just wanted to let you know that your account will be archived shortly, as yo…" at bounding box center [792, 455] width 480 height 92
click at [752, 446] on textarea "I just wanted to let you know that your NOVI Health account will be archived sh…" at bounding box center [792, 455] width 480 height 92
click at [820, 490] on textarea "I just wanted to let you know that your NOVI Health account will be archived sh…" at bounding box center [792, 455] width 480 height 92
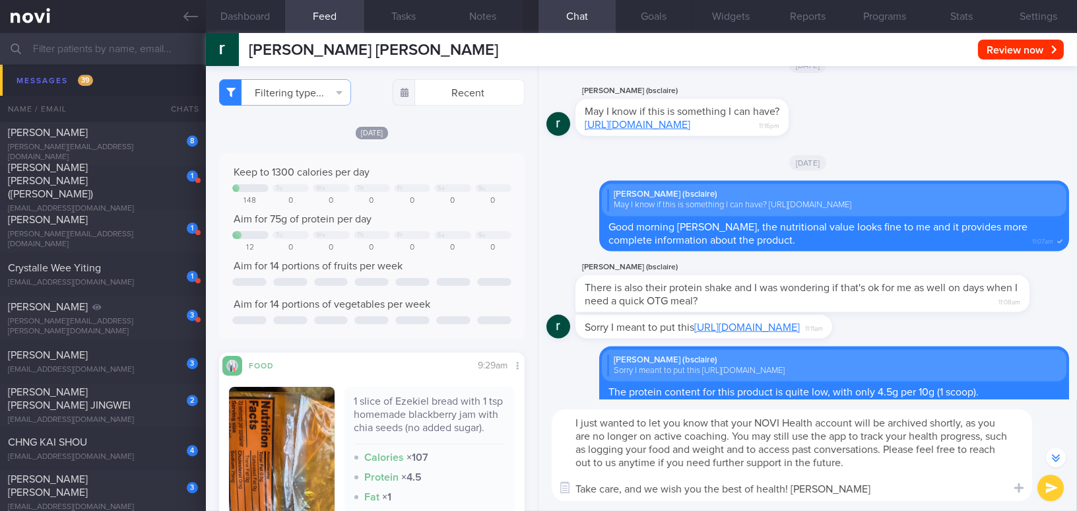
type textarea "I just wanted to let you know that your NOVI Health account will be archived sh…"
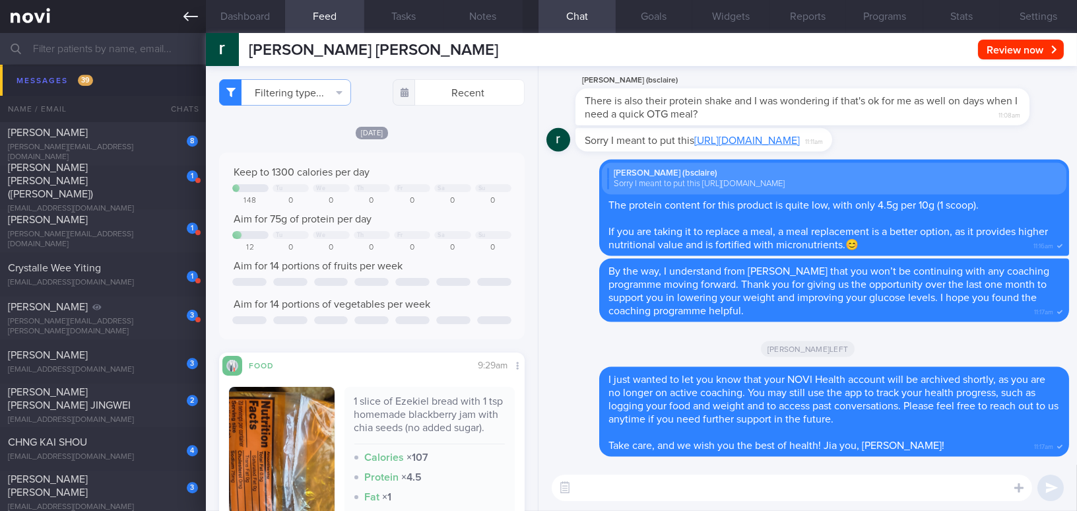
click at [191, 16] on icon at bounding box center [190, 16] width 15 height 9
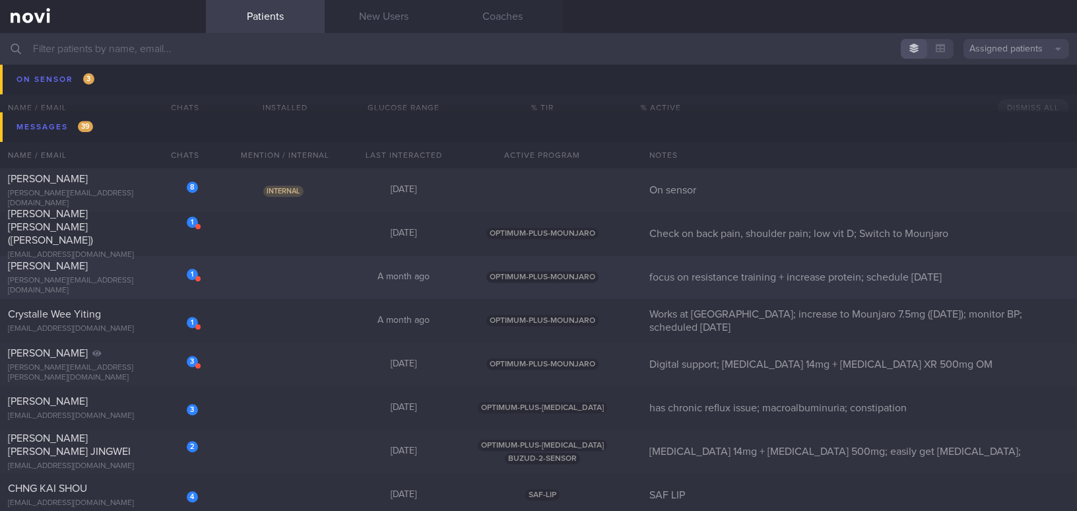
scroll to position [7238, 0]
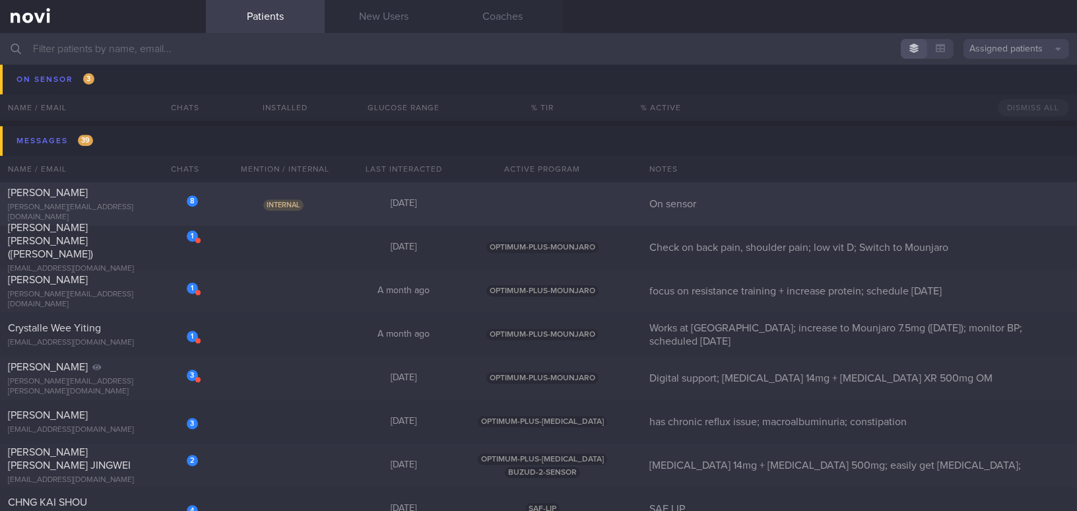
click at [118, 210] on div "[PERSON_NAME][EMAIL_ADDRESS][DOMAIN_NAME]" at bounding box center [103, 213] width 190 height 20
select select "8"
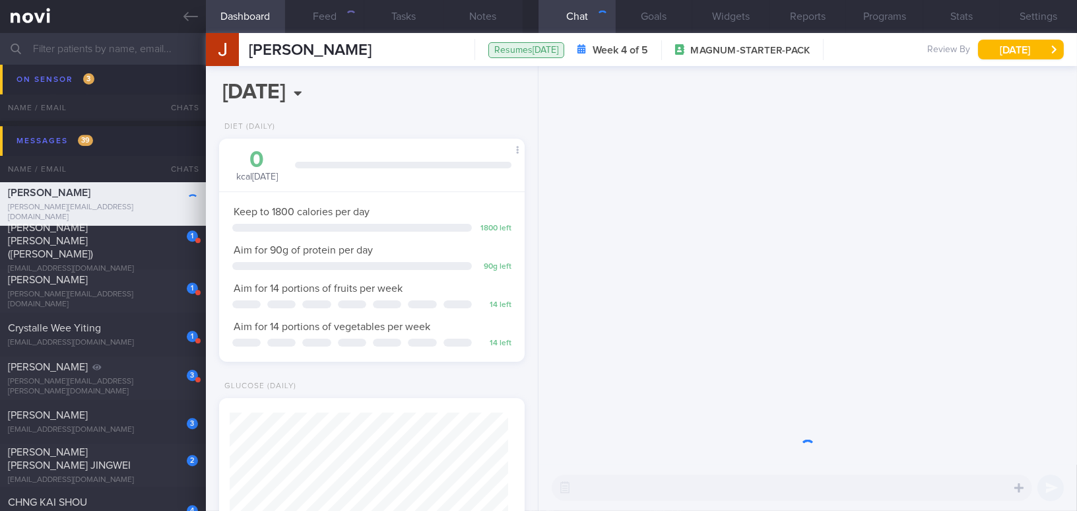
scroll to position [139, 278]
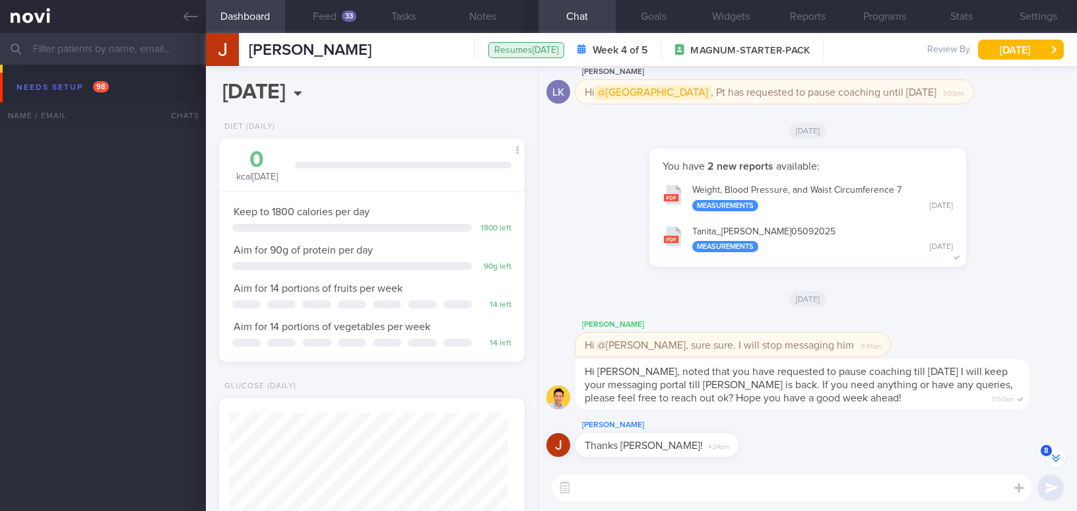
select select "8"
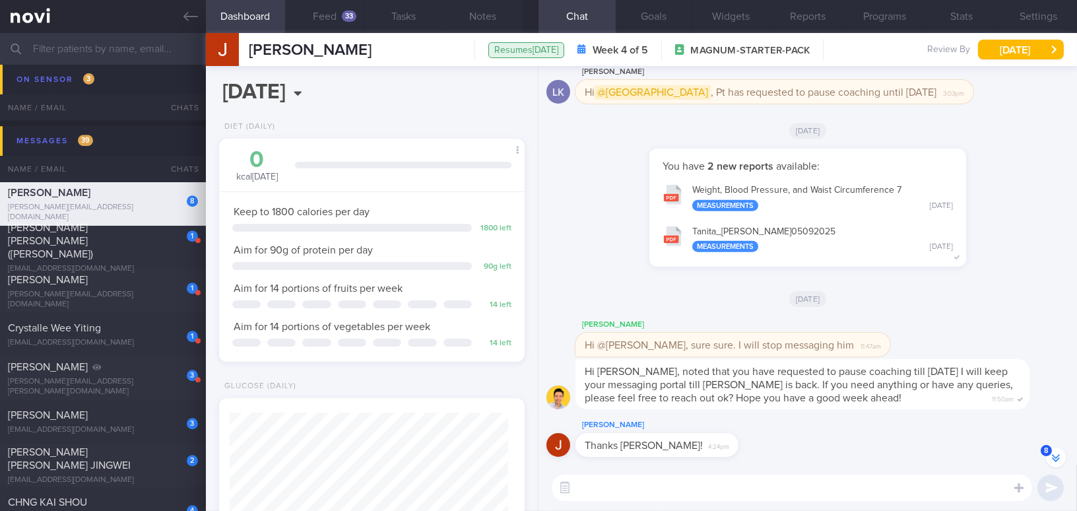
scroll to position [-141, 0]
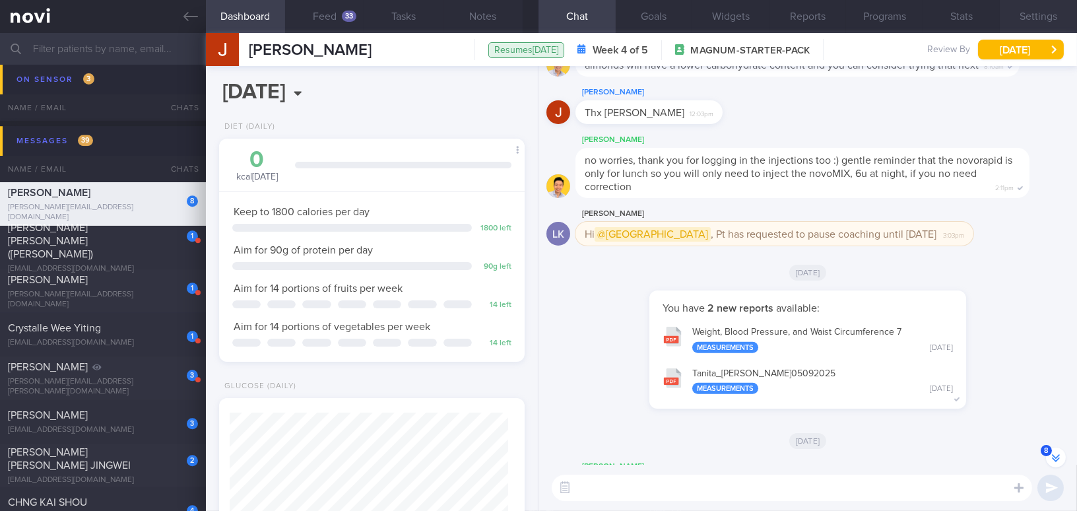
click at [1045, 14] on button "Settings" at bounding box center [1038, 16] width 77 height 33
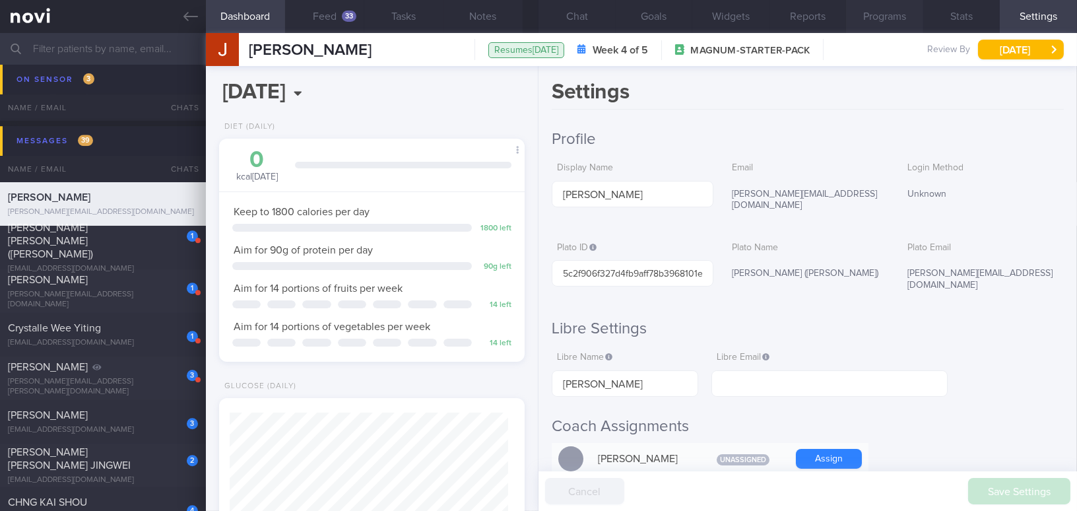
click at [884, 16] on button "Programs" at bounding box center [884, 16] width 77 height 33
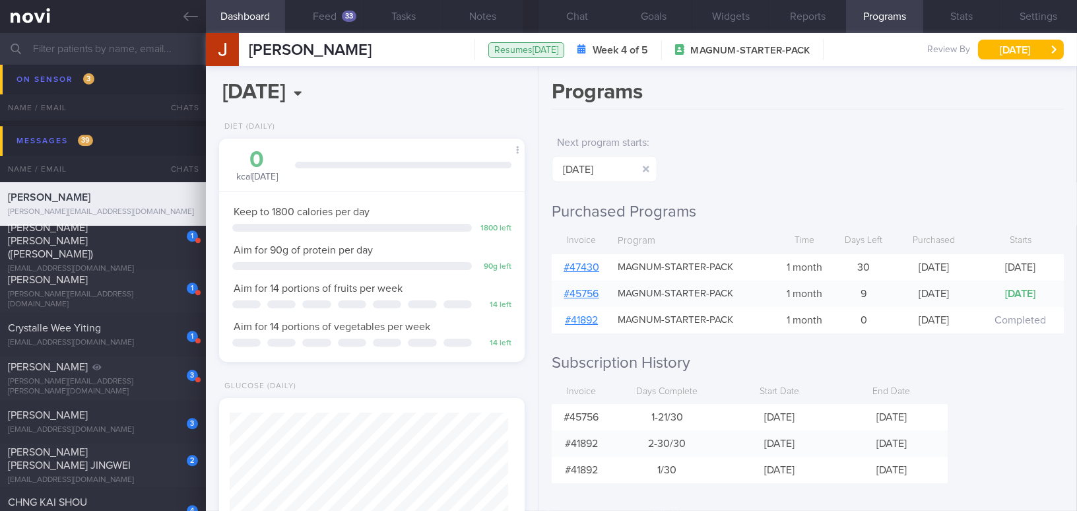
click at [583, 272] on div "# 47430" at bounding box center [581, 267] width 59 height 26
click at [581, 267] on link "# 47430" at bounding box center [582, 267] width 36 height 11
click at [570, 16] on button "Chat" at bounding box center [576, 16] width 77 height 33
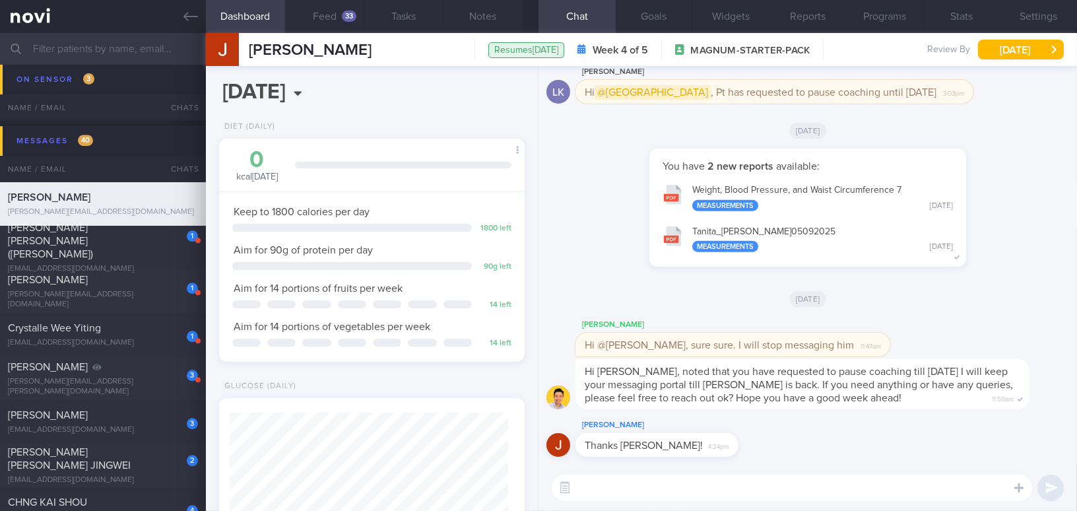
click at [122, 46] on input "text" at bounding box center [538, 49] width 1077 height 32
click at [187, 9] on icon at bounding box center [190, 16] width 15 height 15
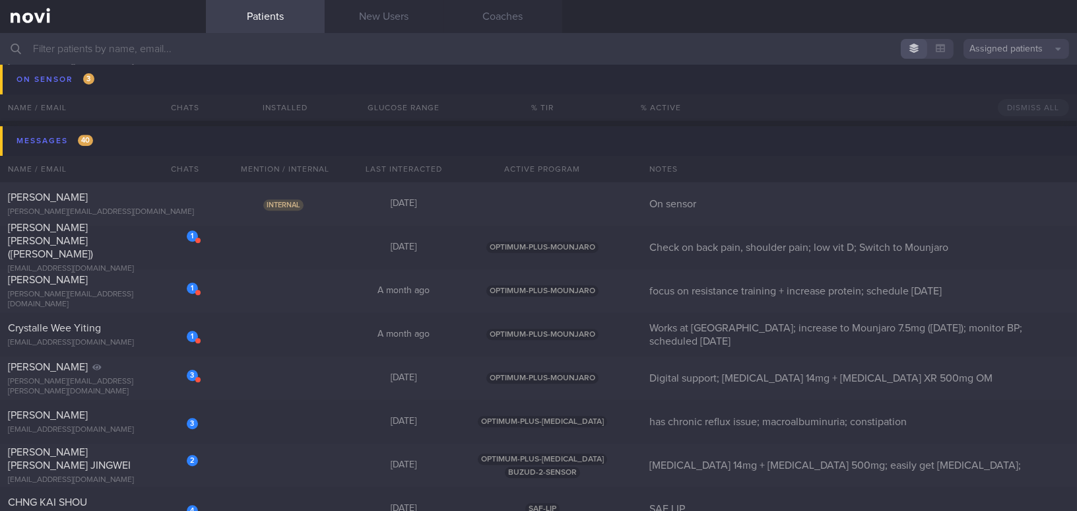
click at [991, 51] on button "Assigned patients" at bounding box center [1016, 49] width 106 height 20
click at [985, 88] on button "All active patients" at bounding box center [1016, 91] width 106 height 20
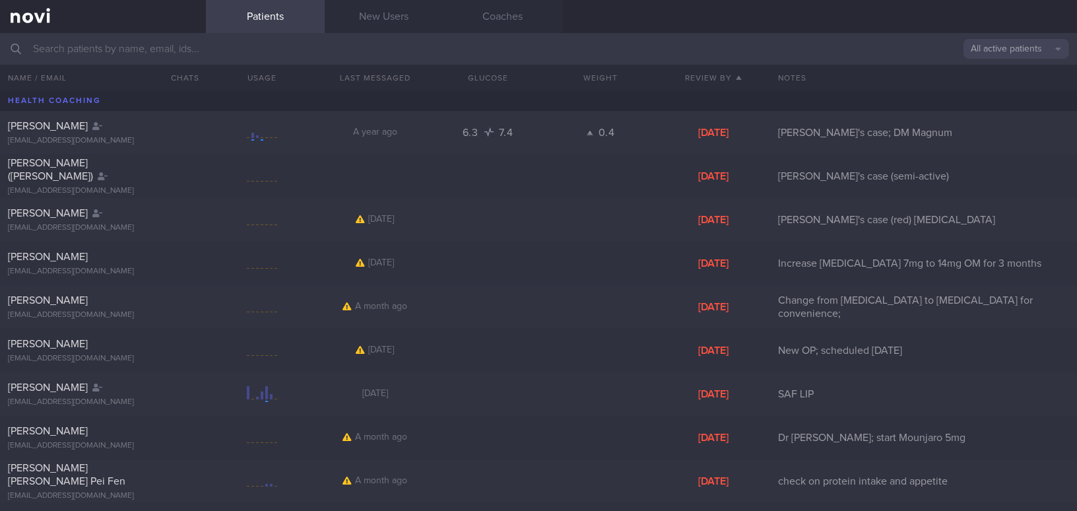
click at [228, 38] on input "text" at bounding box center [538, 49] width 1077 height 32
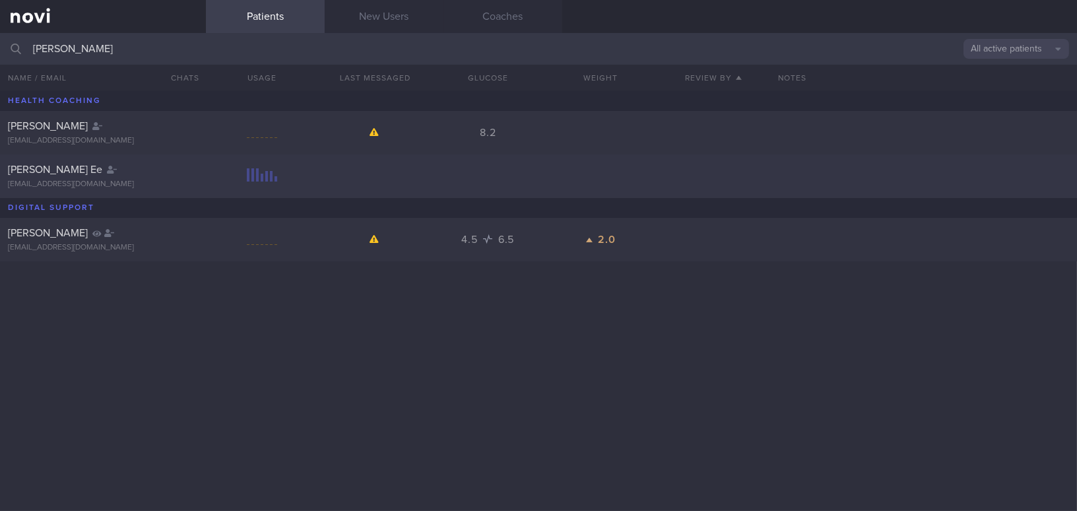
type input "[PERSON_NAME]"
click at [73, 177] on div "[PERSON_NAME] Ee [EMAIL_ADDRESS][DOMAIN_NAME]" at bounding box center [103, 176] width 206 height 26
select select "8"
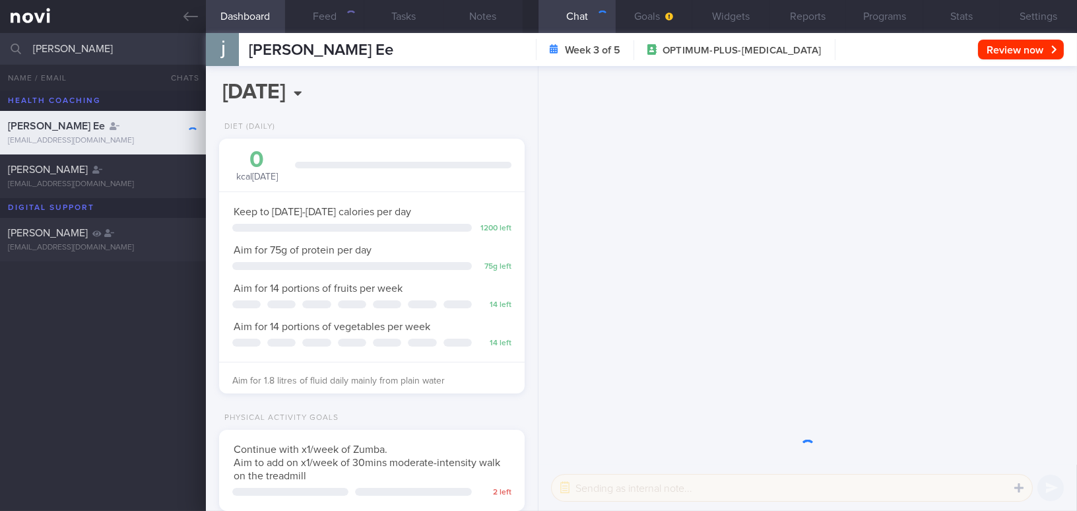
scroll to position [136, 273]
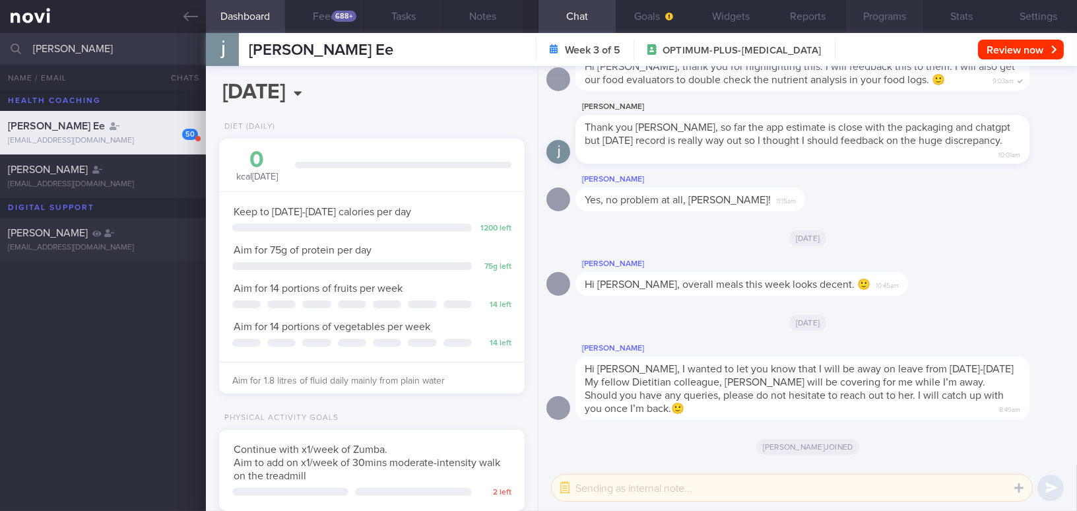
click at [891, 20] on button "Programs" at bounding box center [884, 16] width 77 height 33
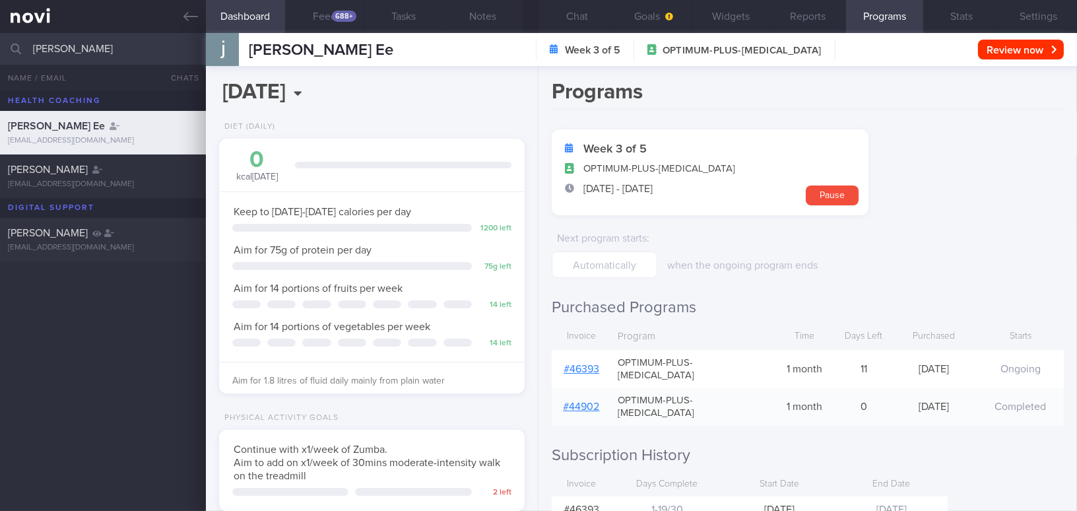
click at [575, 364] on link "# 46393" at bounding box center [582, 369] width 36 height 11
click at [581, 17] on button "Chat" at bounding box center [576, 16] width 77 height 33
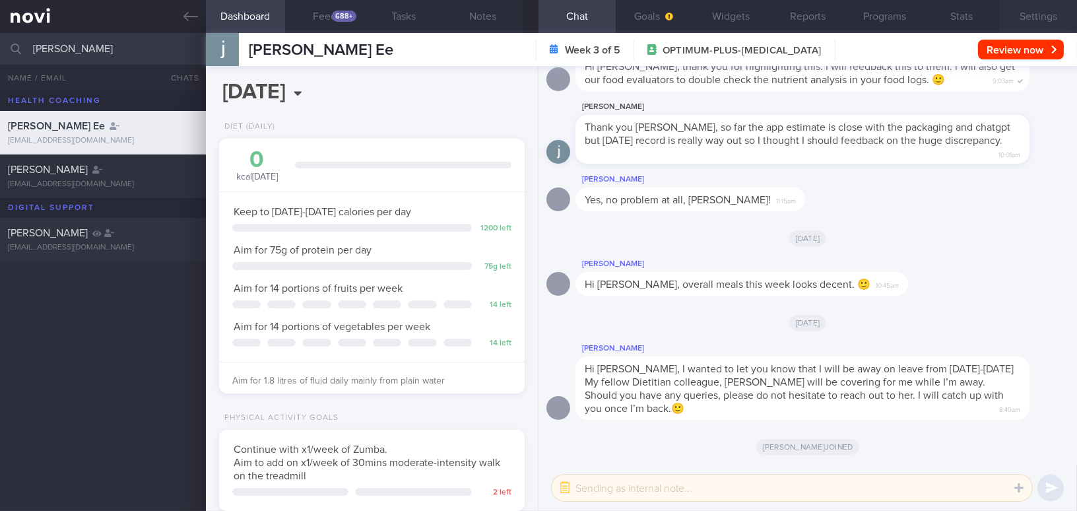
click at [1024, 20] on button "Settings" at bounding box center [1038, 16] width 77 height 33
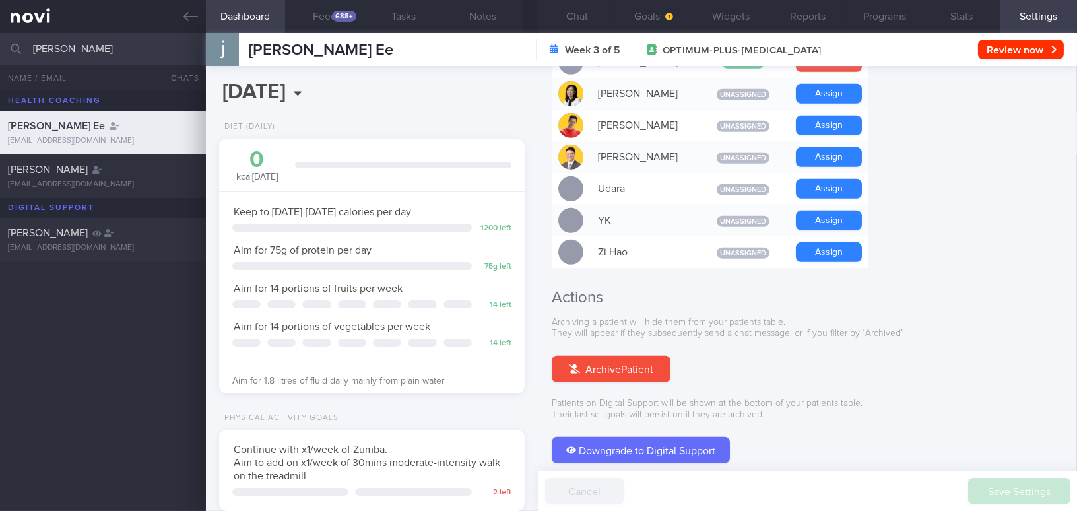
scroll to position [1225, 0]
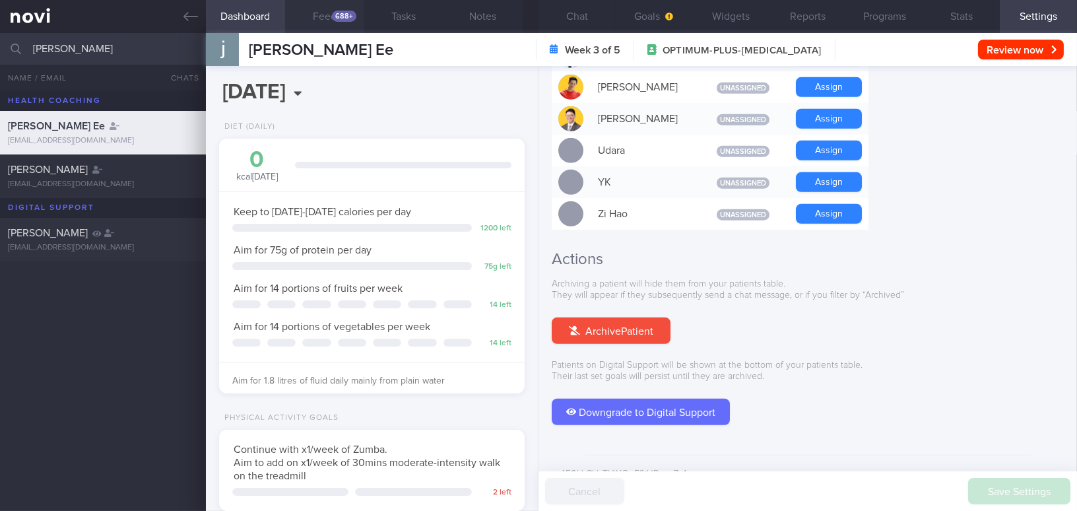
click at [340, 17] on div "688+" at bounding box center [344, 16] width 24 height 11
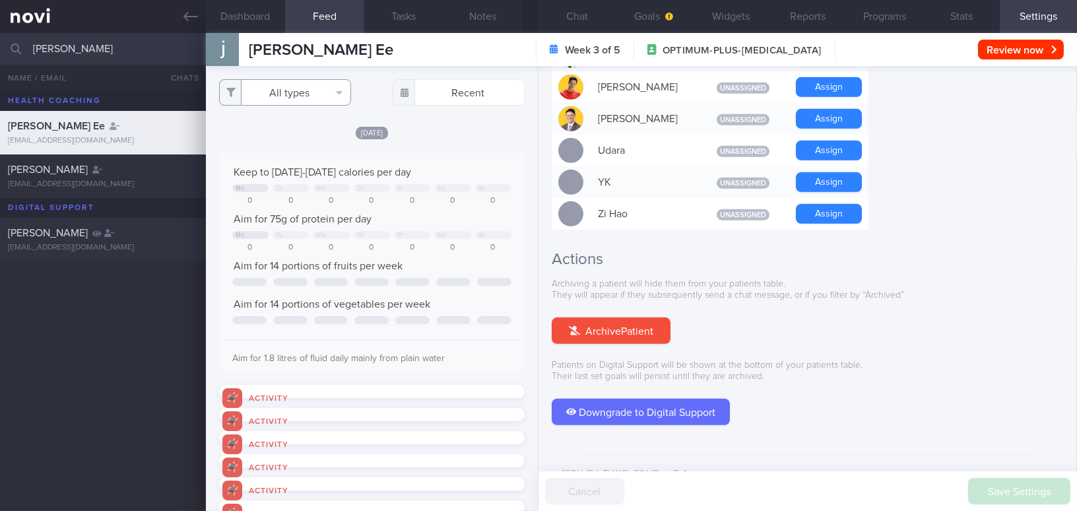
click at [286, 86] on button "All types" at bounding box center [285, 92] width 132 height 26
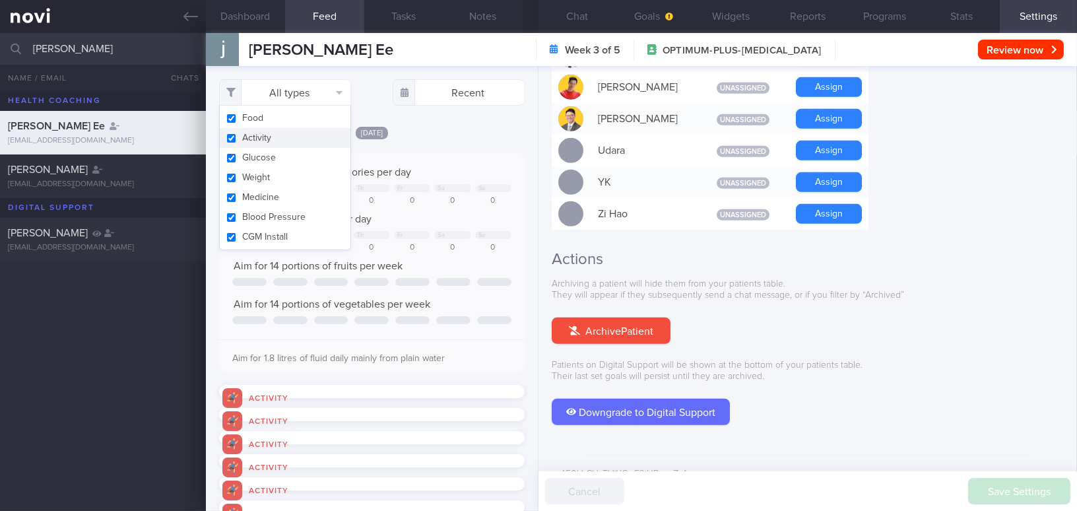
click at [234, 138] on button "Activity" at bounding box center [285, 138] width 131 height 20
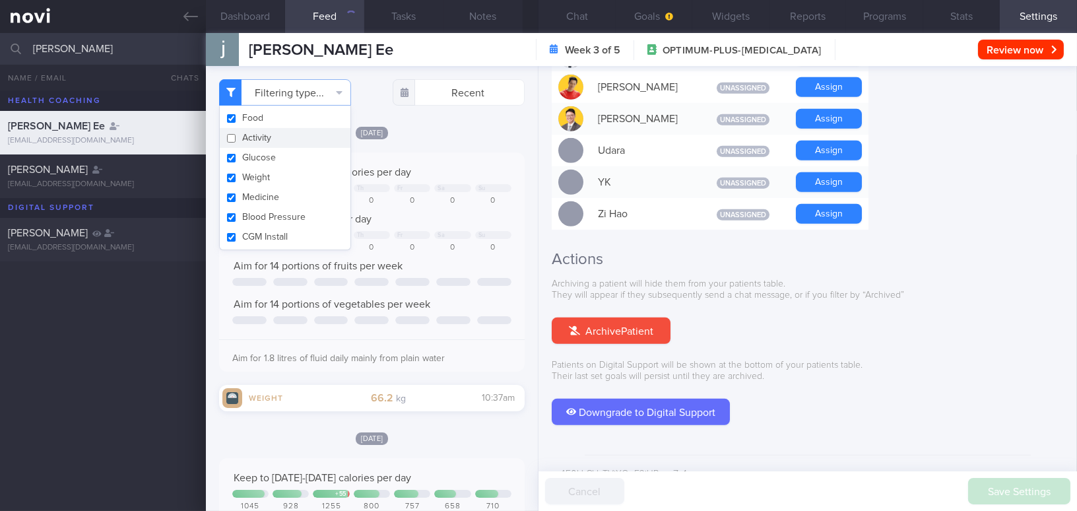
checkbox input "false"
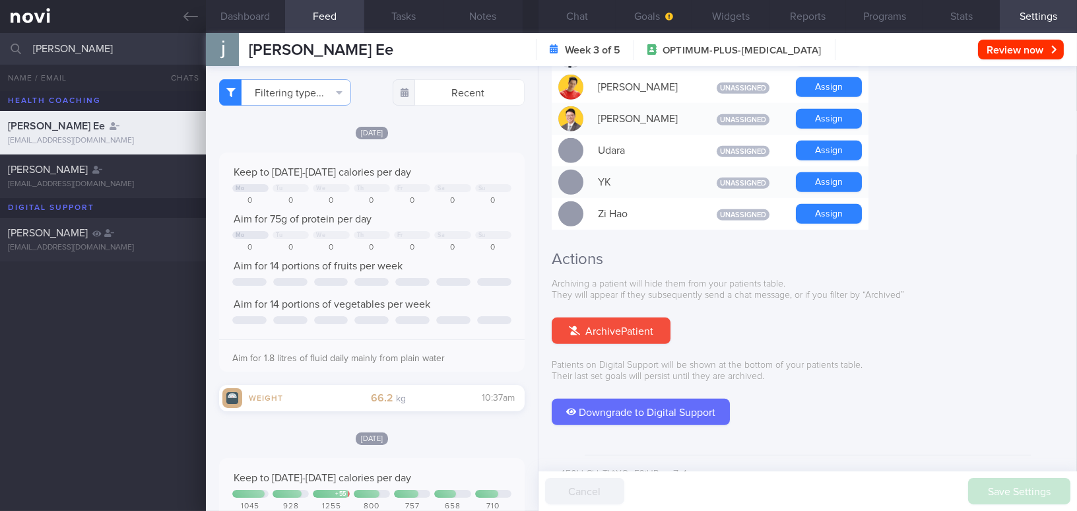
click at [469, 171] on div "Keep to [DATE]-[DATE] calories per day" at bounding box center [371, 172] width 279 height 13
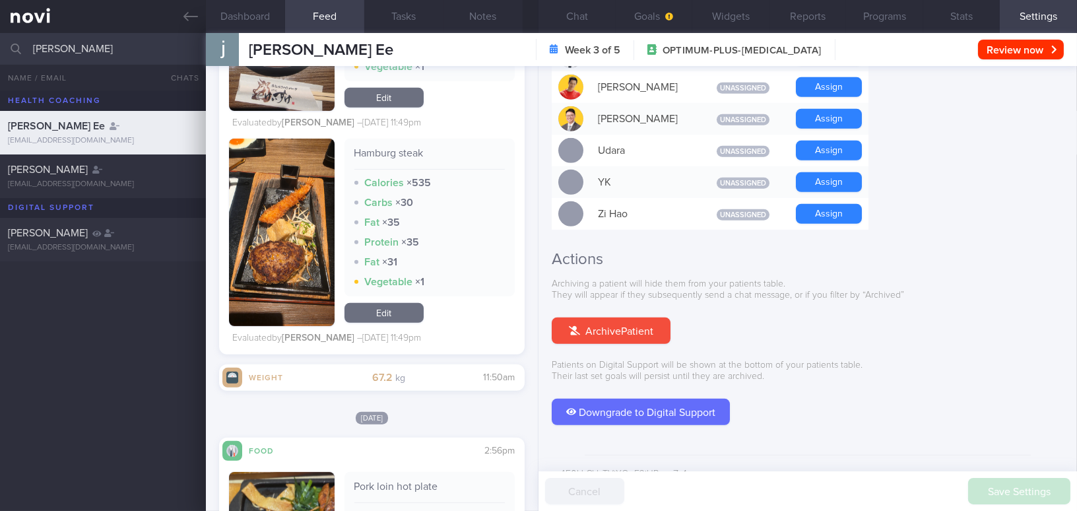
scroll to position [1379, 0]
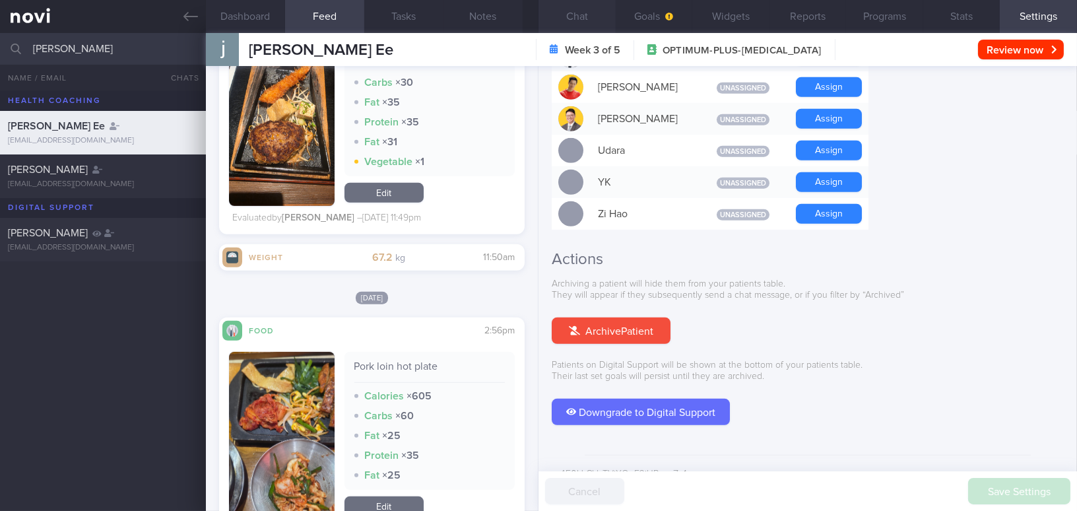
click at [587, 19] on button "Chat" at bounding box center [576, 16] width 77 height 33
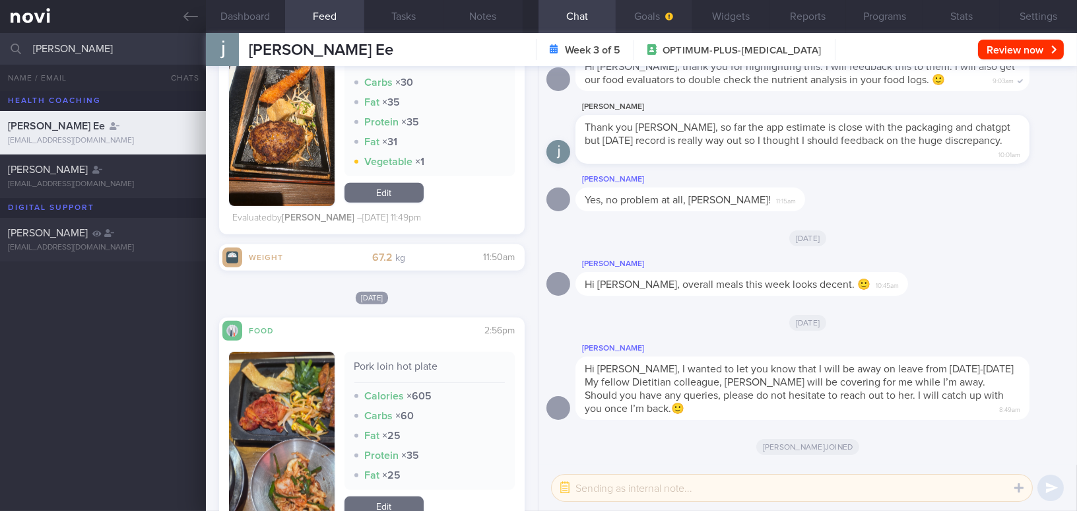
click at [643, 15] on button "Goals" at bounding box center [654, 16] width 77 height 33
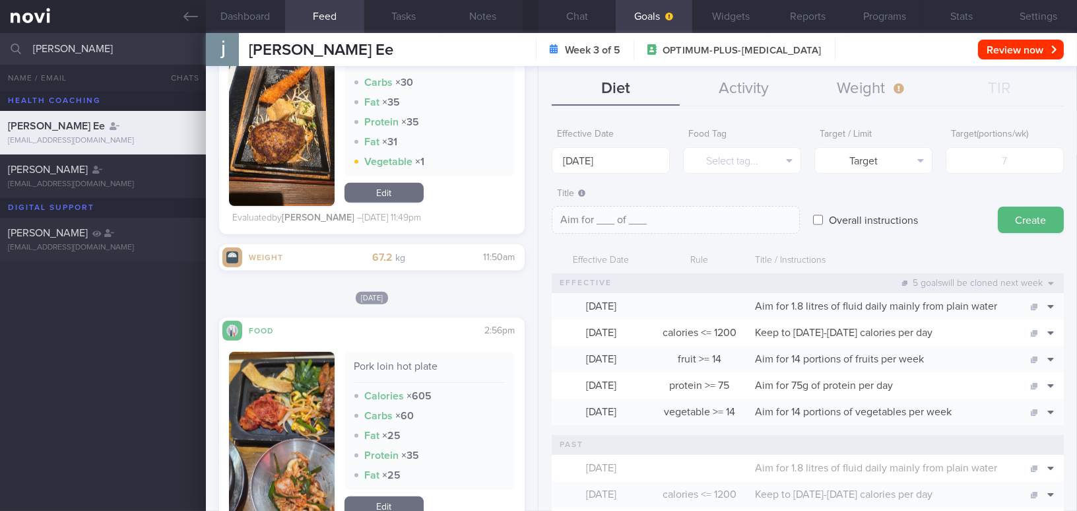
drag, startPoint x: 93, startPoint y: 48, endPoint x: 12, endPoint y: 53, distance: 81.3
click at [12, 53] on div "[PERSON_NAME] All active patients Assigned patients All active patients Archive…" at bounding box center [538, 49] width 1077 height 32
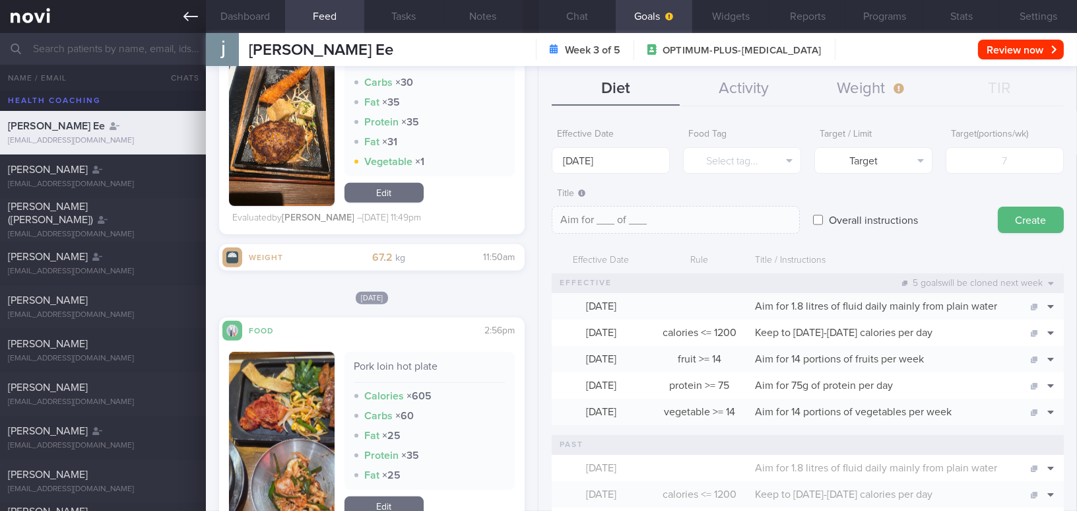
click at [179, 17] on link at bounding box center [103, 16] width 206 height 33
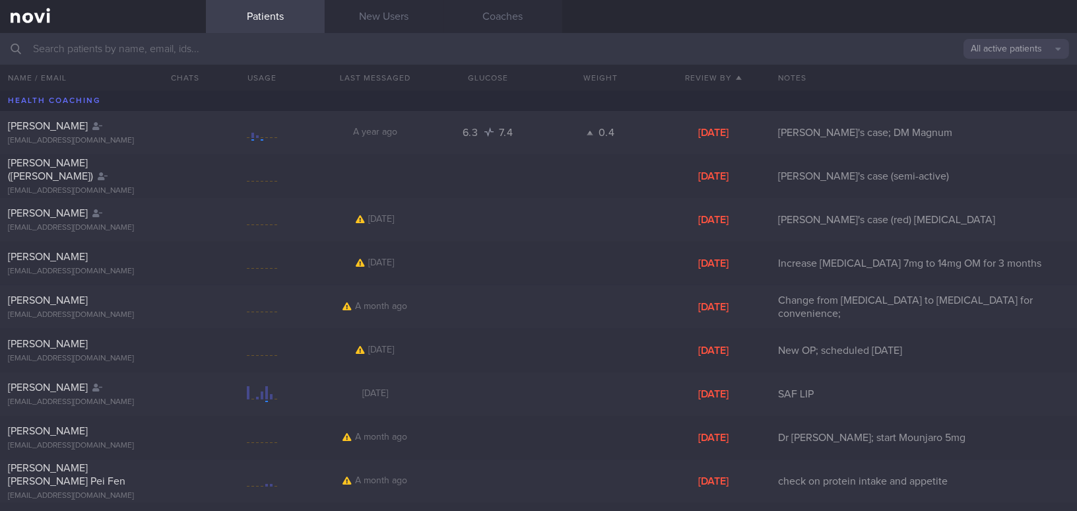
click at [1002, 52] on button "All active patients" at bounding box center [1016, 49] width 106 height 20
click at [991, 71] on button "Assigned patients" at bounding box center [1016, 71] width 106 height 20
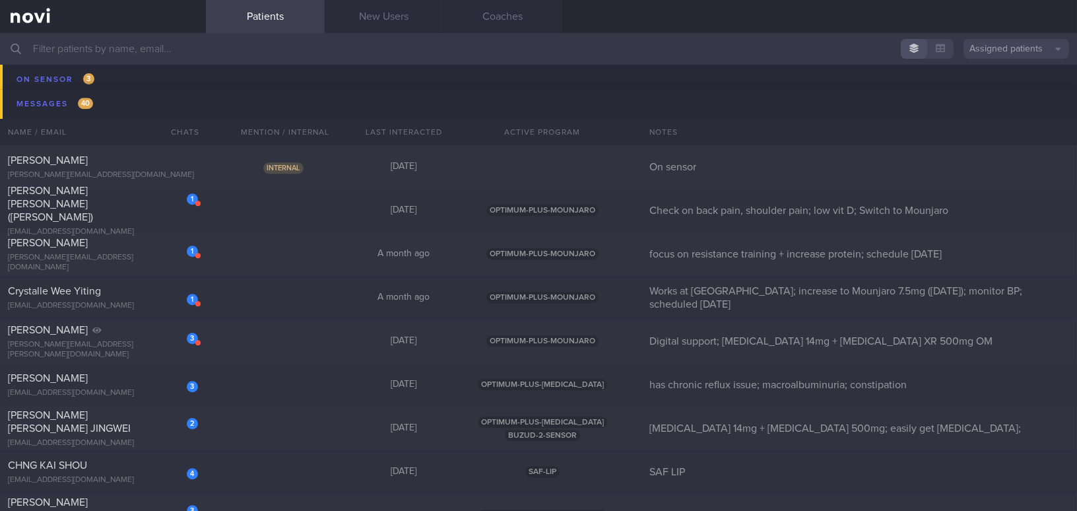
scroll to position [7319, 0]
click at [149, 211] on div "1 [PERSON_NAME] [PERSON_NAME] ([PERSON_NAME]) [EMAIL_ADDRESS][DOMAIN_NAME]" at bounding box center [103, 209] width 206 height 53
select select "8"
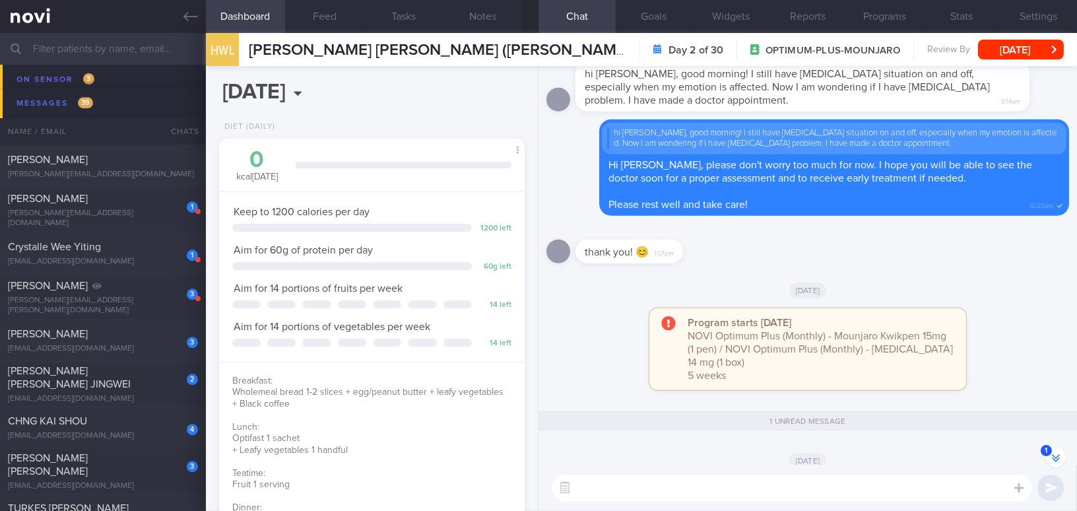
scroll to position [-179, 0]
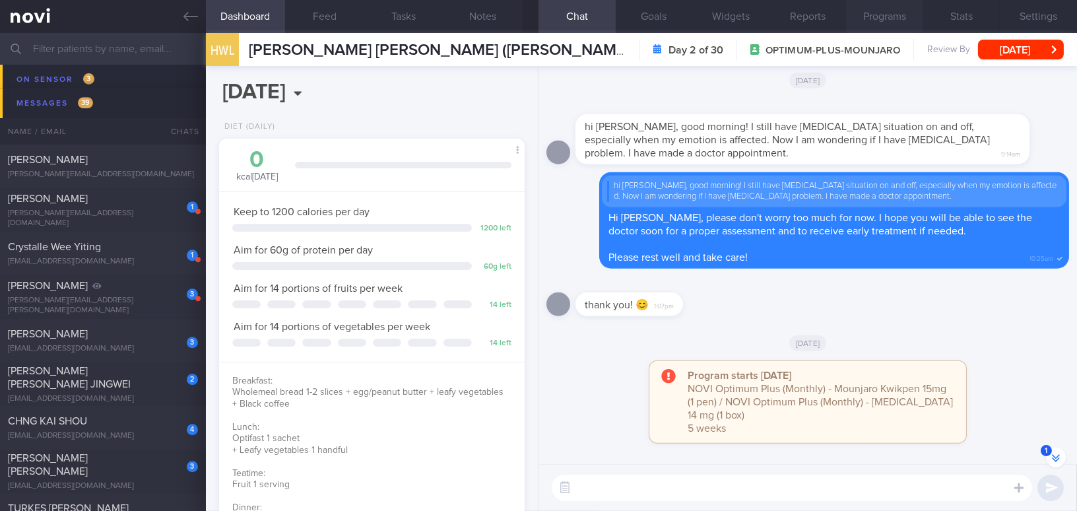
click at [857, 15] on button "Programs" at bounding box center [884, 16] width 77 height 33
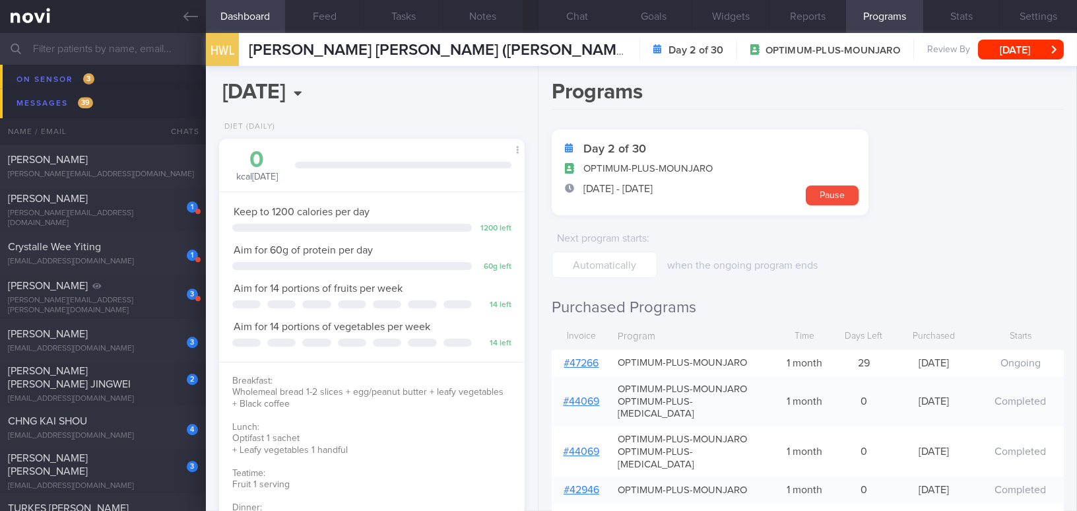
scroll to position [-141, 0]
click at [584, 360] on link "# 47266" at bounding box center [581, 363] width 35 height 11
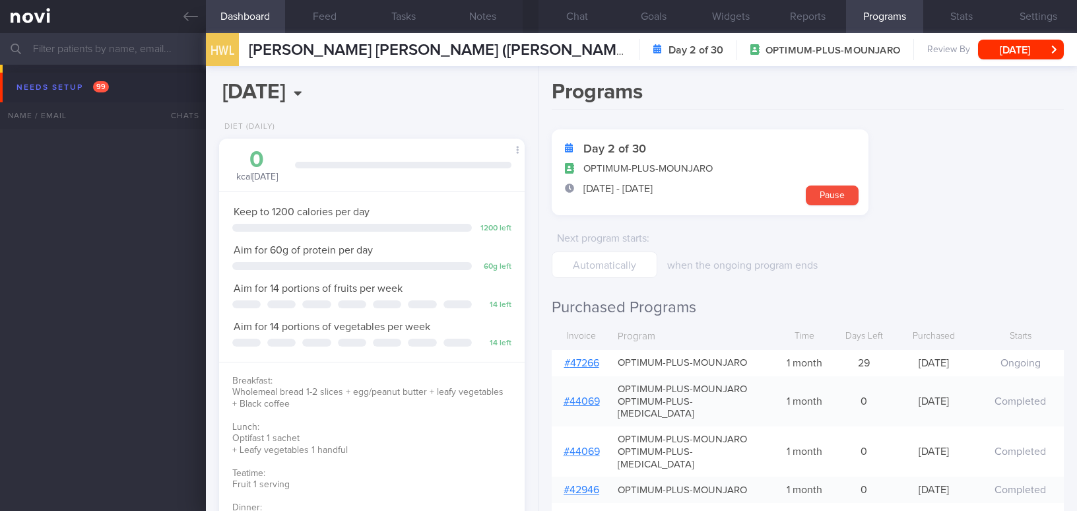
select select "8"
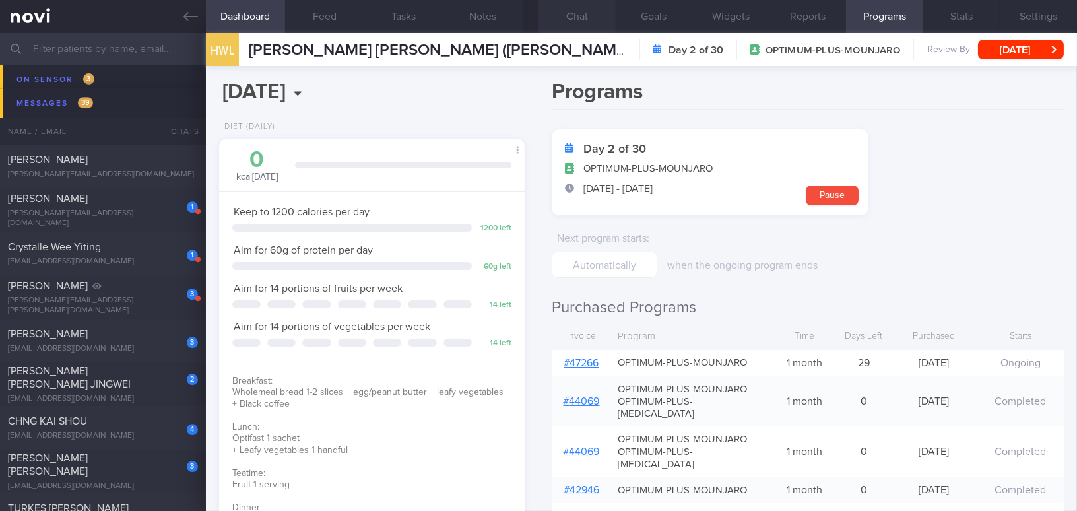
click at [587, 13] on button "Chat" at bounding box center [576, 16] width 77 height 33
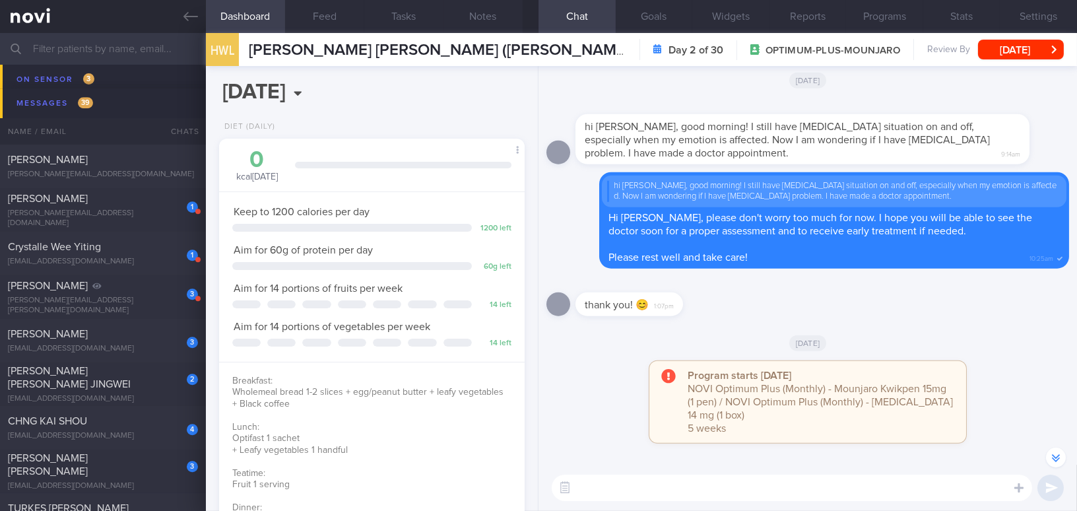
click at [701, 482] on textarea at bounding box center [792, 487] width 480 height 26
type textarea "G"
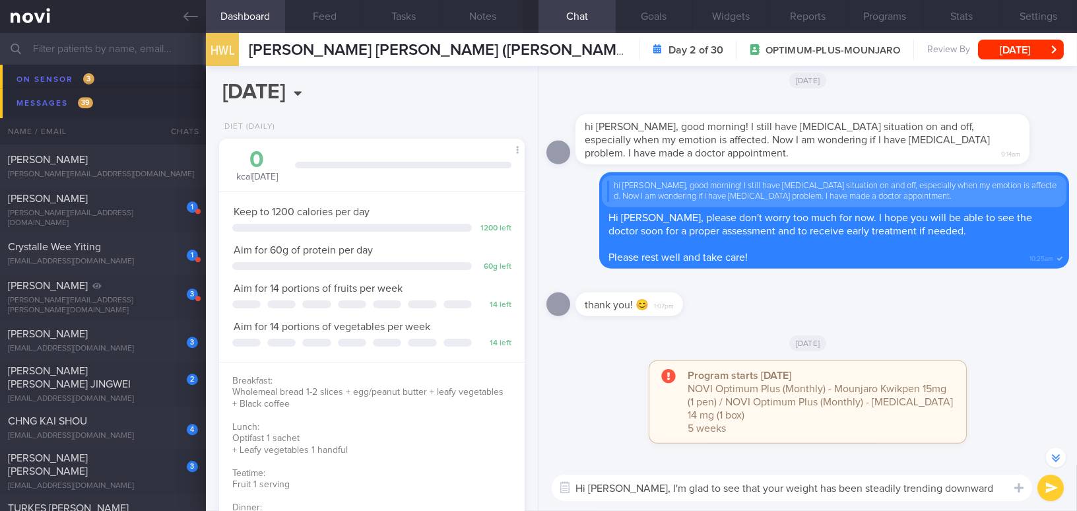
drag, startPoint x: 626, startPoint y: 487, endPoint x: 965, endPoint y: 484, distance: 339.9
click at [965, 484] on textarea "Hi [PERSON_NAME], I'm glad to see that your weight has been steadily trending d…" at bounding box center [792, 487] width 480 height 26
paste textarea "I’m glad to see that your weight has been steadily trending downward. I hope yo…"
click at [957, 471] on textarea "Hi [PERSON_NAME], I’m glad to see that your weight has been steadily trending d…" at bounding box center [792, 481] width 480 height 39
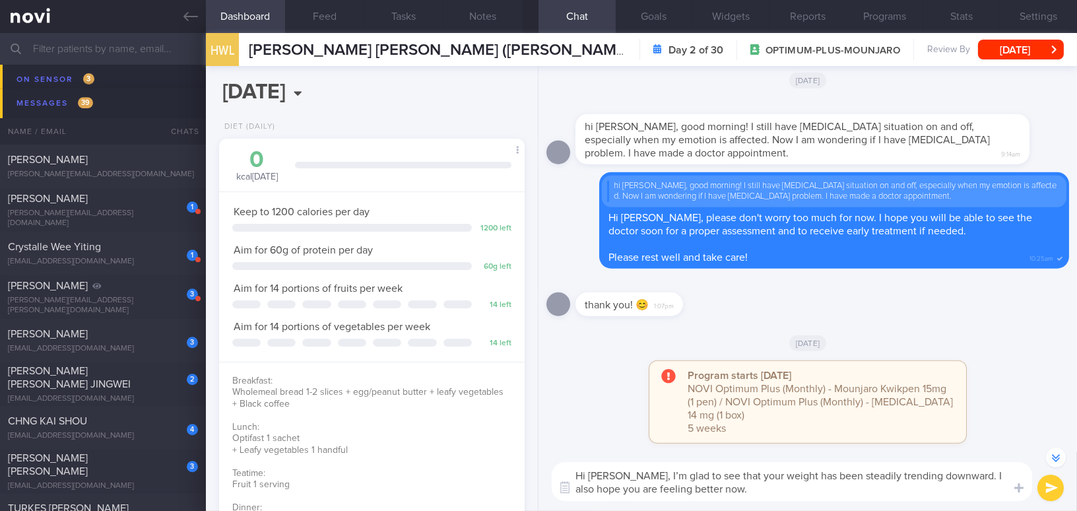
click at [748, 490] on textarea "Hi [PERSON_NAME], I’m glad to see that your weight has been steadily trending d…" at bounding box center [792, 481] width 480 height 39
click at [718, 492] on textarea "Hi Denise, I’m glad to see that your weight has been steadily trending downward…" at bounding box center [792, 481] width 480 height 39
type textarea "Hi Denise, I’m glad to see that your weight has been steadily trending downward…"
click at [1049, 490] on button "submit" at bounding box center [1050, 487] width 26 height 26
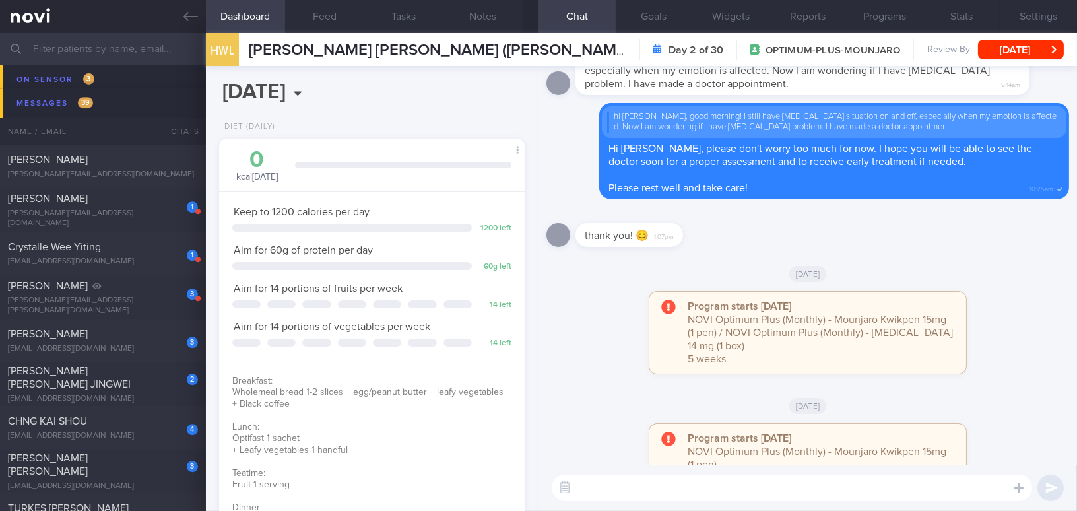
scroll to position [0, 0]
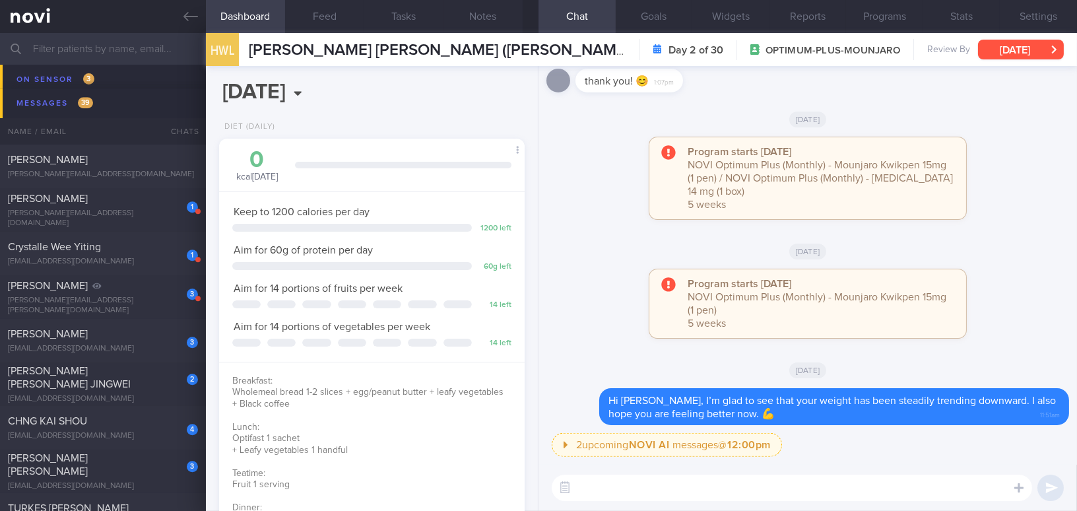
click at [1013, 44] on button "Sun, 14 Sep" at bounding box center [1021, 50] width 86 height 20
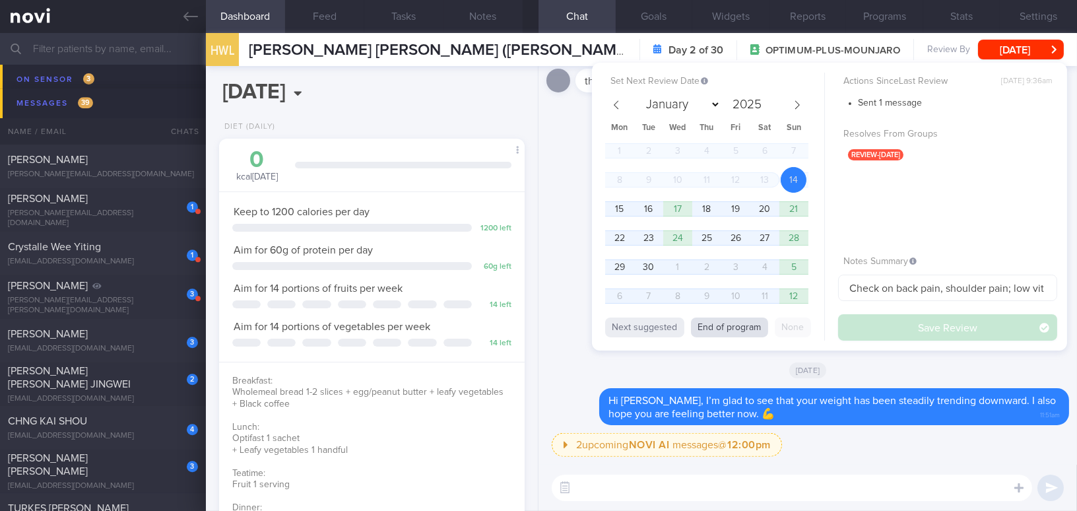
click at [744, 320] on button "End of program" at bounding box center [729, 327] width 77 height 20
select select "9"
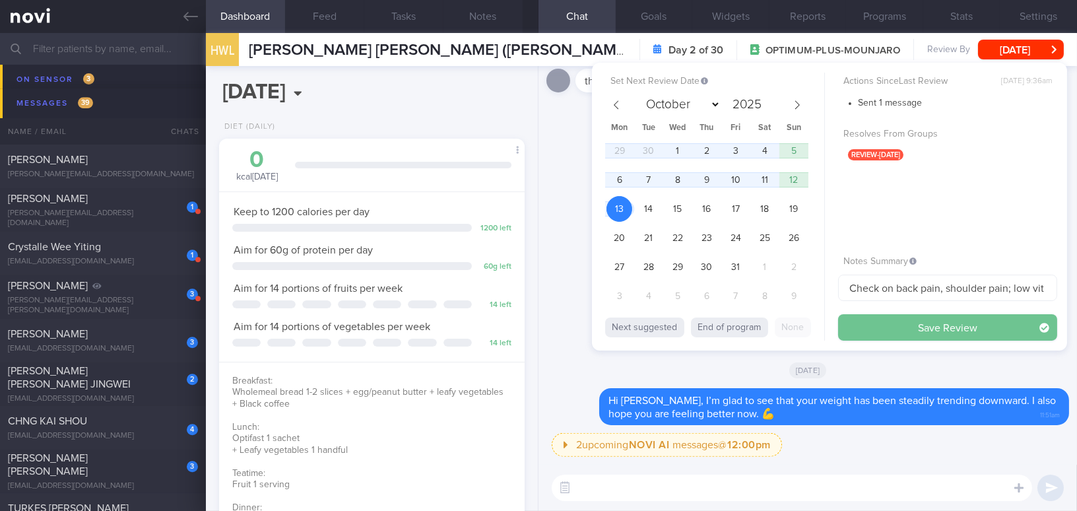
click at [859, 327] on button "Save Review" at bounding box center [947, 327] width 219 height 26
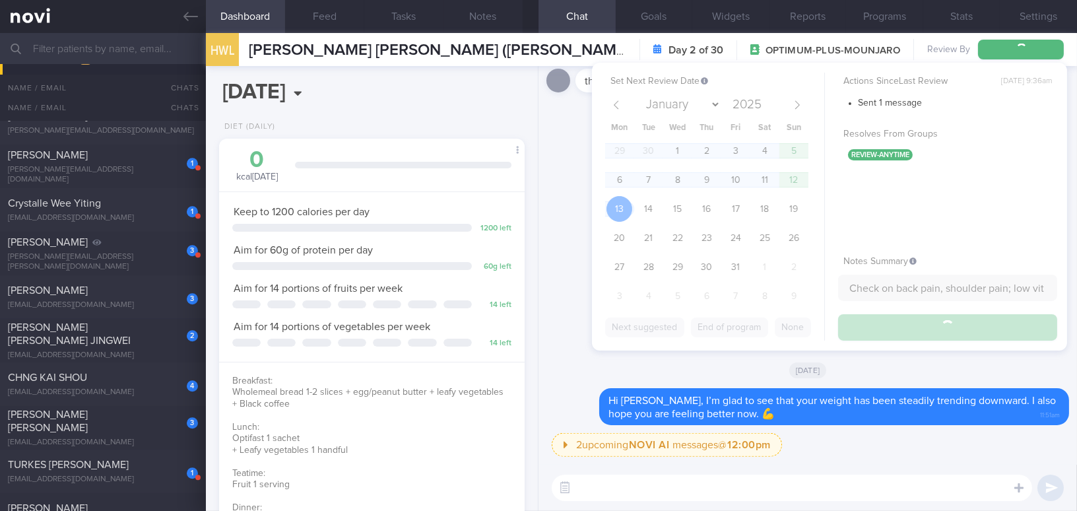
scroll to position [7276, 0]
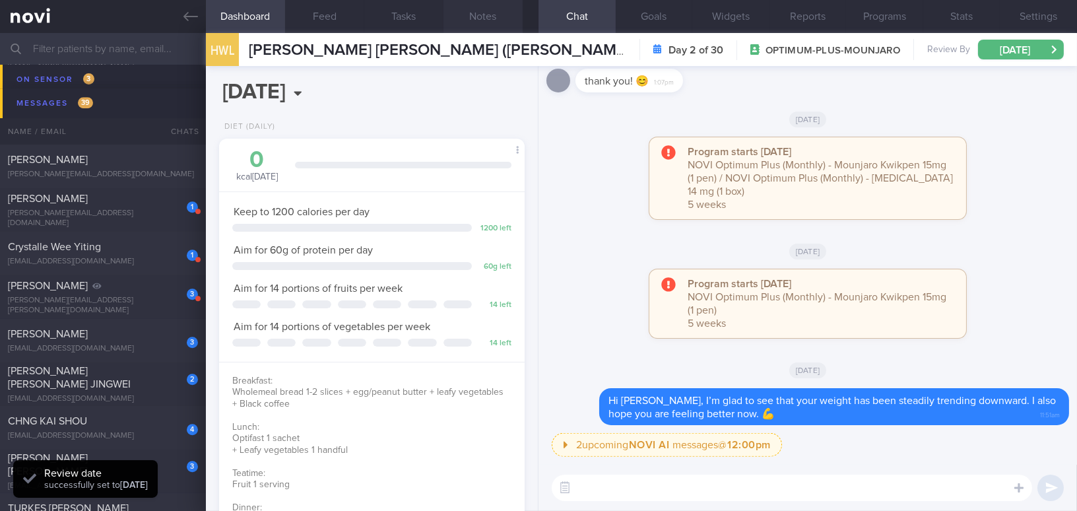
click at [484, 19] on button "Notes" at bounding box center [482, 16] width 79 height 33
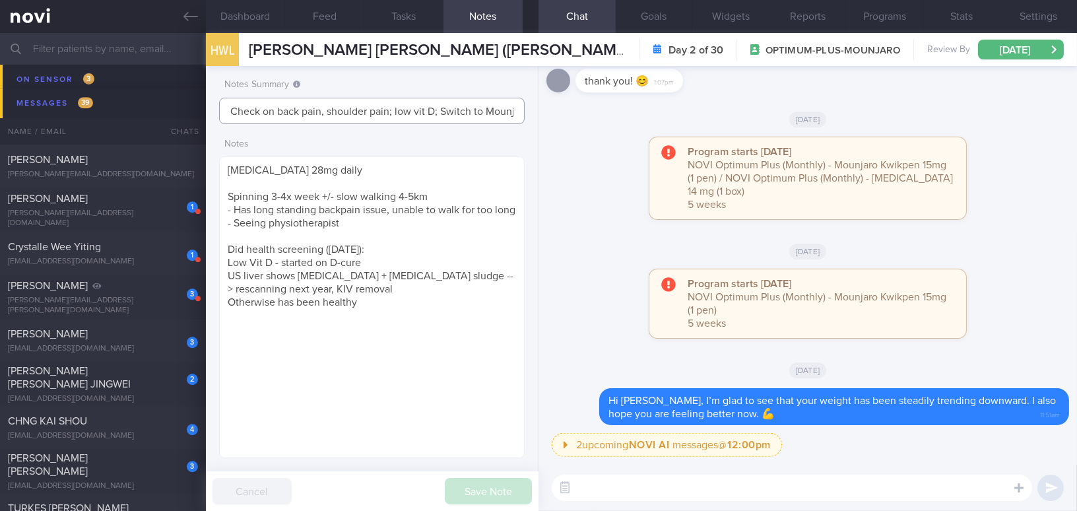
drag, startPoint x: 438, startPoint y: 110, endPoint x: 393, endPoint y: 106, distance: 45.7
click at [393, 106] on input "Check on back pain, shoulder pain; low vit D; Switch to Mounjaro" at bounding box center [372, 111] width 306 height 26
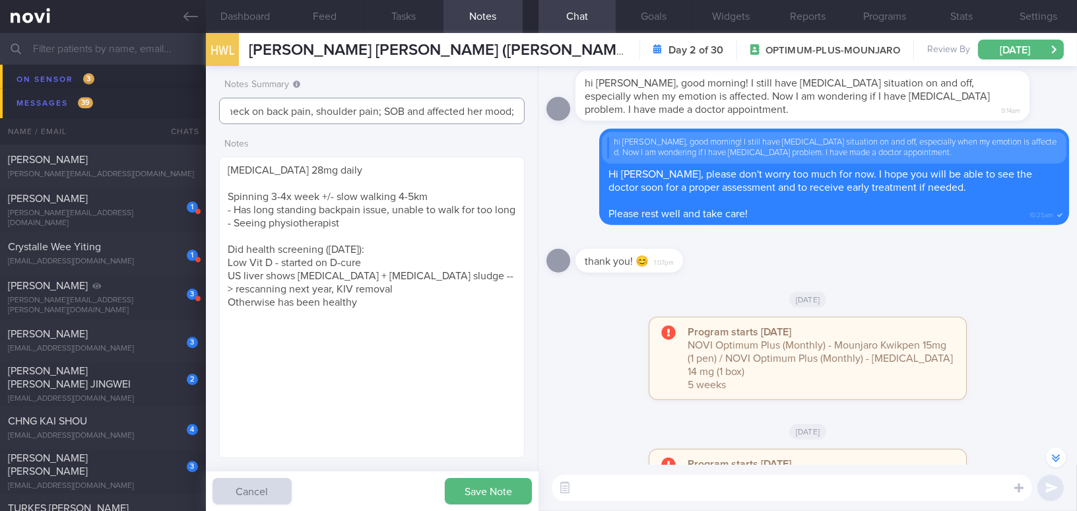
scroll to position [0, 14]
type input "Check on back pain, shoulder pain; SOB and affected her mood; Switch to Mounjaro"
click at [478, 494] on button "Save Note" at bounding box center [488, 491] width 87 height 26
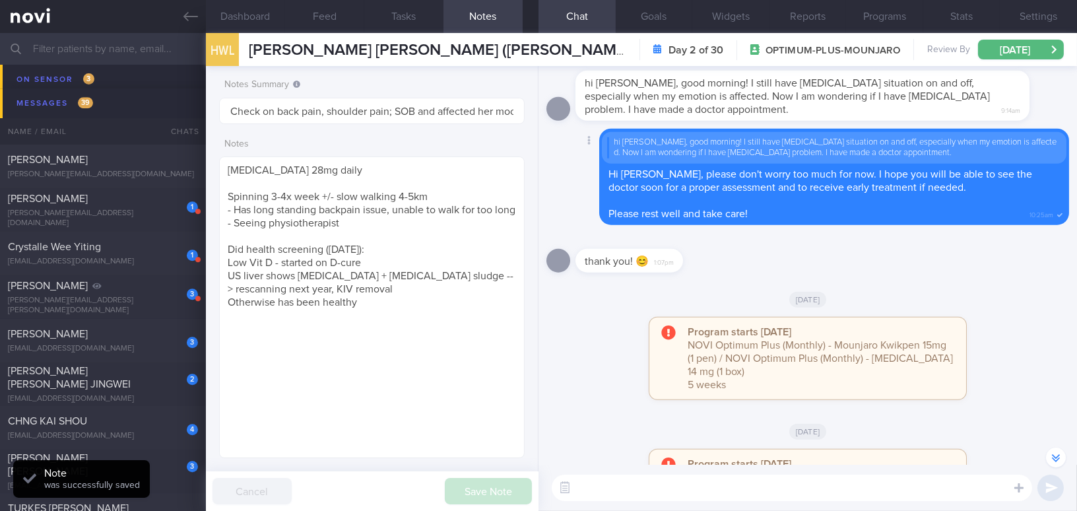
type input "Check on back pain, shoulder pain; SOB and affected her mood; Switch to Mounjaro"
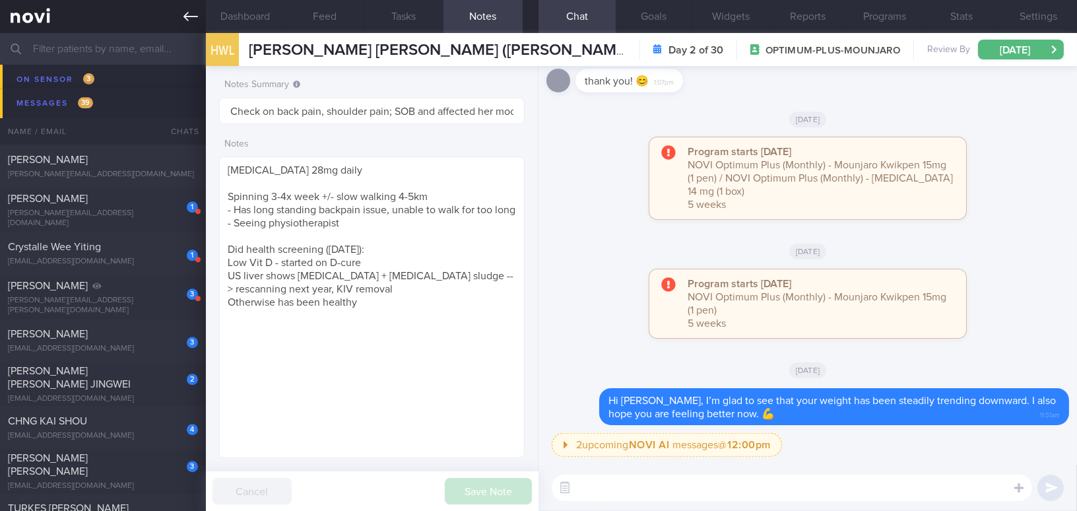
click at [185, 20] on icon at bounding box center [190, 16] width 15 height 15
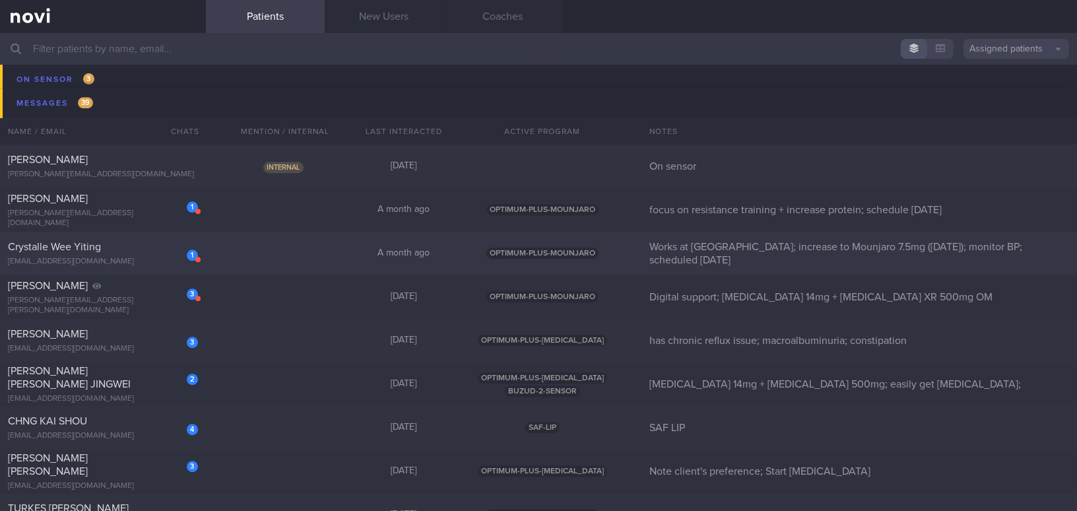
click at [110, 248] on div "Crystalle Wee Yiting" at bounding box center [101, 246] width 187 height 13
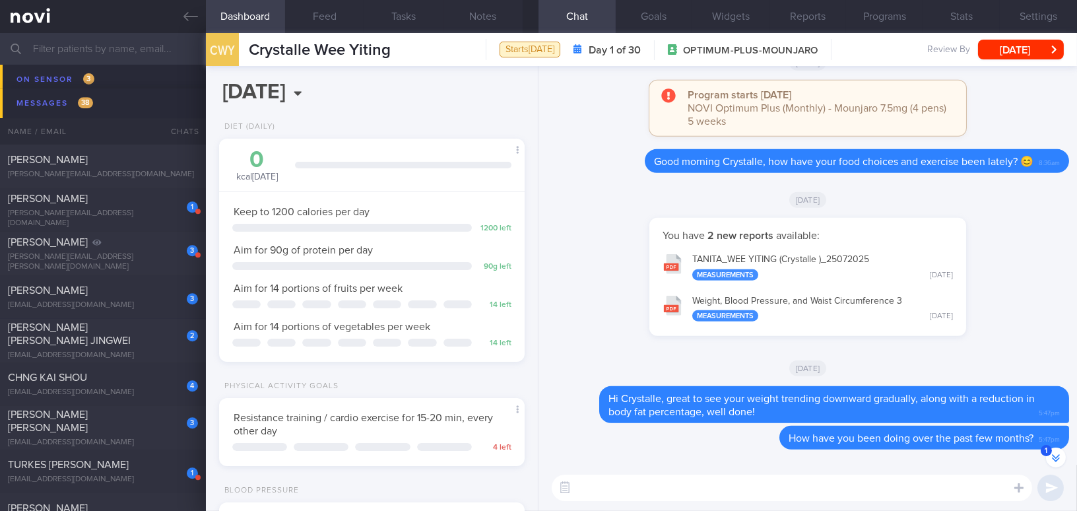
scroll to position [-540, 0]
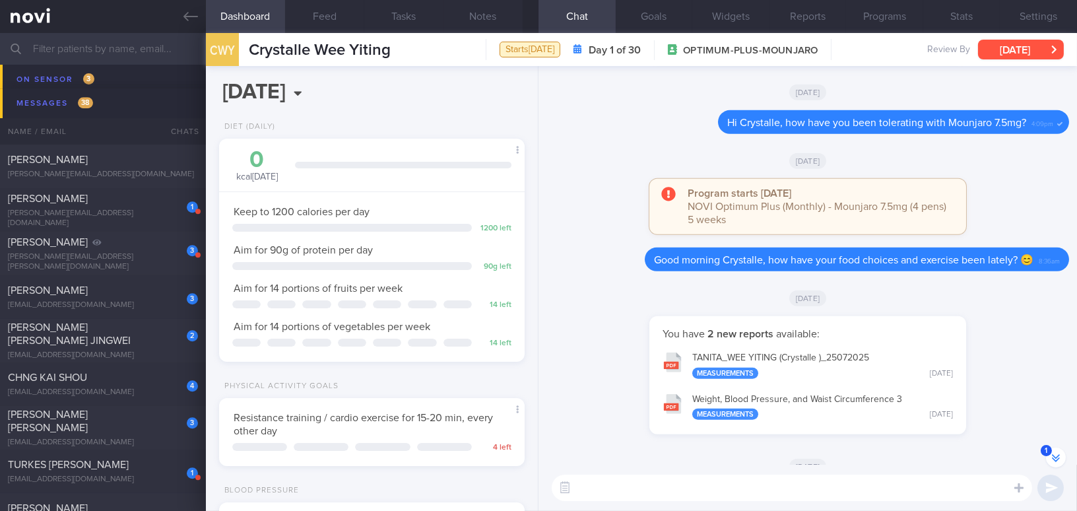
click at [993, 50] on button "Mon, 15 Sep" at bounding box center [1021, 50] width 86 height 20
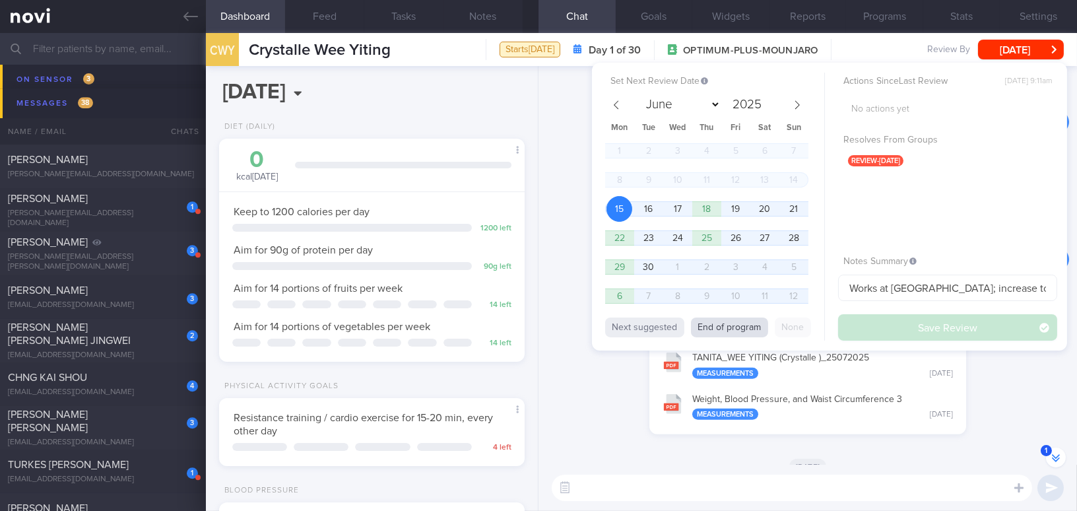
click at [714, 324] on button "End of program" at bounding box center [729, 327] width 77 height 20
select select "9"
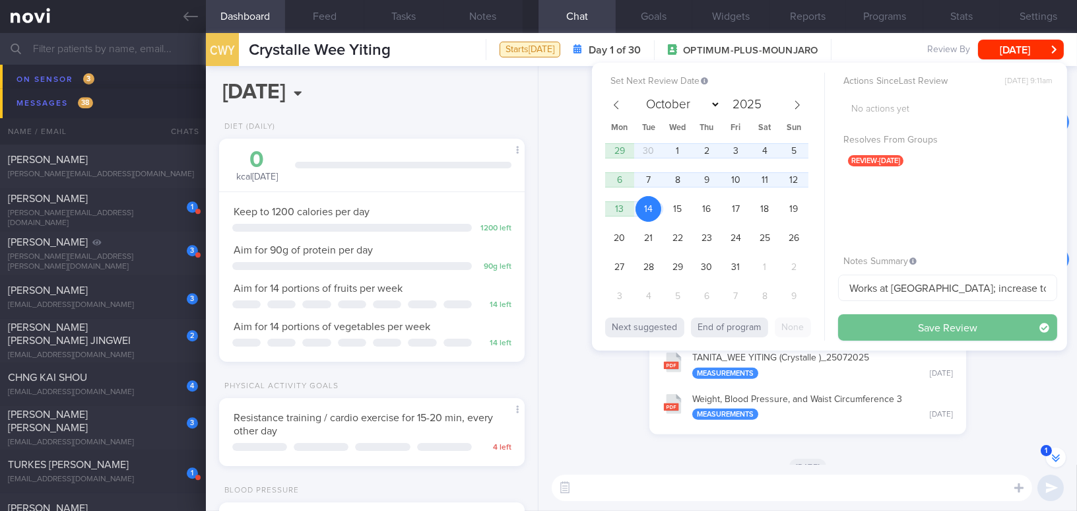
click at [848, 330] on button "Save Review" at bounding box center [947, 327] width 219 height 26
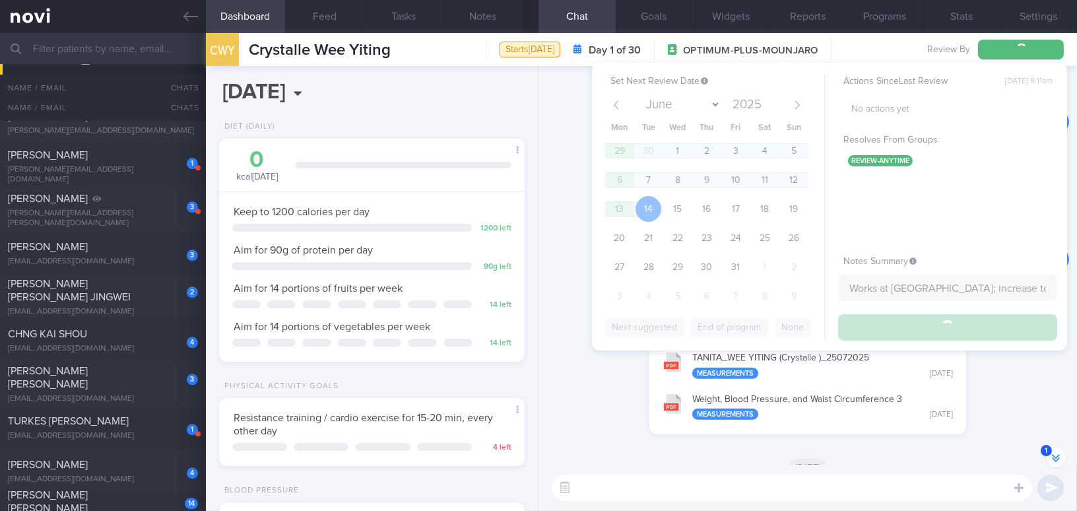
scroll to position [7233, 0]
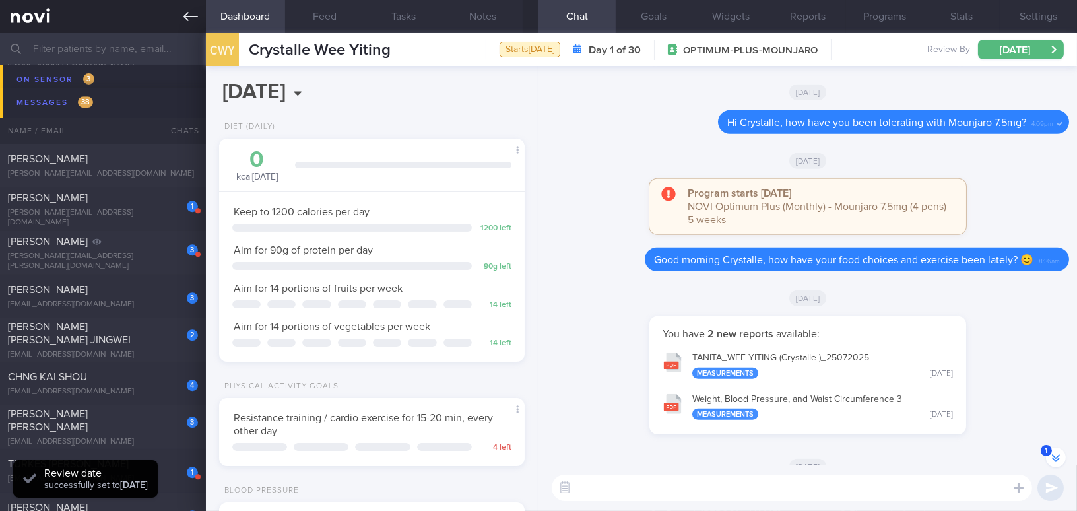
click at [180, 13] on link at bounding box center [103, 16] width 206 height 33
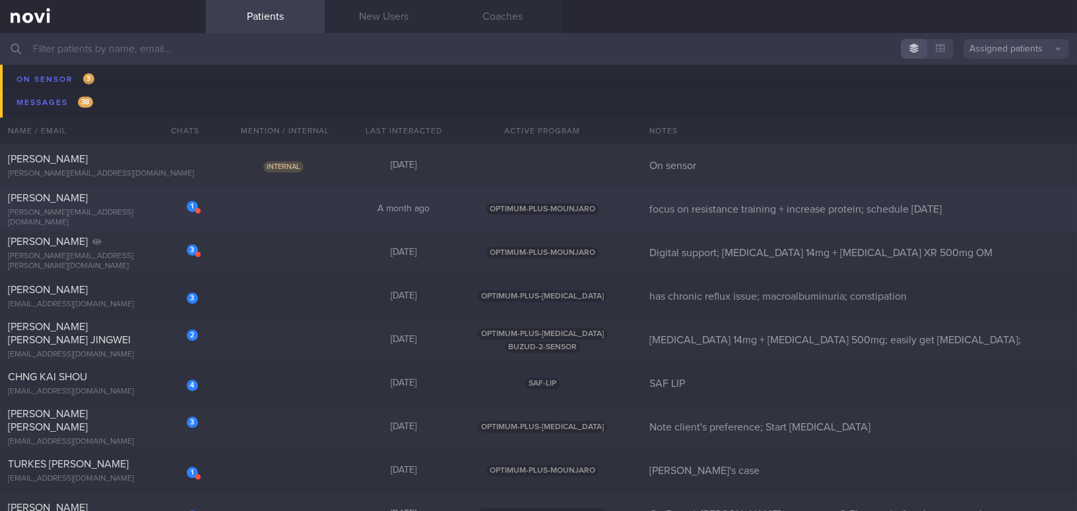
click at [149, 214] on div "lucas_kauffman@hotmail.com" at bounding box center [103, 218] width 190 height 20
select select "8"
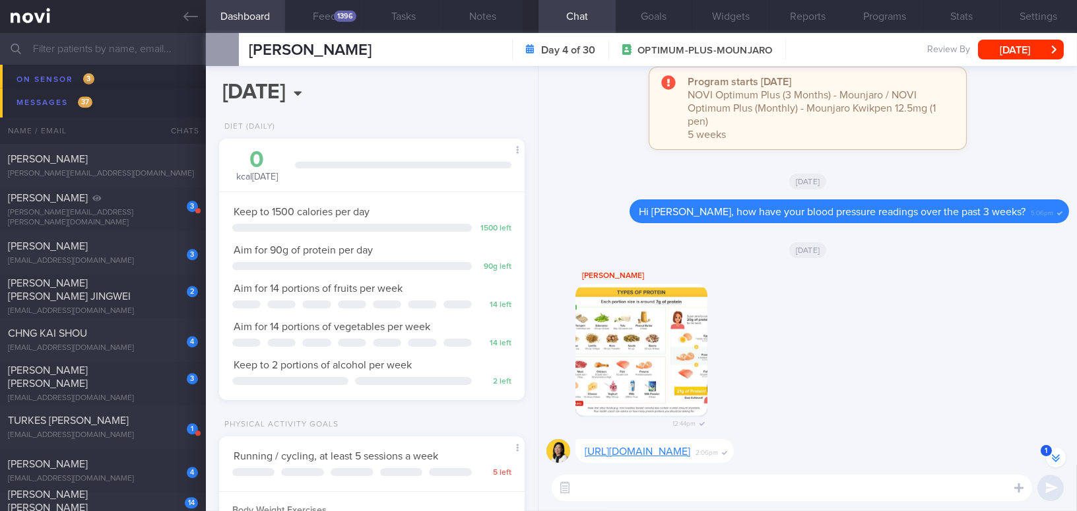
scroll to position [-480, 0]
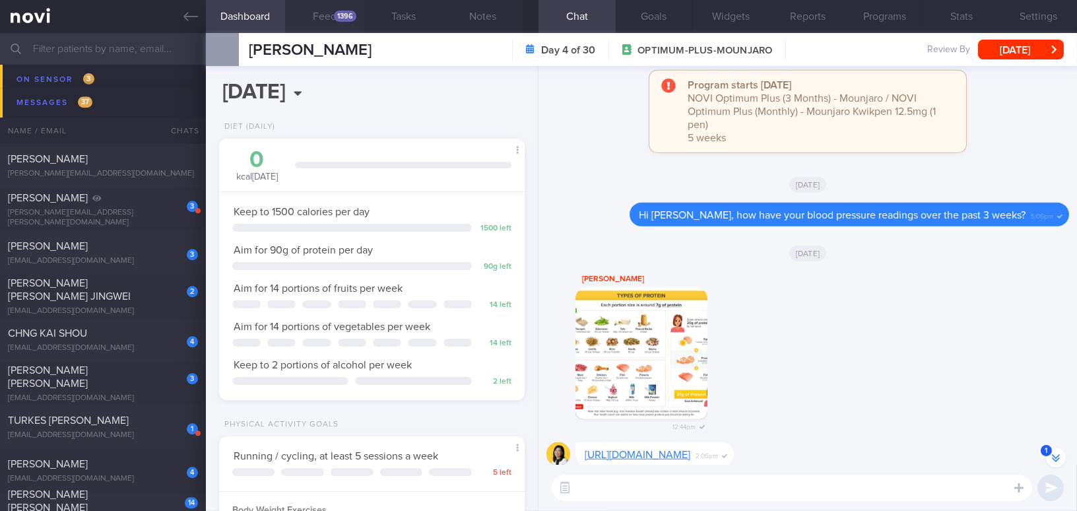
click at [327, 20] on button "Feed 1396" at bounding box center [324, 16] width 79 height 33
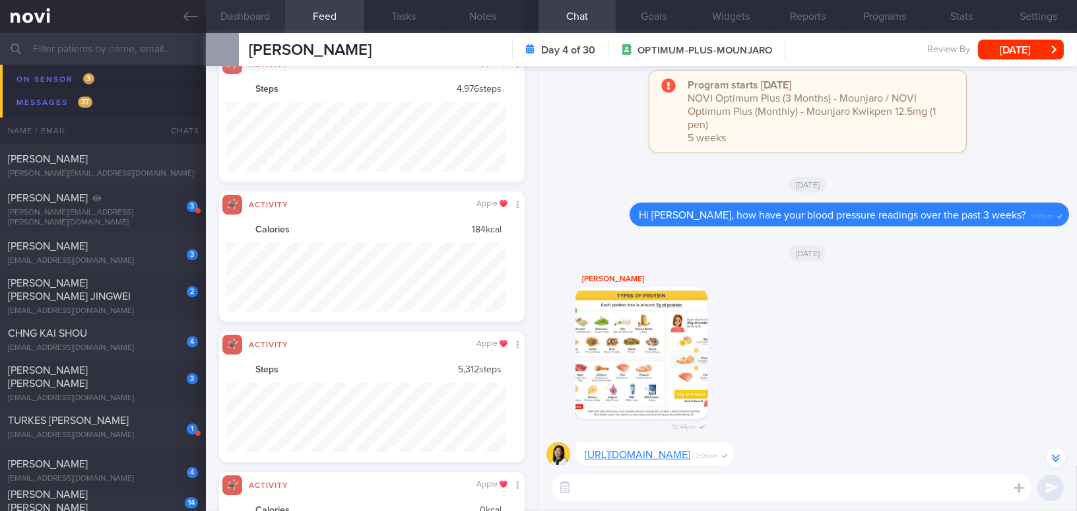
click at [247, 20] on button "Dashboard" at bounding box center [245, 16] width 79 height 33
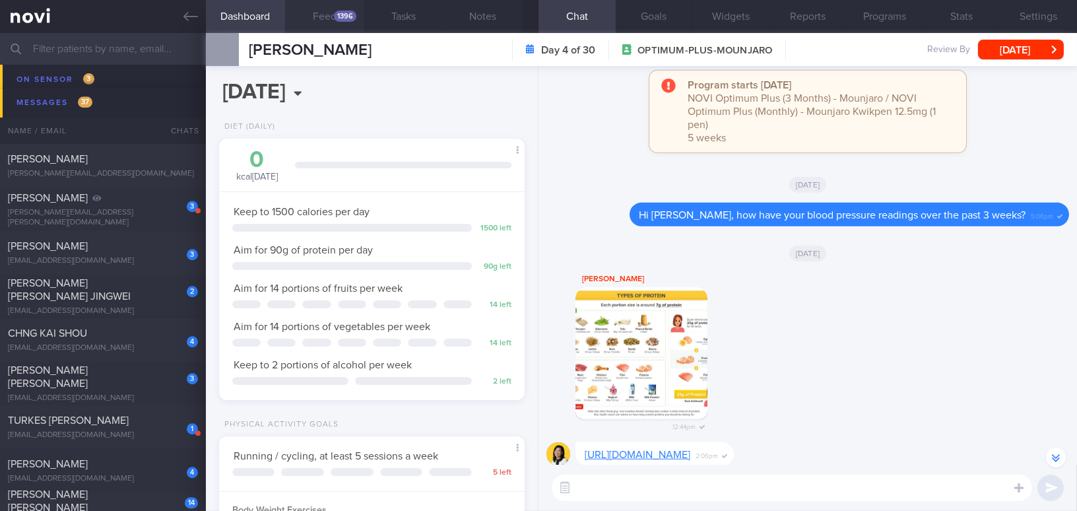
click at [324, 7] on button "Feed 1396" at bounding box center [324, 16] width 79 height 33
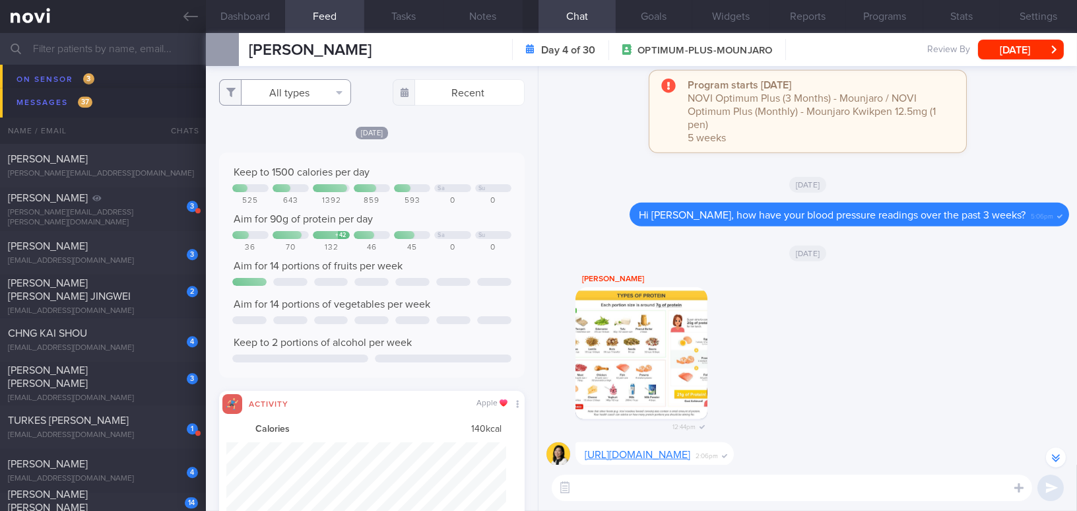
click at [265, 90] on button "All types" at bounding box center [285, 92] width 132 height 26
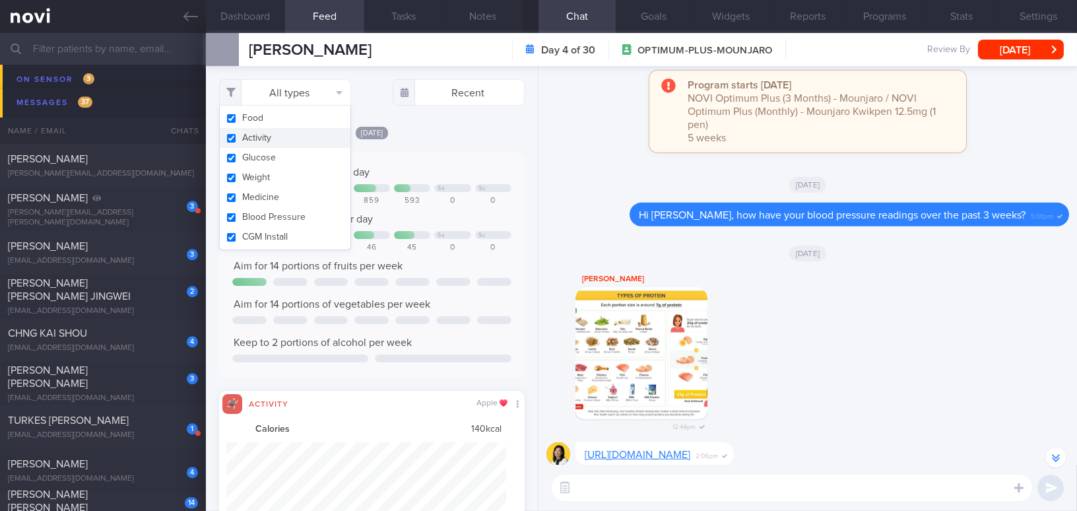
click at [231, 140] on button "Activity" at bounding box center [285, 138] width 131 height 20
checkbox input "false"
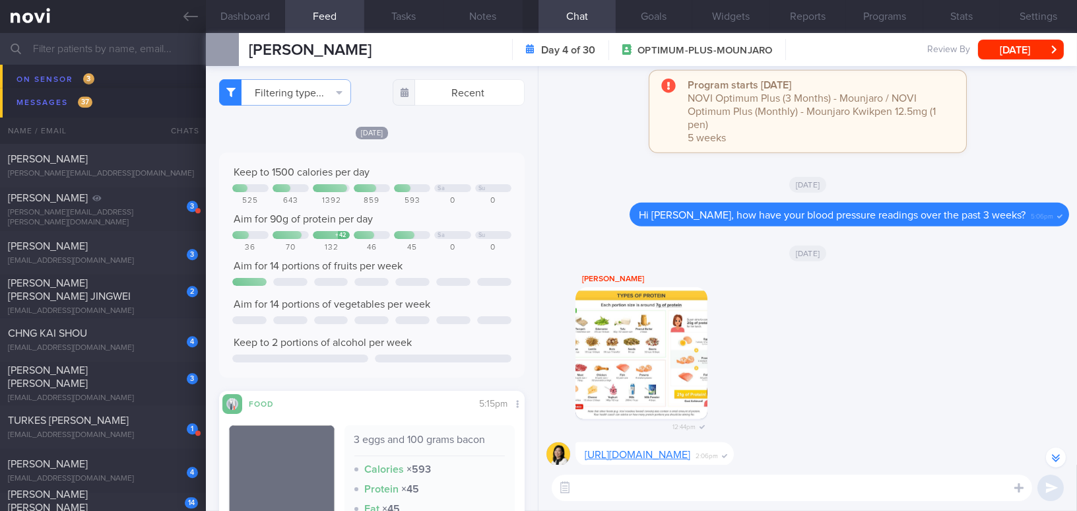
click at [434, 144] on div "Fri, 12 Sep Keep to 1500 calories per day Sa Su 525 643 1392 859 593 0 0 Aim fo…" at bounding box center [372, 422] width 306 height 595
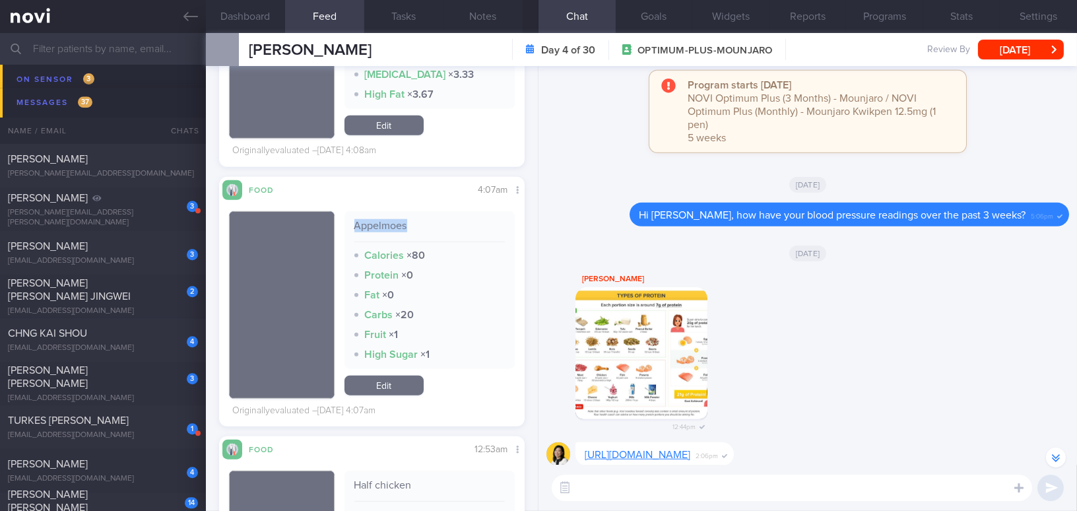
drag, startPoint x: 350, startPoint y: 227, endPoint x: 397, endPoint y: 223, distance: 47.0
click at [414, 226] on div "Appelmoes" at bounding box center [429, 230] width 151 height 23
copy div "Appelmoes"
click at [877, 15] on button "Programs" at bounding box center [884, 16] width 77 height 33
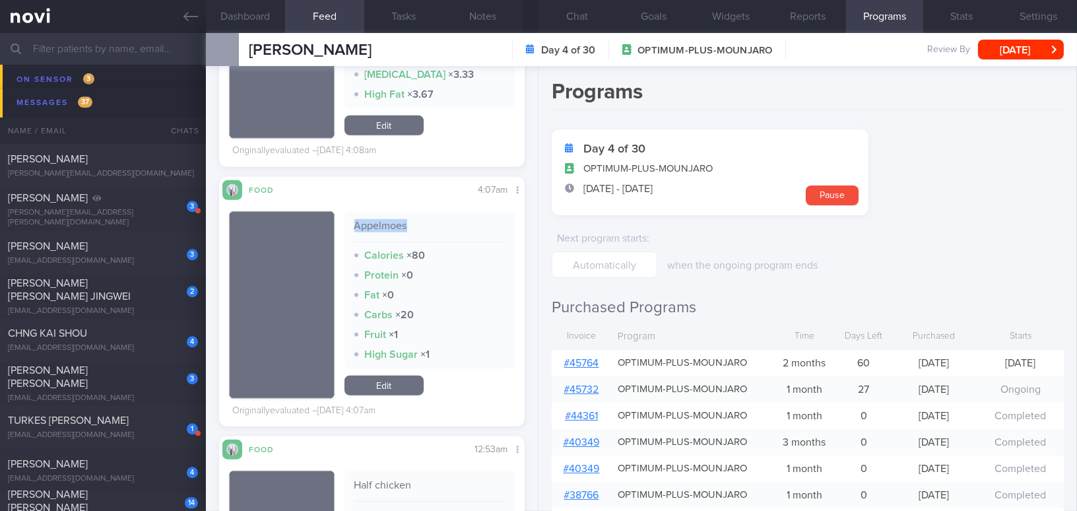
click at [585, 360] on link "# 45764" at bounding box center [581, 363] width 35 height 11
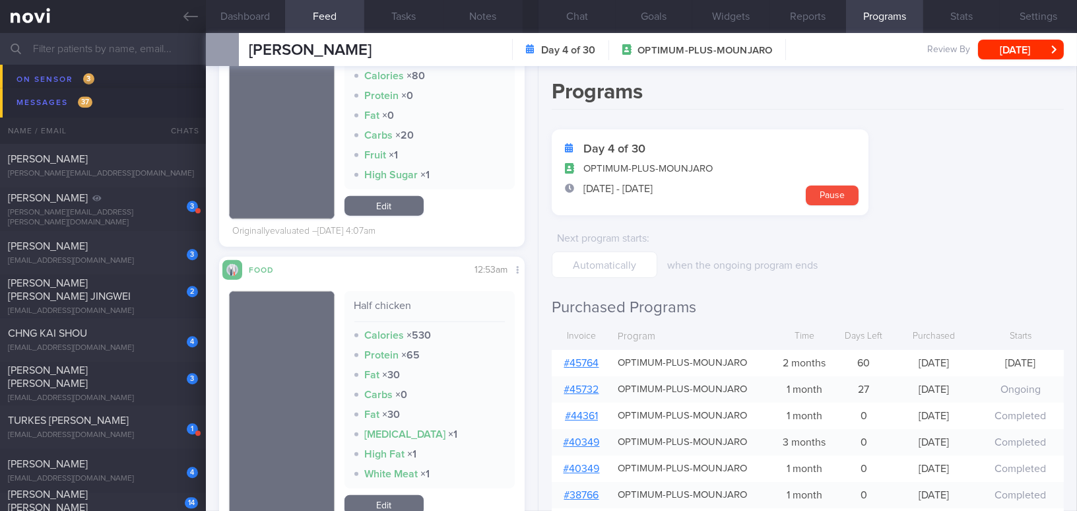
scroll to position [2879, 0]
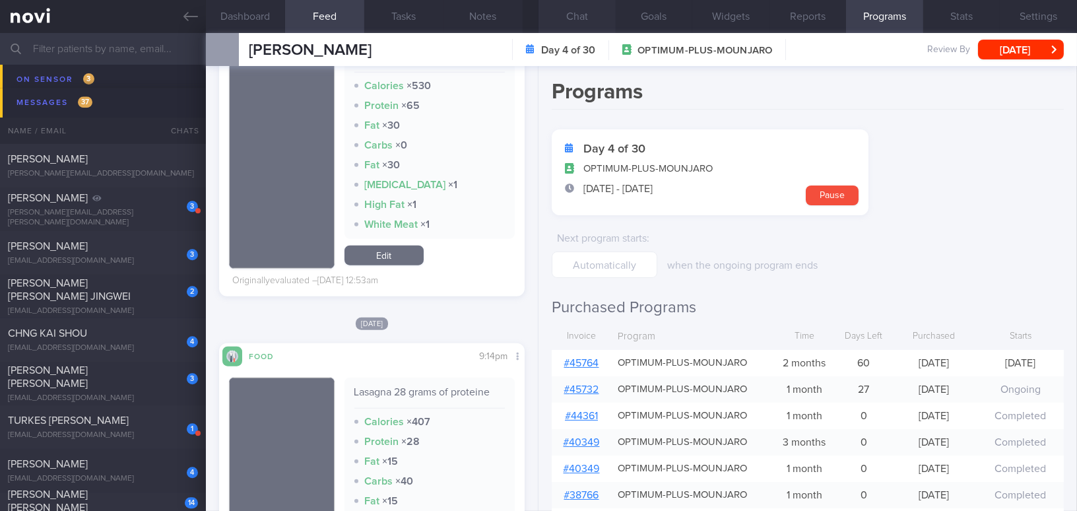
click at [573, 11] on button "Chat" at bounding box center [576, 16] width 77 height 33
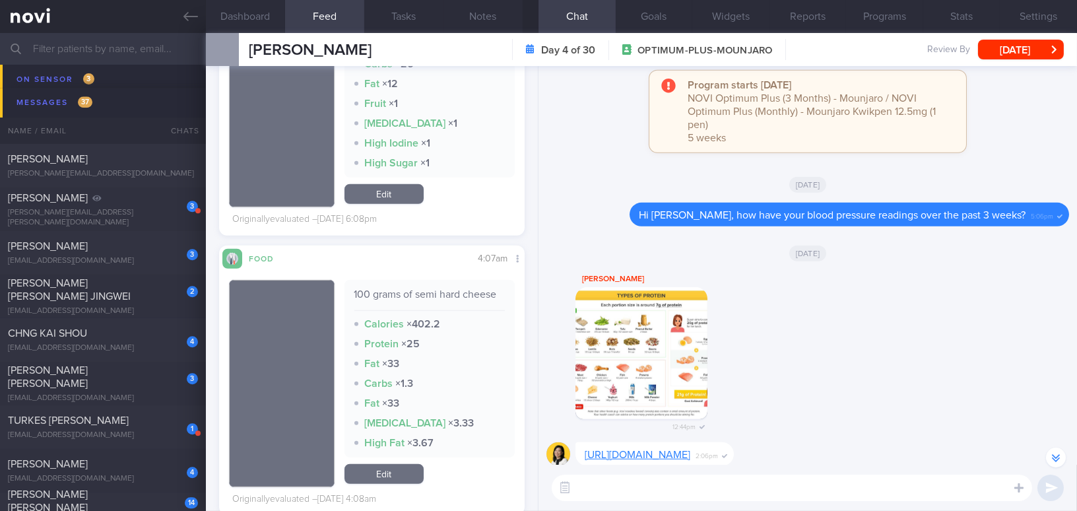
scroll to position [2099, 0]
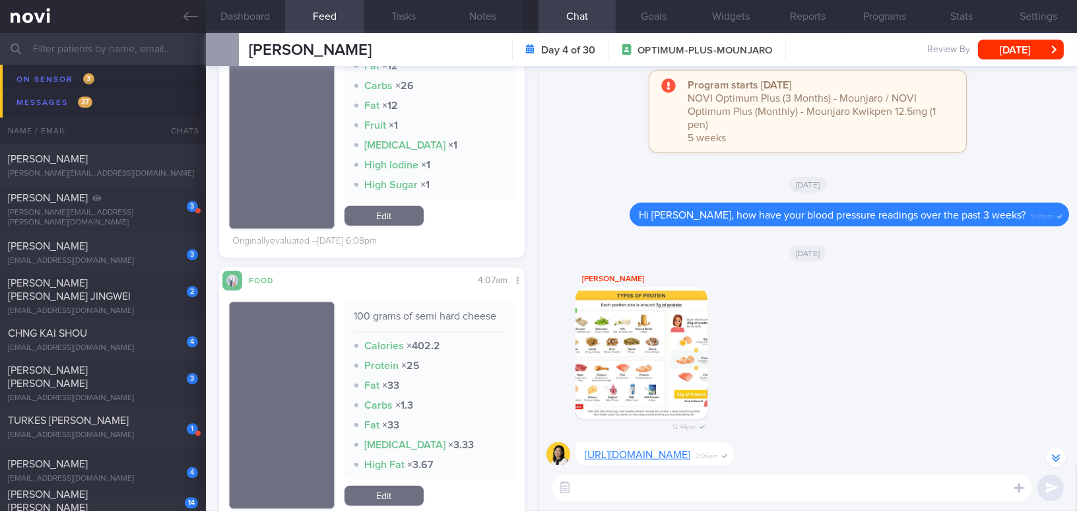
click at [634, 486] on textarea at bounding box center [792, 487] width 480 height 26
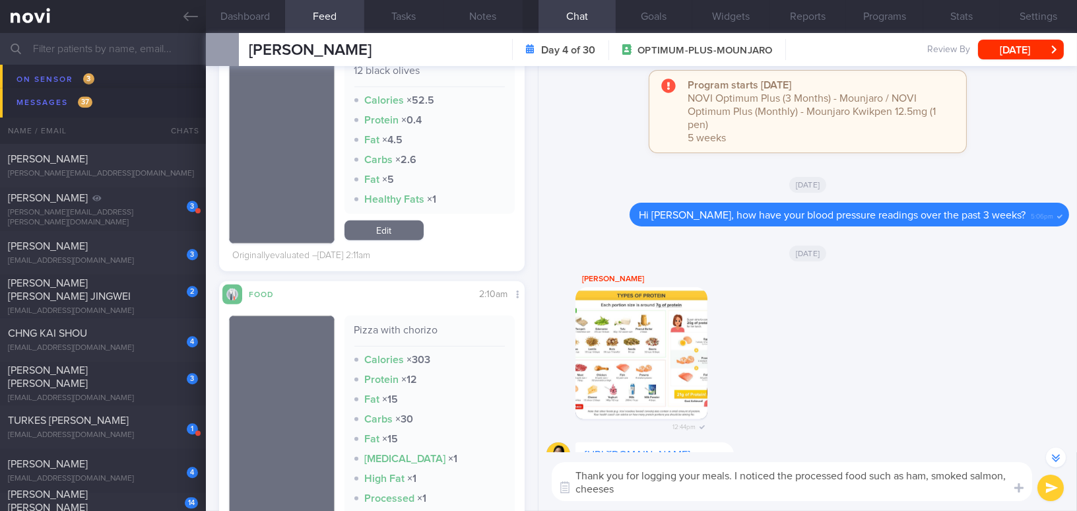
scroll to position [1319, 0]
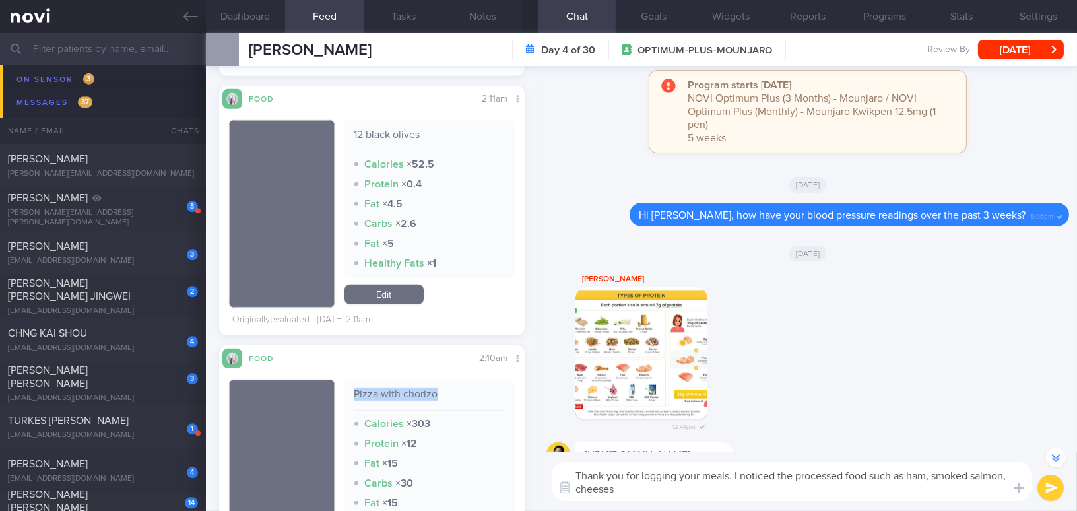
drag, startPoint x: 353, startPoint y: 389, endPoint x: 432, endPoint y: 393, distance: 79.3
click at [432, 393] on div "Pizza with chorizo" at bounding box center [429, 398] width 151 height 23
copy div "Pizza with chorizo"
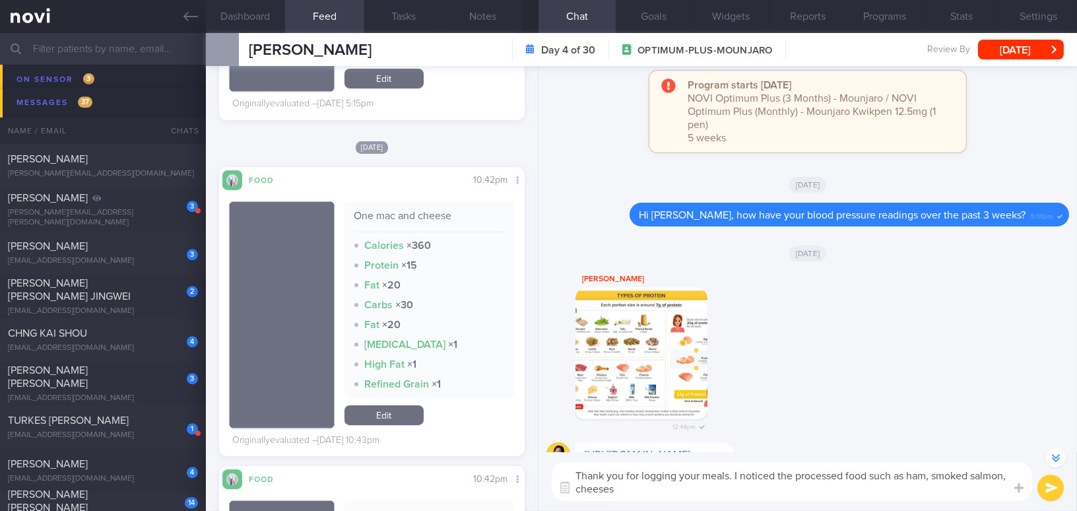
scroll to position [360, 0]
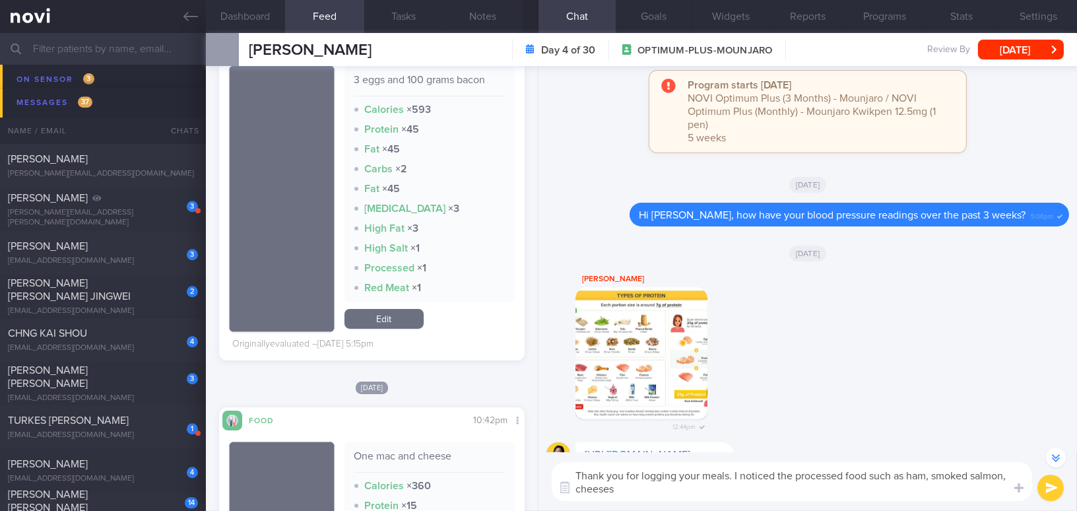
click at [933, 473] on textarea "Thank you for logging your meals. I noticed the processed food such as ham, smo…" at bounding box center [792, 481] width 480 height 39
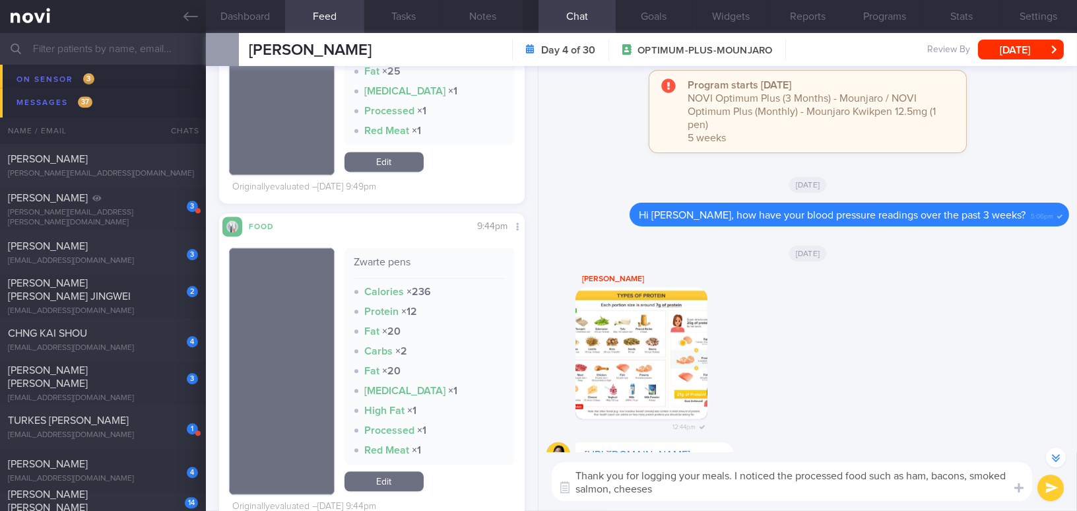
scroll to position [5639, 0]
type textarea "Thank you for logging your meals. I noticed the processed food such as ham, bac…"
drag, startPoint x: 350, startPoint y: 270, endPoint x: 410, endPoint y: 269, distance: 60.1
click at [410, 269] on div "Zwarte pens Calories × 236 Protein × 12 Fat × 20 Carbs × 2 Fat × 20 High Choles…" at bounding box center [429, 355] width 171 height 217
copy div "Zwarte pens"
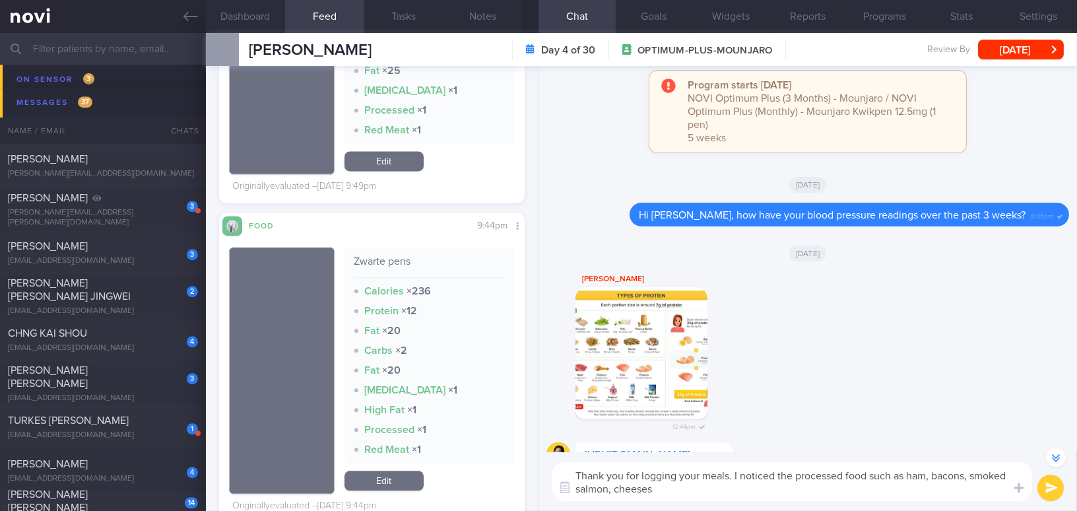
drag, startPoint x: 574, startPoint y: 475, endPoint x: 711, endPoint y: 482, distance: 137.5
click at [711, 482] on textarea "Thank you for logging your meals. I noticed the processed food such as ham, bac…" at bounding box center [792, 481] width 480 height 39
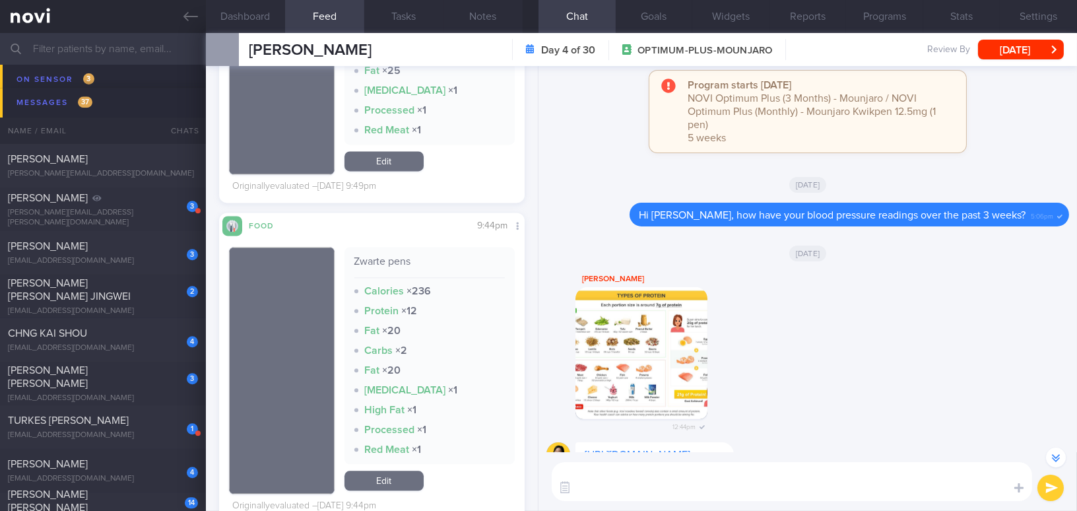
scroll to position [-442, 0]
paste textarea "Thanks for logging your meals! I noticed that processed foods like ham, bacon, …"
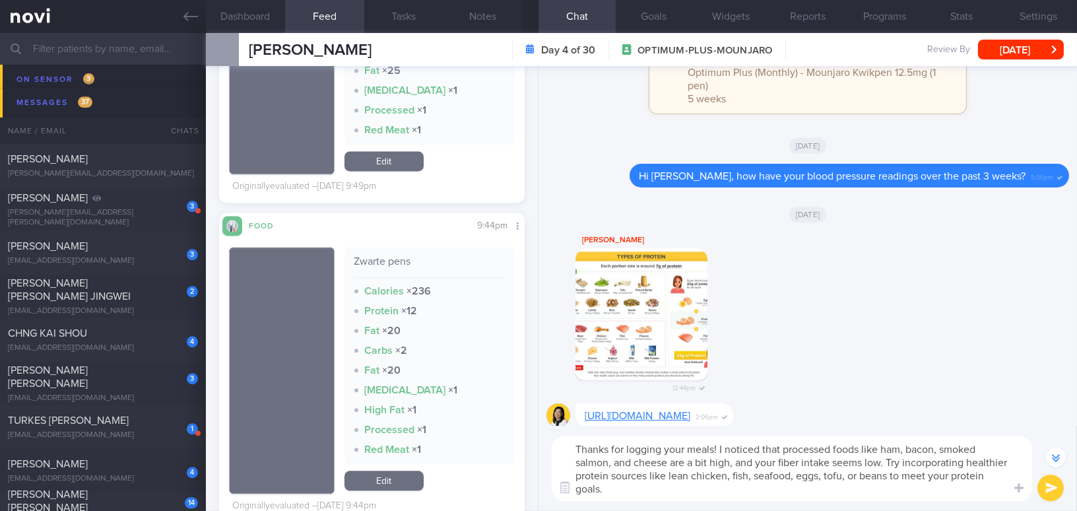
scroll to position [-481, 0]
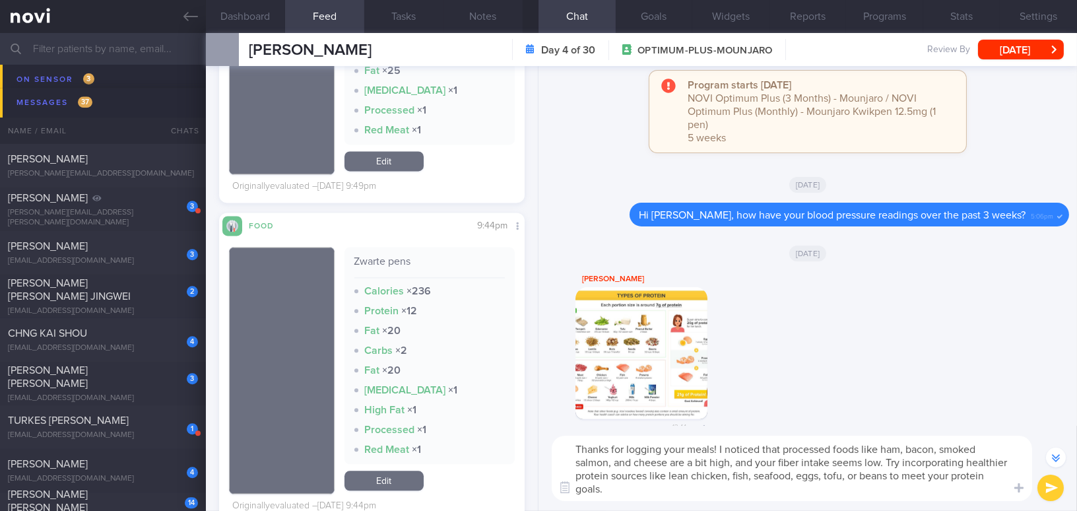
click at [566, 441] on textarea "Thanks for logging your meals! I noticed that processed foods like ham, bacon, …" at bounding box center [792, 468] width 480 height 65
click at [769, 464] on textarea "Hi Lucas, thanks for logging your meals! I noticed that processed foods like ha…" at bounding box center [792, 468] width 480 height 65
click at [882, 461] on textarea "Hi Lucas, thanks for logging your meals! I noticed that processed foods like ha…" at bounding box center [792, 468] width 480 height 65
click at [965, 476] on textarea "Hi Lucas, thanks for logging your meals! I noticed that processed foods like ha…" at bounding box center [792, 468] width 480 height 65
type textarea "Hi Lucas, thanks for logging your meals! I noticed that processed foods like ha…"
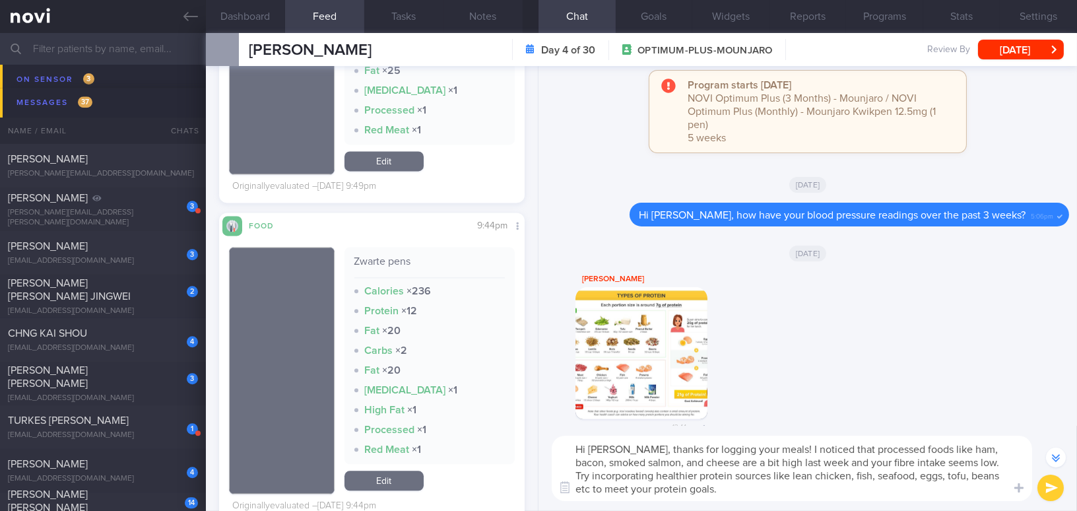
click at [1046, 488] on button "submit" at bounding box center [1050, 487] width 26 height 26
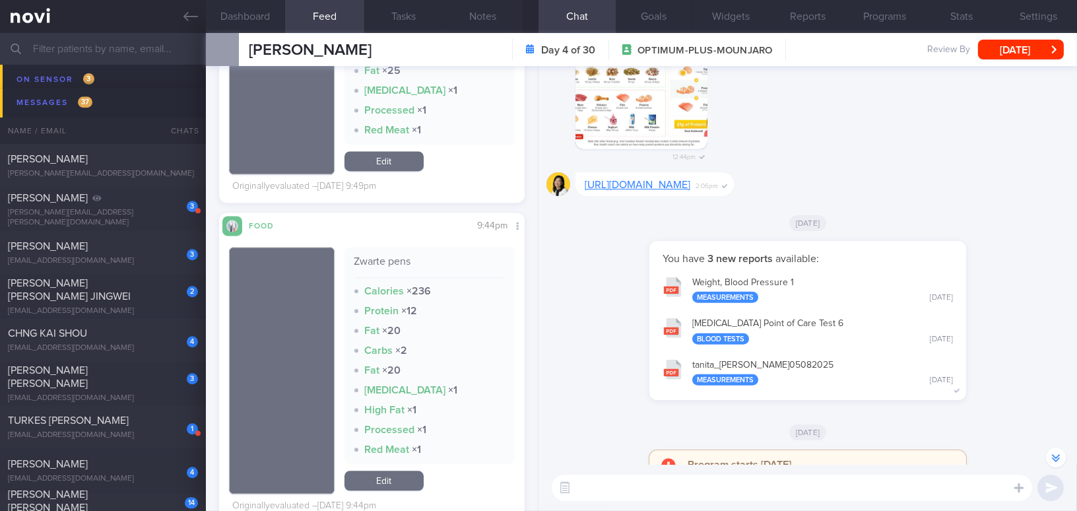
scroll to position [-360, 0]
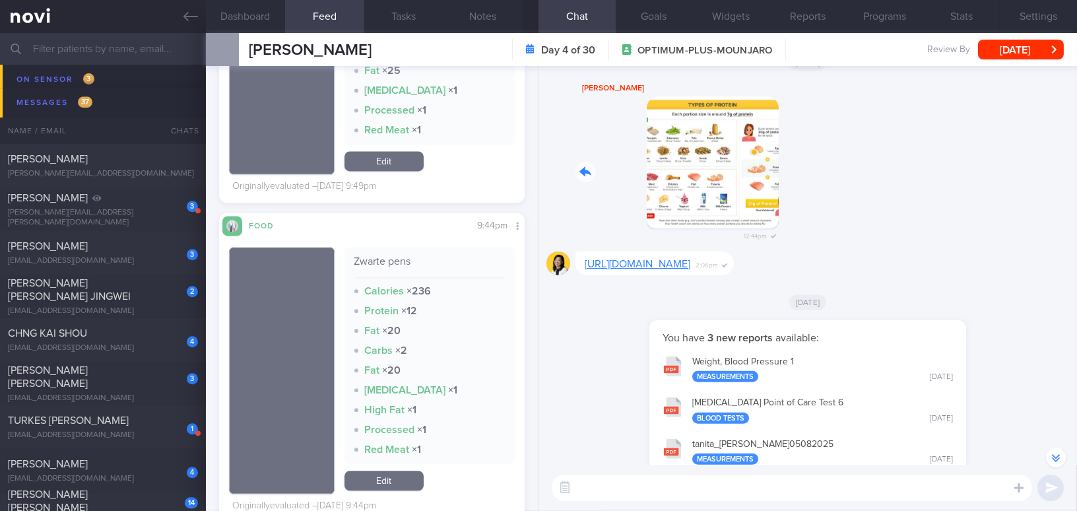
drag, startPoint x: 642, startPoint y: 168, endPoint x: 845, endPoint y: 210, distance: 207.0
click at [845, 210] on div "Sue-Anne 12:44pm" at bounding box center [807, 166] width 523 height 171
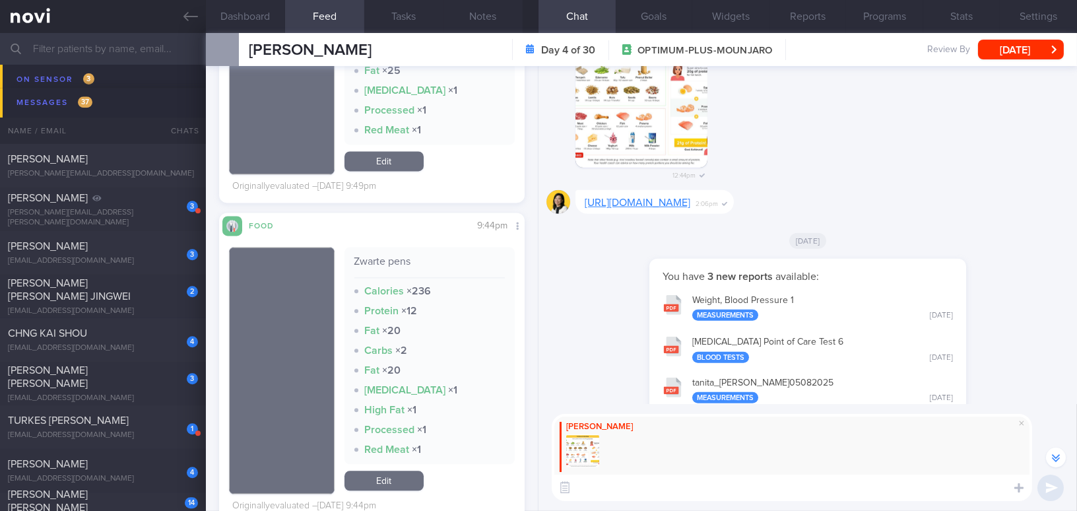
scroll to position [-420, 0]
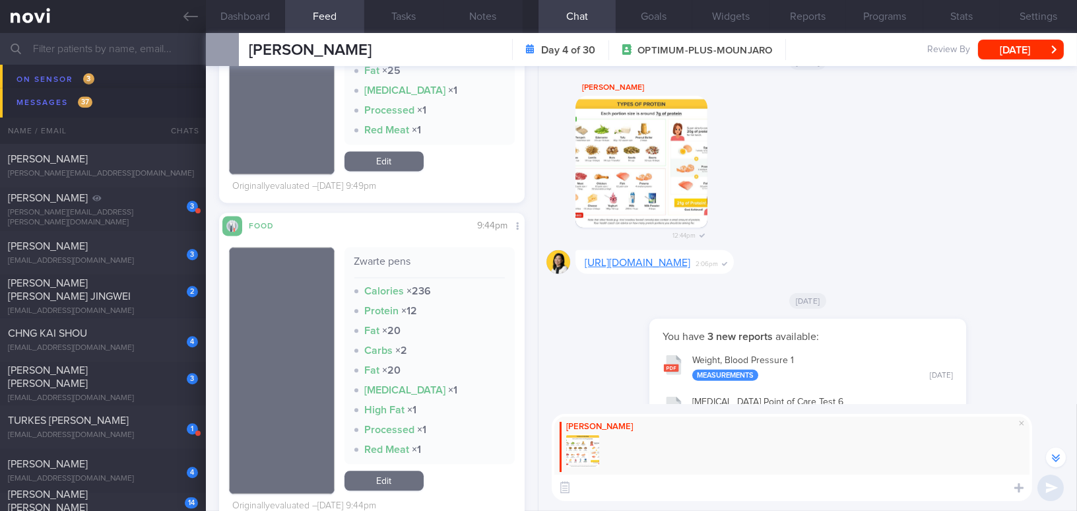
paste textarea "The protein infographic shared by Dr. SA is an excellent guide."
click at [760, 488] on textarea "The protein infographic shared by Dr. SA is an excellent guide." at bounding box center [792, 487] width 480 height 26
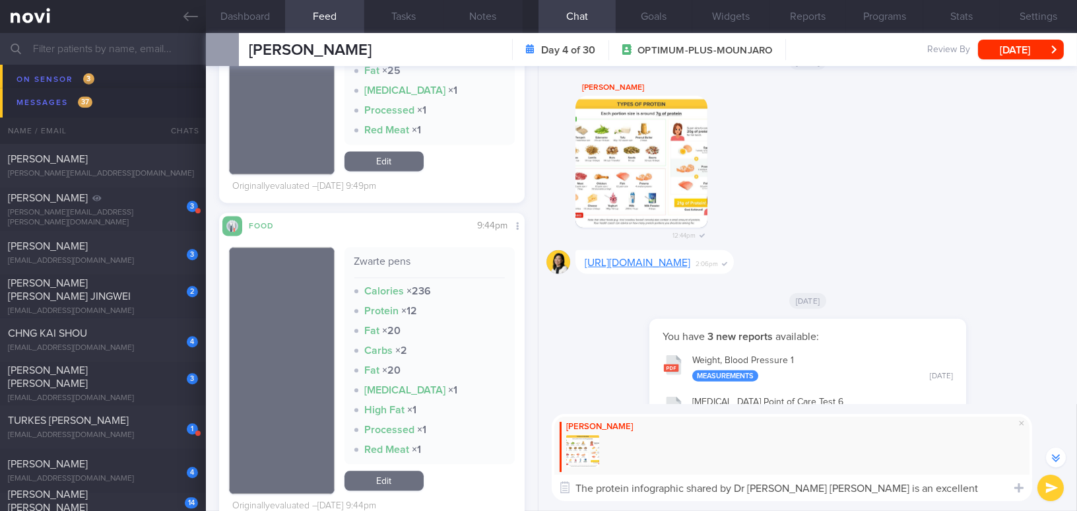
drag, startPoint x: 812, startPoint y: 484, endPoint x: 864, endPoint y: 488, distance: 52.3
click at [864, 488] on textarea "The protein infographic shared by Dr Sue Anne is an excellent guide." at bounding box center [792, 487] width 480 height 26
type textarea "The protein infographic shared by Dr Sue Anne is a great guide."
click at [1054, 484] on button "submit" at bounding box center [1050, 487] width 26 height 26
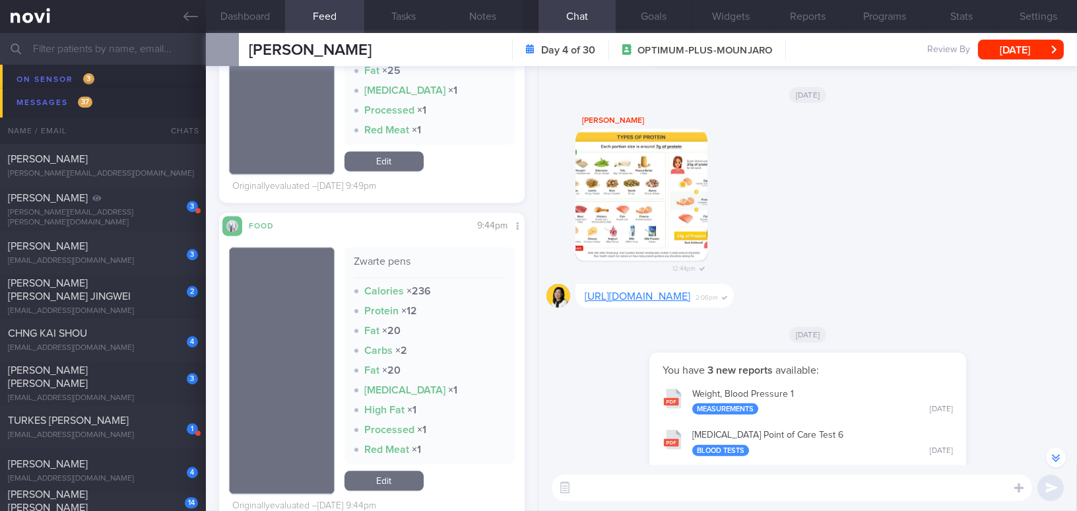
scroll to position [-623, 0]
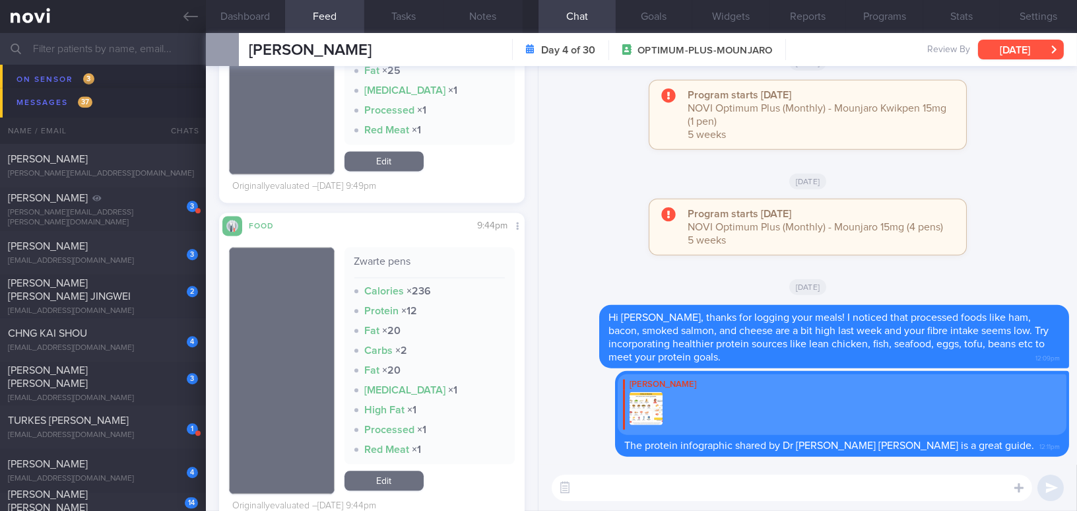
click at [994, 49] on button "[DATE]" at bounding box center [1021, 50] width 86 height 20
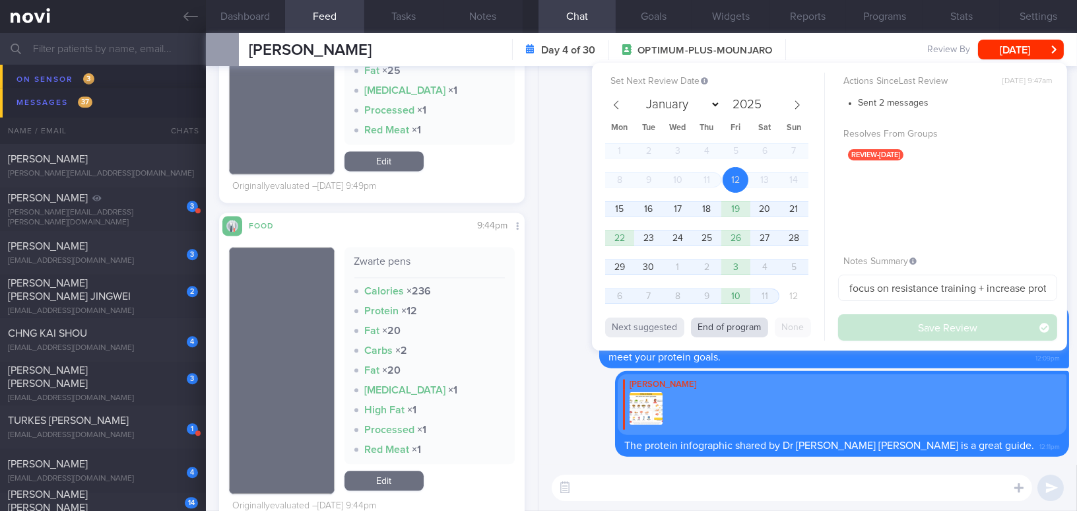
click at [742, 324] on button "End of program" at bounding box center [729, 327] width 77 height 20
select select "9"
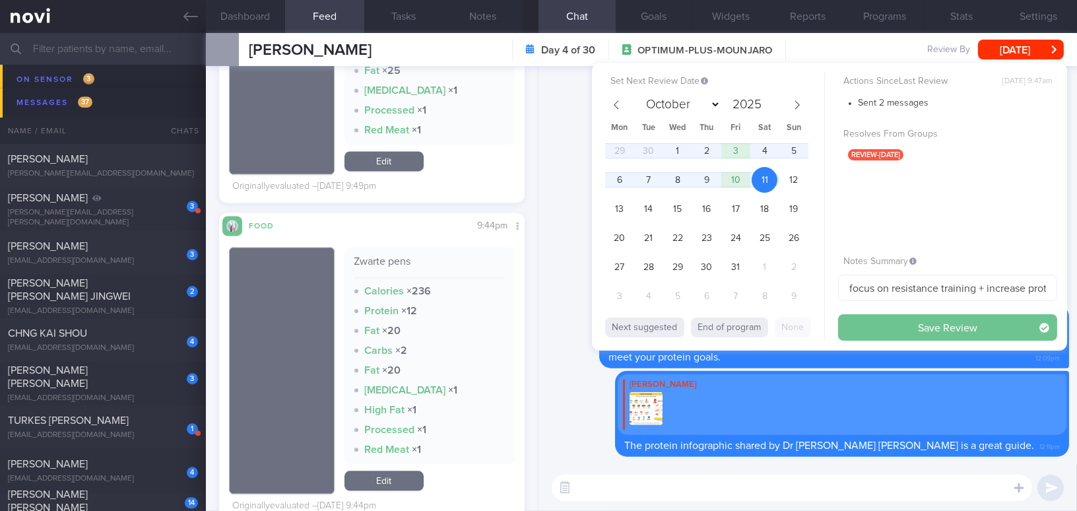
click at [863, 322] on button "Save Review" at bounding box center [947, 327] width 219 height 26
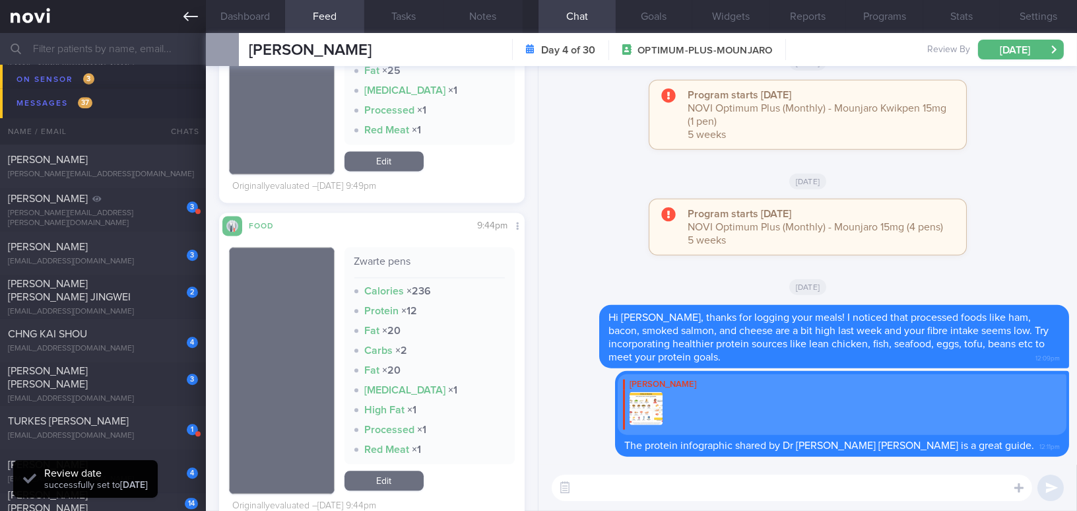
scroll to position [139, 278]
click at [190, 14] on icon at bounding box center [190, 16] width 15 height 15
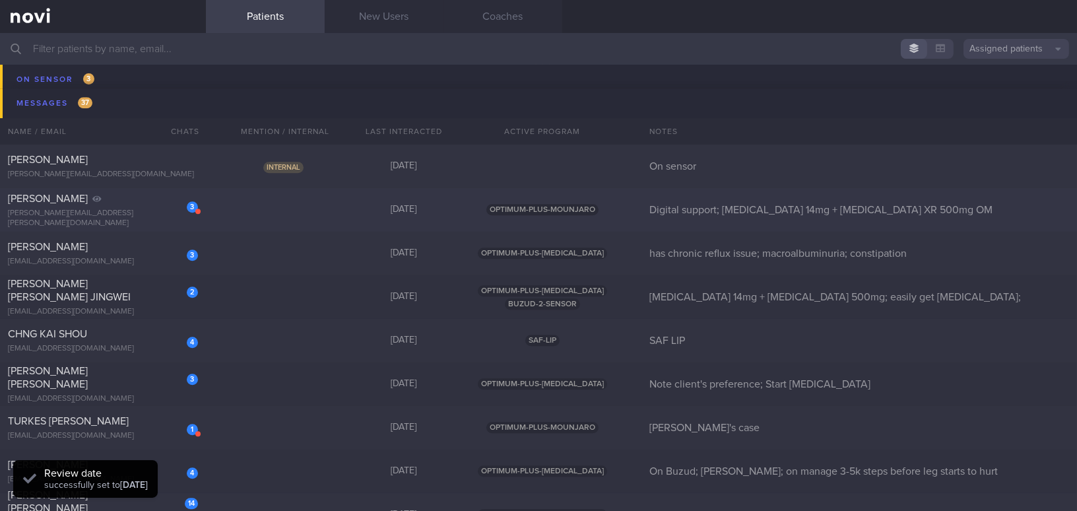
click at [82, 212] on div "julia.thyagarajan@gmail.com" at bounding box center [103, 219] width 190 height 20
select select "8"
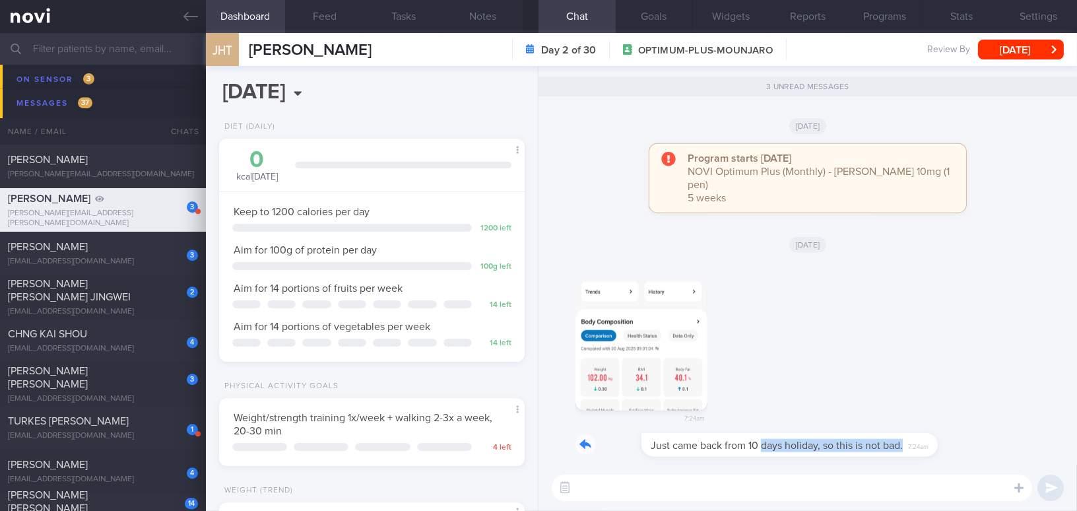
drag, startPoint x: 697, startPoint y: 434, endPoint x: 868, endPoint y: 441, distance: 171.7
click at [868, 441] on div "Just came back from 10 days holiday, so this is not bad. 7:24am" at bounding box center [743, 445] width 336 height 24
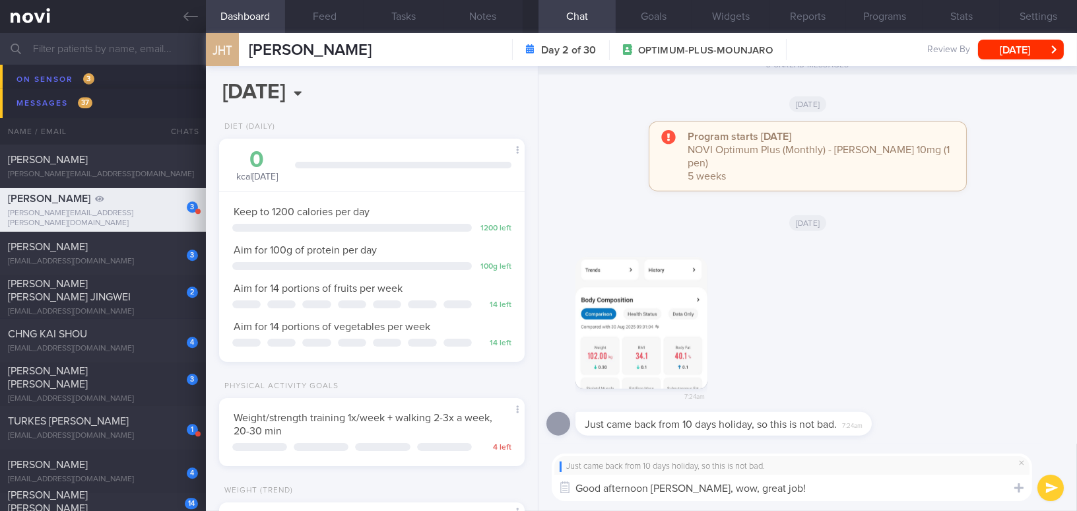
click at [721, 482] on textarea "Good afternoon Julia, wow, great job!" at bounding box center [792, 487] width 480 height 26
drag, startPoint x: 703, startPoint y: 490, endPoint x: 803, endPoint y: 490, distance: 100.3
click at [803, 490] on textarea "Good afternoon Julia, wow, great job!" at bounding box center [792, 487] width 480 height 26
drag, startPoint x: 678, startPoint y: 490, endPoint x: 791, endPoint y: 488, distance: 113.5
click at [791, 488] on textarea "Good afternoon Julia, wow, great job!" at bounding box center [792, 487] width 480 height 26
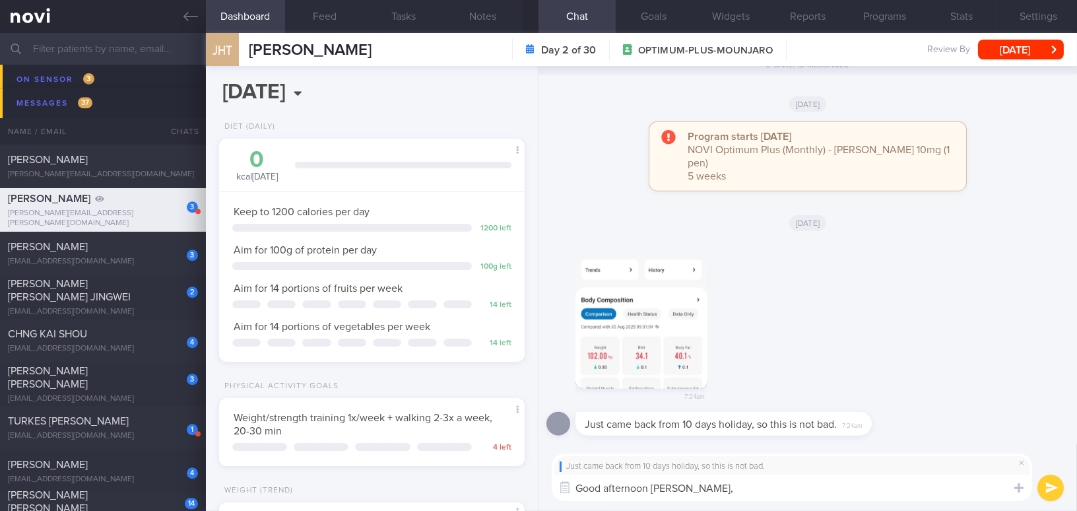
paste textarea "Indeed, this is not bad. Your weight is continuing to trend downward, and your …"
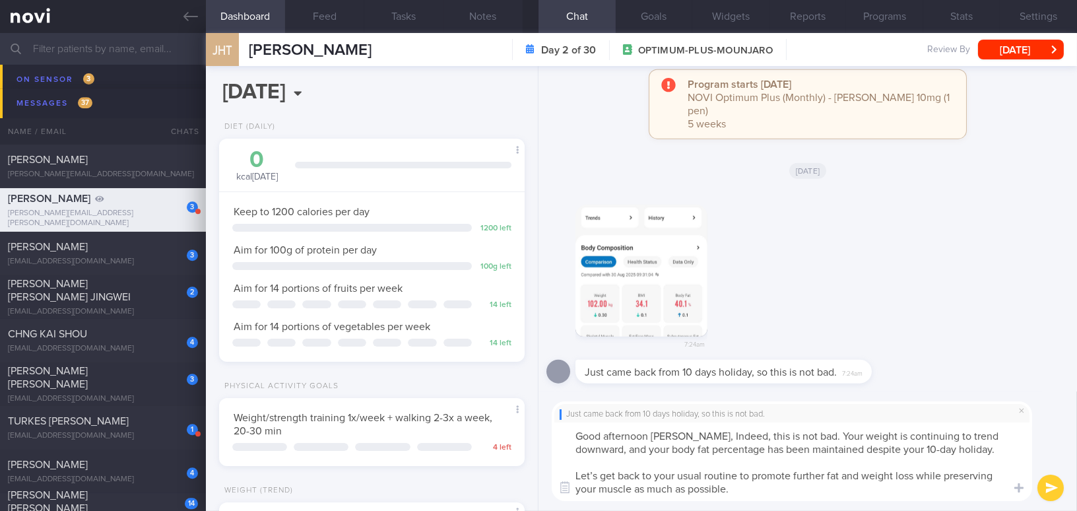
click at [680, 436] on textarea "Good afternoon Julia, Indeed, this is not bad. Your weight is continuing to tre…" at bounding box center [792, 461] width 480 height 79
drag, startPoint x: 665, startPoint y: 450, endPoint x: 711, endPoint y: 451, distance: 46.2
click at [711, 451] on textarea "Good afternoon Julia, indeed, this is not bad. Your weight is continuing to tre…" at bounding box center [792, 461] width 480 height 79
click at [857, 449] on textarea "Good afternoon Julia, indeed, this is not bad. Your weight is continuing to tre…" at bounding box center [792, 461] width 480 height 79
click at [841, 490] on textarea "Good afternoon Julia, indeed, this is not bad. Your weight is continuing to tre…" at bounding box center [792, 461] width 480 height 79
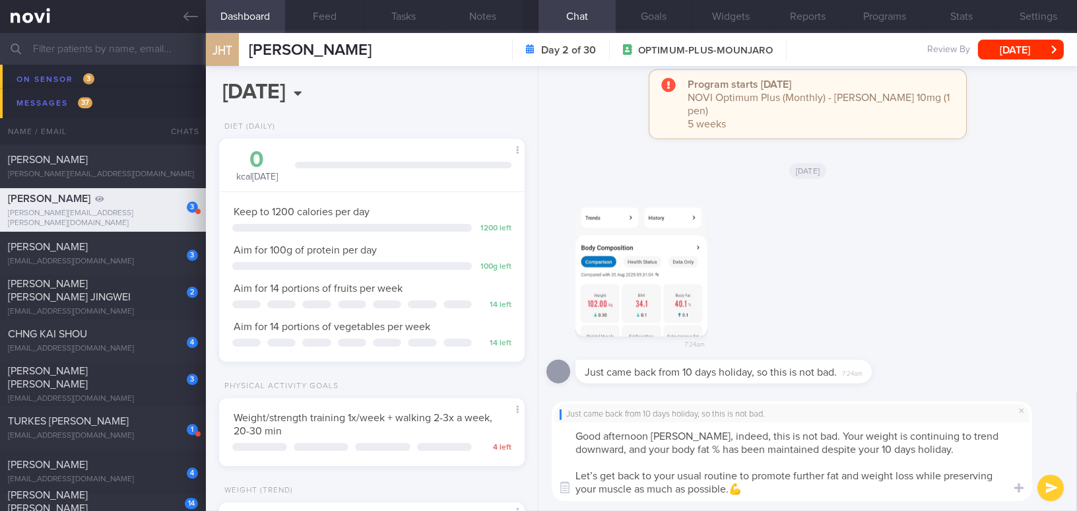
type textarea "Good afternoon Julia, indeed, this is not bad. Your weight is continuing to tre…"
click at [1047, 483] on button "submit" at bounding box center [1050, 487] width 26 height 26
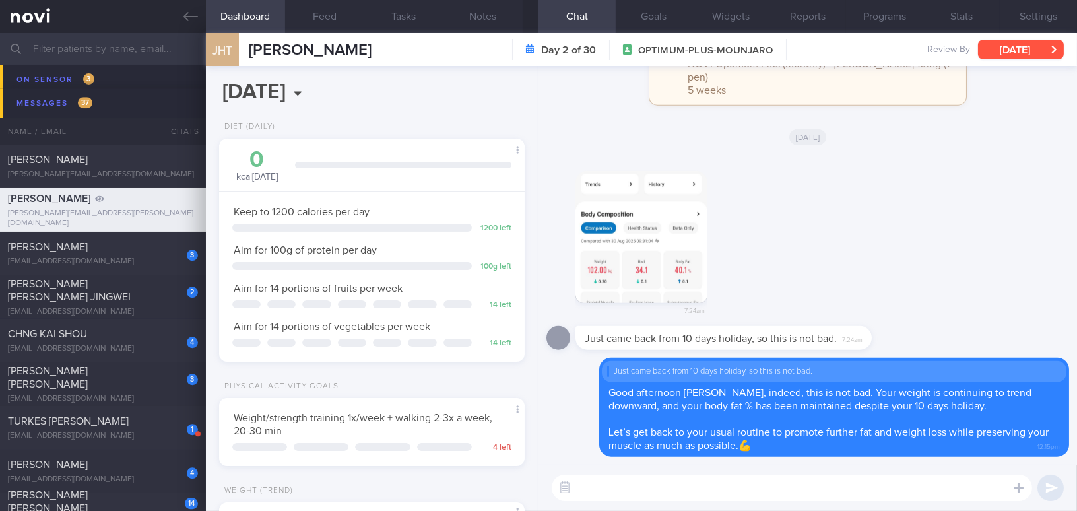
click at [992, 43] on button "Sun, 14 Sep" at bounding box center [1021, 50] width 86 height 20
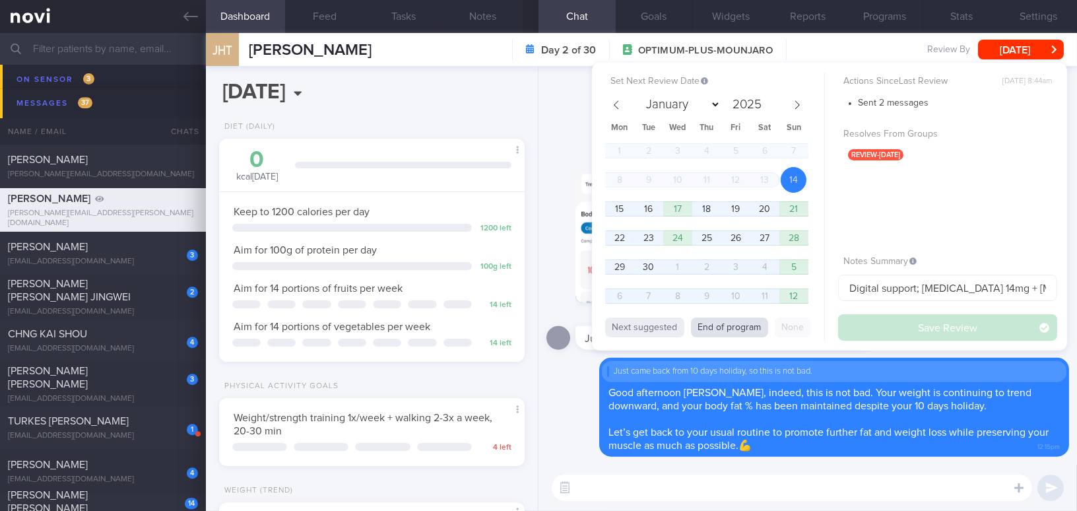
click at [740, 329] on button "End of program" at bounding box center [729, 327] width 77 height 20
select select "9"
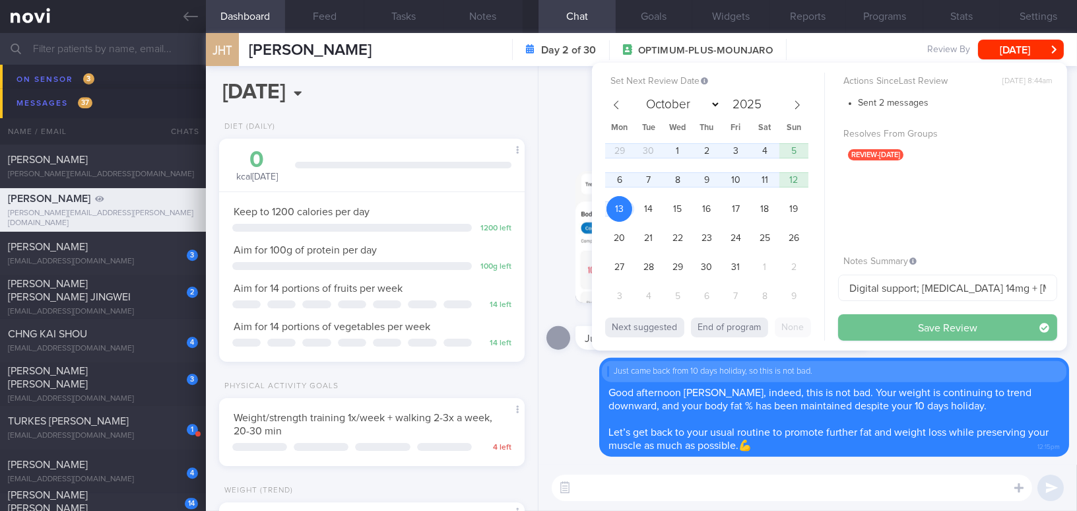
click at [887, 322] on button "Save Review" at bounding box center [947, 327] width 219 height 26
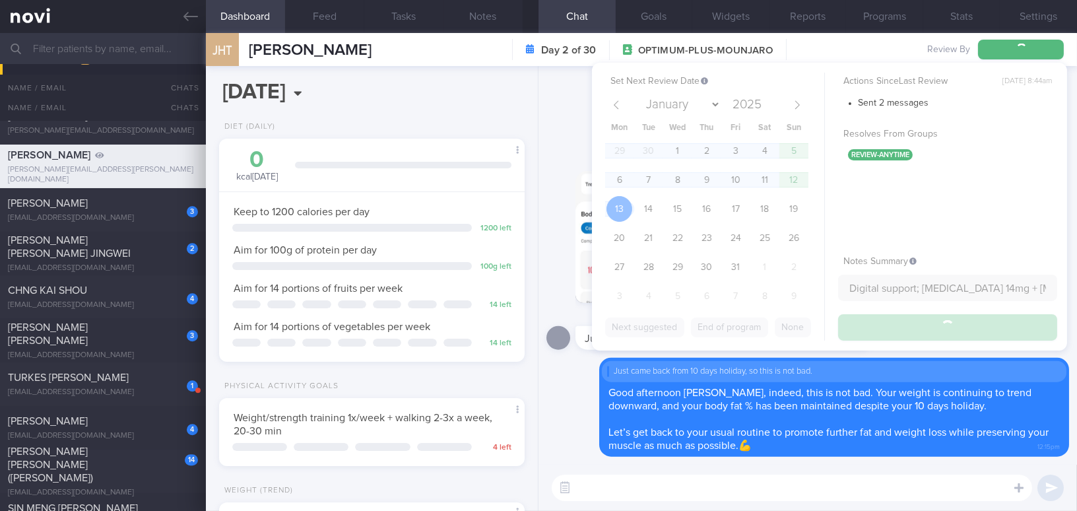
scroll to position [7145, 0]
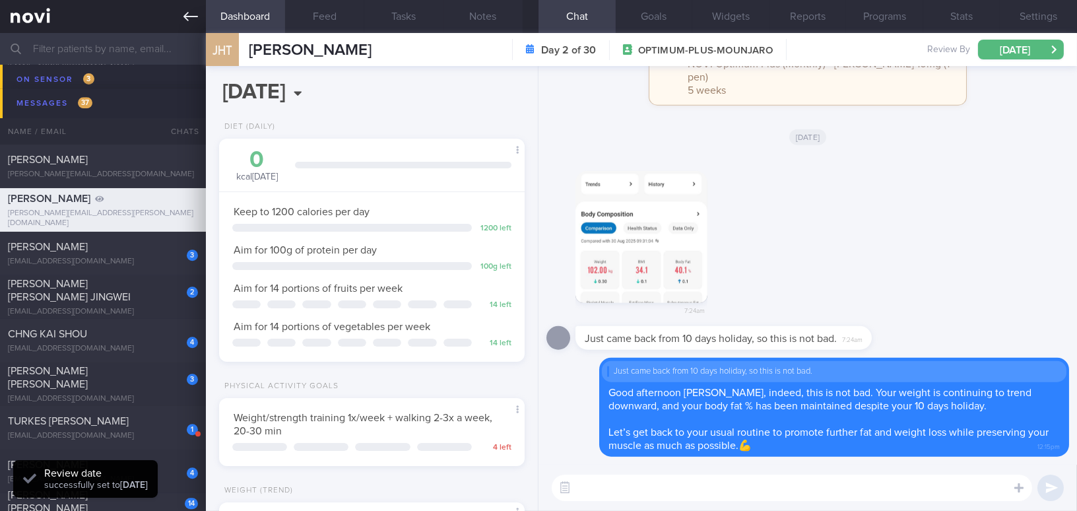
click at [181, 10] on link at bounding box center [103, 16] width 206 height 33
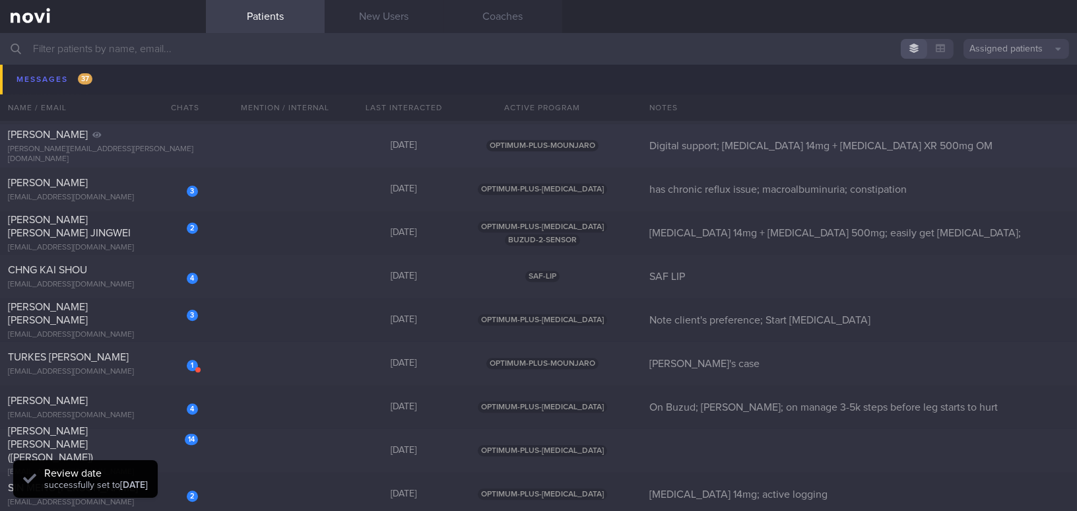
scroll to position [7265, 0]
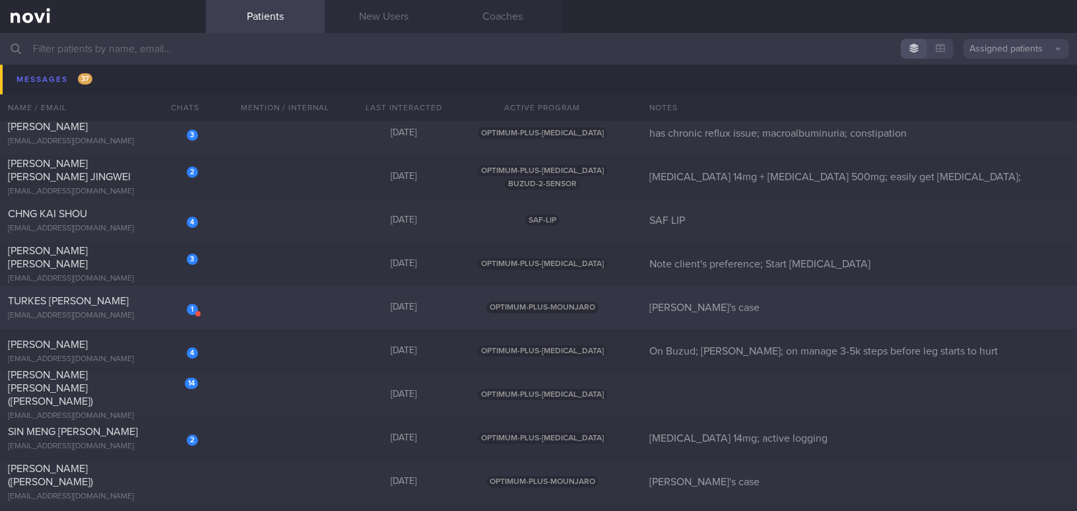
click at [115, 302] on span "TURKES [PERSON_NAME]" at bounding box center [68, 301] width 121 height 11
select select "8"
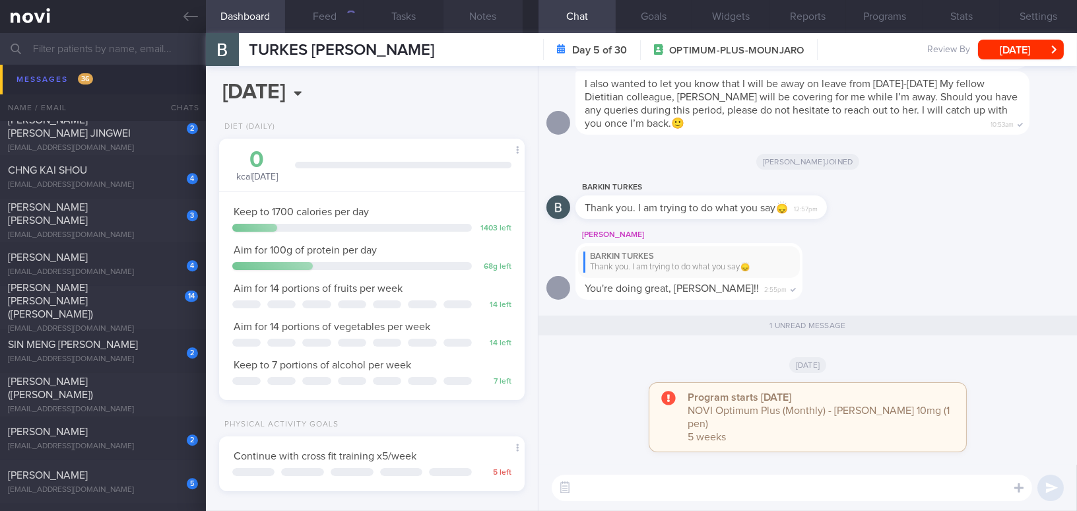
click at [479, 18] on button "Notes" at bounding box center [482, 16] width 79 height 33
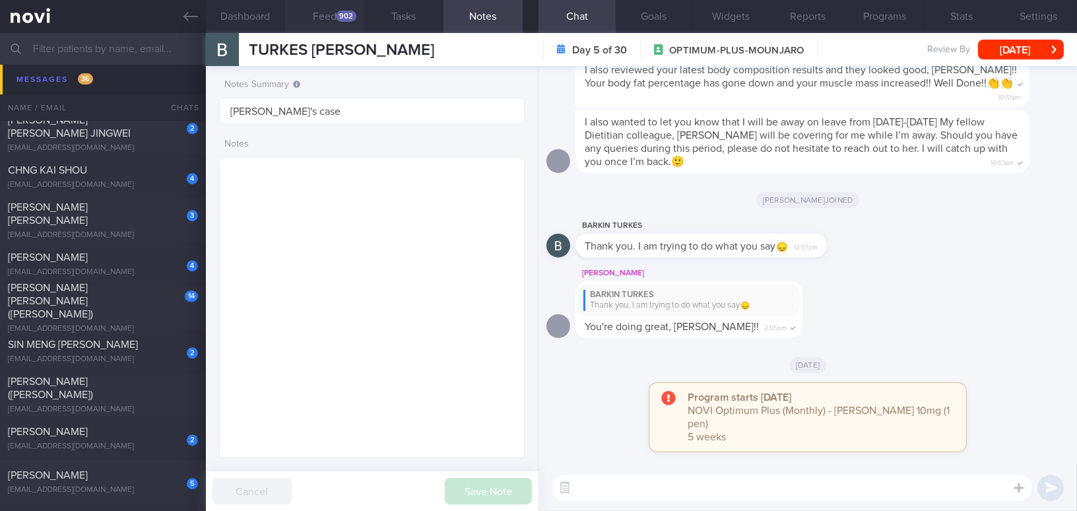
click at [329, 16] on button "Feed 902" at bounding box center [324, 16] width 79 height 33
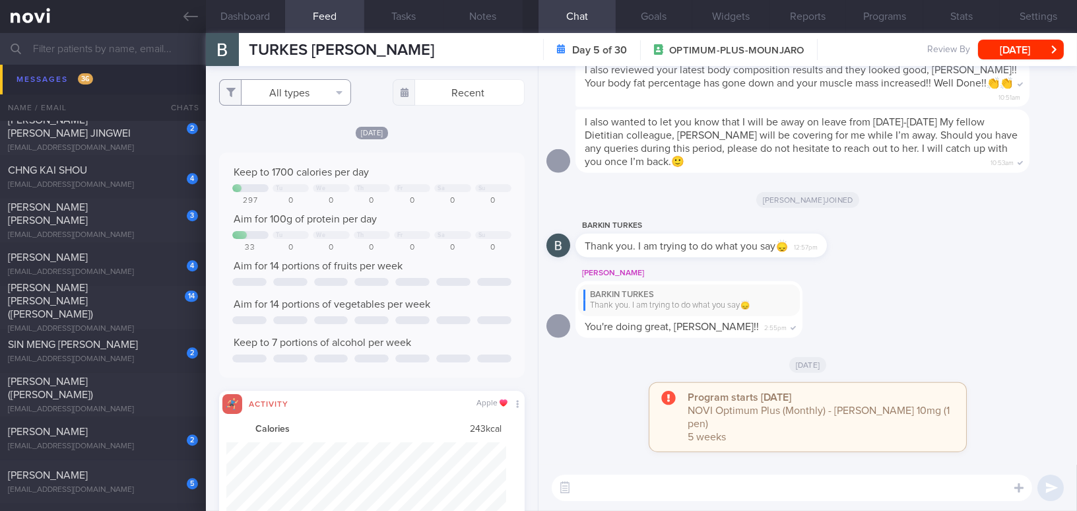
click at [292, 96] on button "All types" at bounding box center [285, 92] width 132 height 26
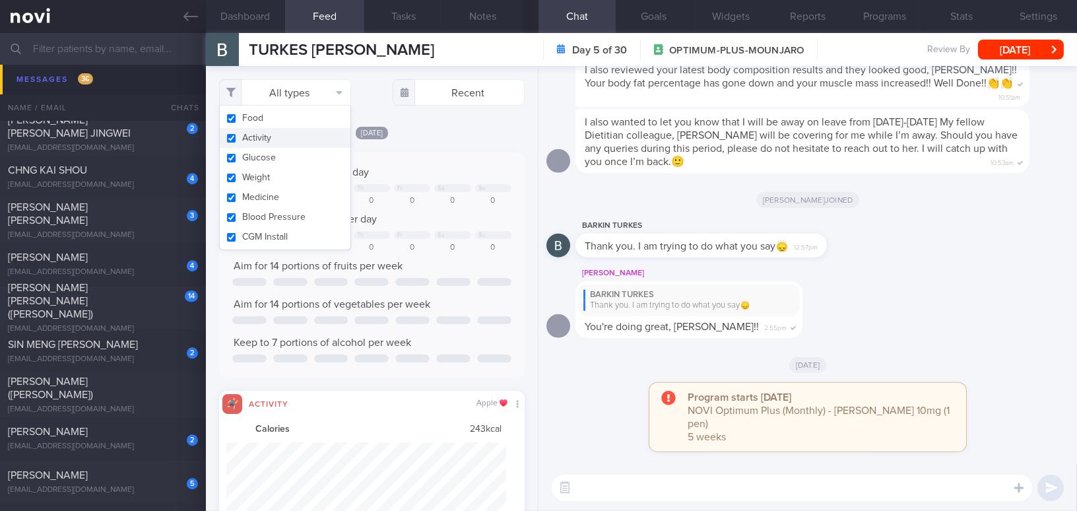
click at [233, 136] on button "Activity" at bounding box center [285, 138] width 131 height 20
checkbox input "false"
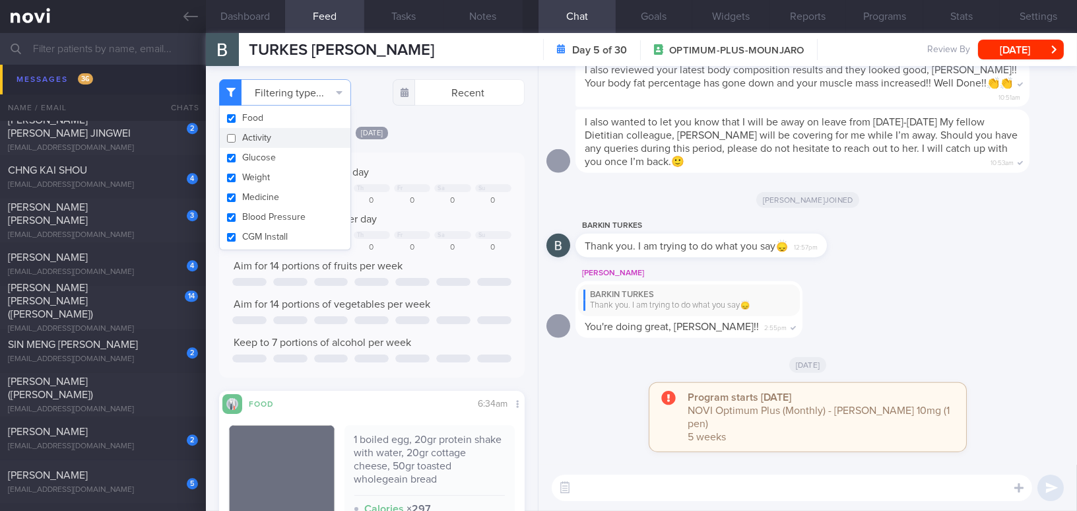
click at [449, 146] on div "Today Keep to 1700 calories per day Tu We Th Fr Sa Su 297 0 0 0 0 0 0 Aim for 1…" at bounding box center [372, 432] width 306 height 614
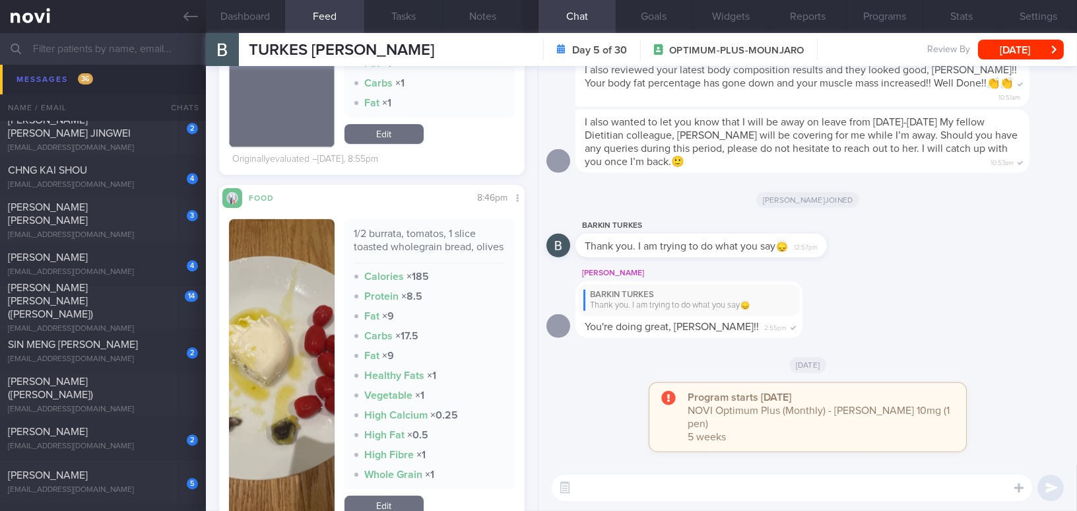
scroll to position [1319, 0]
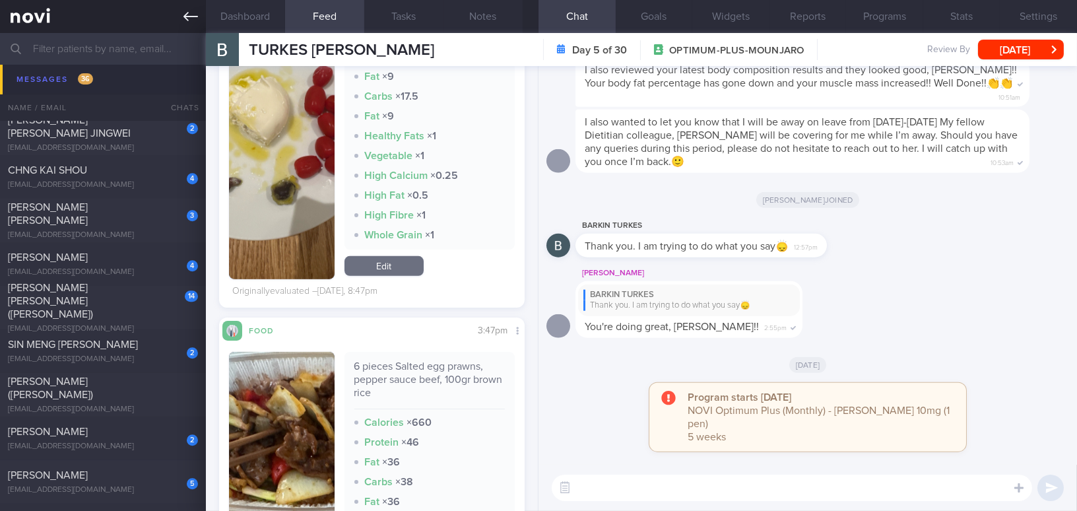
click at [183, 17] on icon at bounding box center [190, 16] width 15 height 15
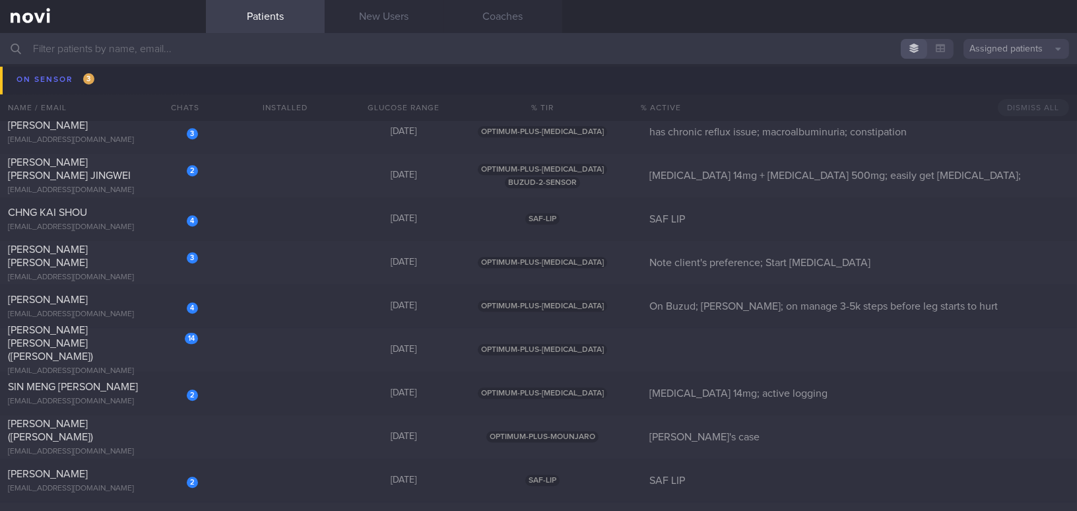
scroll to position [7144, 0]
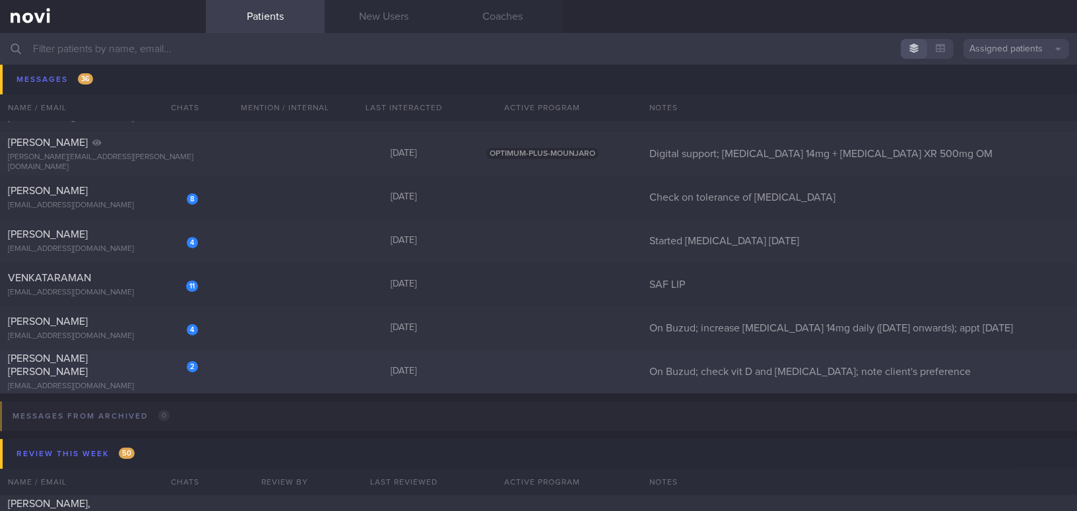
click at [76, 363] on span "[PERSON_NAME] [PERSON_NAME]" at bounding box center [48, 365] width 80 height 24
select select "8"
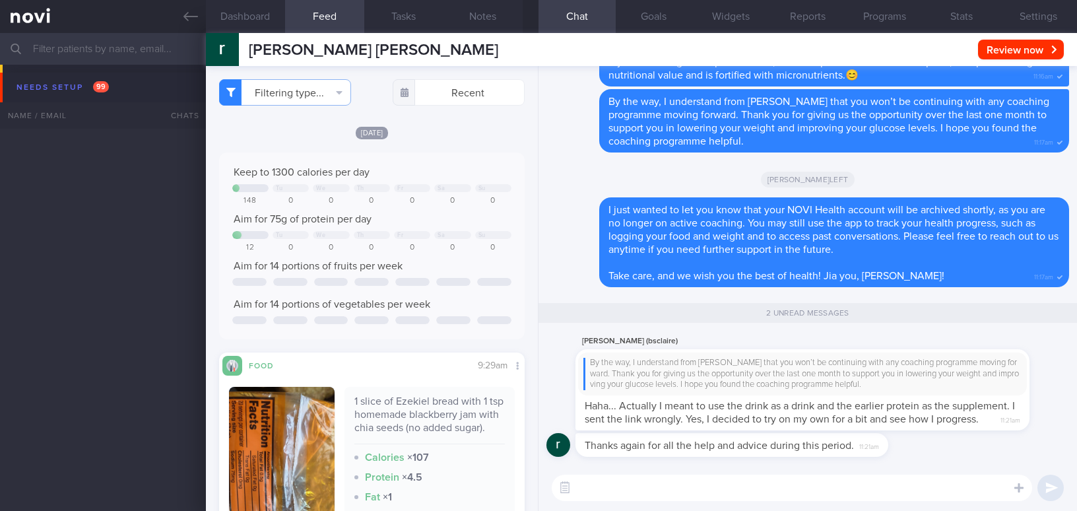
select select "8"
